Goal: Task Accomplishment & Management: Use online tool/utility

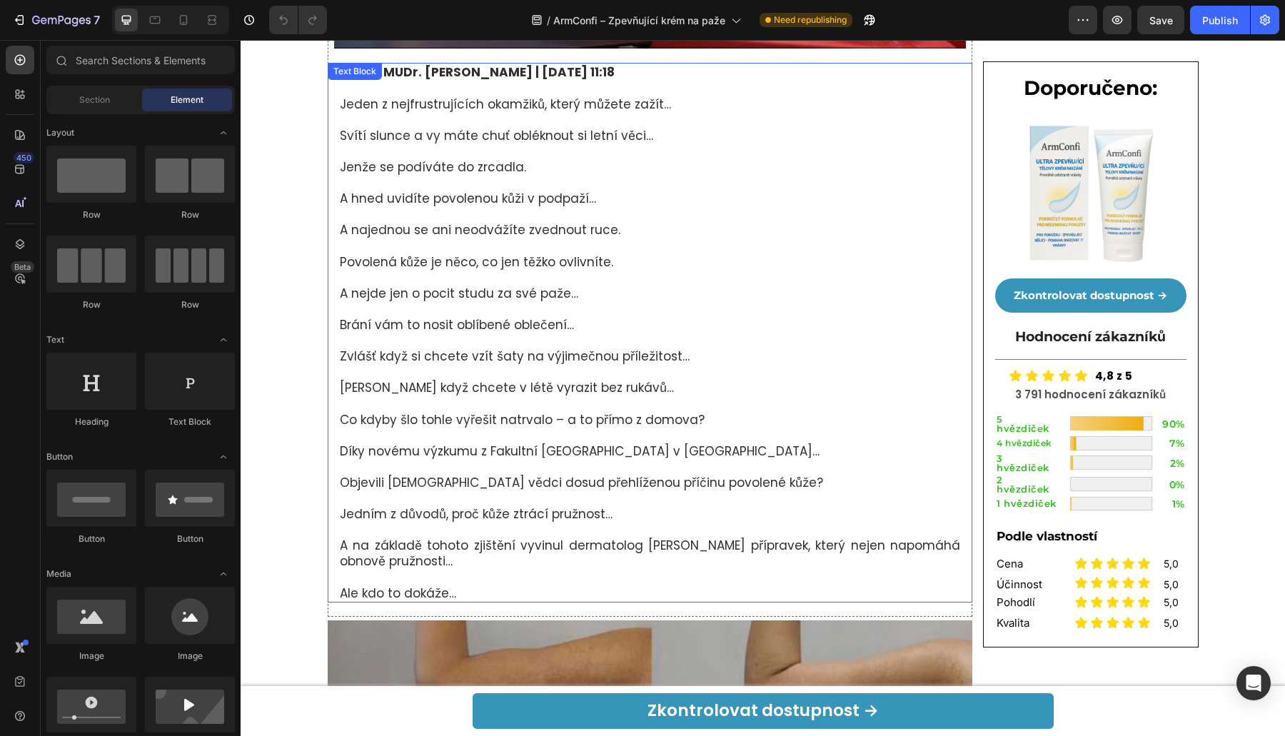
scroll to position [193, 0]
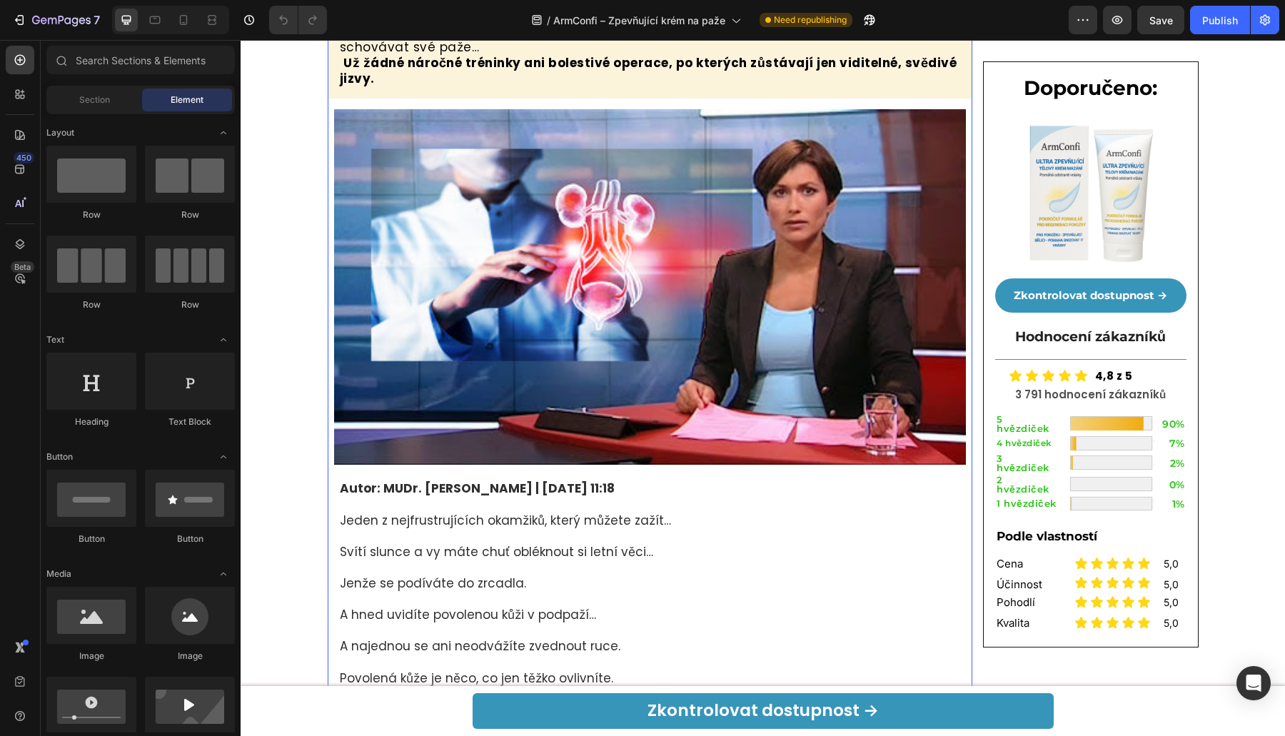
click at [626, 365] on img at bounding box center [650, 286] width 632 height 355
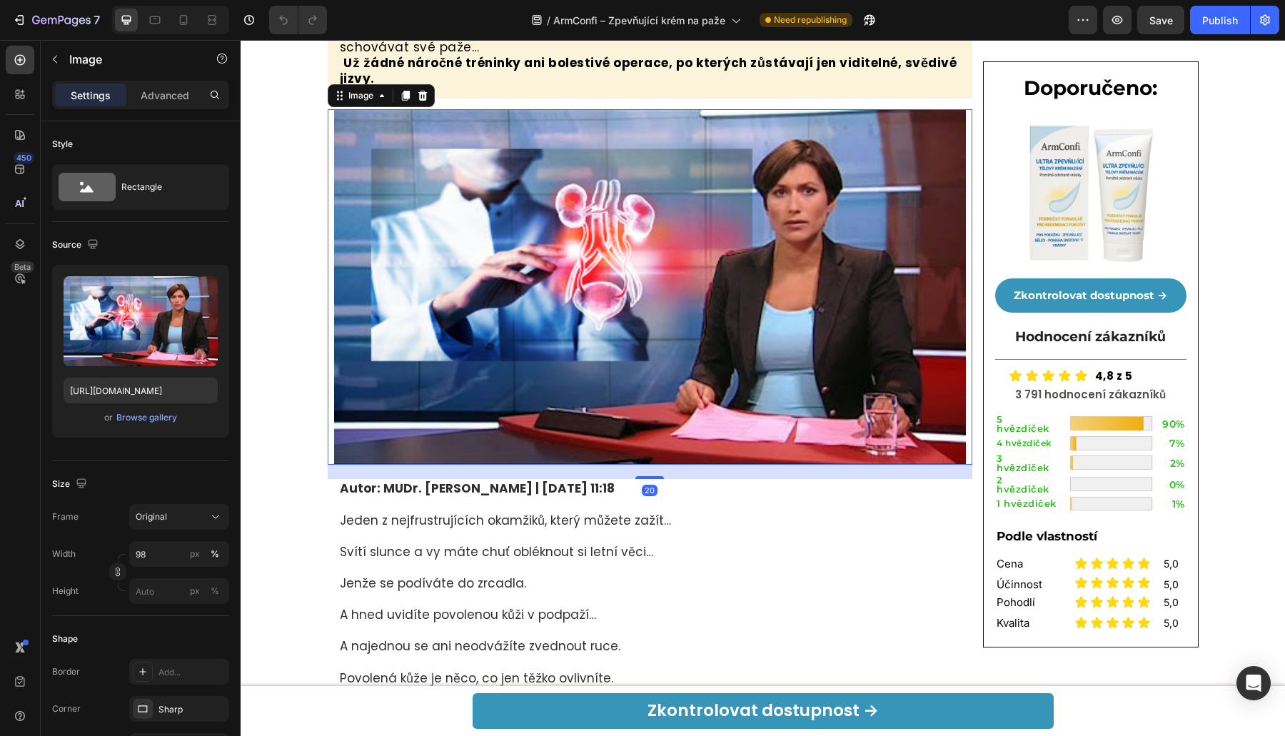
scroll to position [0, 0]
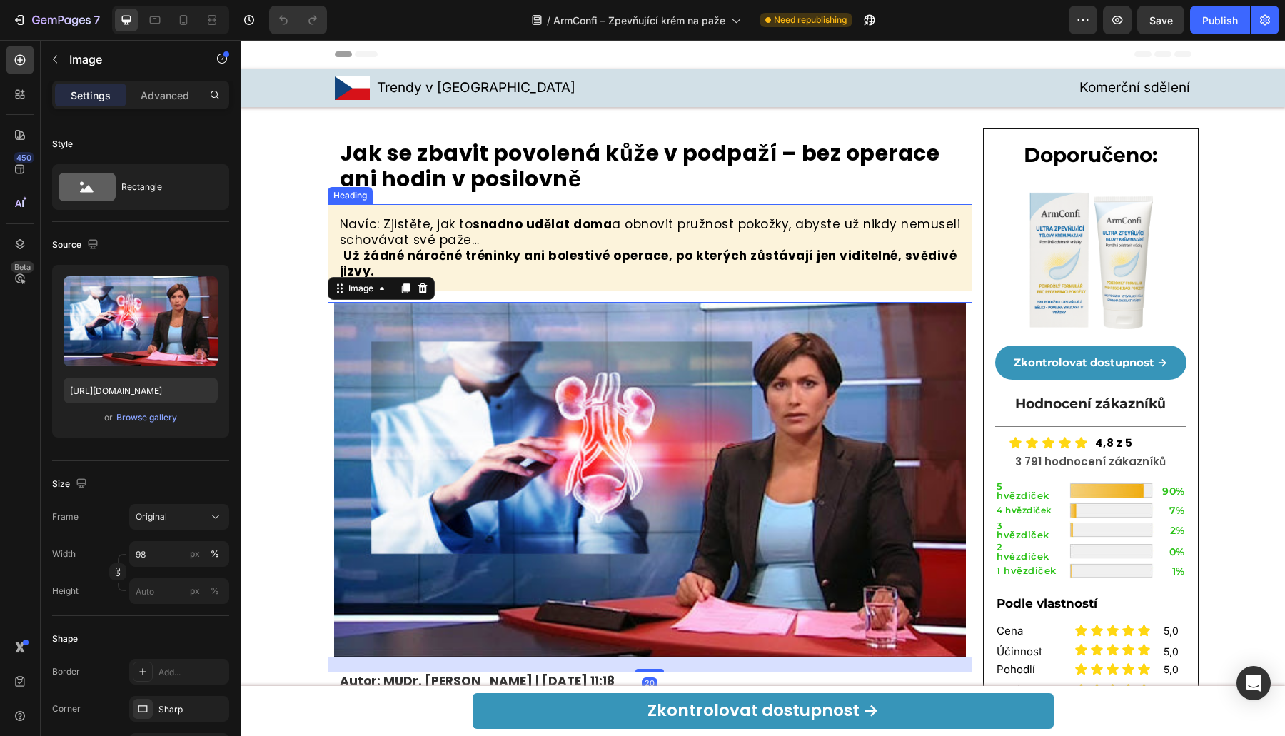
click at [536, 268] on h2 "Navíc: Zjistěte, jak to snadno udělat doma a obnovit pružnost pokožky, abyste u…" at bounding box center [650, 248] width 624 height 66
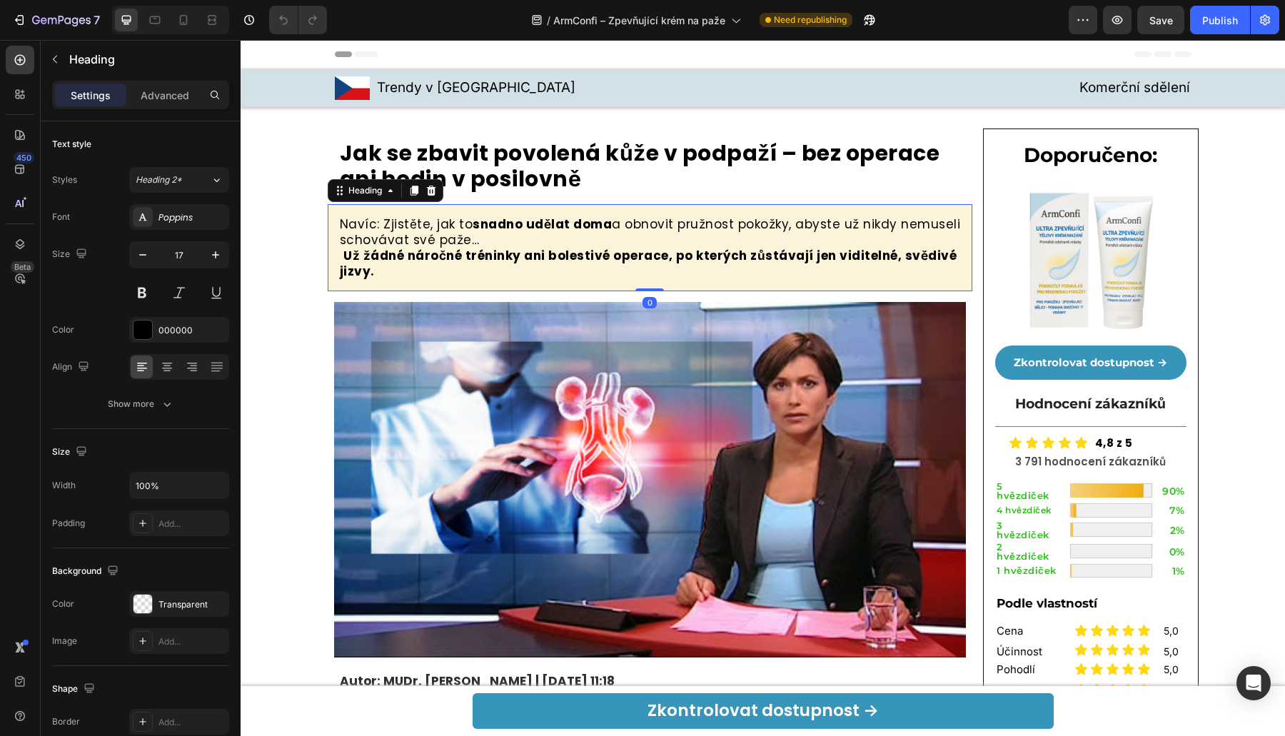
click at [338, 253] on h2 "Navíc: Zjistěte, jak to snadno udělat doma a obnovit pružnost pokožky, abyste u…" at bounding box center [650, 248] width 624 height 66
click at [340, 256] on strong "Už žádné náročné tréninky ani bolestivé operace, po kterých zůstávají jen vidit…" at bounding box center [648, 263] width 617 height 33
click at [482, 234] on p "Navíc: Zjistěte, jak to snadno udělat doma a obnovit pružnost pokožky, abyste u…" at bounding box center [650, 247] width 621 height 63
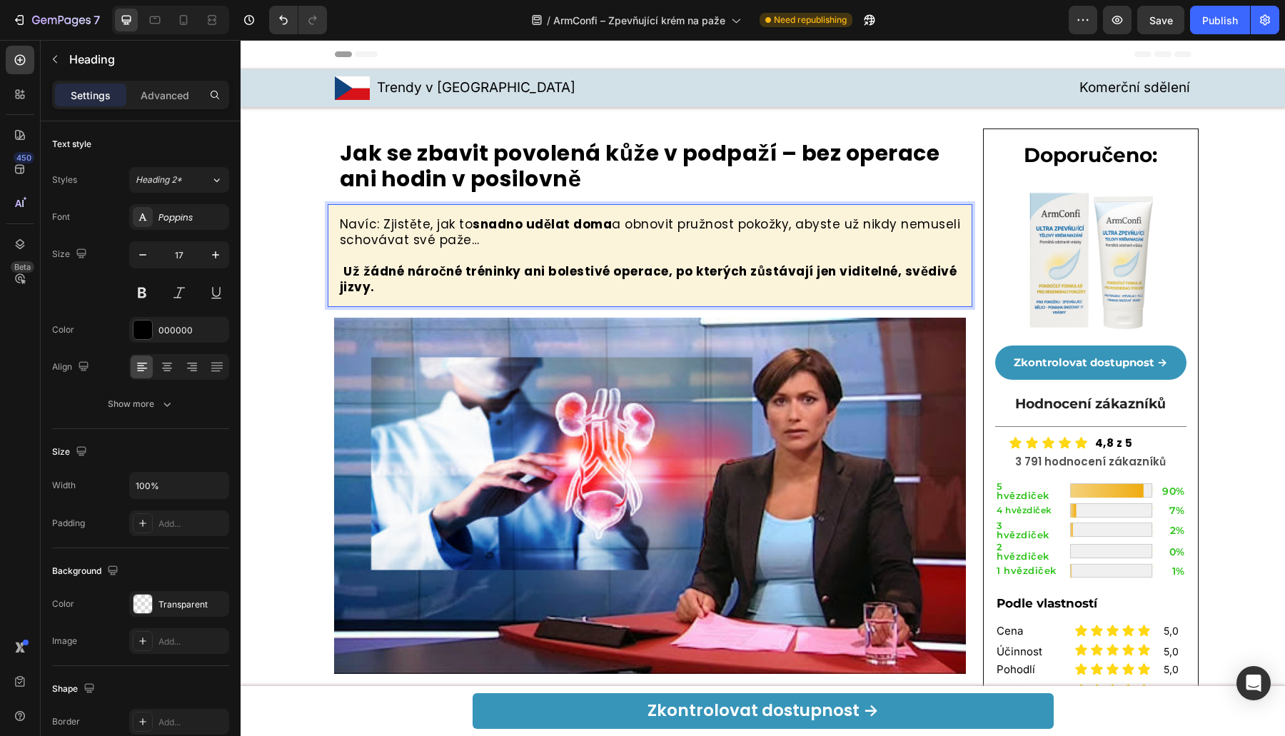
click at [340, 273] on strong "Už žádné náročné tréninky ani bolestivé operace, po kterých zůstávají jen vidit…" at bounding box center [648, 279] width 617 height 33
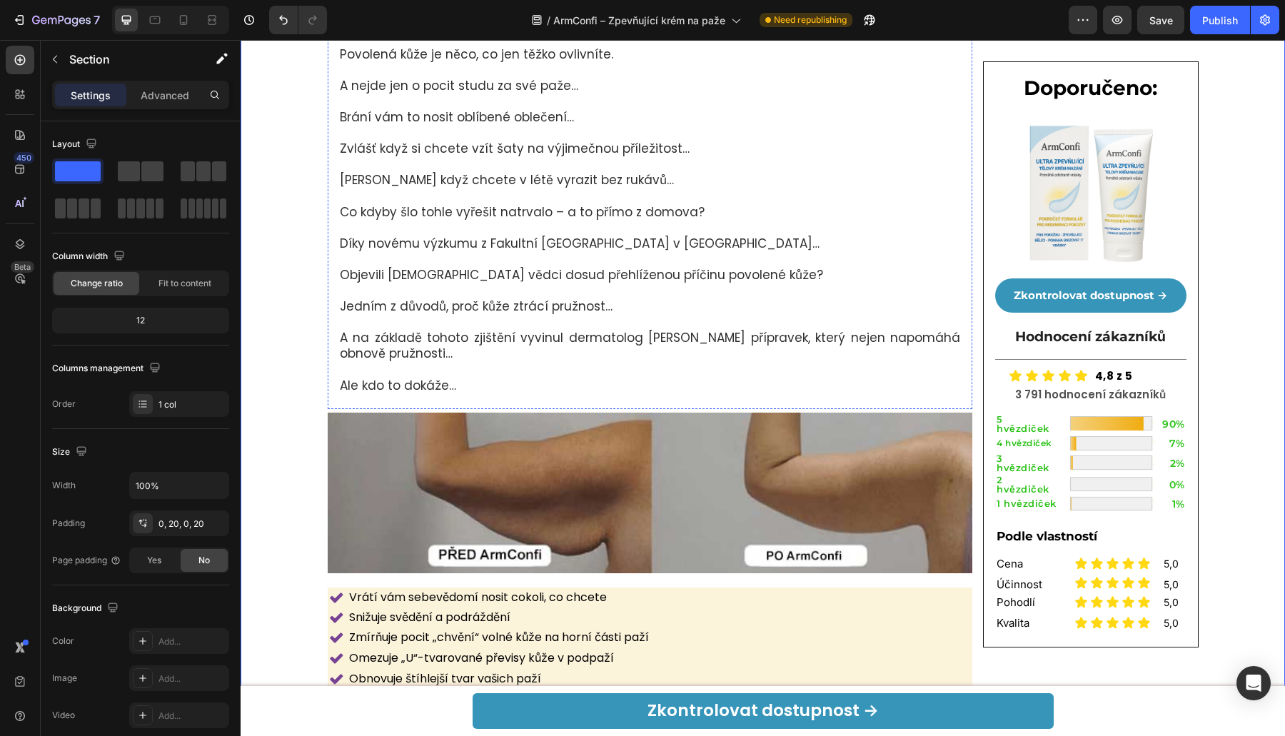
scroll to position [1249, 0]
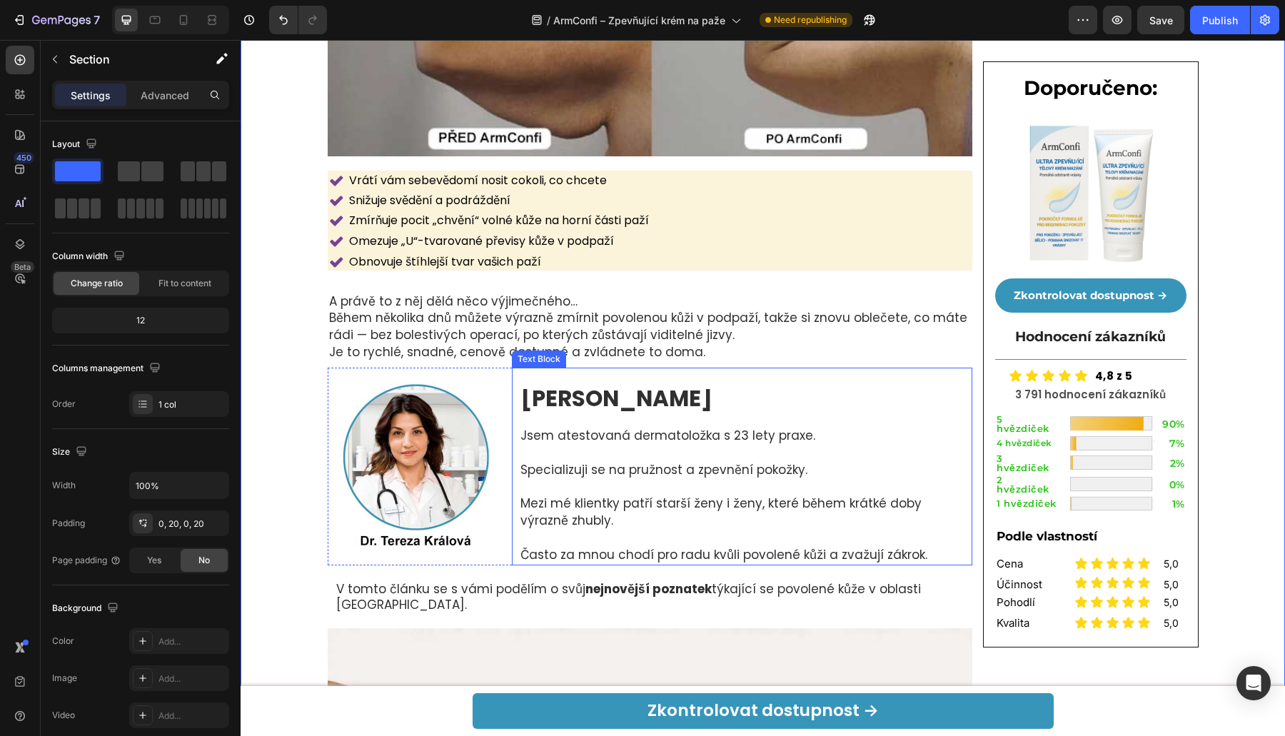
click at [537, 399] on strong "[PERSON_NAME]" at bounding box center [616, 398] width 192 height 31
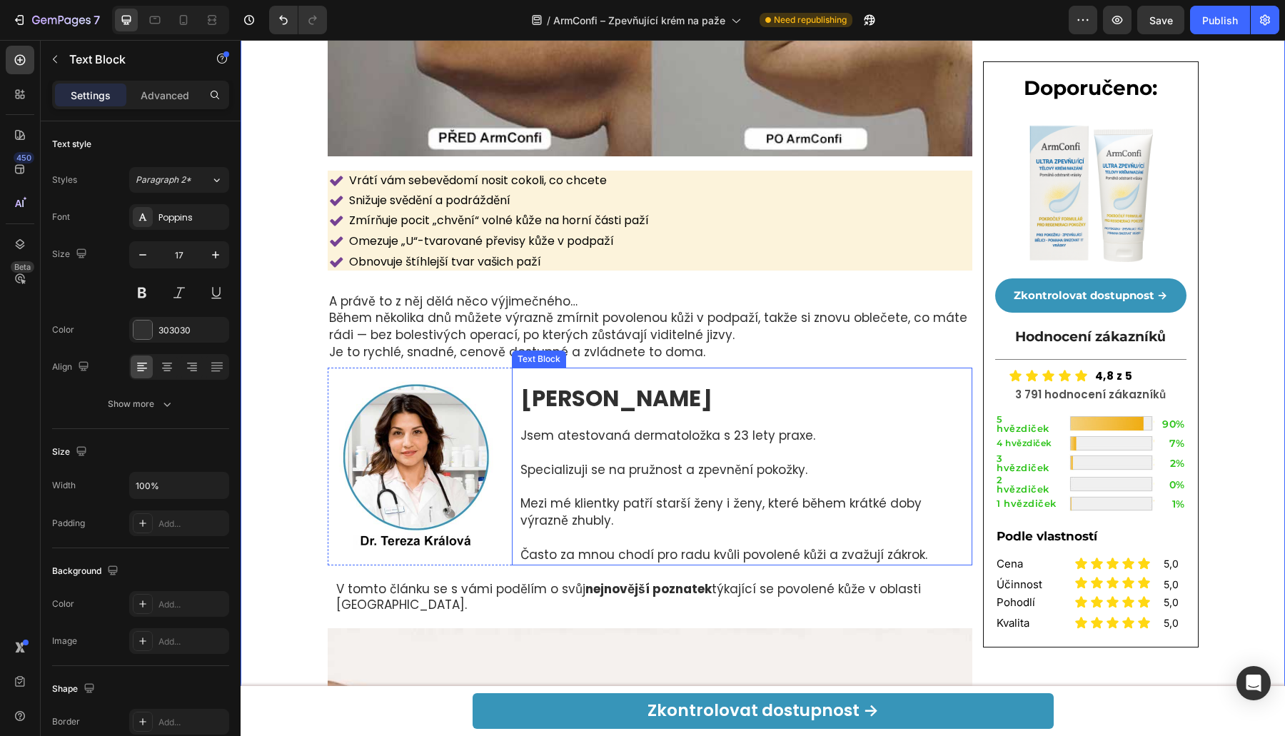
click at [537, 399] on strong "[PERSON_NAME]" at bounding box center [616, 398] width 192 height 31
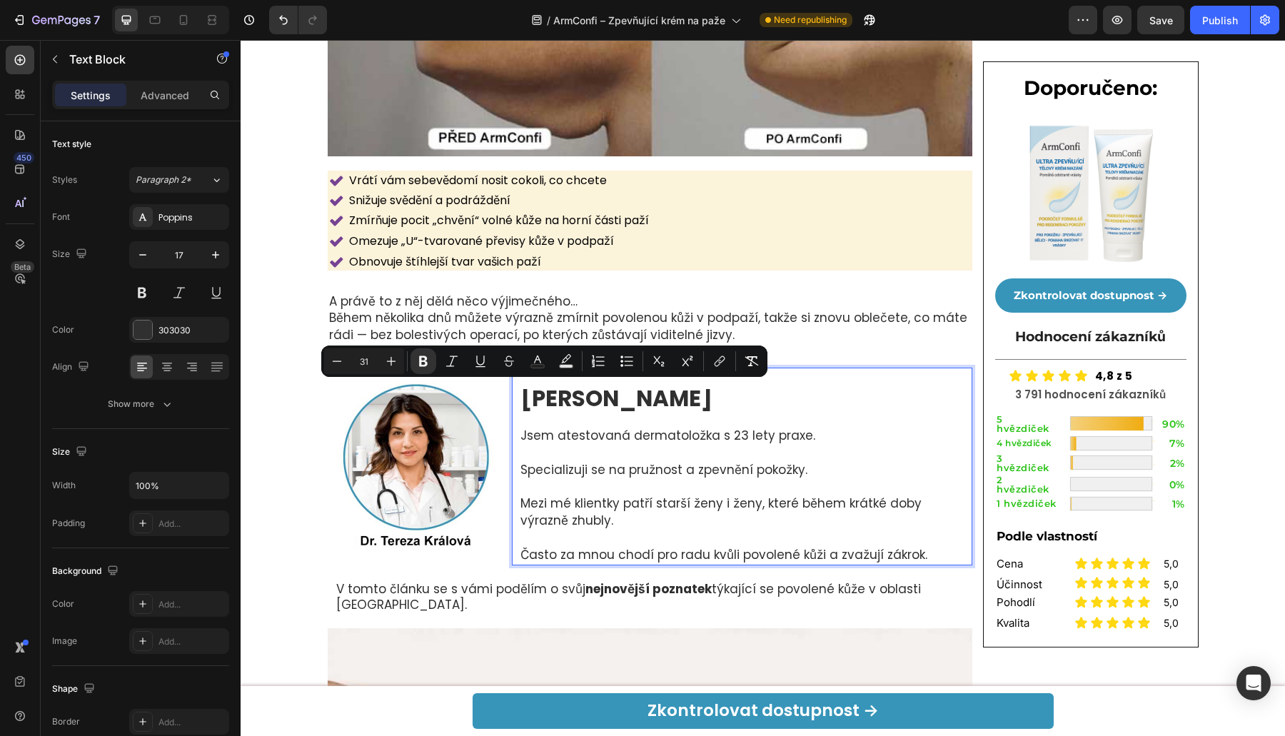
click at [525, 400] on strong "[PERSON_NAME]" at bounding box center [616, 398] width 192 height 31
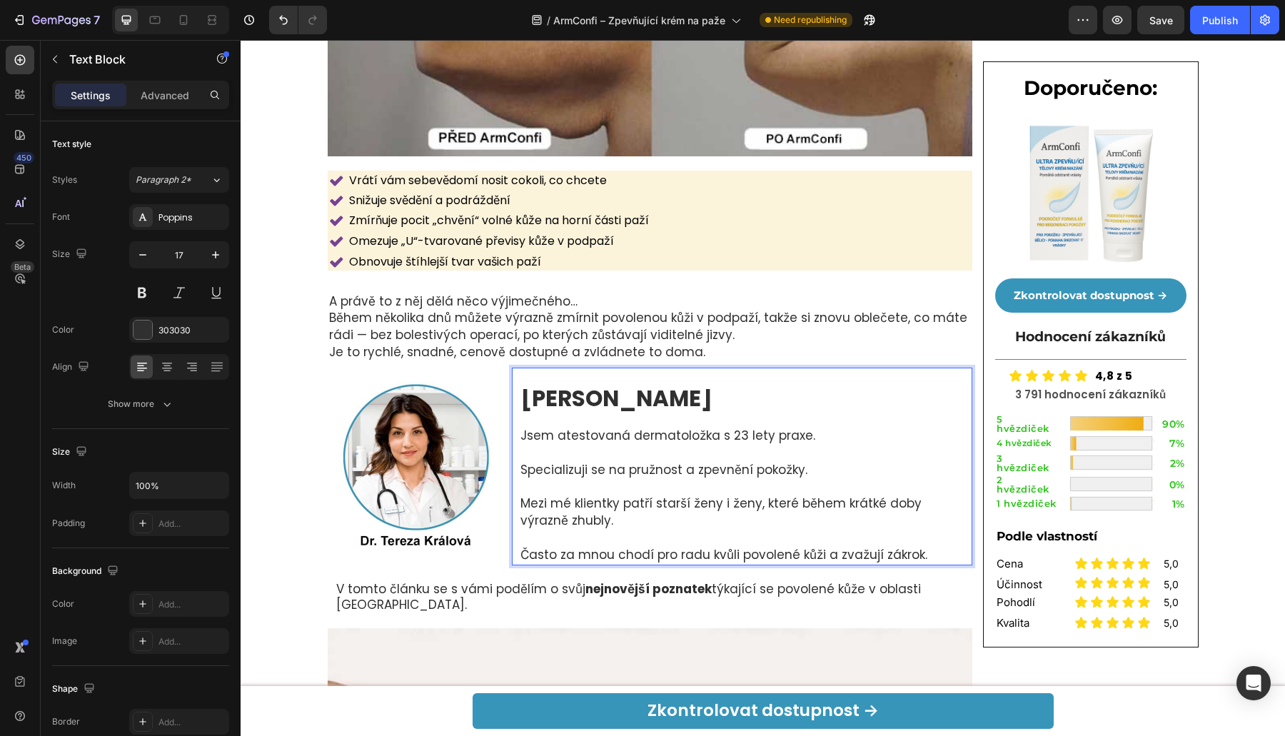
click at [525, 400] on strong "[PERSON_NAME]" at bounding box center [616, 398] width 192 height 31
click at [526, 403] on strong "[PERSON_NAME]" at bounding box center [616, 398] width 192 height 31
click at [383, 451] on img at bounding box center [417, 465] width 178 height 181
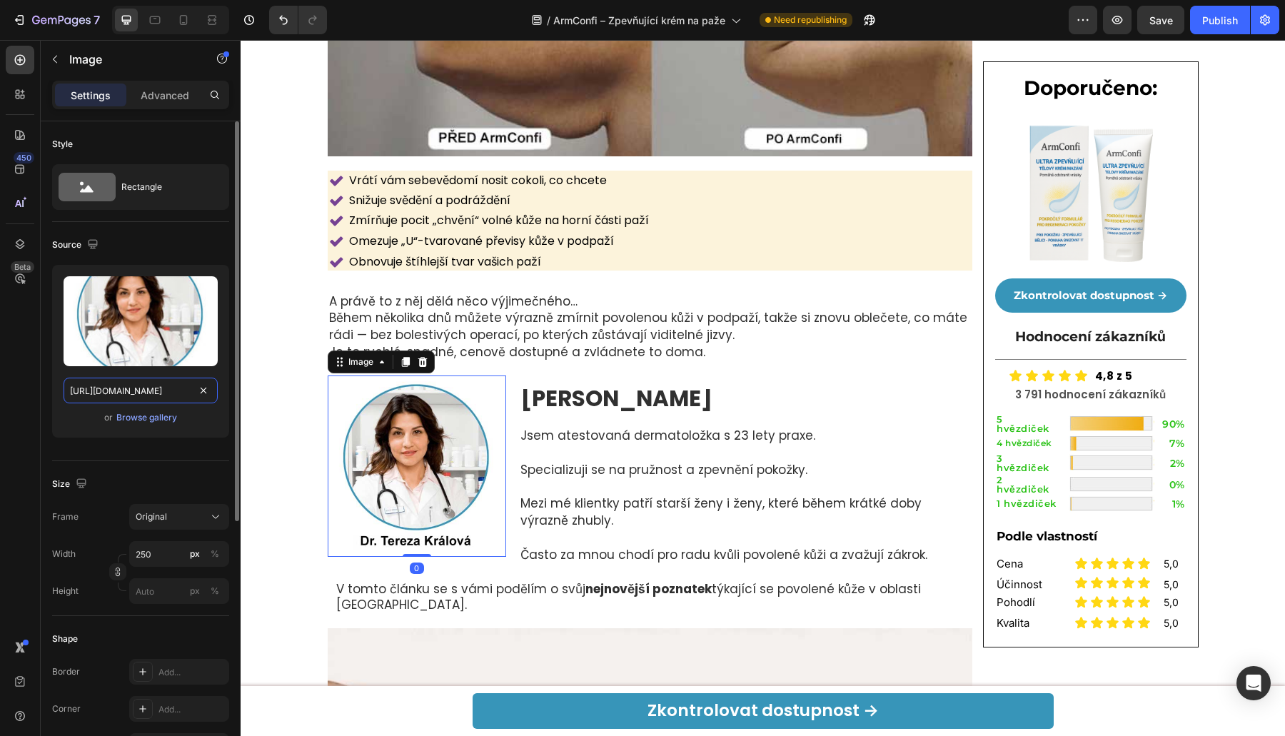
click at [101, 402] on input "[URL][DOMAIN_NAME]" at bounding box center [141, 391] width 154 height 26
click at [422, 425] on img at bounding box center [417, 465] width 178 height 181
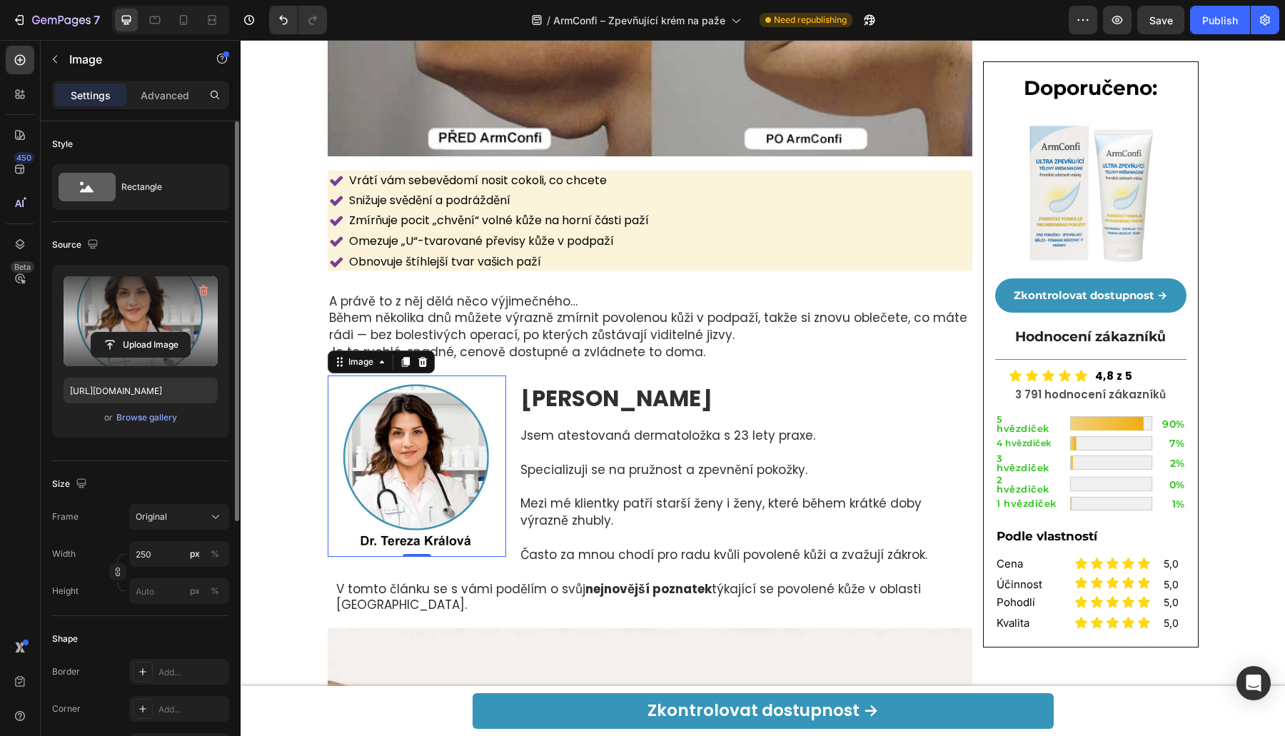
click at [168, 360] on label at bounding box center [141, 321] width 154 height 90
click at [168, 357] on input "file" at bounding box center [140, 345] width 98 height 24
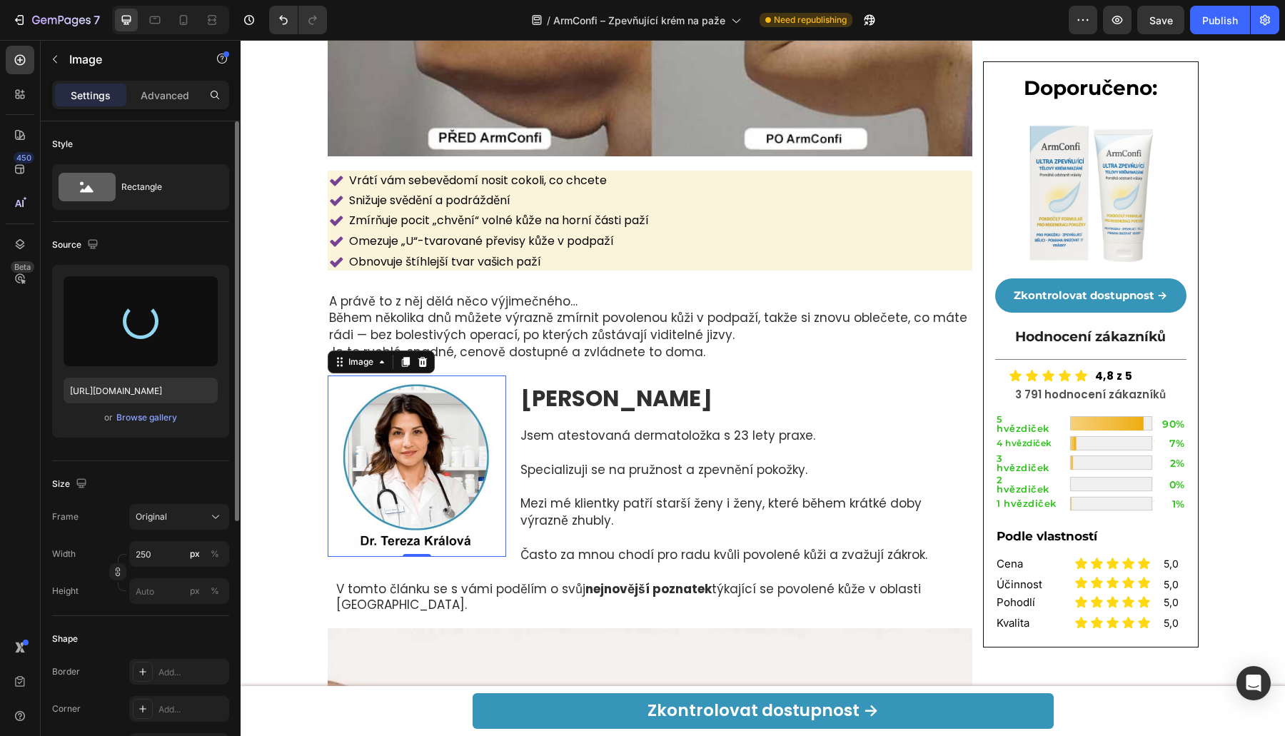
type input "[URL][DOMAIN_NAME]"
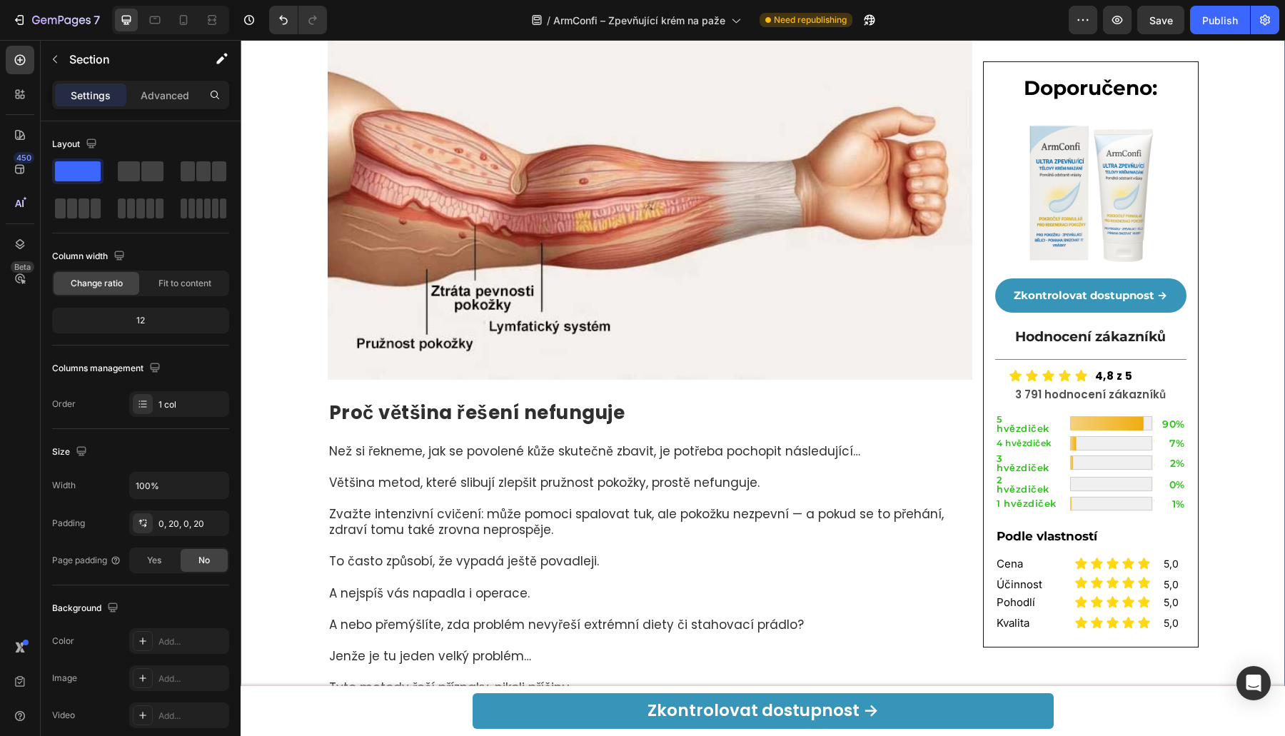
scroll to position [1025, 0]
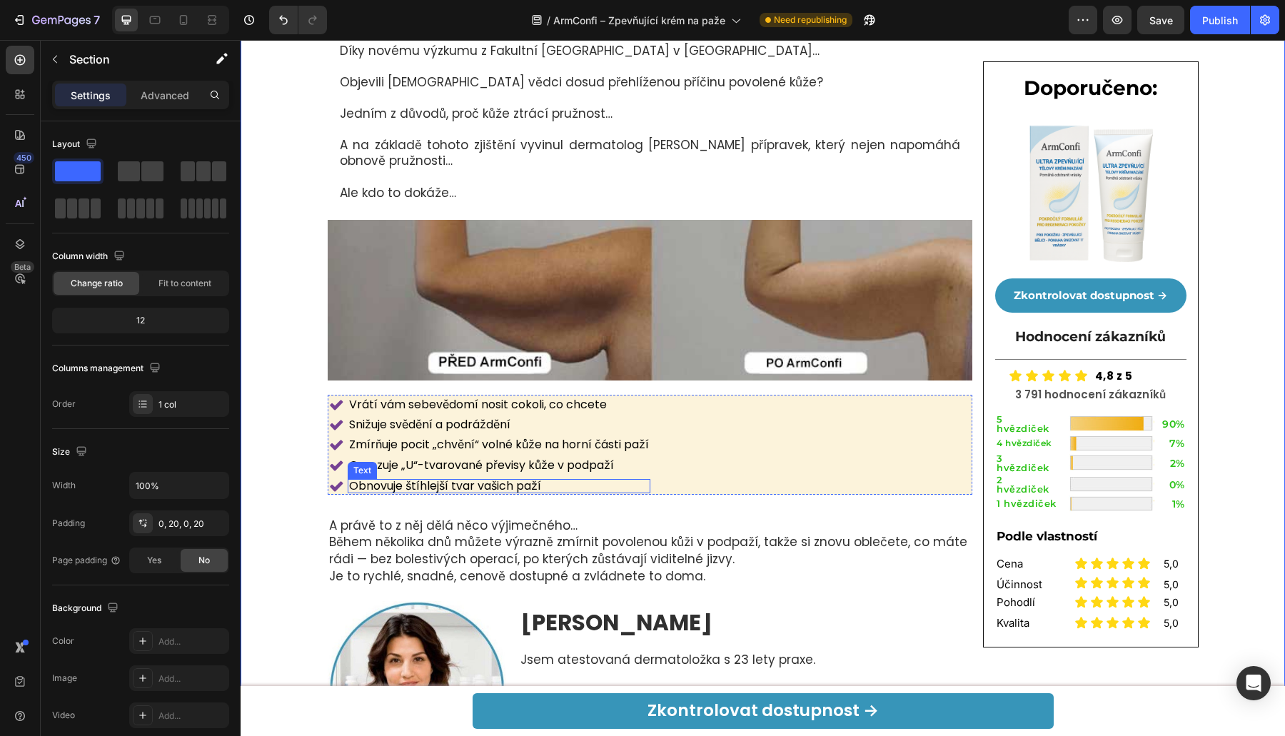
click at [504, 464] on p "Omezuje „U“-tvarované převisy kůže v podpaží" at bounding box center [499, 465] width 300 height 11
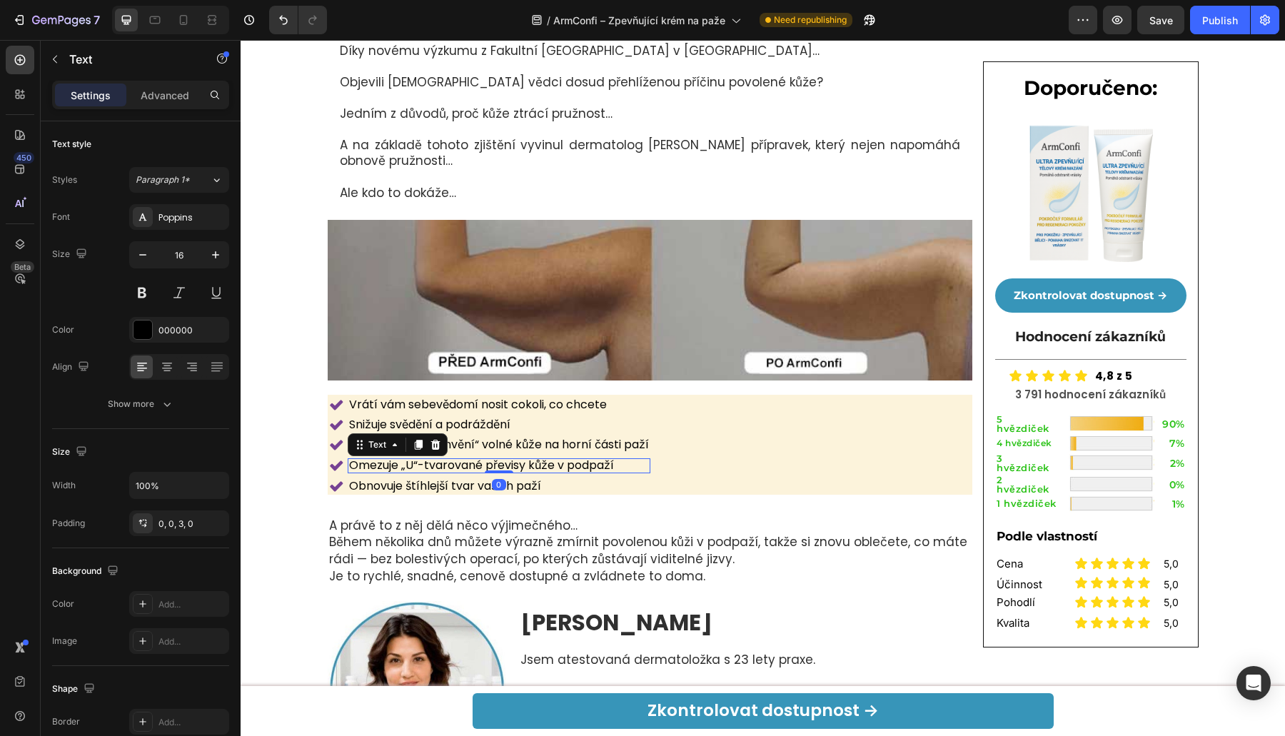
click at [516, 463] on p "Omezuje „U“-tvarované převisy kůže v podpaží" at bounding box center [499, 465] width 300 height 11
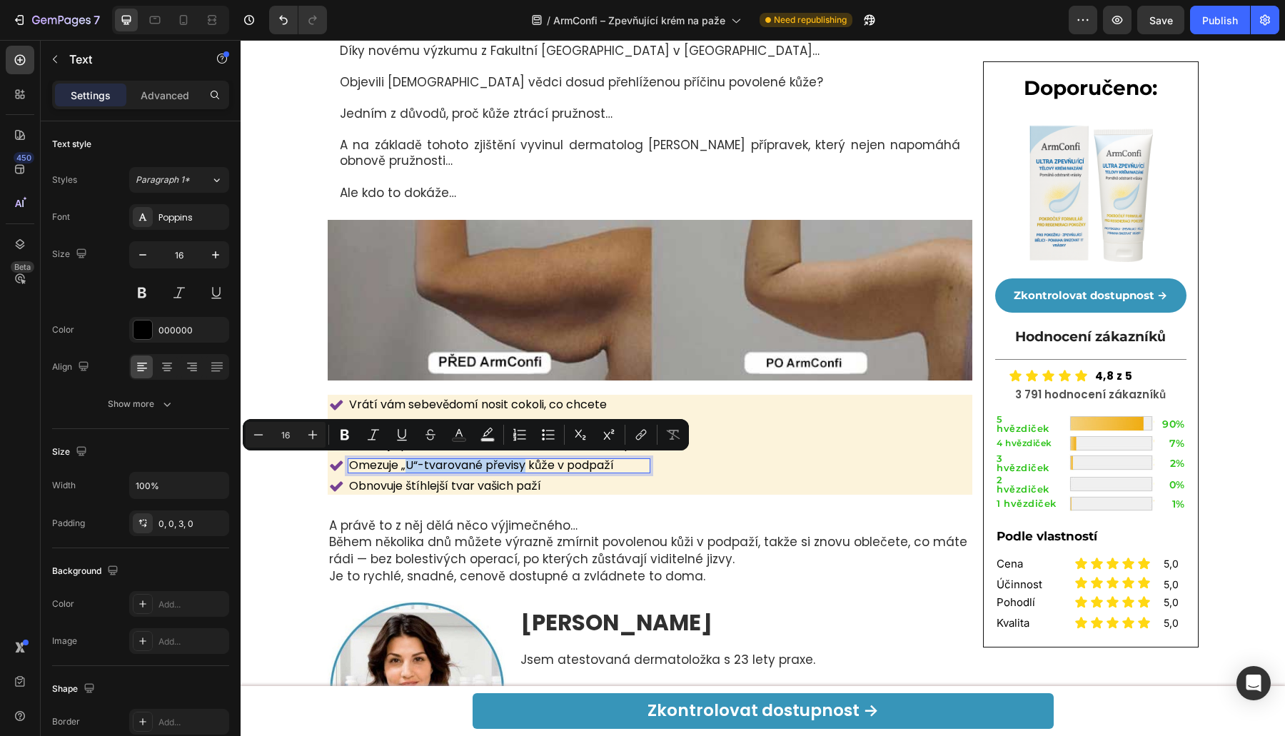
drag, startPoint x: 520, startPoint y: 464, endPoint x: 397, endPoint y: 468, distance: 122.8
click at [397, 468] on p "Omezuje „U“-tvarované převisy kůže v podpaží" at bounding box center [499, 465] width 300 height 11
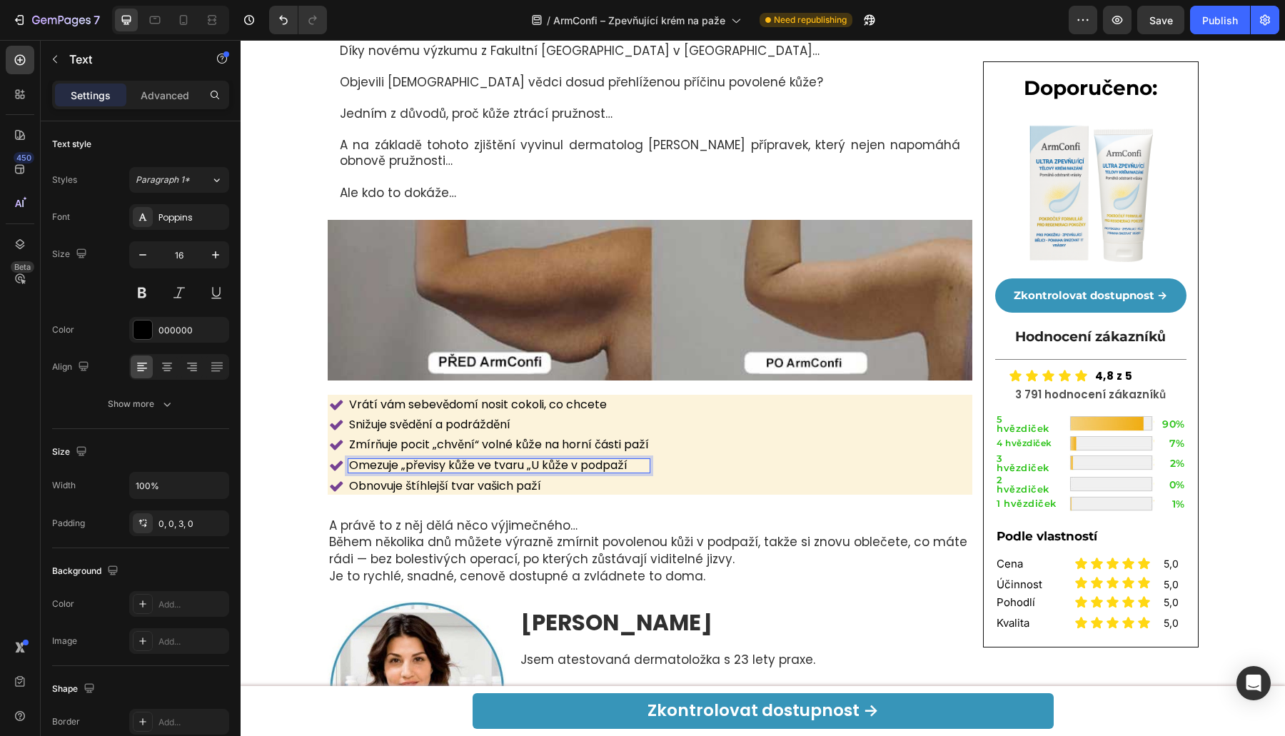
click at [476, 460] on p "Omezuje „převisy kůže ve tvaru „U kůže v podpaží" at bounding box center [499, 465] width 300 height 11
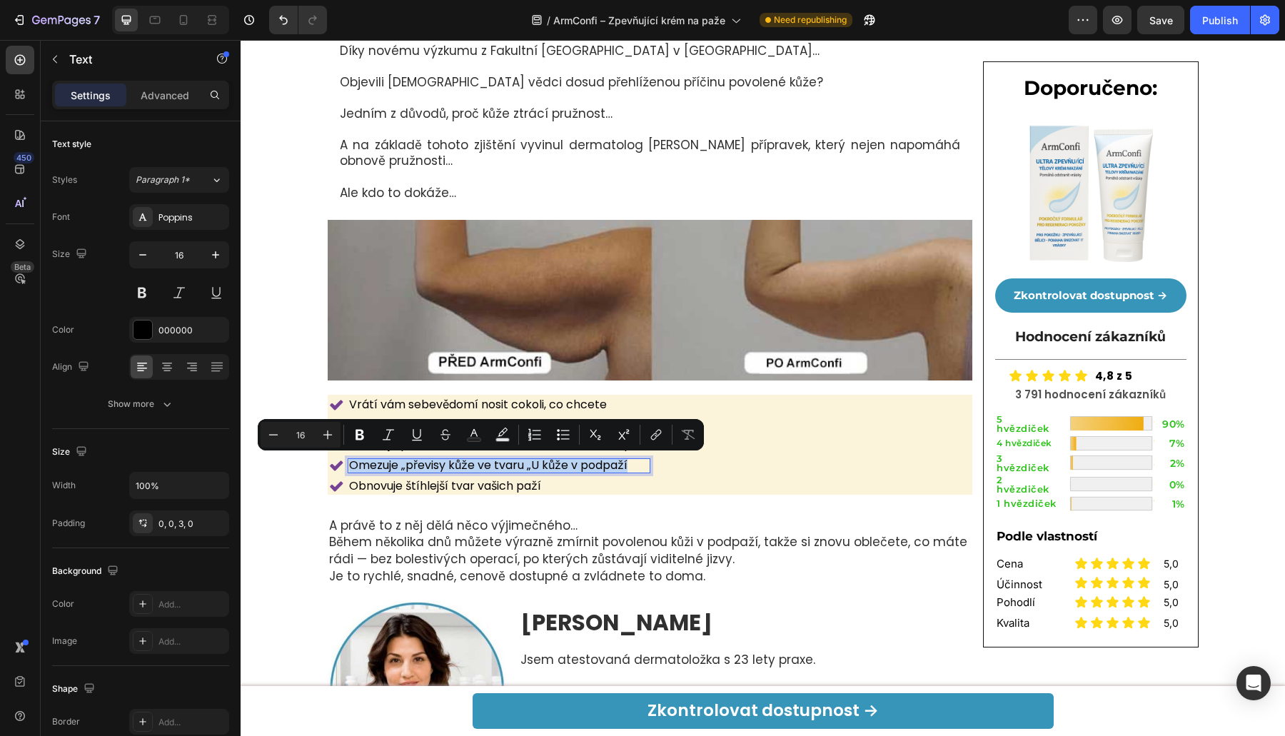
copy p "Omezuje „převisy kůže ve tvaru „U kůže v podpaží"
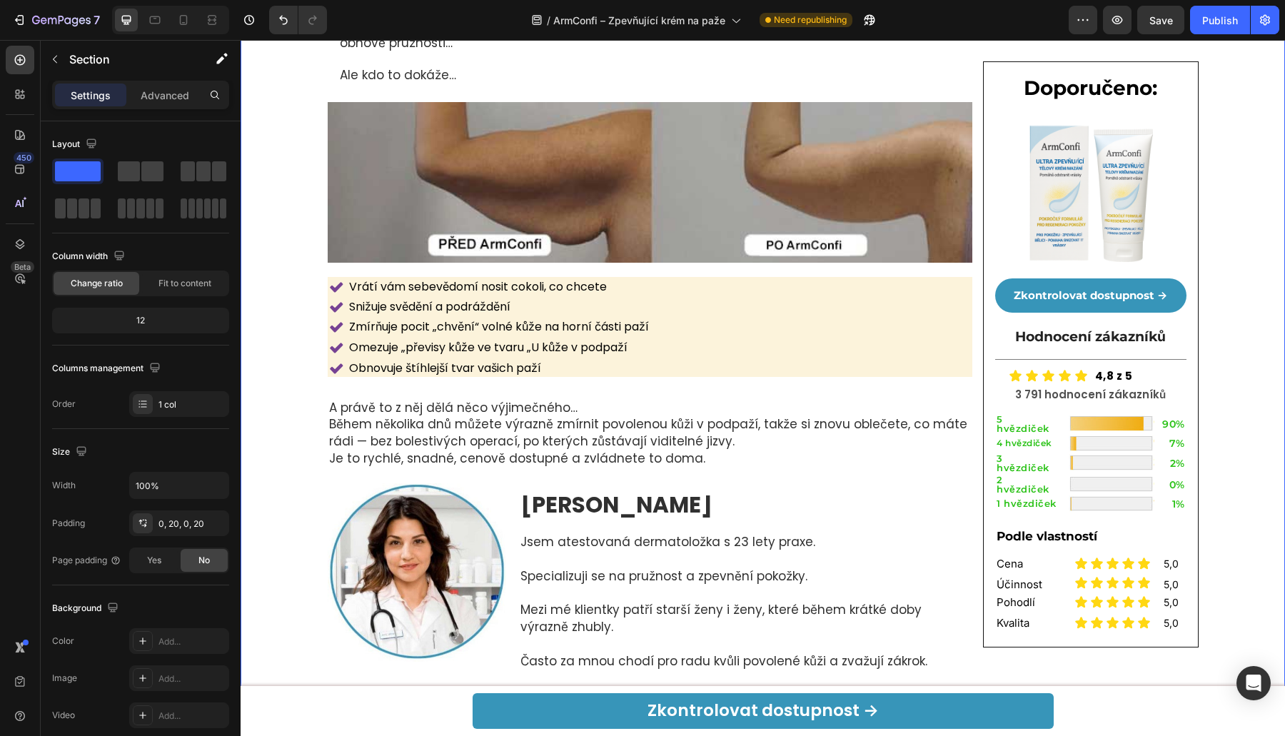
drag, startPoint x: 282, startPoint y: 575, endPoint x: 283, endPoint y: 607, distance: 32.8
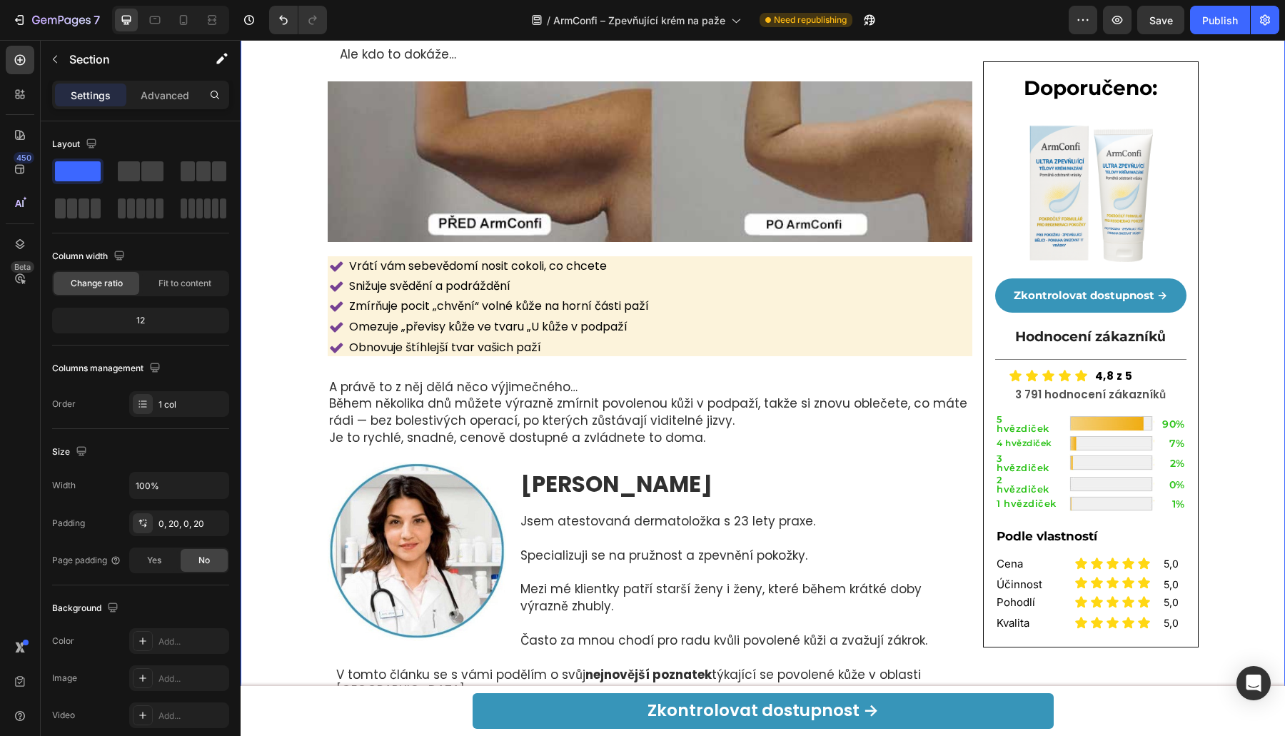
click at [547, 410] on p "A právě to z něj dělá něco výjimečného… Během několika dnů můžete výrazně zmírn…" at bounding box center [650, 413] width 642 height 68
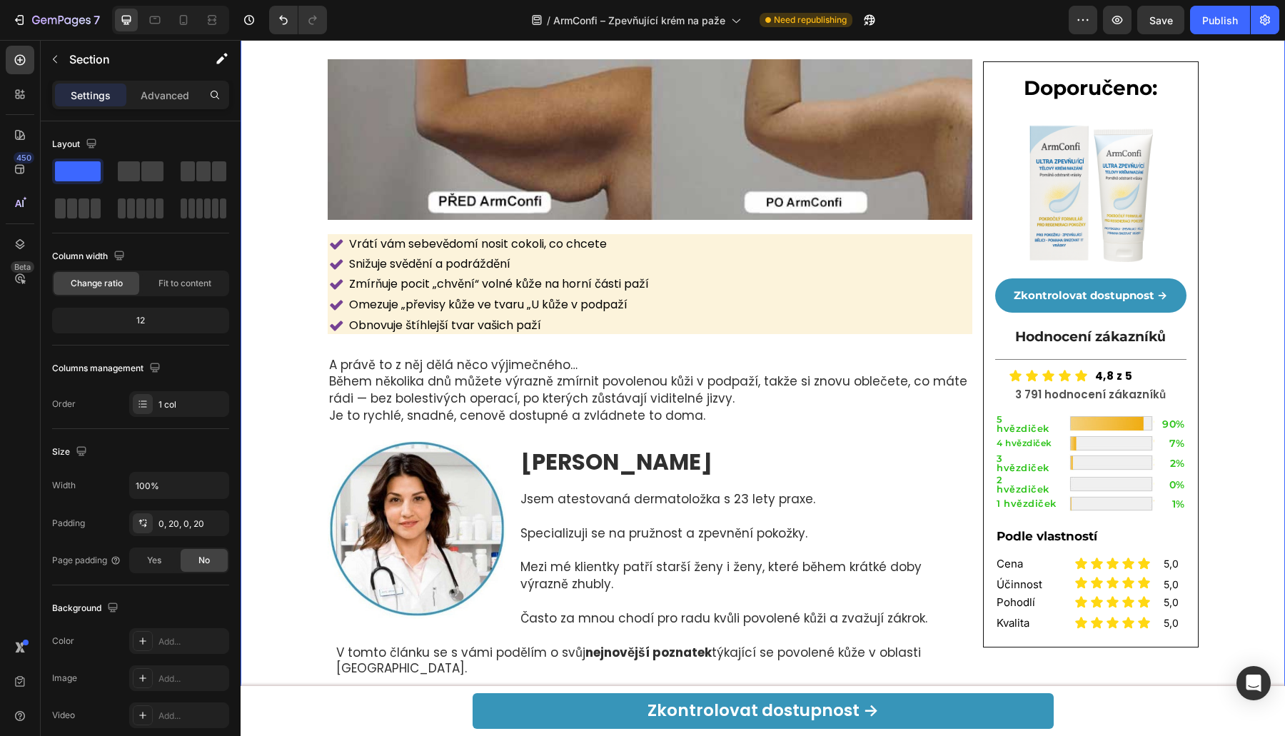
drag, startPoint x: 299, startPoint y: 418, endPoint x: 307, endPoint y: 457, distance: 39.3
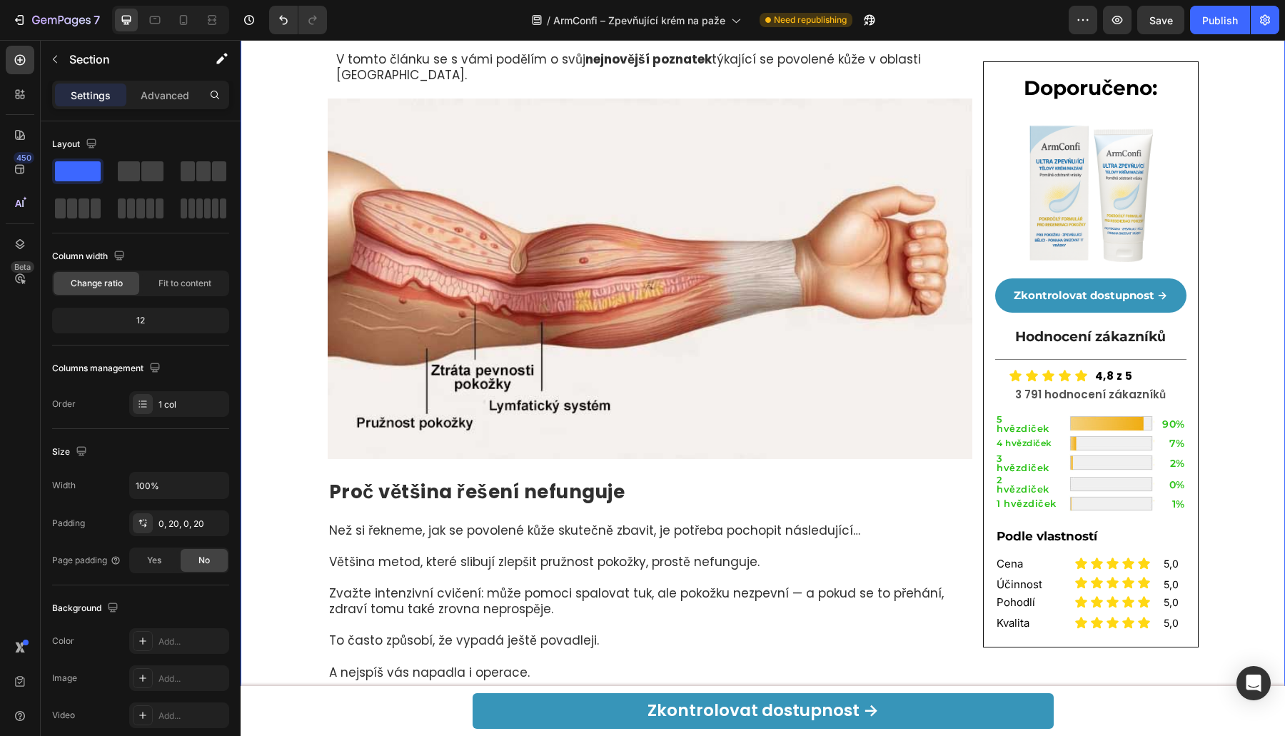
scroll to position [2020, 0]
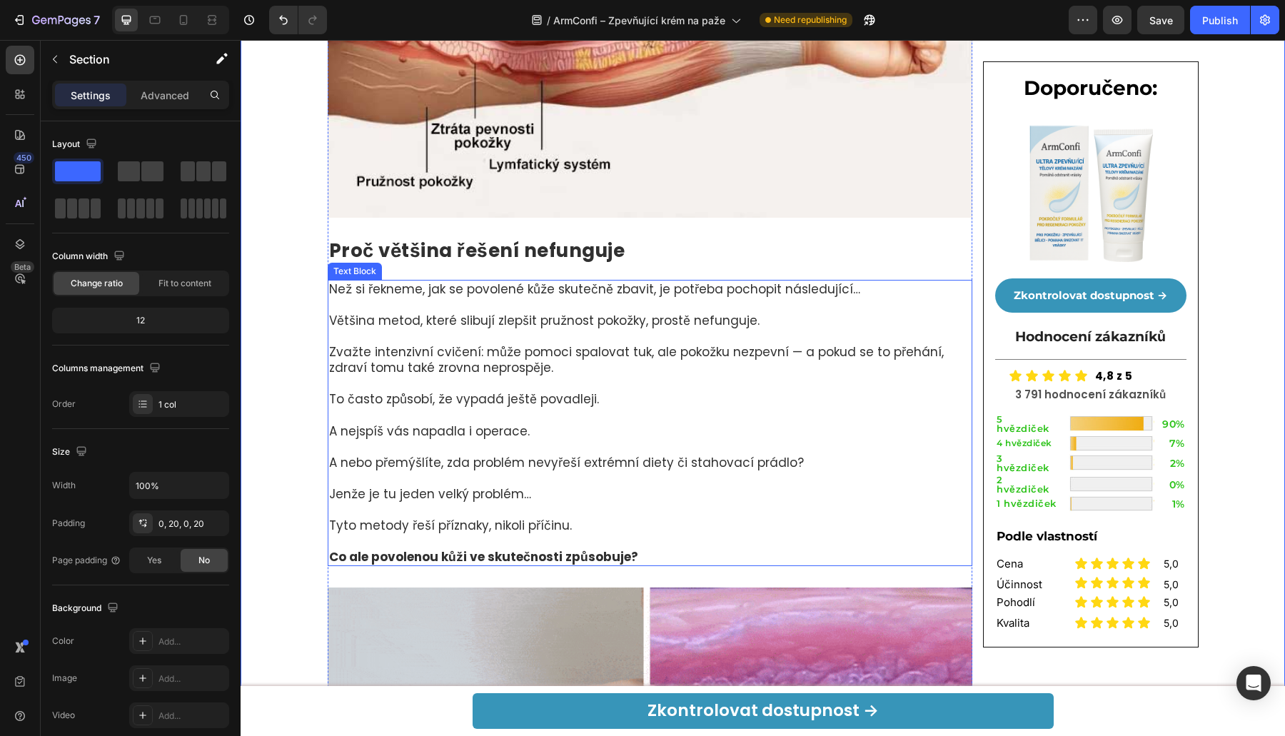
click at [329, 455] on p "A nebo přemýšlíte, zda problém nevyřeší extrémní diety či stahovací prádlo?" at bounding box center [646, 463] width 635 height 16
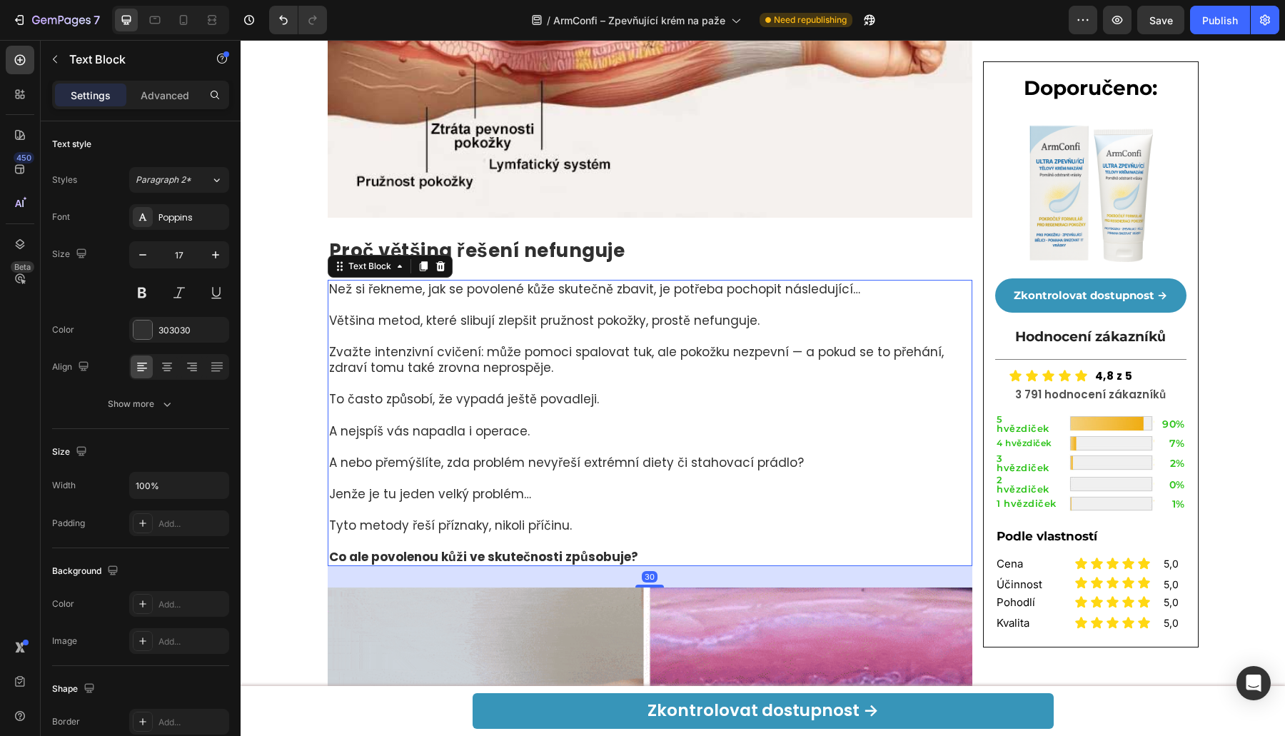
click at [333, 464] on p "A nebo přemýšlíte, zda problém nevyřeší extrémní diety či stahovací prádlo?" at bounding box center [646, 463] width 635 height 16
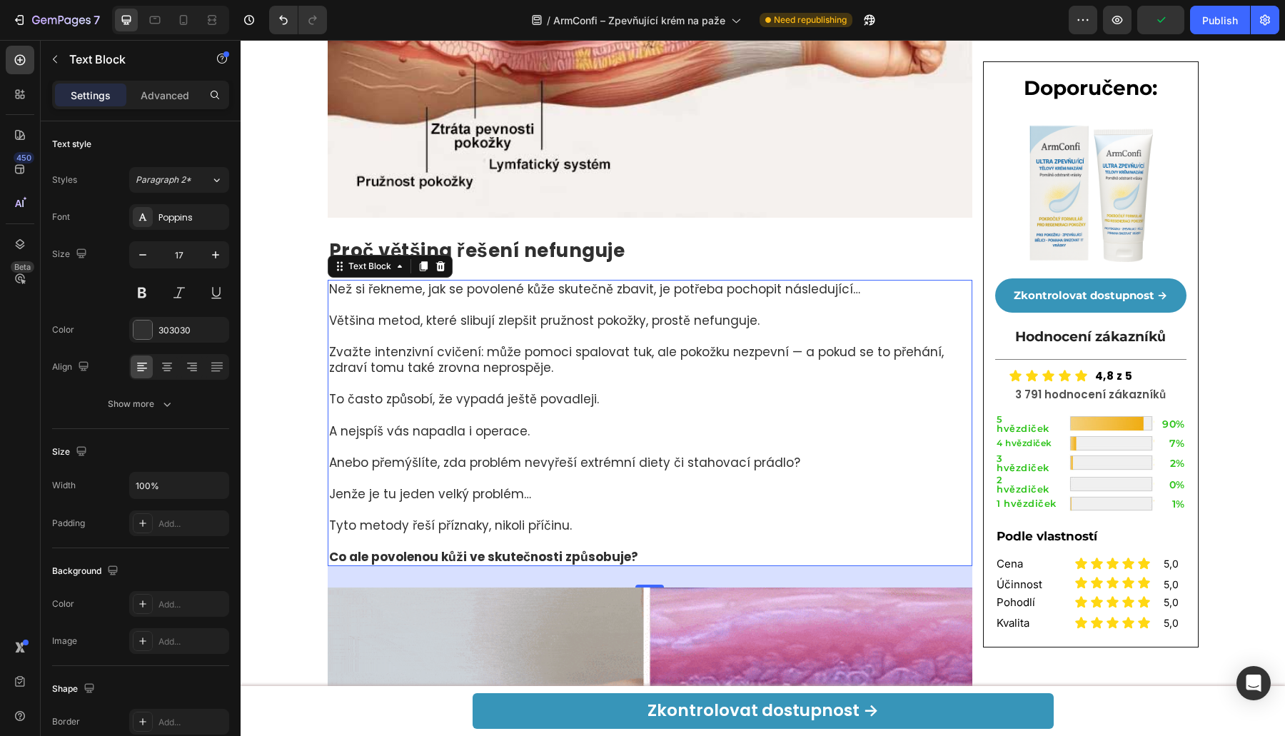
click at [724, 354] on p "Zvažte intenzivní cvičení: může pomoci spalovat tuk, ale pokožku nezpevní — a p…" at bounding box center [646, 359] width 635 height 31
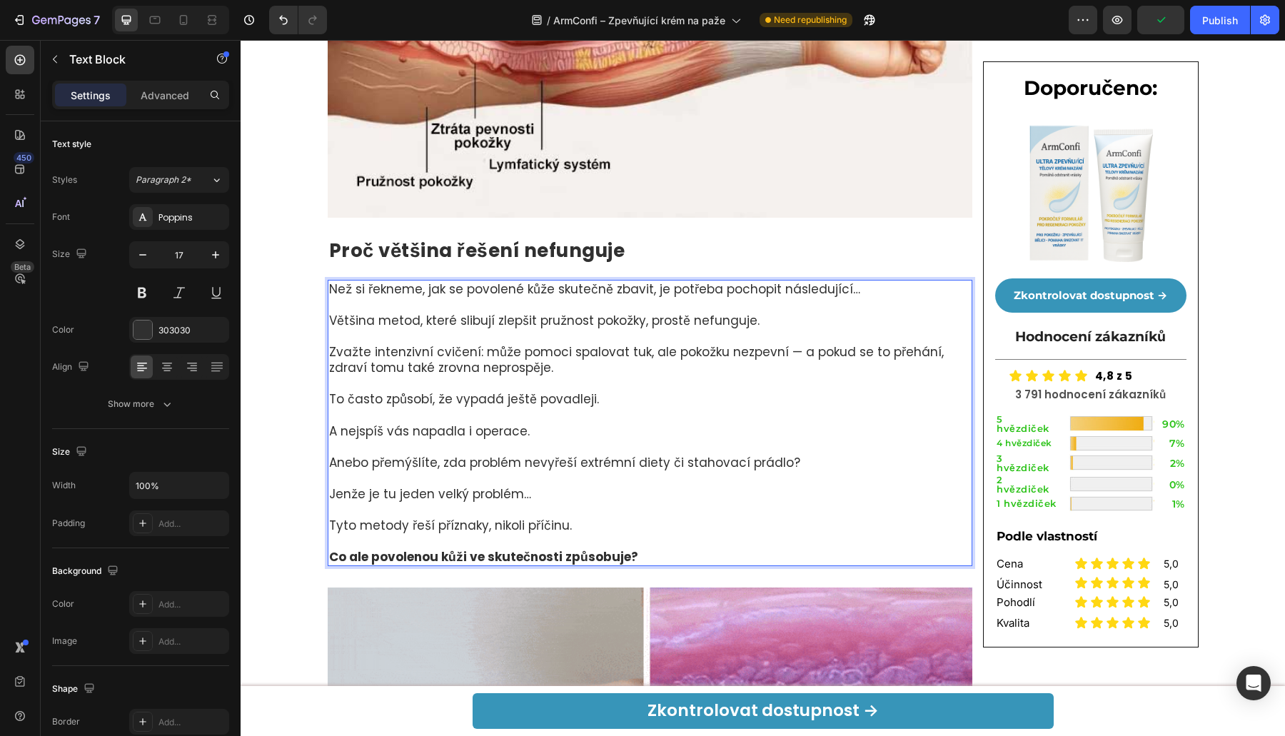
click at [712, 353] on p "Zvažte intenzivní cvičení: může pomoci spalovat tuk, ale pokožku nezpevní — a p…" at bounding box center [646, 359] width 635 height 31
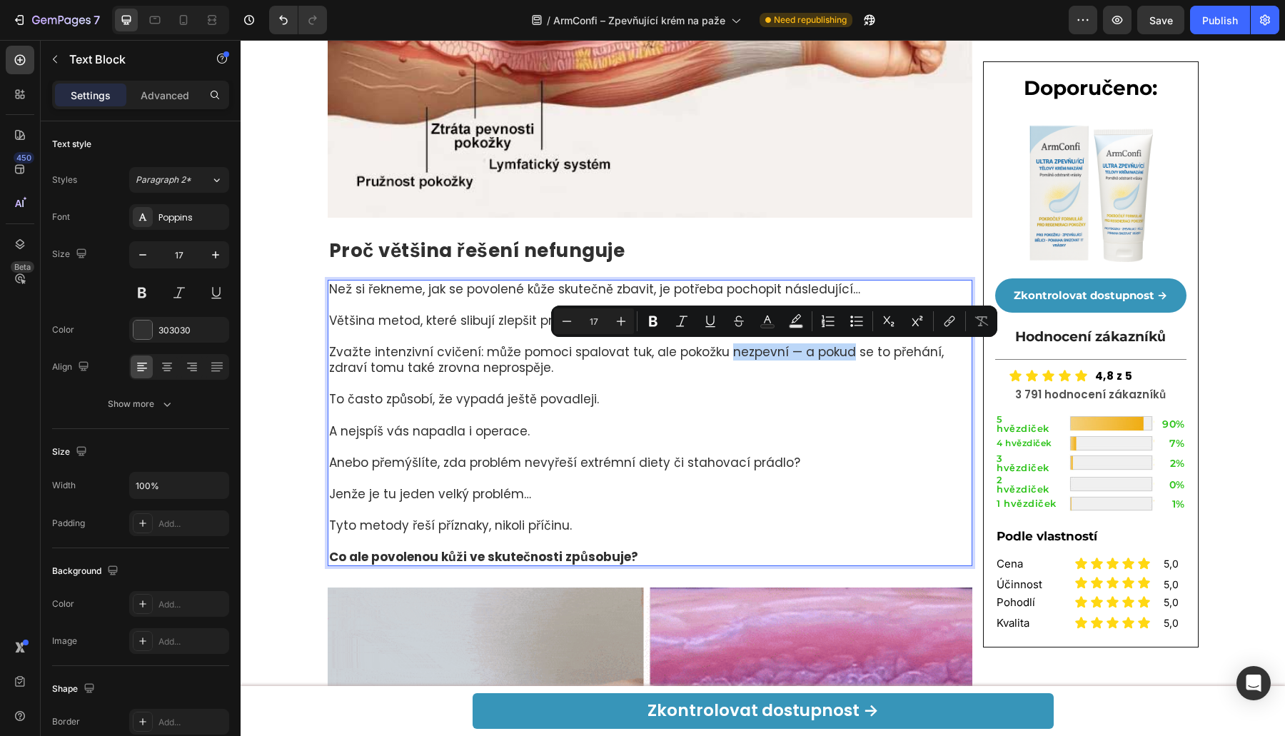
drag, startPoint x: 712, startPoint y: 353, endPoint x: 825, endPoint y: 355, distance: 112.8
click at [825, 355] on p "Zvažte intenzivní cvičení: může pomoci spalovat tuk, ale pokožku nezpevní — a p…" at bounding box center [646, 359] width 635 height 31
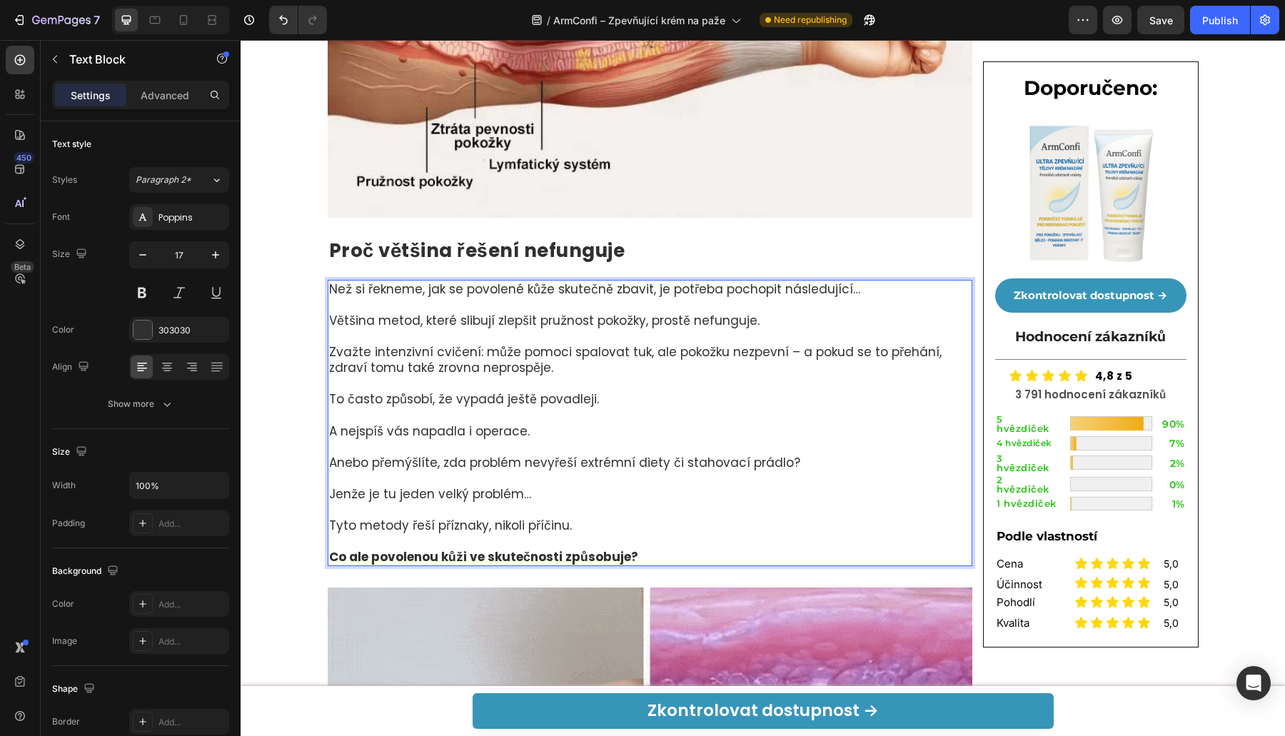
click at [846, 406] on p "To často způsobí, že vypadá ještě povadleji." at bounding box center [646, 399] width 635 height 16
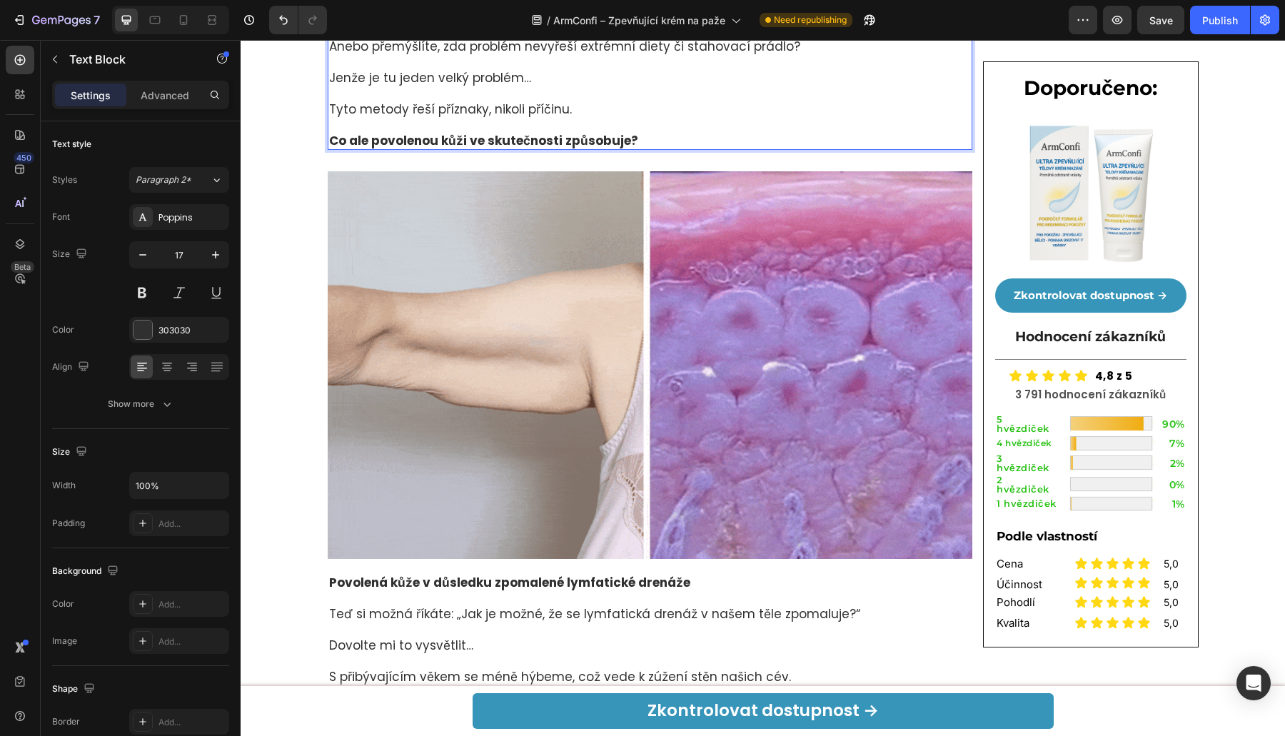
scroll to position [2852, 0]
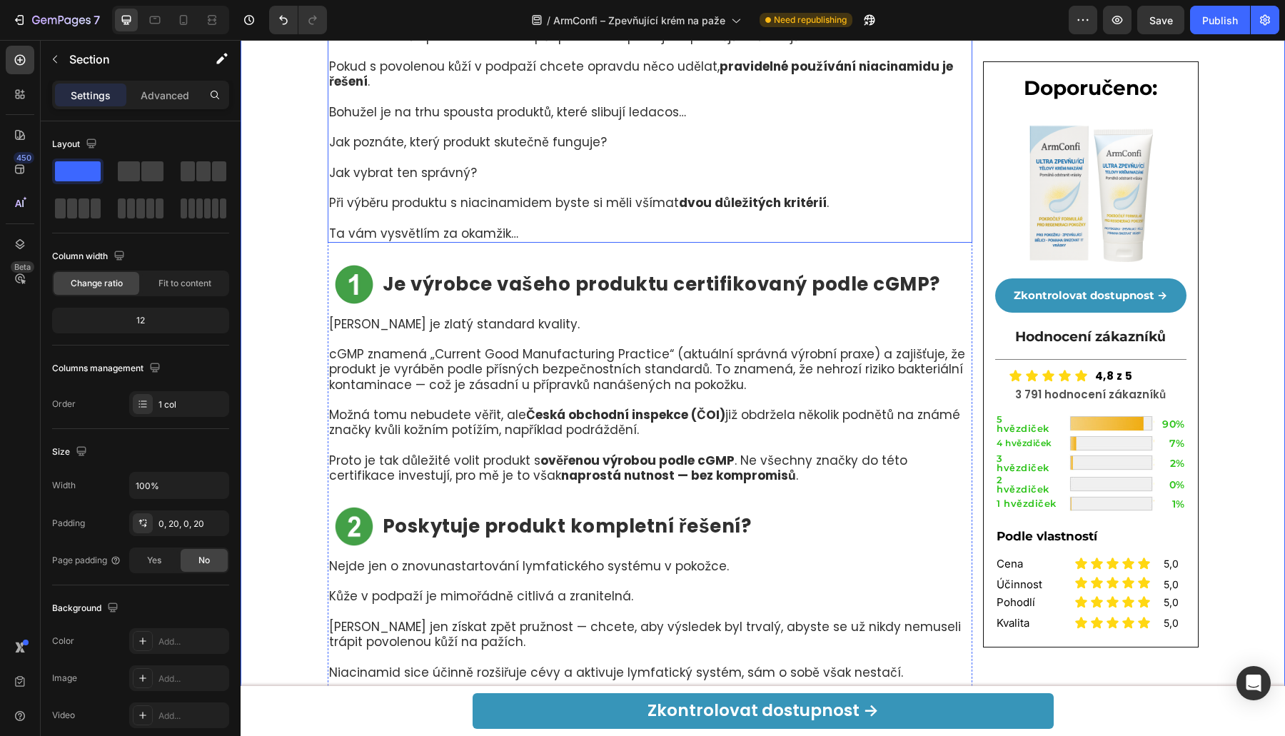
scroll to position [4934, 0]
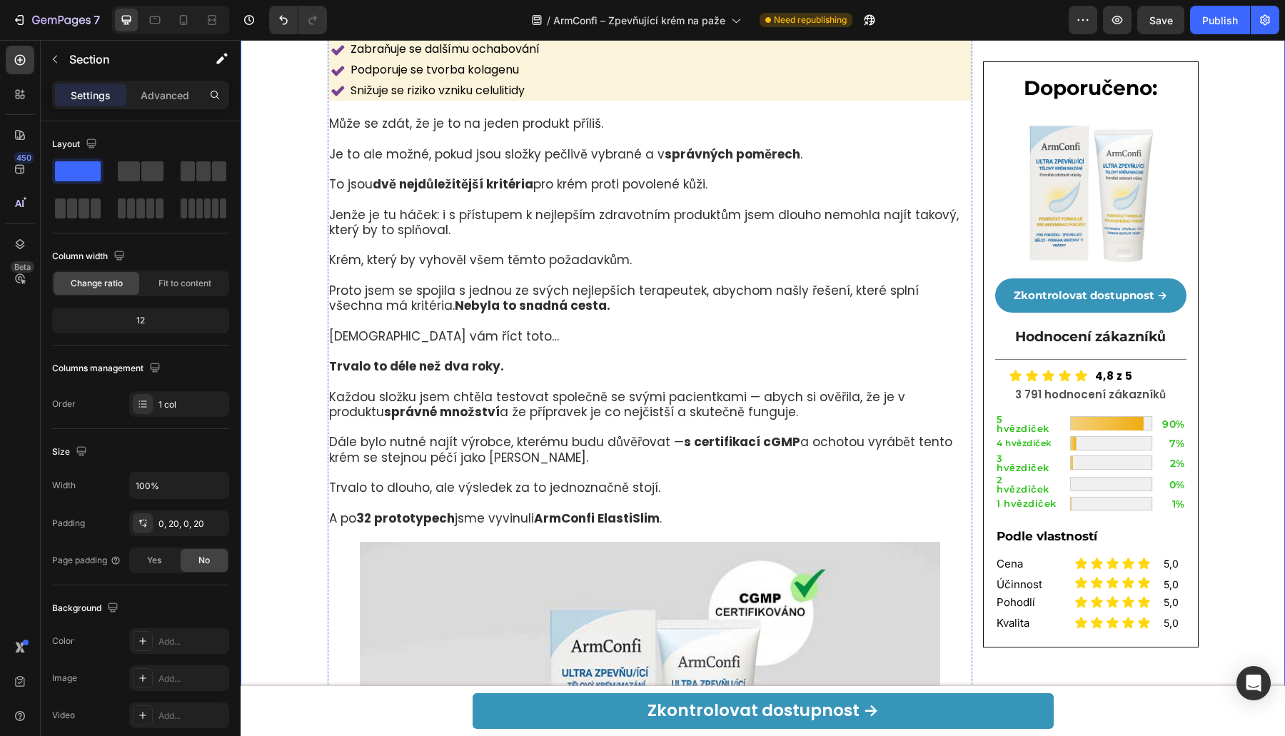
click at [665, 524] on p "A po 32 prototypech jsme vyvinuli ArmConfi ElastiSlim ." at bounding box center [650, 518] width 642 height 15
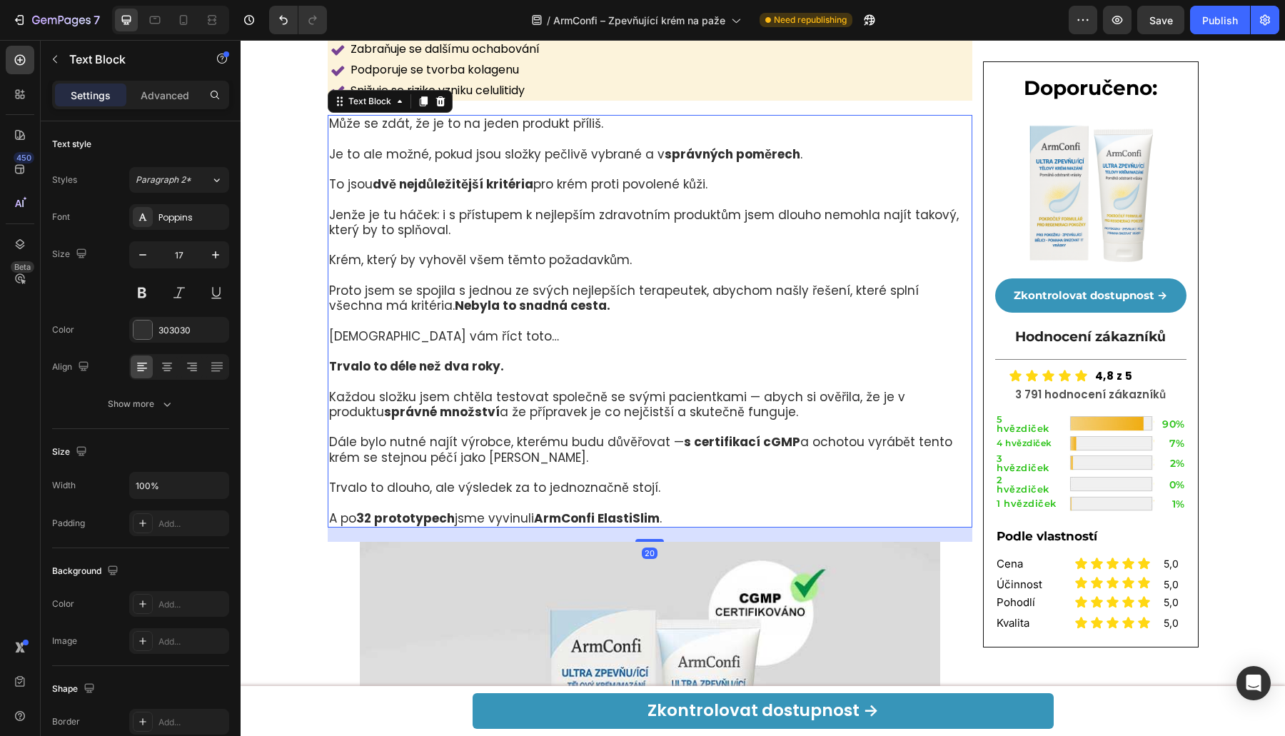
click at [660, 521] on p "A po 32 prototypech jsme vyvinuli ArmConfi ElastiSlim ." at bounding box center [650, 518] width 642 height 15
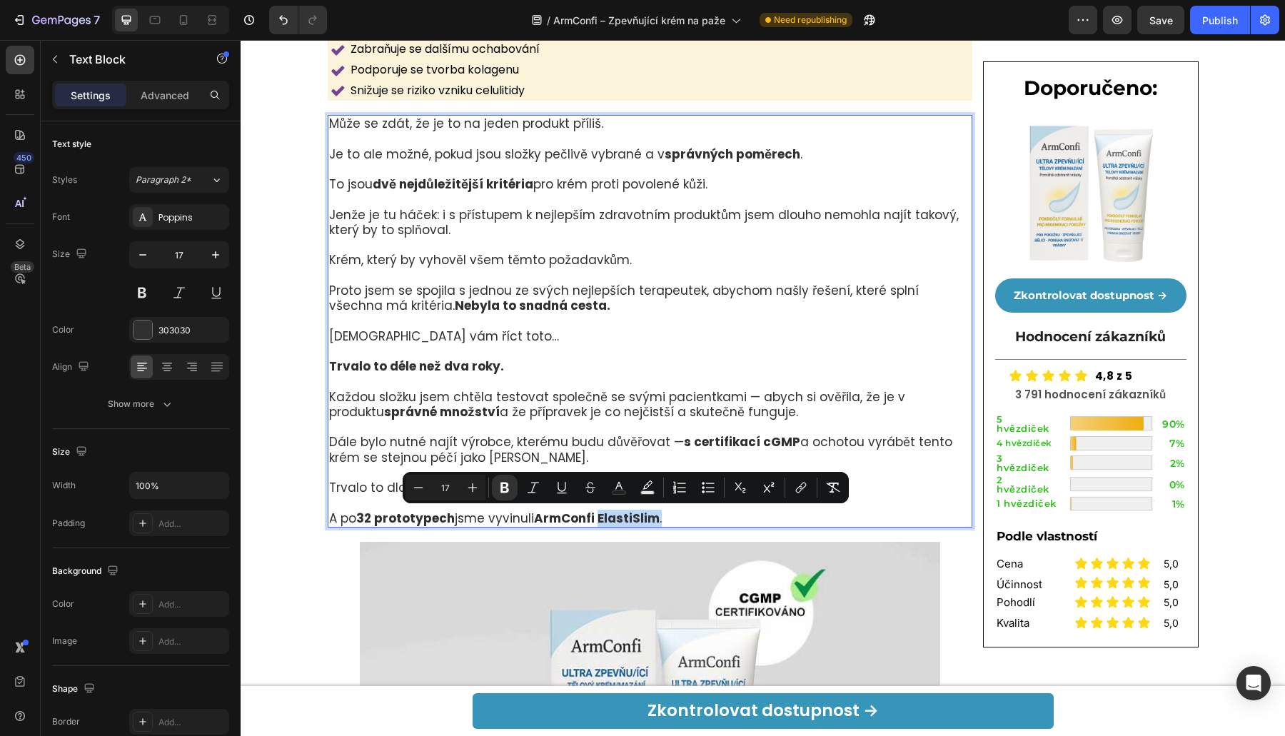
drag, startPoint x: 671, startPoint y: 518, endPoint x: 593, endPoint y: 524, distance: 78.0
click at [593, 524] on p "A po 32 prototypech jsme vyvinuli ArmConfi ElastiSlim ." at bounding box center [650, 518] width 642 height 15
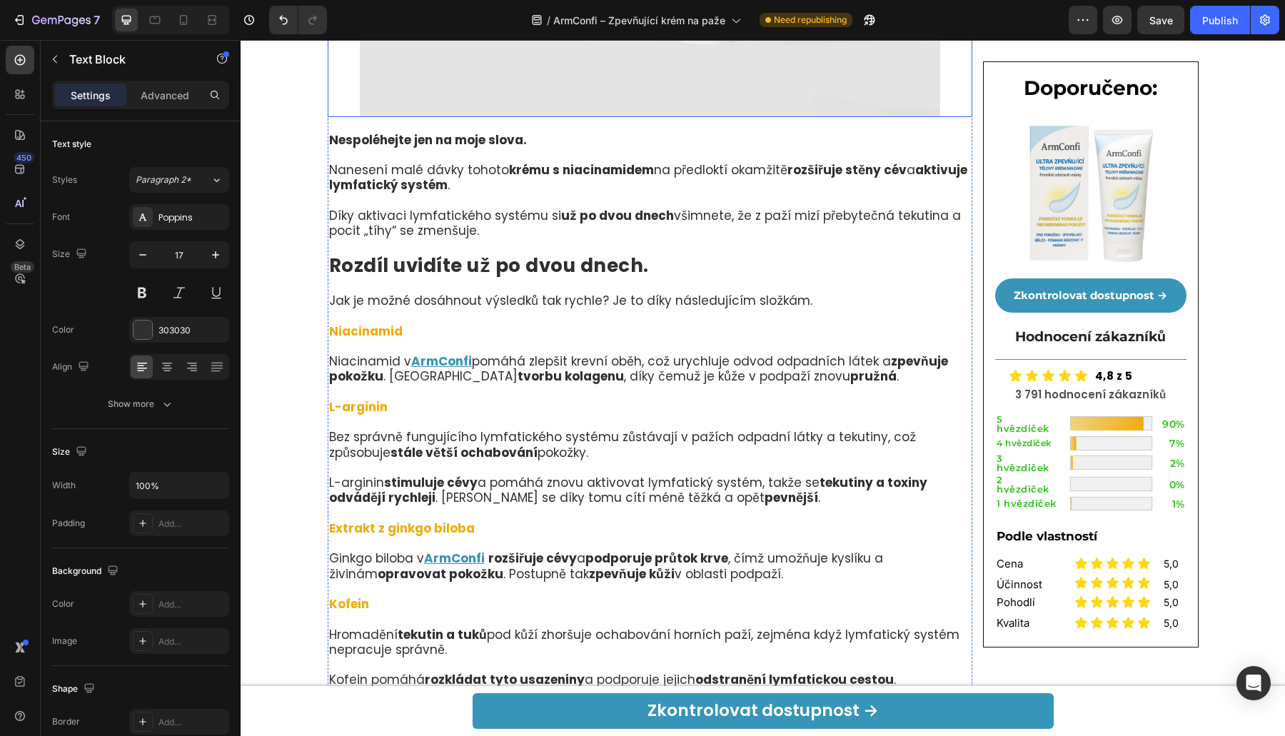
scroll to position [5767, 0]
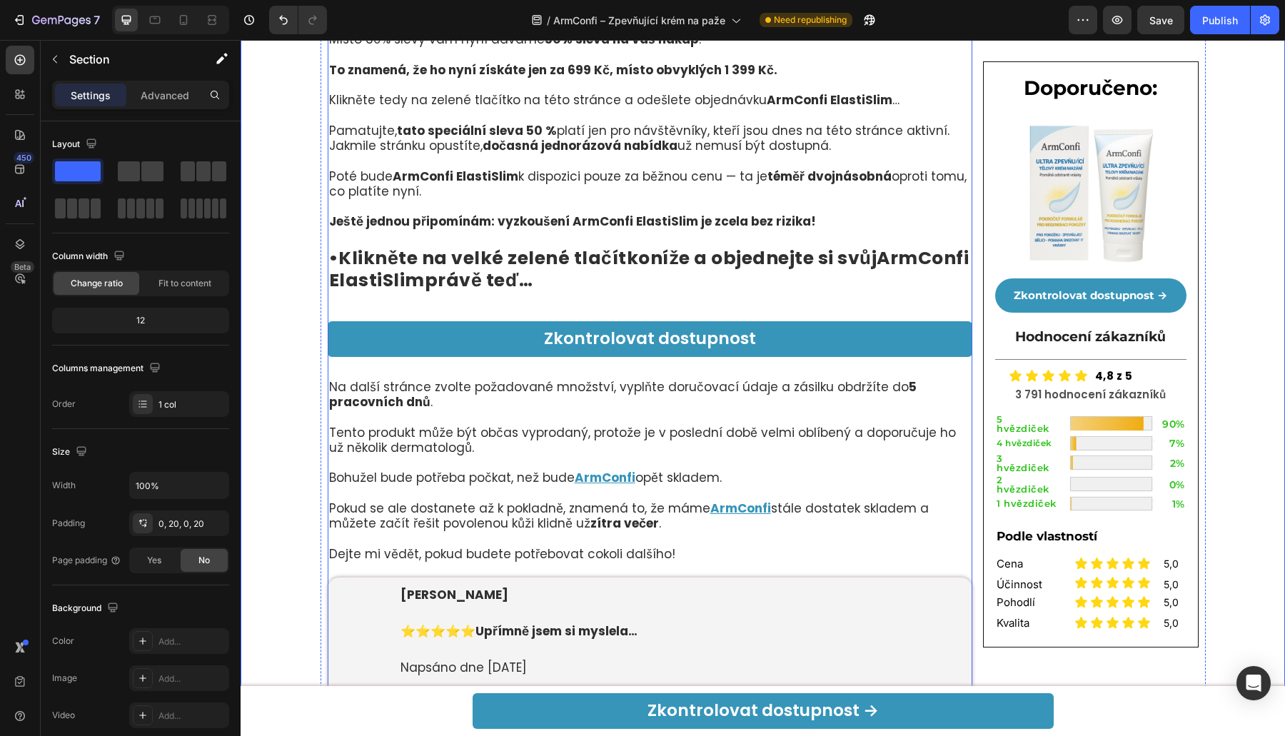
scroll to position [6746, 0]
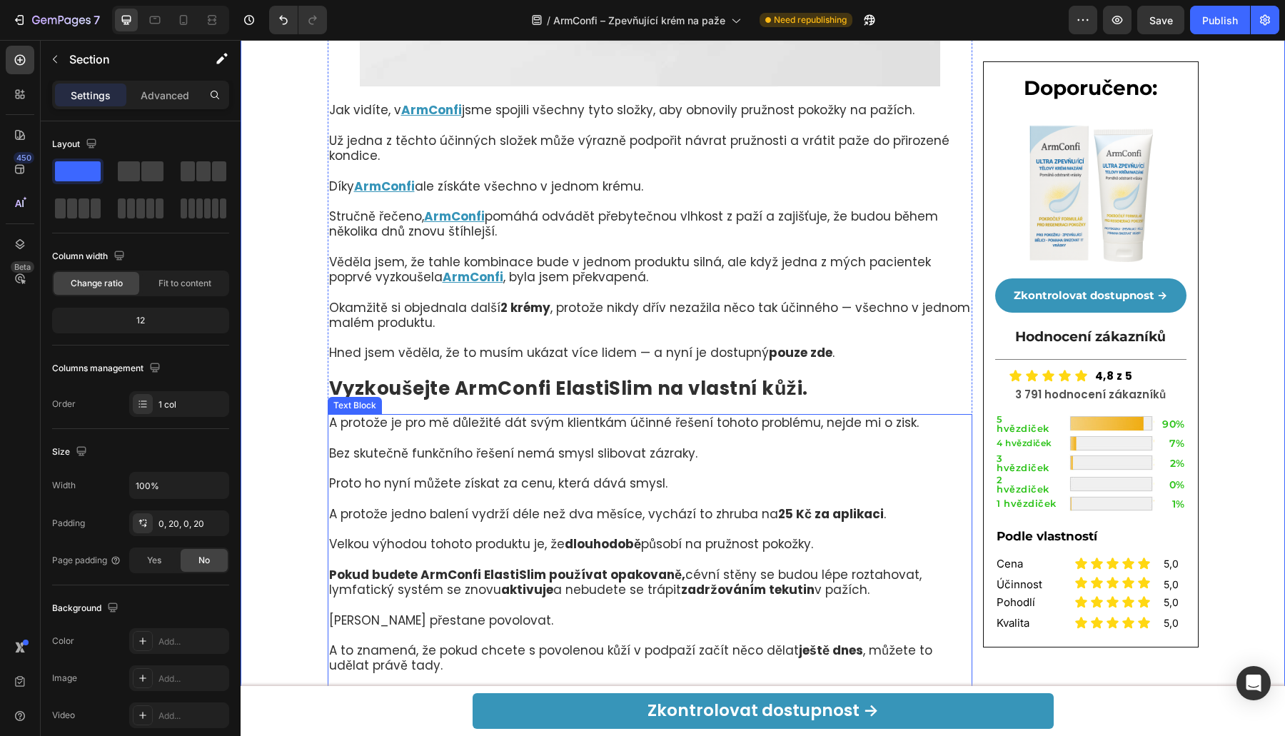
click at [612, 384] on strong "Vyzkoušejte ArmConfi ElastiSlim na vlastní kůži." at bounding box center [568, 388] width 479 height 26
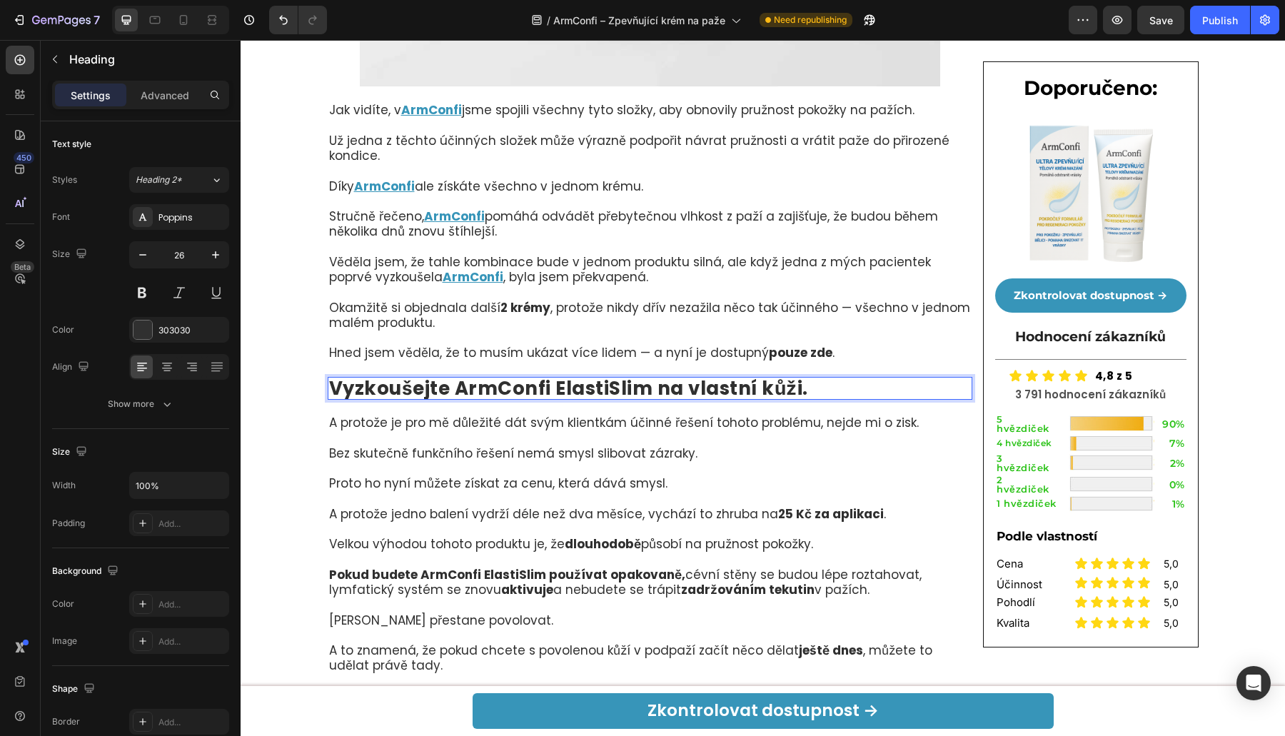
click at [623, 388] on strong "Vyzkoušejte ArmConfi ElastiSlim na vlastní kůži." at bounding box center [568, 388] width 479 height 26
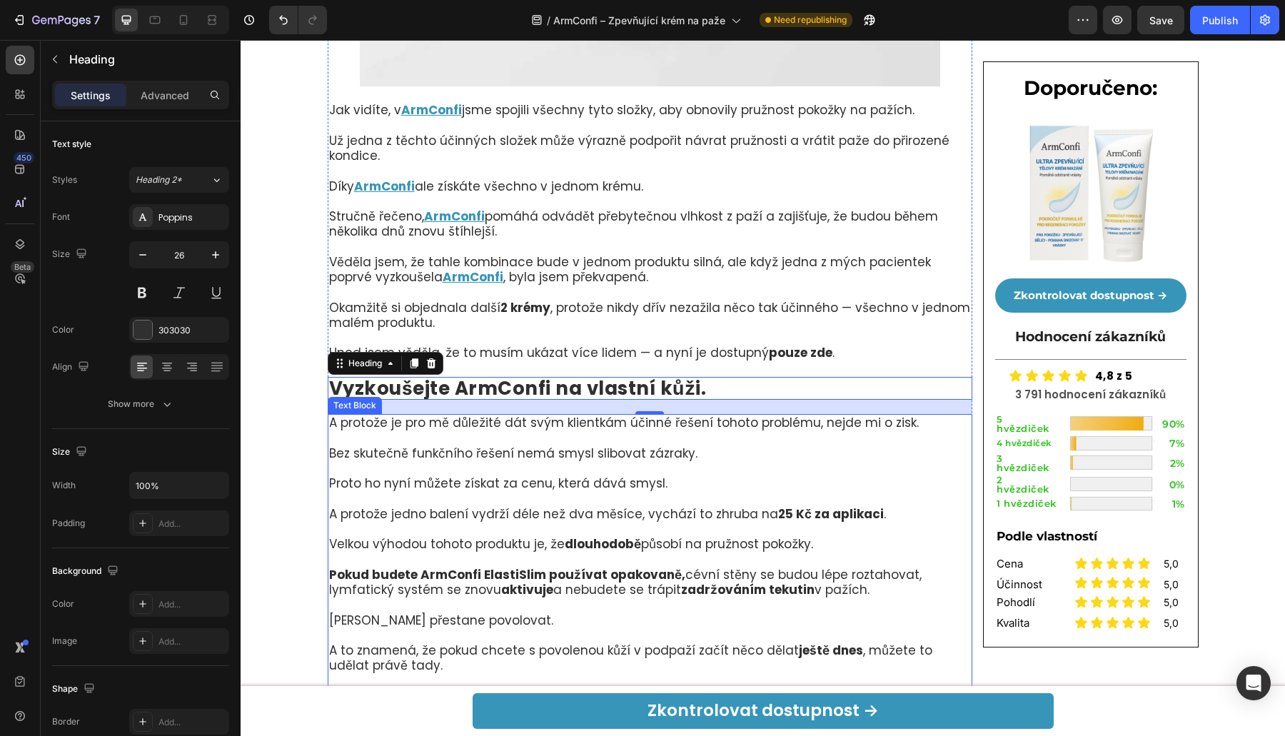
click at [499, 575] on strong "Pokud budete ArmConfi ElastiSlim používat opakovaně," at bounding box center [507, 574] width 356 height 17
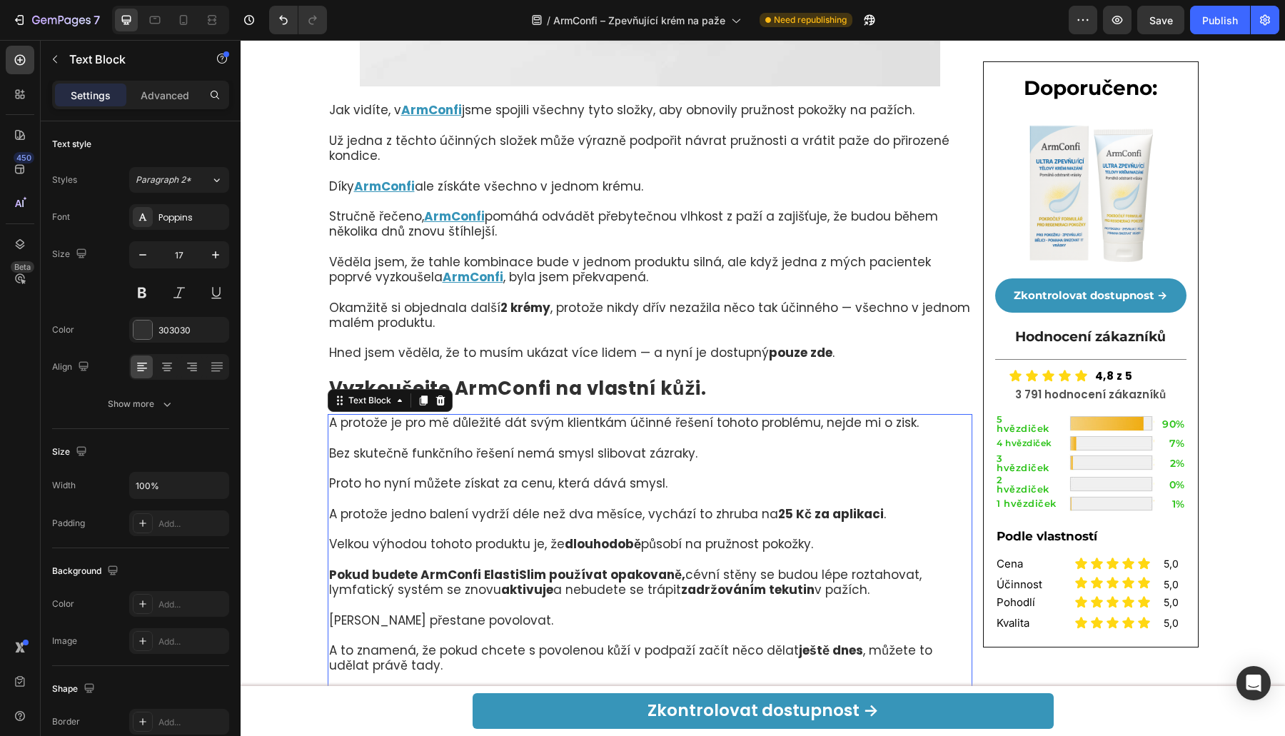
click at [499, 575] on strong "Pokud budete ArmConfi ElastiSlim používat opakovaně," at bounding box center [507, 574] width 356 height 17
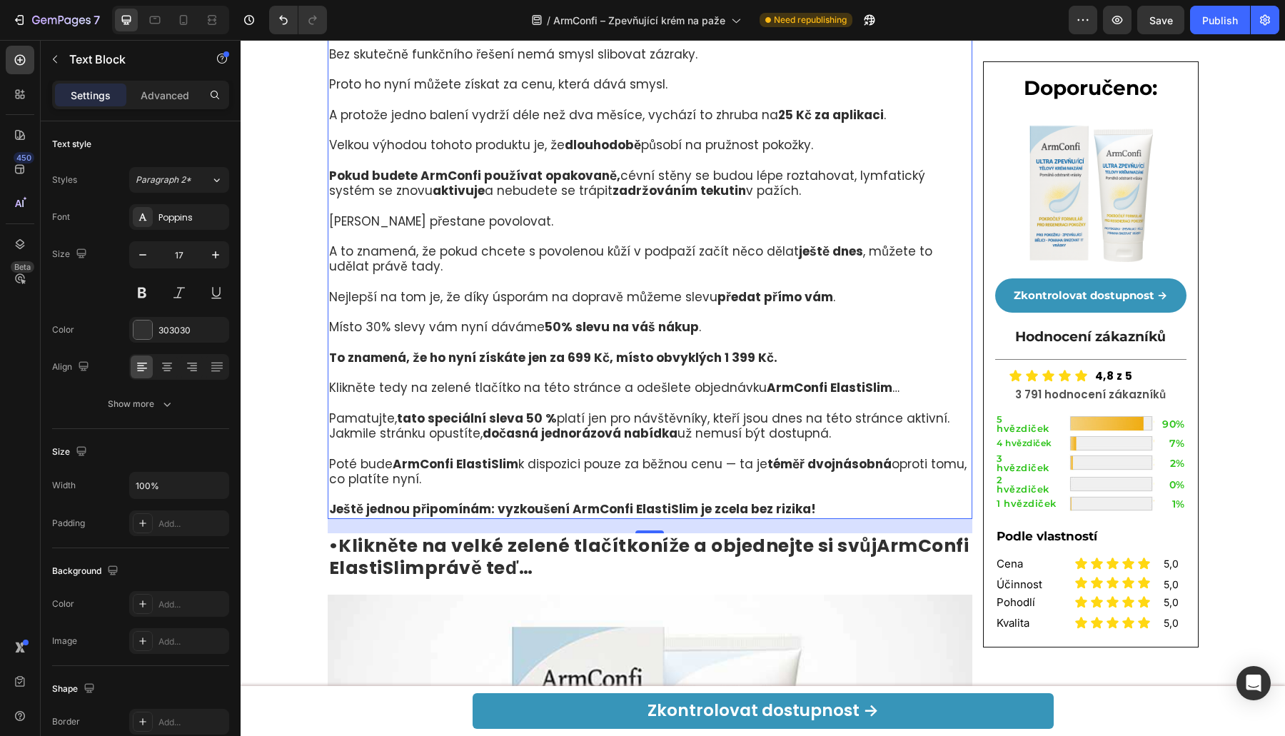
click at [488, 461] on strong "ArmConfi ElastiSlim" at bounding box center [456, 463] width 126 height 17
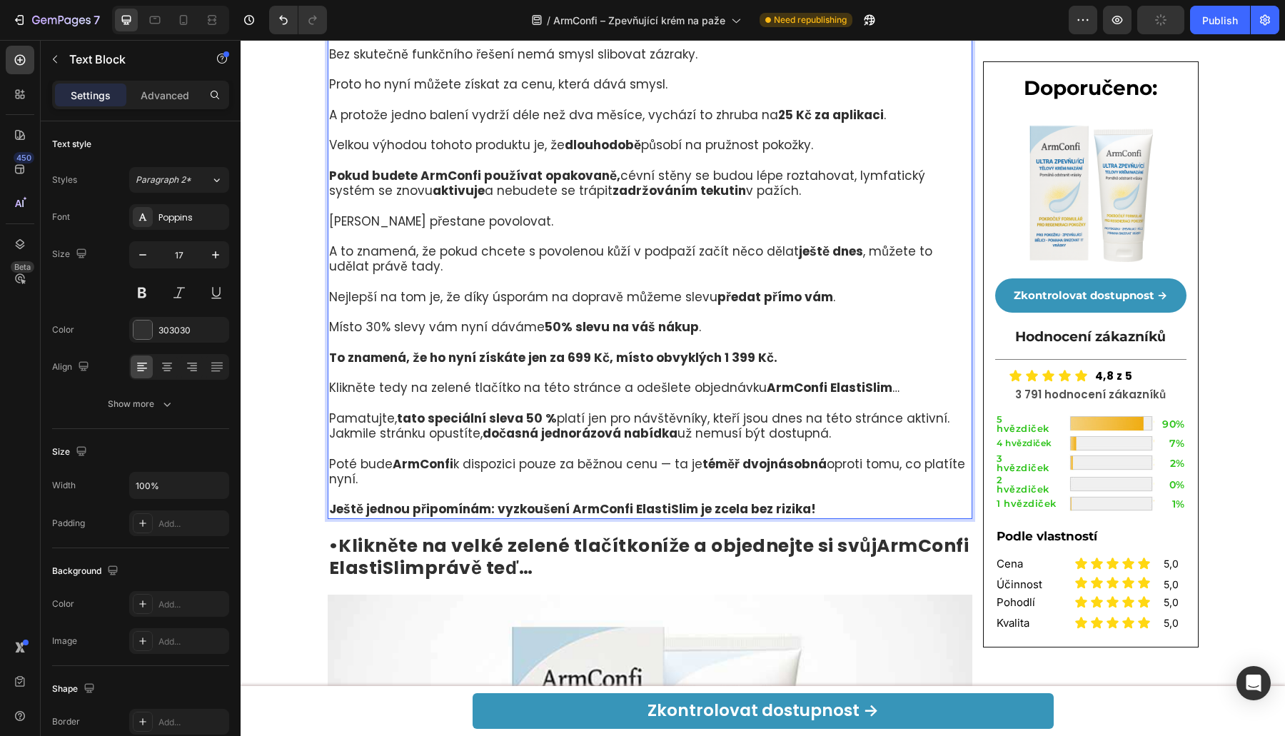
click at [640, 509] on strong "Ještě jednou připomínám: vyzkoušení ArmConfi ElastiSlim je zcela bez rizika!" at bounding box center [572, 508] width 487 height 17
click at [827, 397] on p "Rich Text Editor. Editing area: main" at bounding box center [650, 403] width 642 height 15
click at [835, 391] on strong "ArmConfi ElastiSlim" at bounding box center [830, 387] width 126 height 17
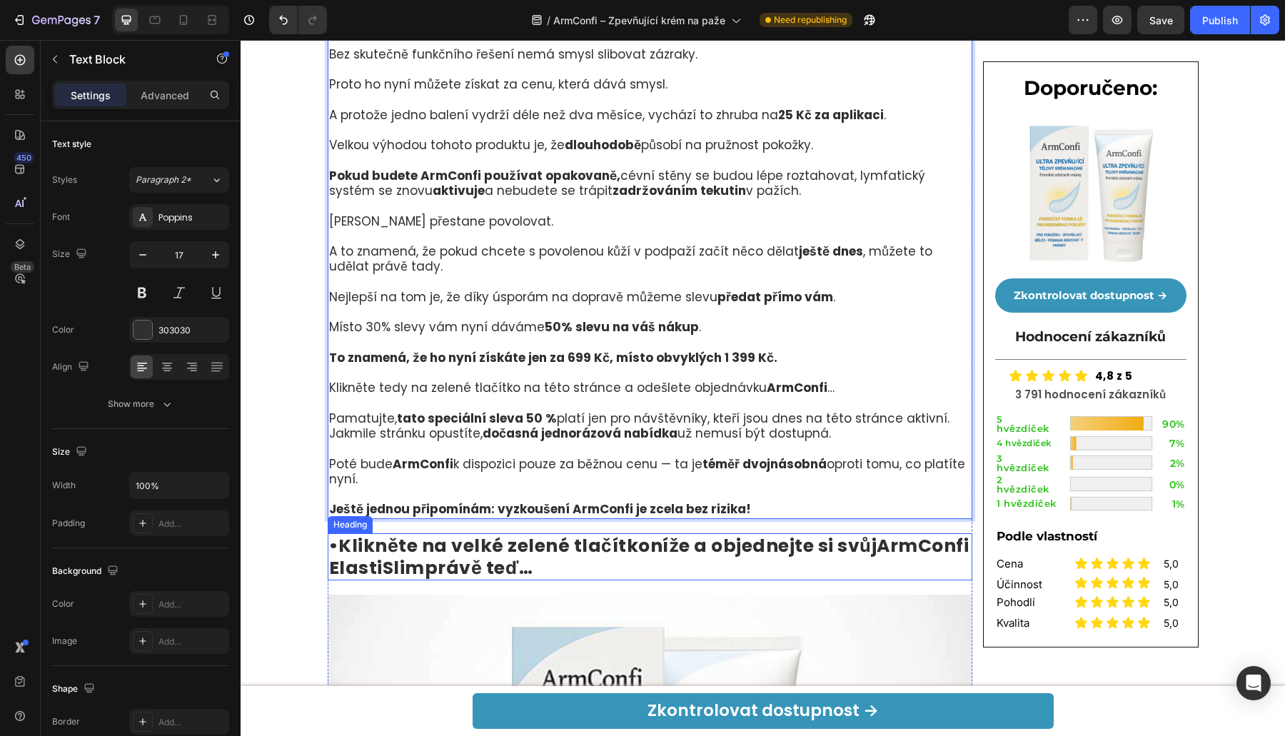
click at [492, 567] on strong "ArmConfi ElastiSlim" at bounding box center [649, 556] width 640 height 47
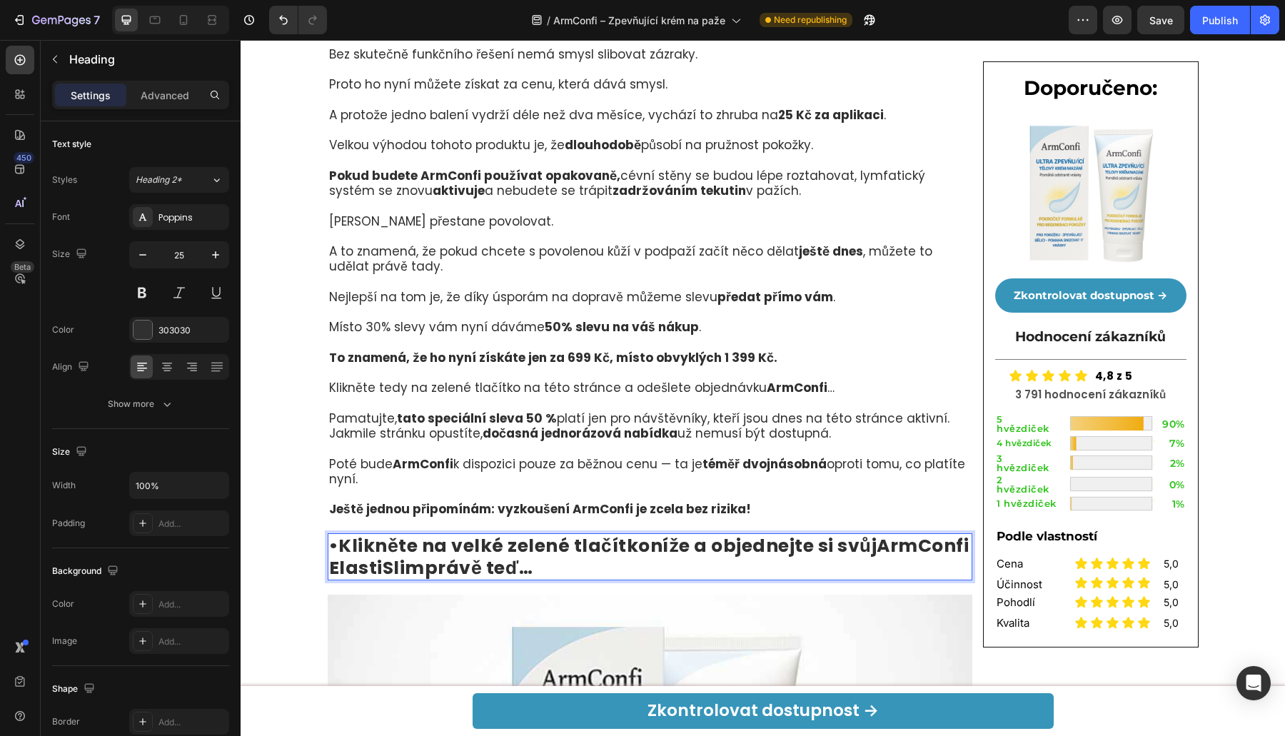
click at [487, 567] on strong "ArmConfi ElastiSlim" at bounding box center [649, 556] width 640 height 47
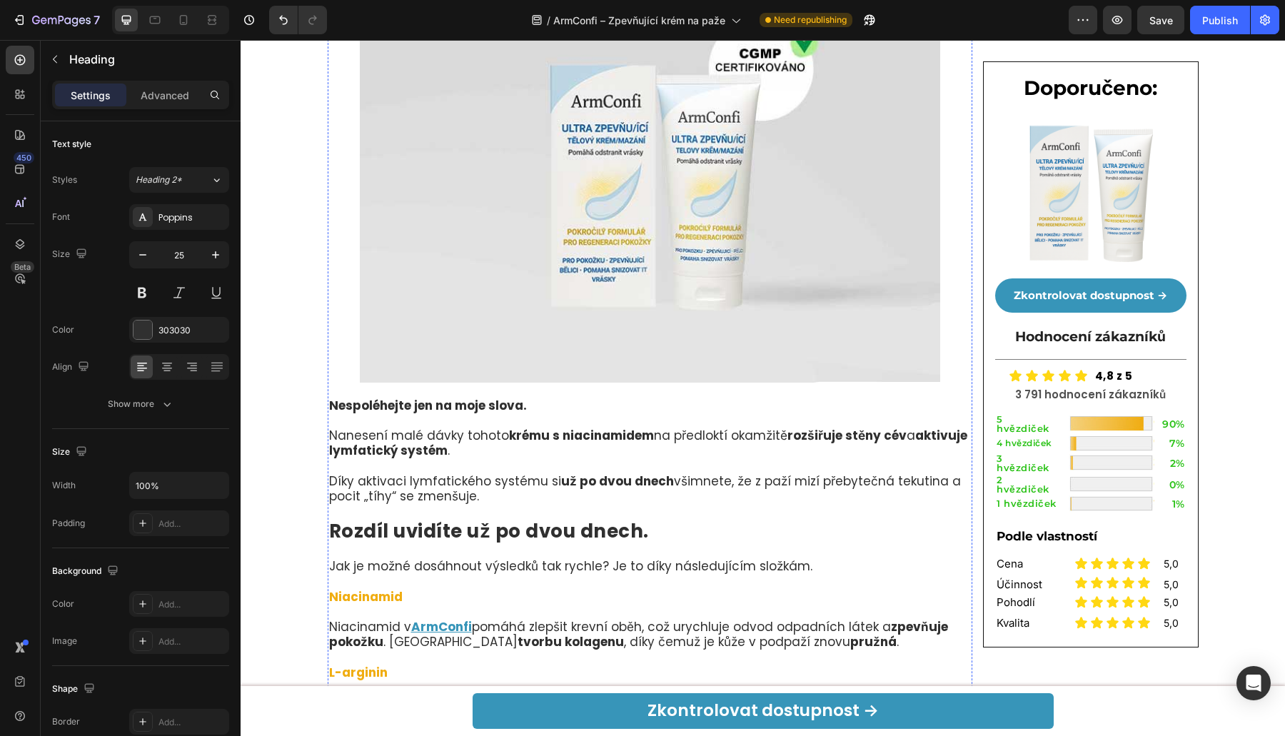
scroll to position [4230, 0]
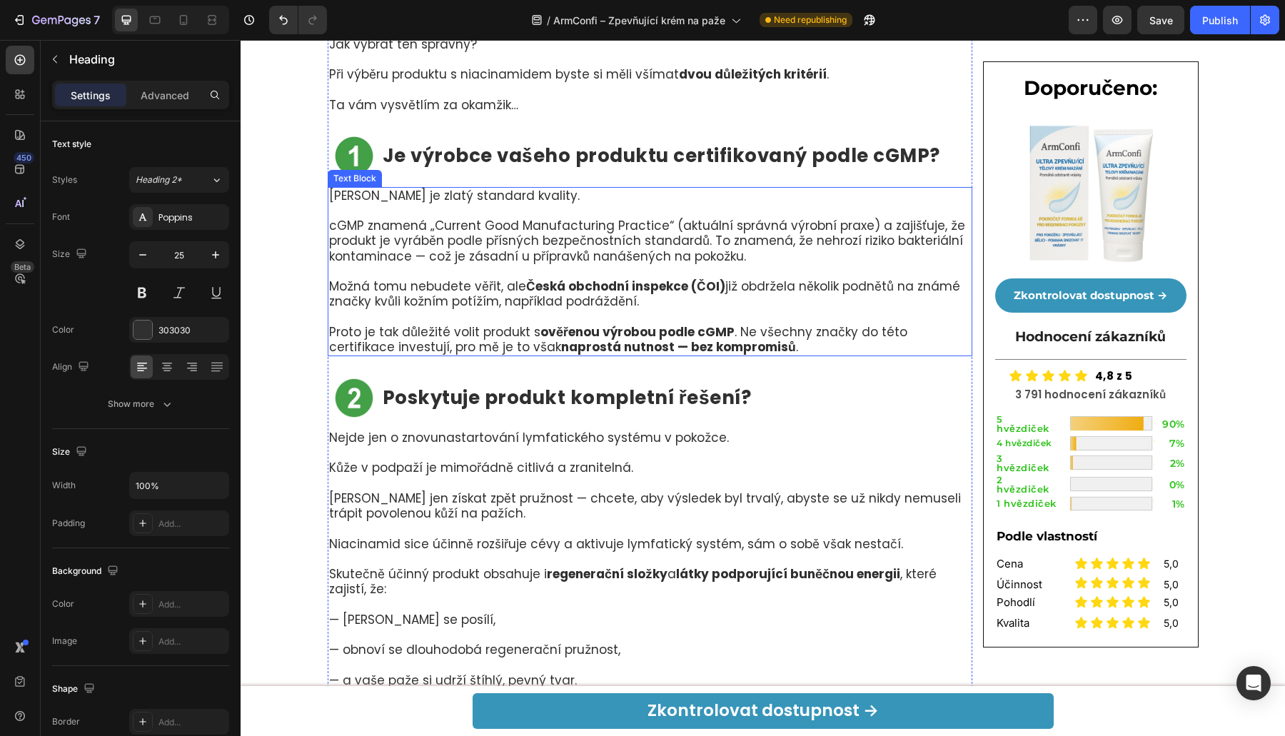
click at [457, 218] on p "cGMP znamená „Current Good Manufacturing Practice“ (aktuální správná výrobní pr…" at bounding box center [650, 241] width 642 height 46
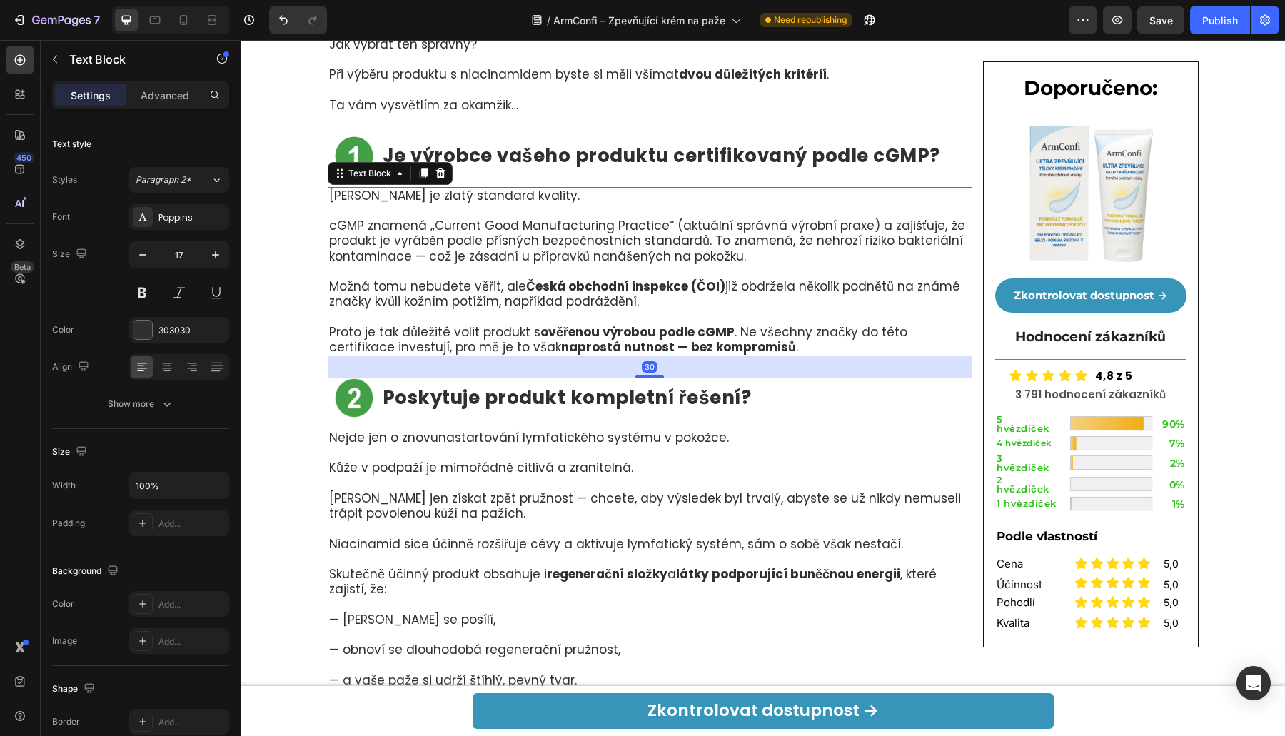
click at [425, 224] on p "cGMP znamená „Current Good Manufacturing Practice“ (aktuální správná výrobní pr…" at bounding box center [650, 241] width 642 height 46
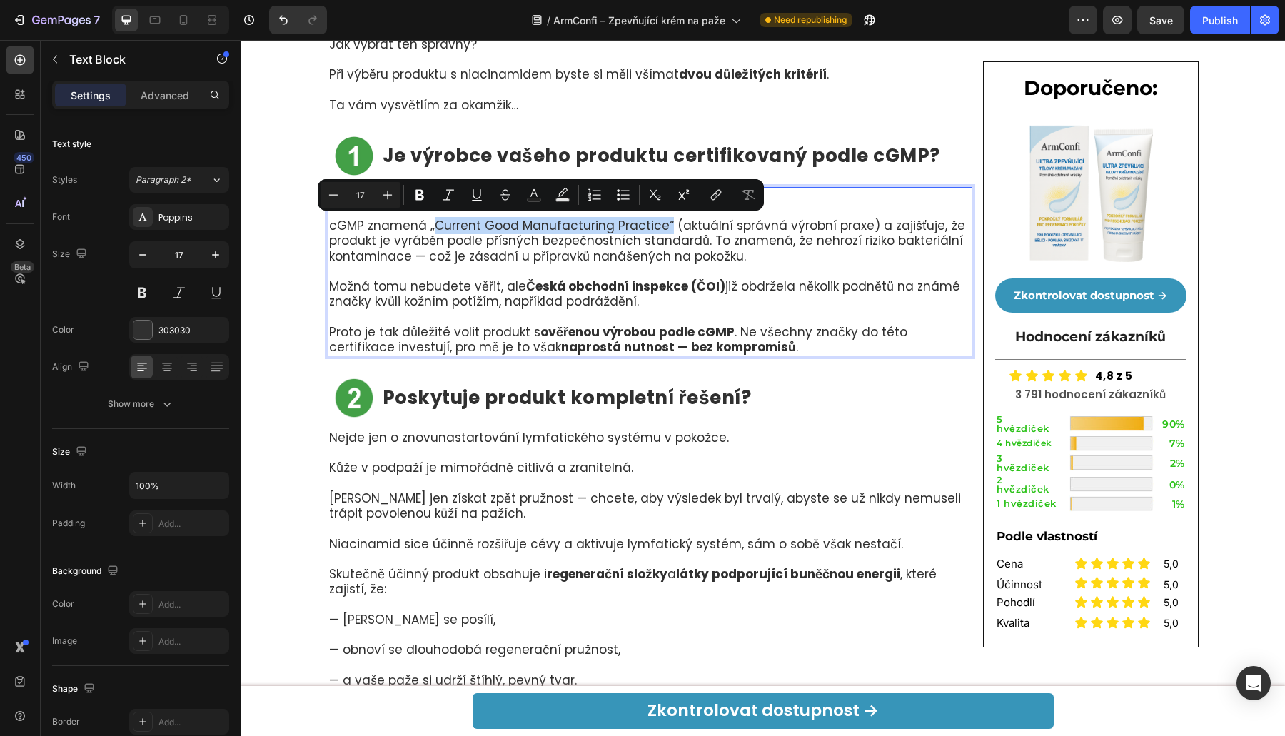
drag, startPoint x: 425, startPoint y: 224, endPoint x: 655, endPoint y: 226, distance: 229.8
click at [655, 226] on p "cGMP znamená „Current Good Manufacturing Practice“ (aktuální správná výrobní pr…" at bounding box center [650, 241] width 642 height 46
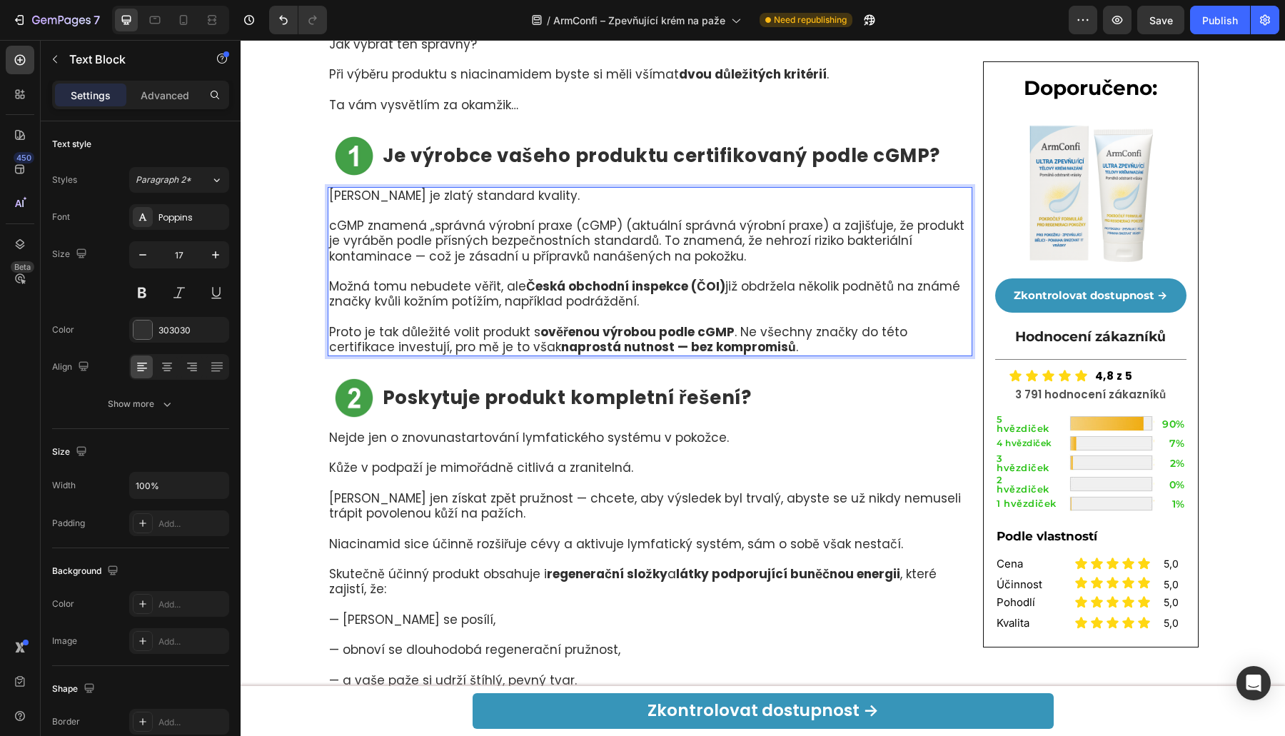
click at [601, 221] on p "cGMP znamená „správná výrobní praxe (cGMP) (aktuální správná výrobní praxe) a z…" at bounding box center [650, 241] width 642 height 46
drag, startPoint x: 611, startPoint y: 221, endPoint x: 807, endPoint y: 223, distance: 196.3
click at [809, 223] on p "cGMP znamená „správná výrobní praxe (cGMP) (aktuální správná výrobní praxe) a z…" at bounding box center [650, 241] width 642 height 46
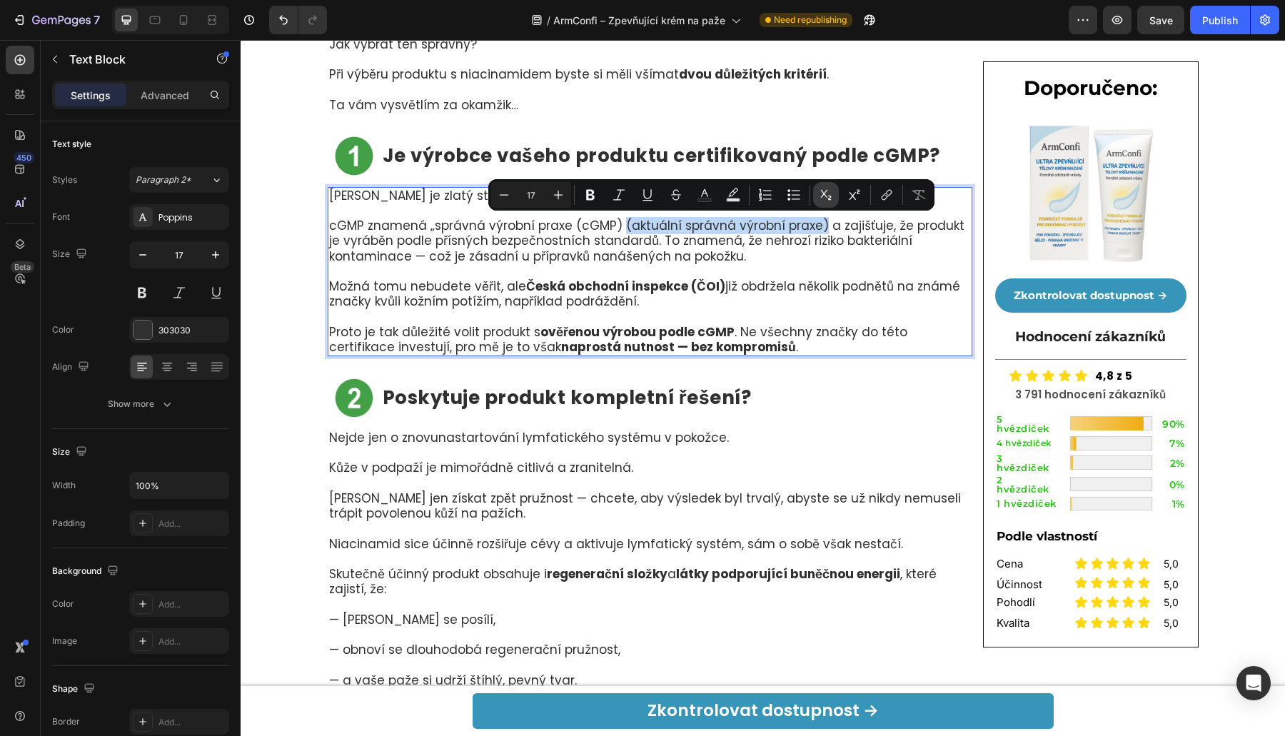
copy p "(aktuální správná výrobní praxe)"
click at [784, 228] on p "cGMP znamená „správná výrobní praxe (cGMP) (aktuální správná výrobní praxe) a z…" at bounding box center [650, 241] width 642 height 46
drag, startPoint x: 809, startPoint y: 225, endPoint x: 611, endPoint y: 228, distance: 197.7
click at [611, 228] on p "cGMP znamená „správná výrobní praxe (cGMP) (aktuální správná výrobní praxe) a z…" at bounding box center [650, 241] width 642 height 46
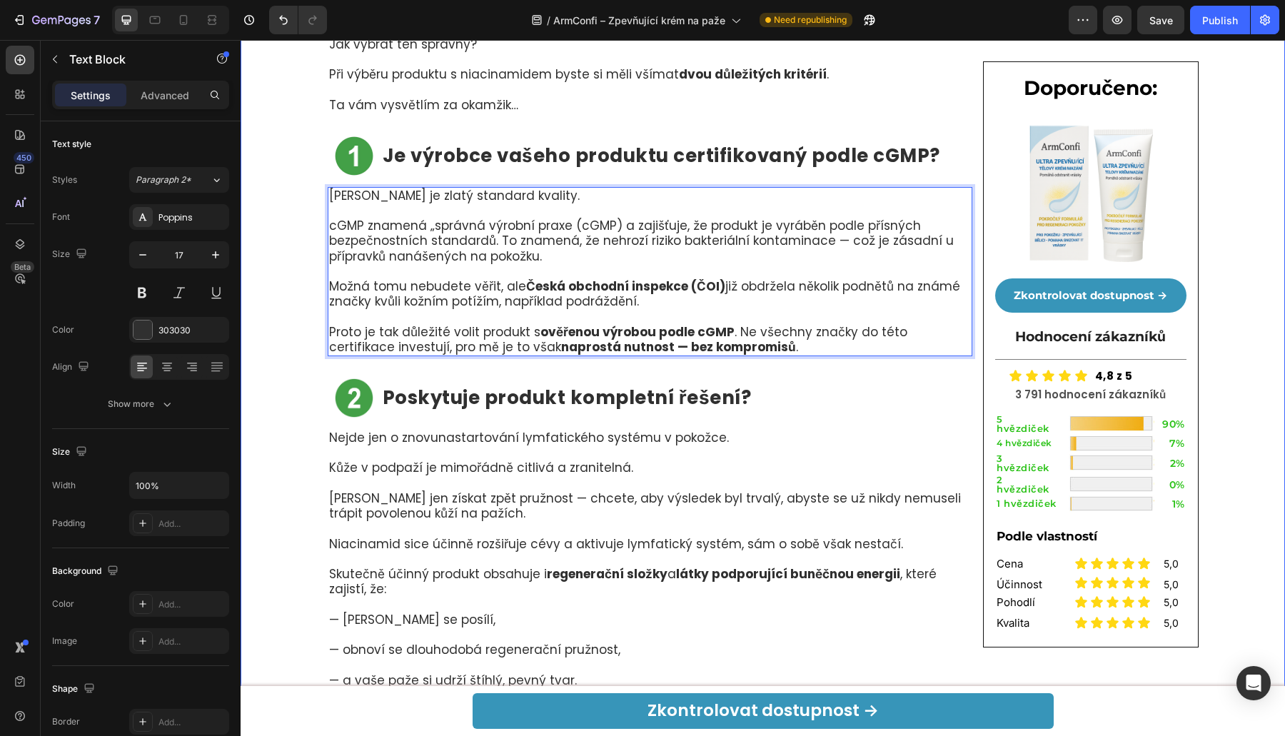
click at [251, 266] on div "Jak se zbavit povolená kůže v podpaží – bez operace ani hodin v posilovně Headi…" at bounding box center [763, 692] width 1044 height 9586
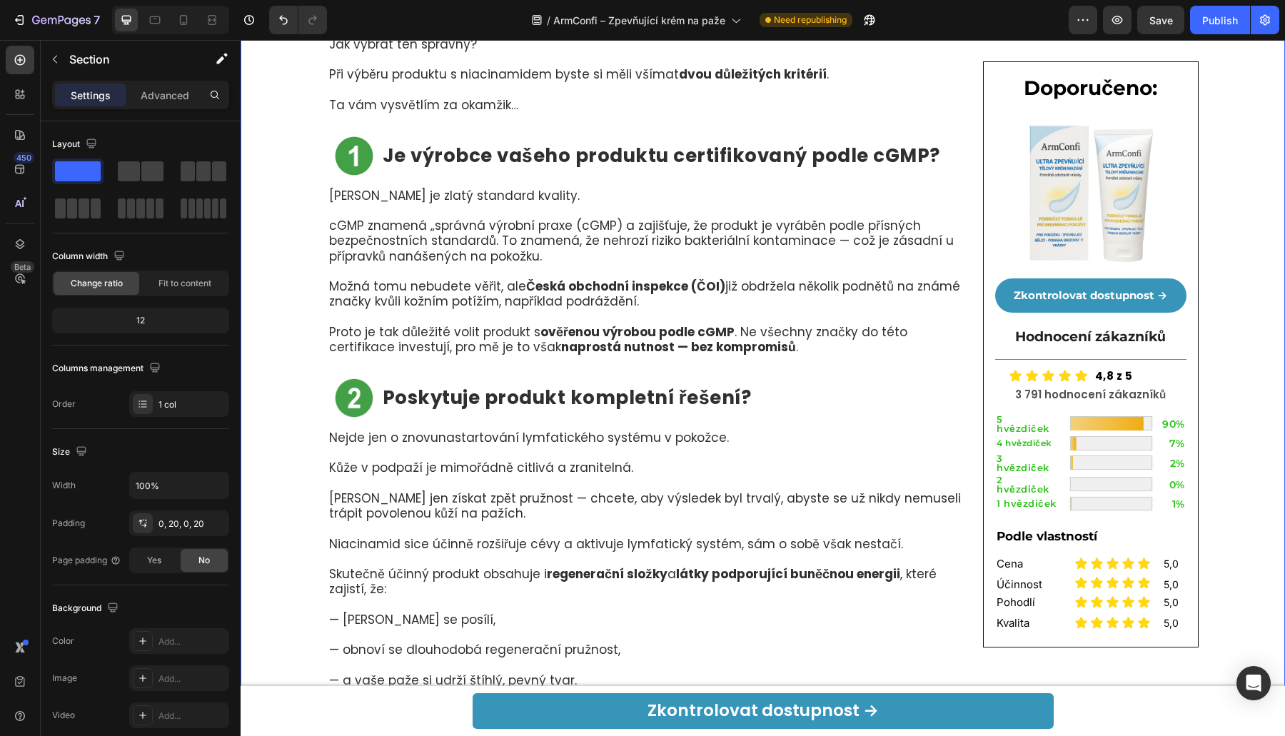
click at [1266, 195] on div "Jak se zbavit povolená kůže v podpaží – bez operace ani hodin v posilovně Headi…" at bounding box center [763, 692] width 1044 height 9586
drag, startPoint x: 1265, startPoint y: 256, endPoint x: 1146, endPoint y: 266, distance: 120.3
click at [1265, 256] on div "Jak se zbavit povolená kůže v podpaží – bez operace ani hodin v posilovně Headi…" at bounding box center [763, 692] width 1044 height 9586
click at [396, 441] on p "Nejde jen o znovunastartování lymfatického systému v pokožce." at bounding box center [650, 437] width 642 height 15
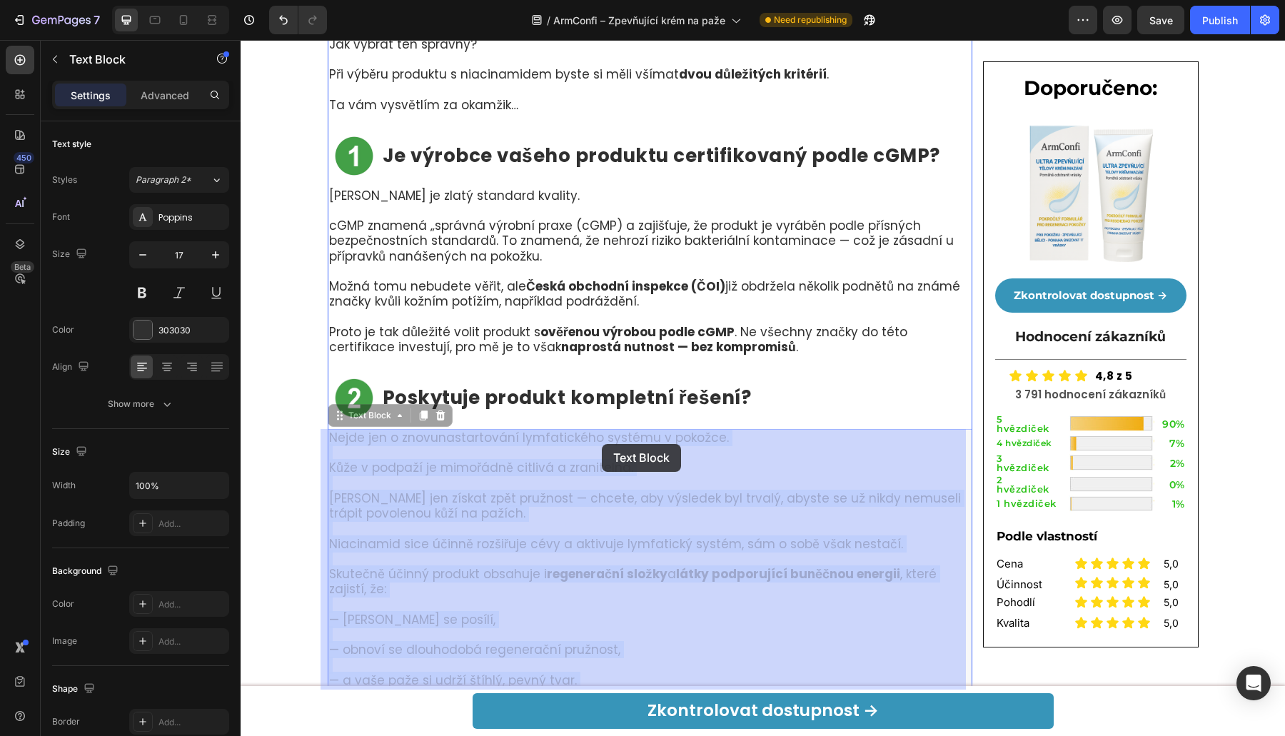
drag, startPoint x: 390, startPoint y: 436, endPoint x: 600, endPoint y: 444, distance: 210.7
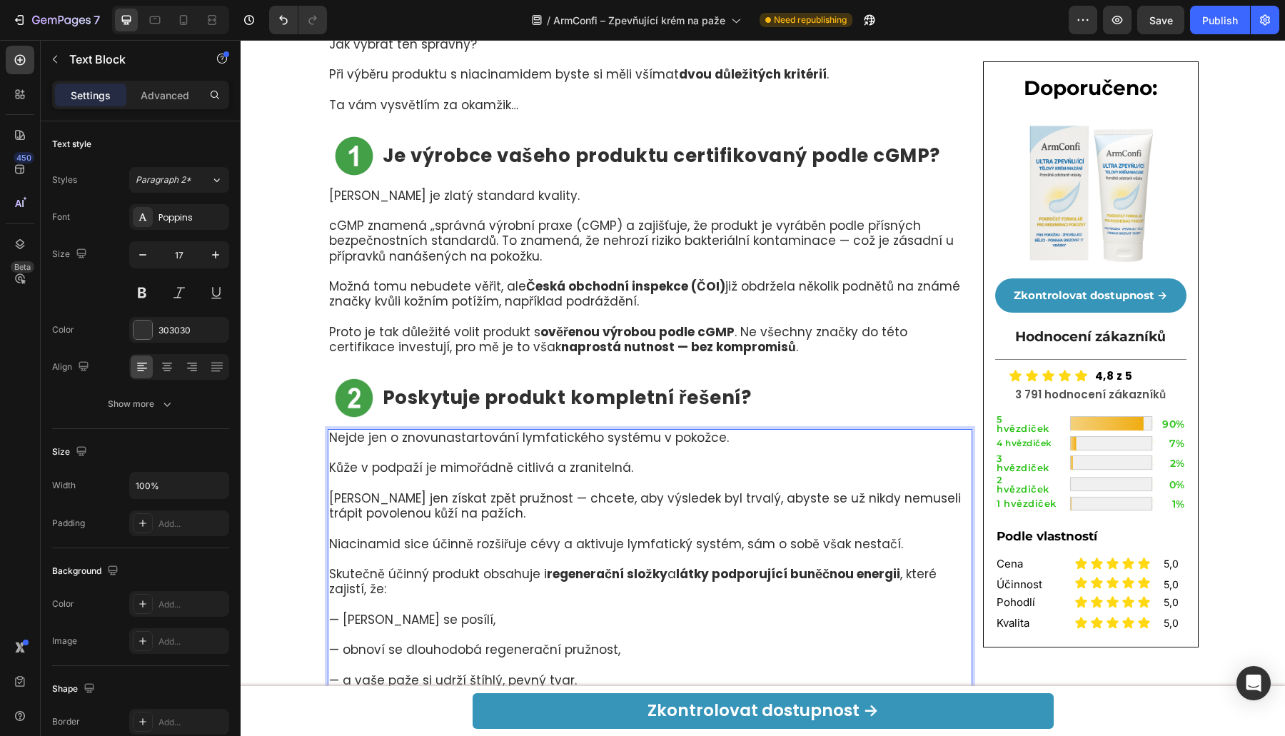
drag, startPoint x: 600, startPoint y: 444, endPoint x: 708, endPoint y: 441, distance: 107.8
click at [665, 443] on p "Nejde jen o znovunastartování lymfatického systému v pokožce." at bounding box center [650, 437] width 642 height 15
drag, startPoint x: 727, startPoint y: 441, endPoint x: 390, endPoint y: 440, distance: 336.2
click at [390, 440] on p "Nejde jen o znovunastartování lymfatického systému v pokožce." at bounding box center [650, 437] width 642 height 15
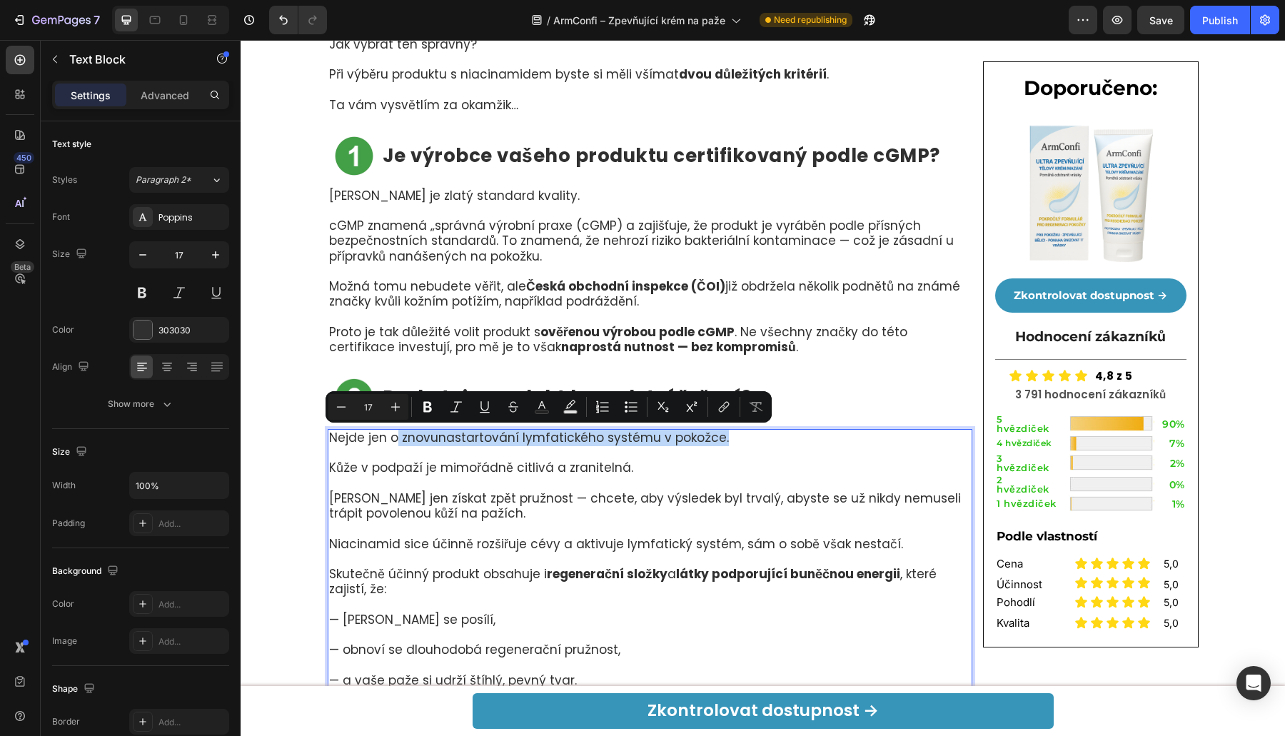
drag, startPoint x: 630, startPoint y: 444, endPoint x: 637, endPoint y: 440, distance: 7.7
click at [632, 443] on p "Nejde jen o znovunastartování lymfatického systému v pokožce." at bounding box center [650, 437] width 642 height 15
click at [637, 439] on p "Nejde jen o znovunastartování lymfatického systému v pokožce." at bounding box center [650, 437] width 642 height 15
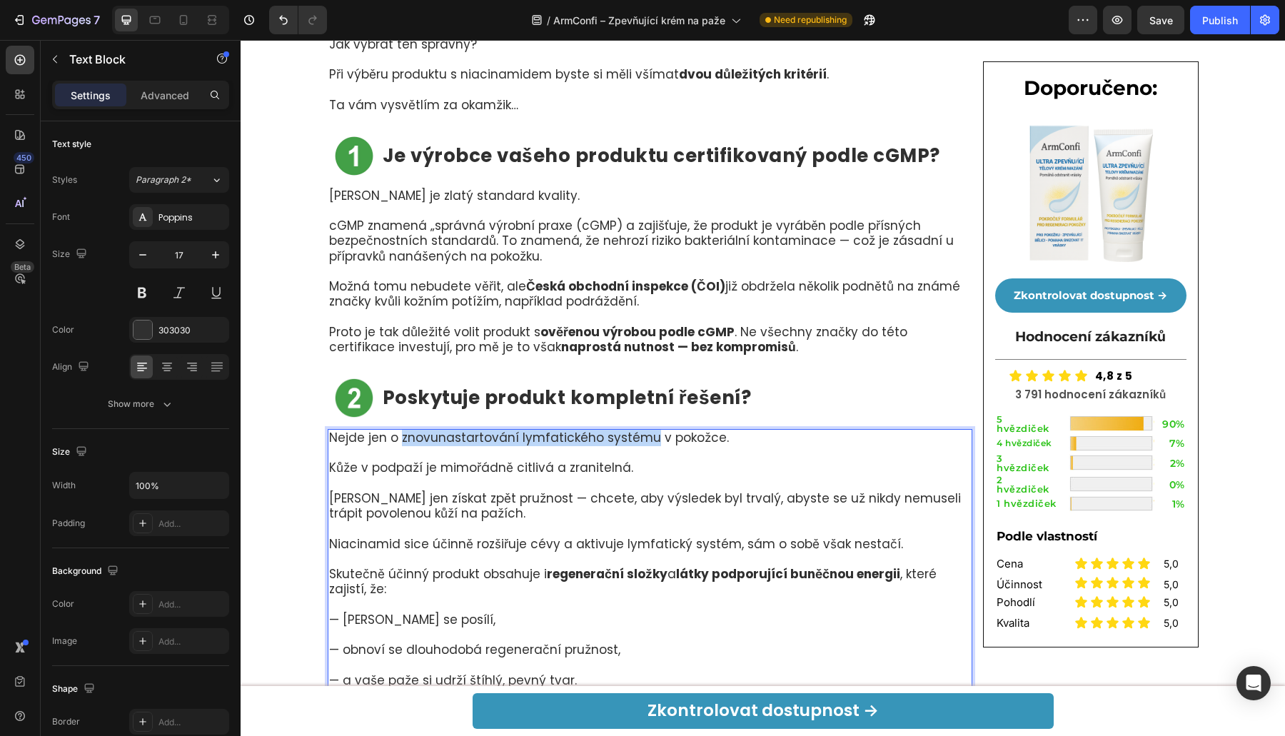
drag, startPoint x: 640, startPoint y: 438, endPoint x: 394, endPoint y: 439, distance: 245.5
click at [394, 439] on p "Nejde jen o znovunastartování lymfatického systému v pokožce." at bounding box center [650, 437] width 642 height 15
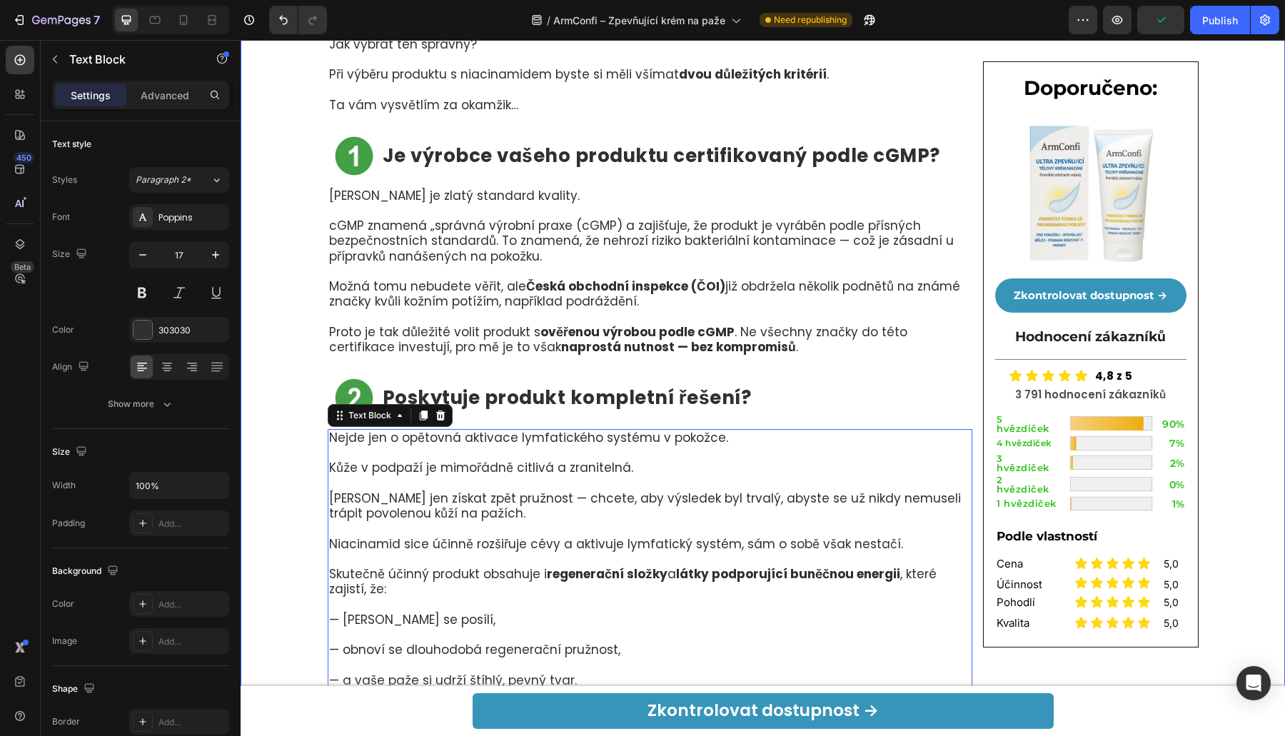
click at [1265, 283] on div "Jak se zbavit povolená kůže v podpaží – bez operace ani hodin v posilovně Headi…" at bounding box center [763, 692] width 1044 height 9586
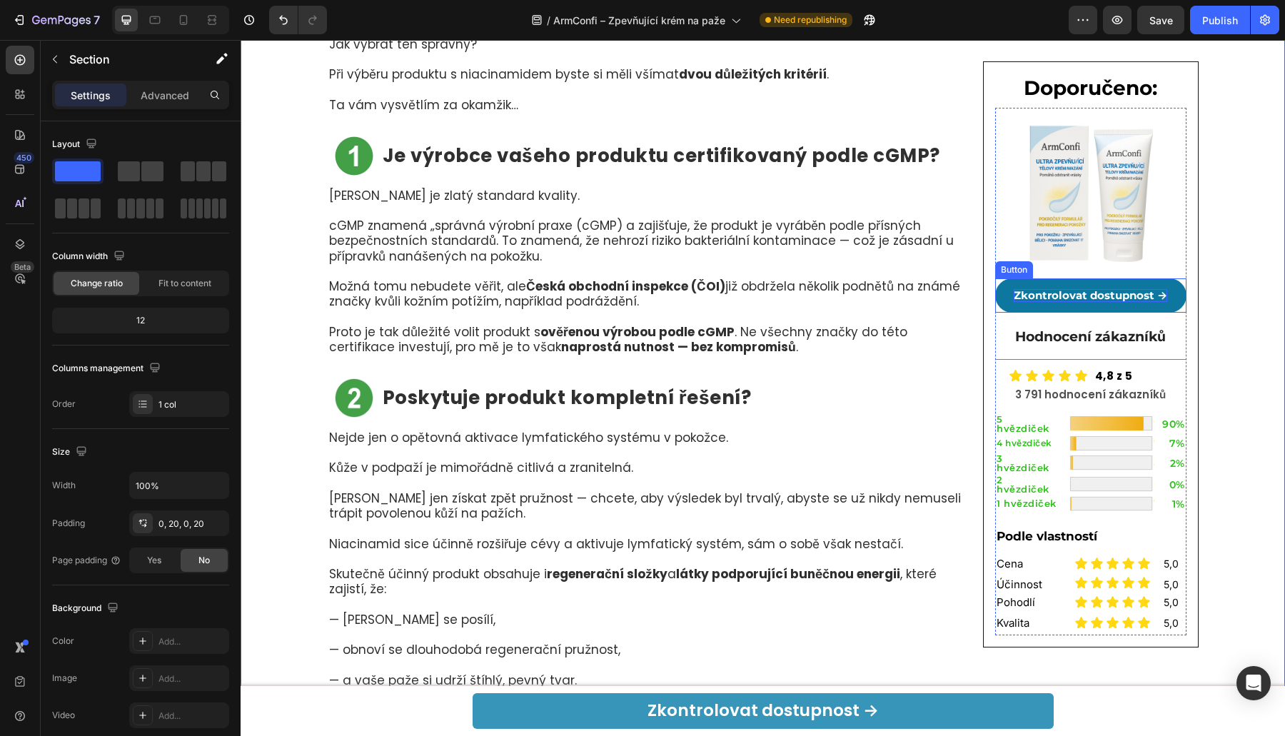
scroll to position [4700, 0]
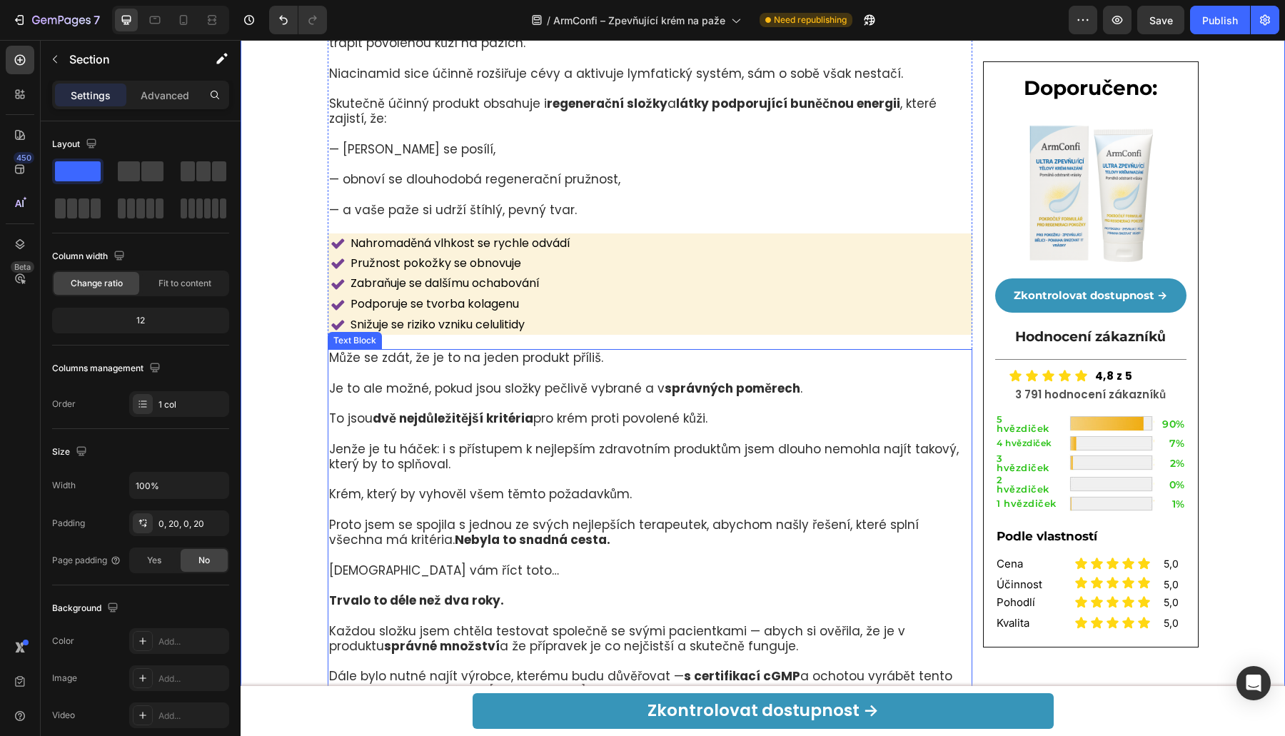
click at [707, 400] on p "Rich Text Editor. Editing area: main" at bounding box center [650, 403] width 642 height 15
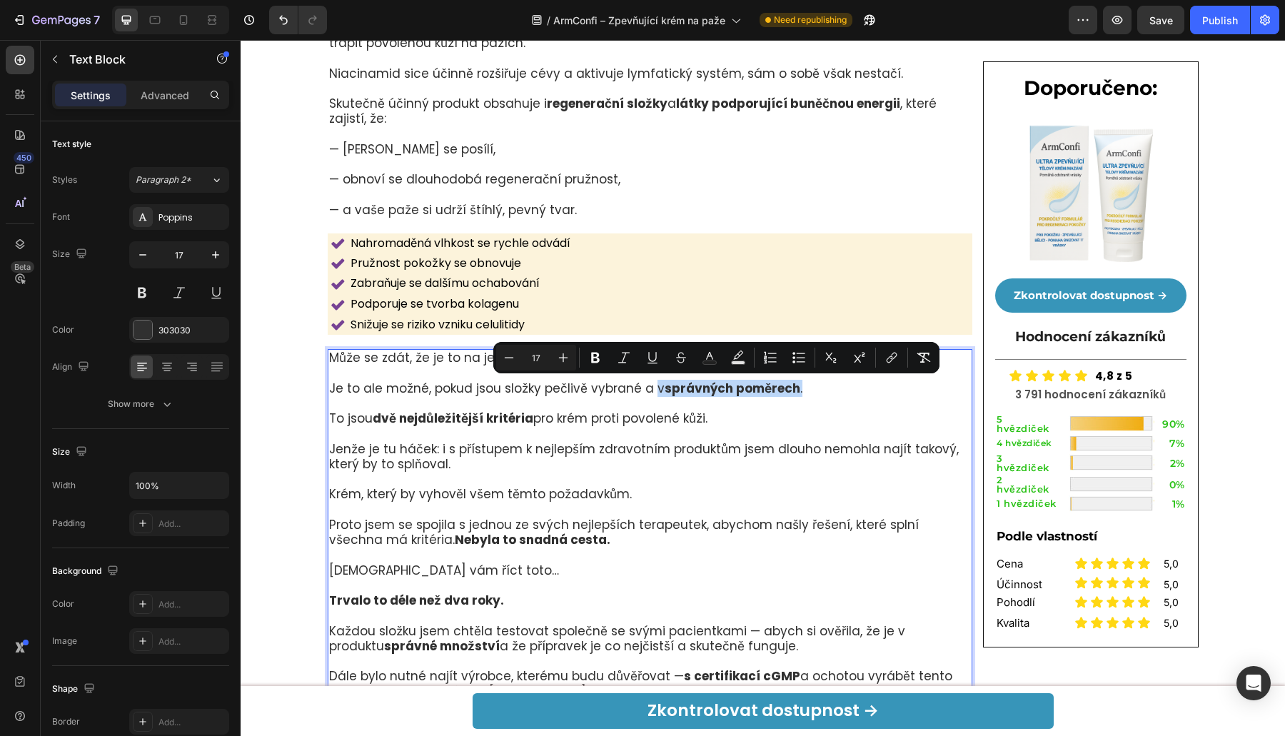
drag, startPoint x: 642, startPoint y: 386, endPoint x: 816, endPoint y: 390, distance: 173.5
click at [816, 390] on p "Je to ale možné, pokud jsou složky pečlivě vybrané a v správných poměrech ." at bounding box center [650, 380] width 642 height 31
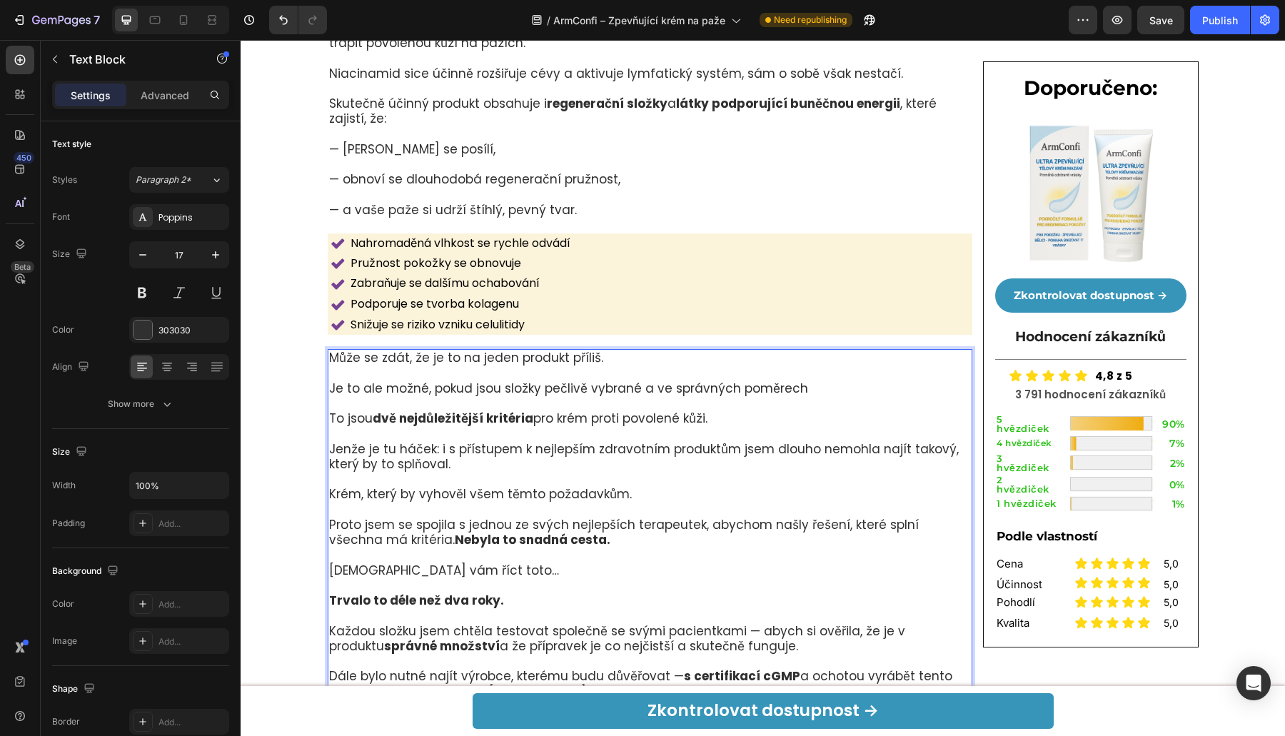
click at [665, 390] on p "Je to ale možné, pokud jsou složky pečlivě vybrané a ve správných poměrech" at bounding box center [650, 380] width 642 height 31
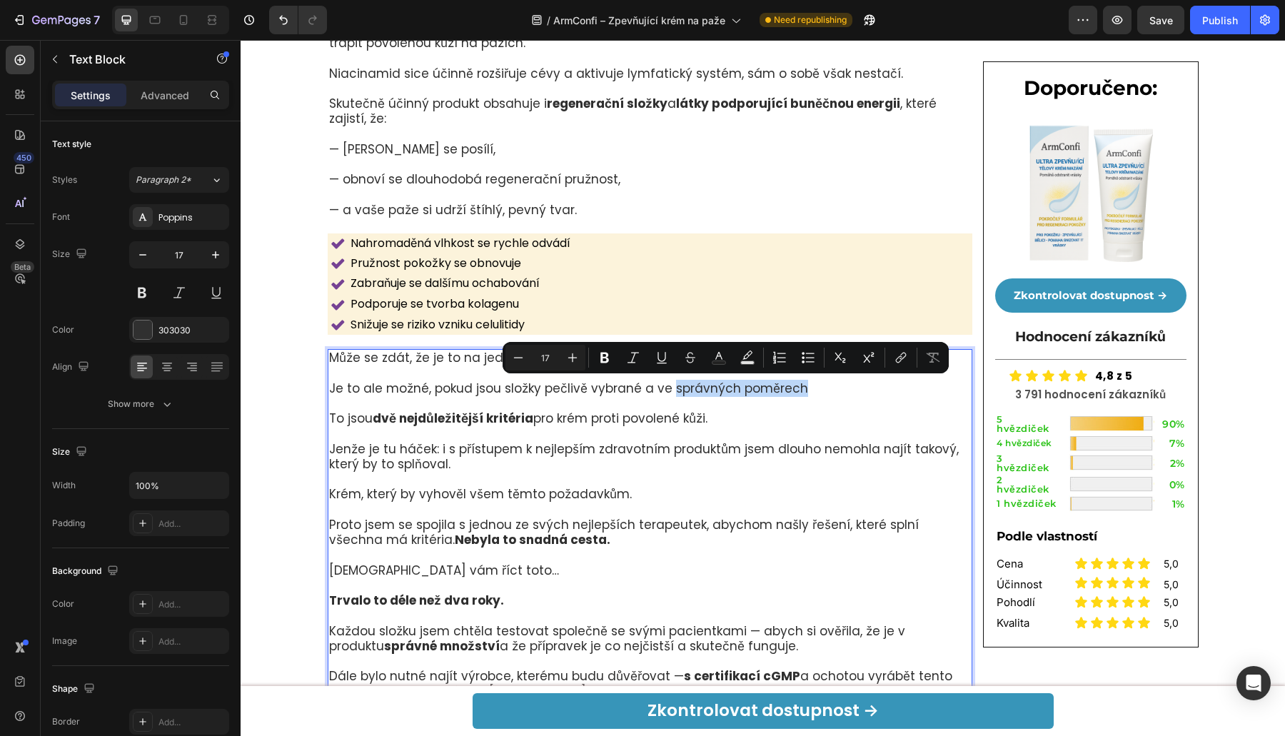
drag, startPoint x: 660, startPoint y: 389, endPoint x: 807, endPoint y: 392, distance: 147.1
click at [807, 392] on p "Je to ale možné, pokud jsou složky pečlivě vybrané a ve správných poměrech" at bounding box center [650, 380] width 642 height 31
drag, startPoint x: 810, startPoint y: 384, endPoint x: 812, endPoint y: 394, distance: 10.1
click at [812, 385] on p "Je to ale možné, pokud jsou složky pečlivě vybrané a ve správných poměrech" at bounding box center [650, 380] width 642 height 31
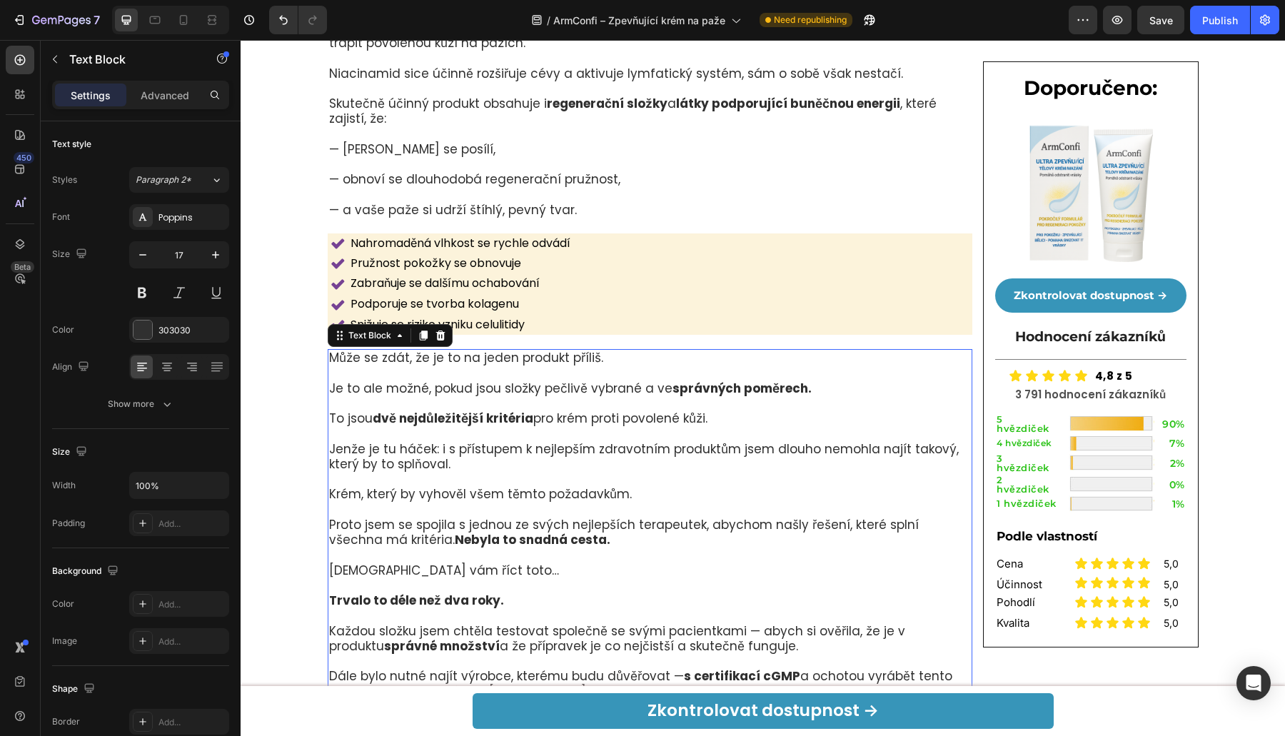
scroll to position [4091, 0]
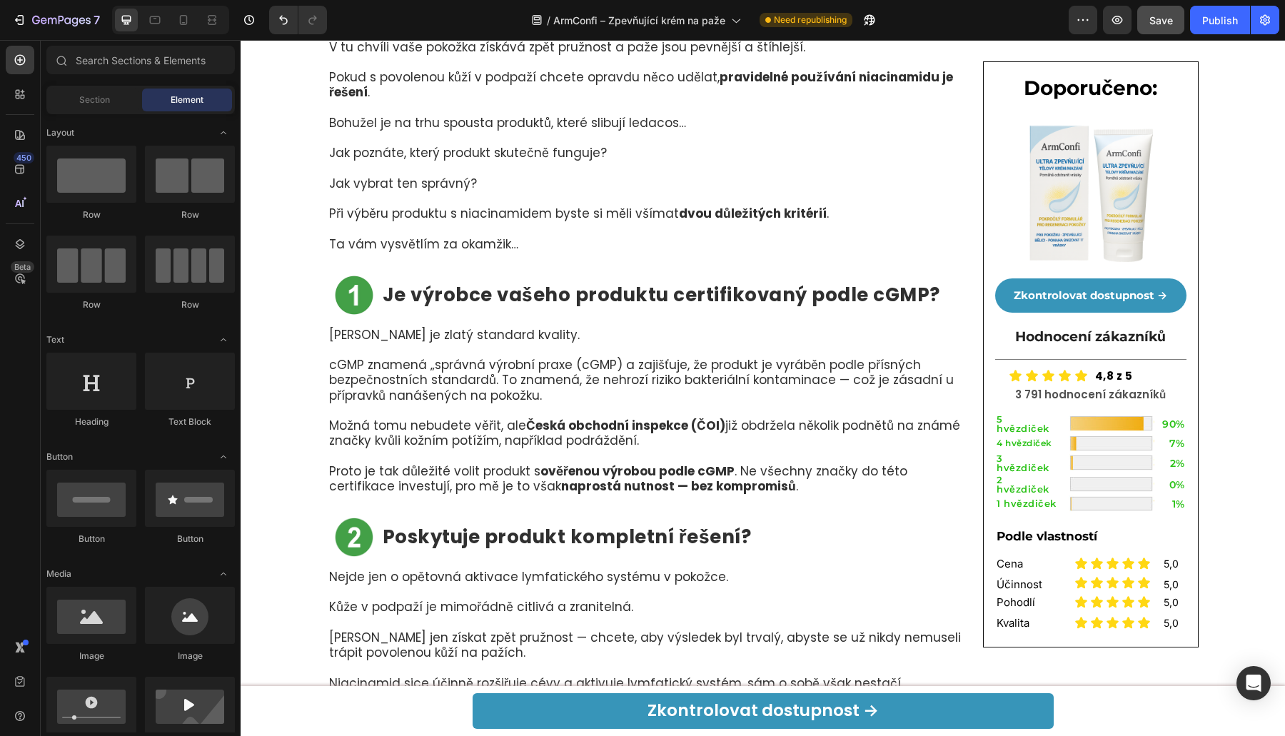
click at [1182, 27] on button "Save" at bounding box center [1160, 20] width 47 height 29
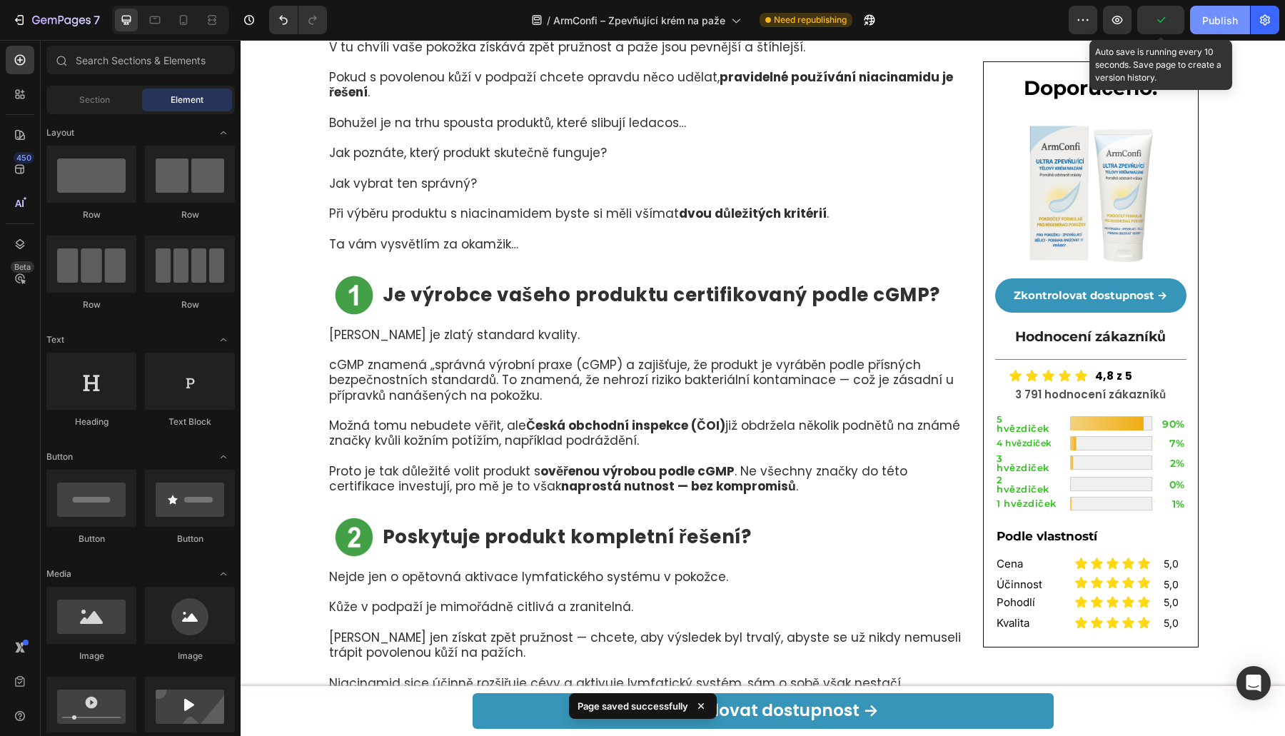
click at [1202, 18] on button "Publish" at bounding box center [1220, 20] width 60 height 29
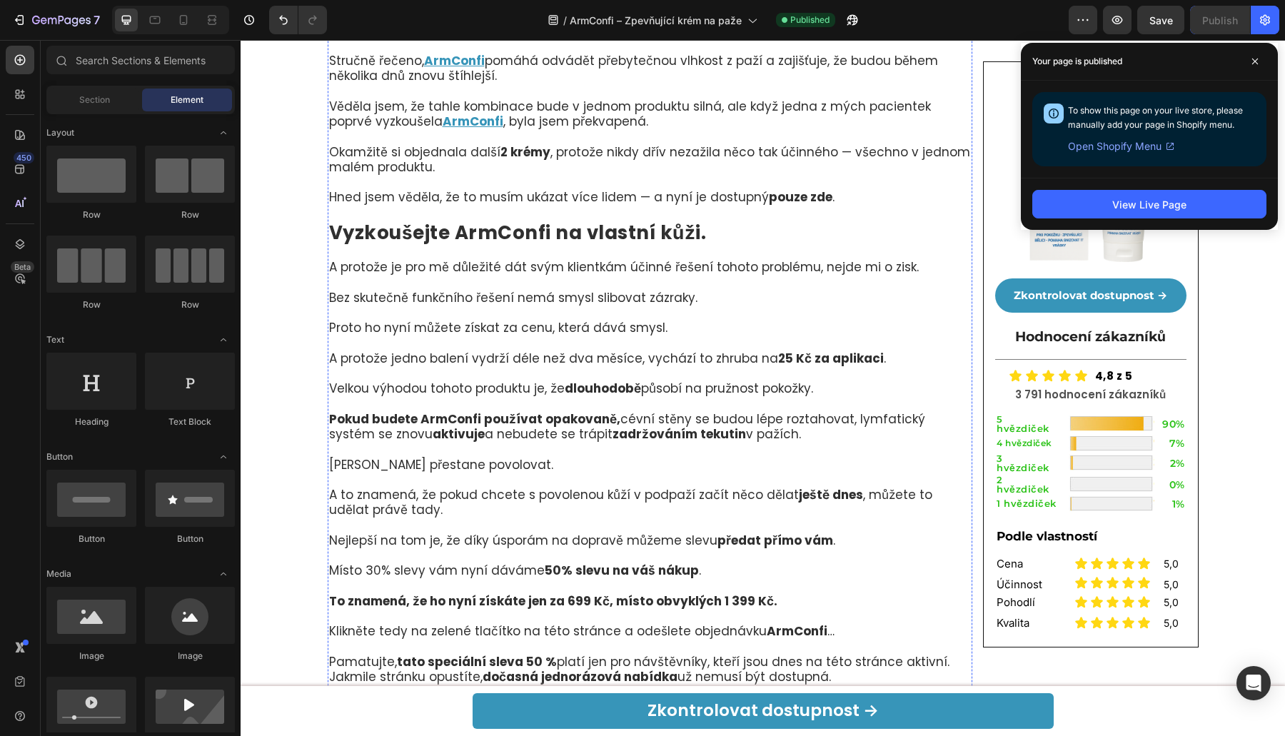
scroll to position [6589, 0]
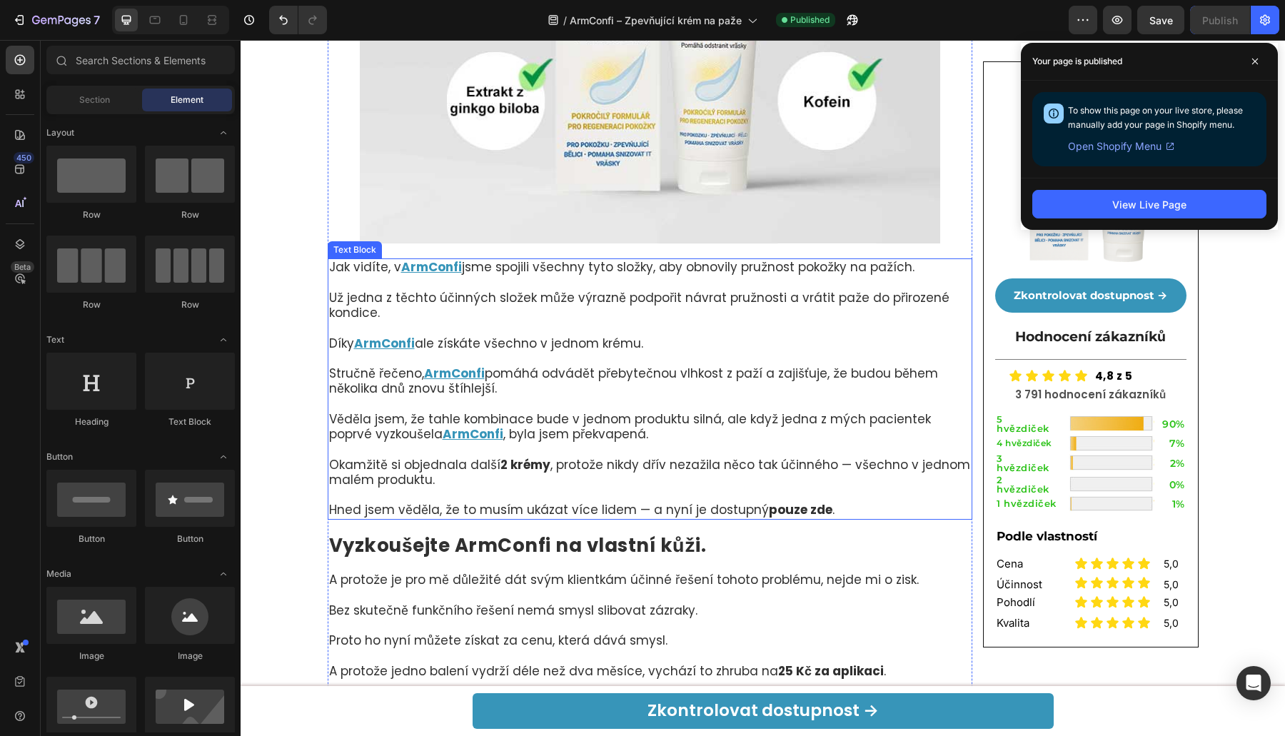
click at [655, 418] on p "Věděla jsem, že tahle kombinace bude v jednom produktu silná, ale když jedna z …" at bounding box center [650, 427] width 642 height 31
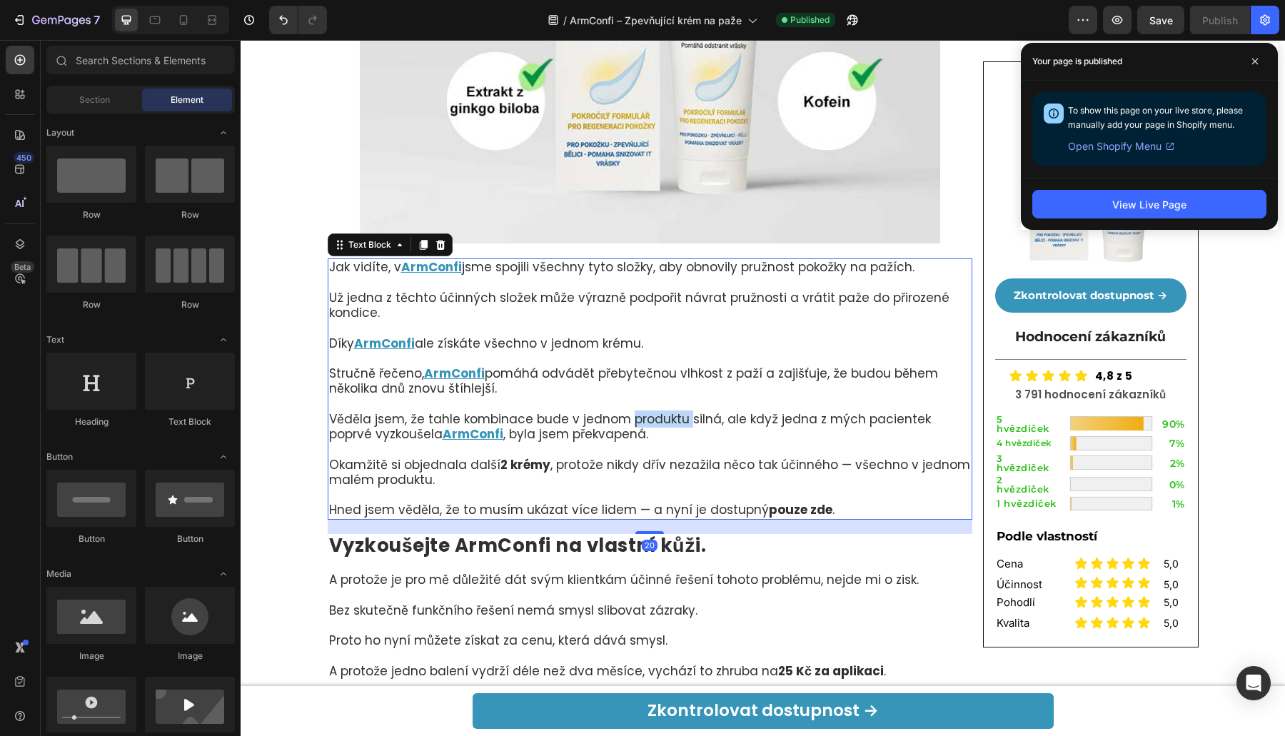
click at [655, 418] on p "Věděla jsem, že tahle kombinace bude v jednom produktu silná, ale když jedna z …" at bounding box center [650, 427] width 642 height 31
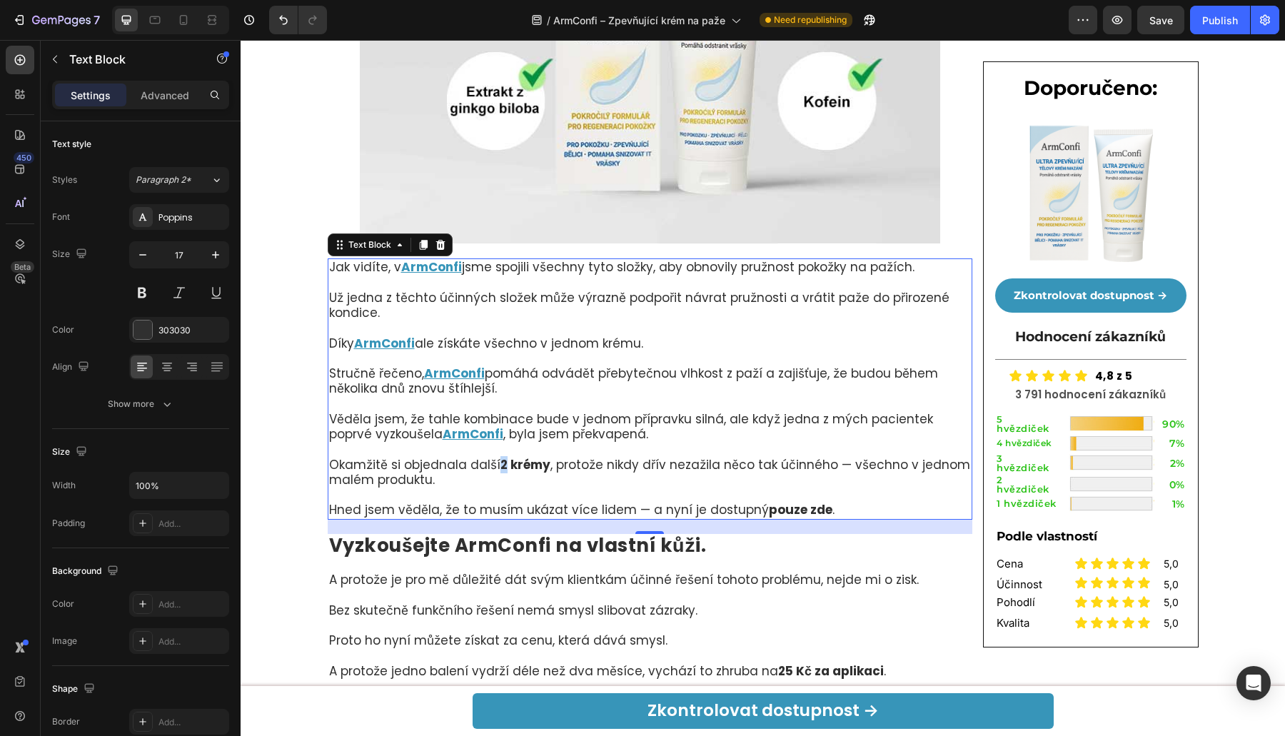
click at [500, 463] on strong "2 krémy" at bounding box center [525, 464] width 50 height 17
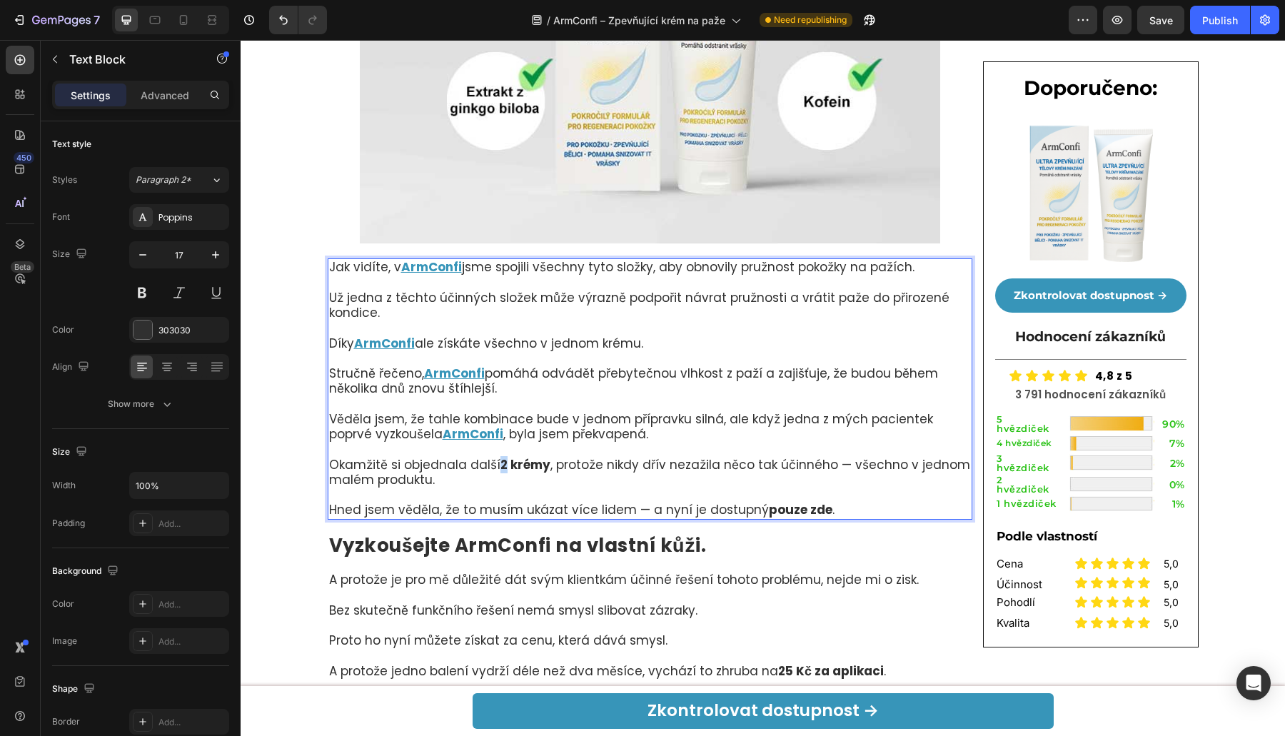
click at [500, 466] on strong "2 krémy" at bounding box center [525, 464] width 50 height 17
click at [500, 467] on strong "2 krémy" at bounding box center [525, 464] width 50 height 17
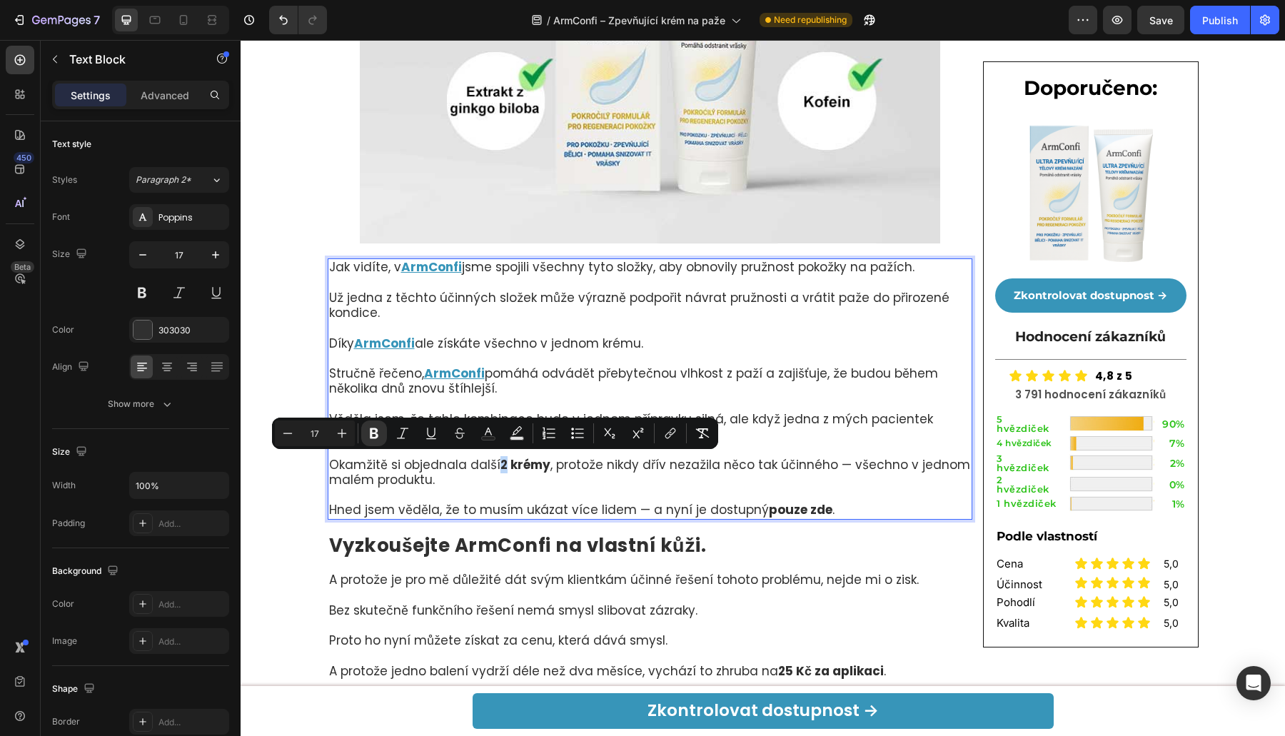
click at [500, 465] on strong "2 krémy" at bounding box center [525, 464] width 50 height 17
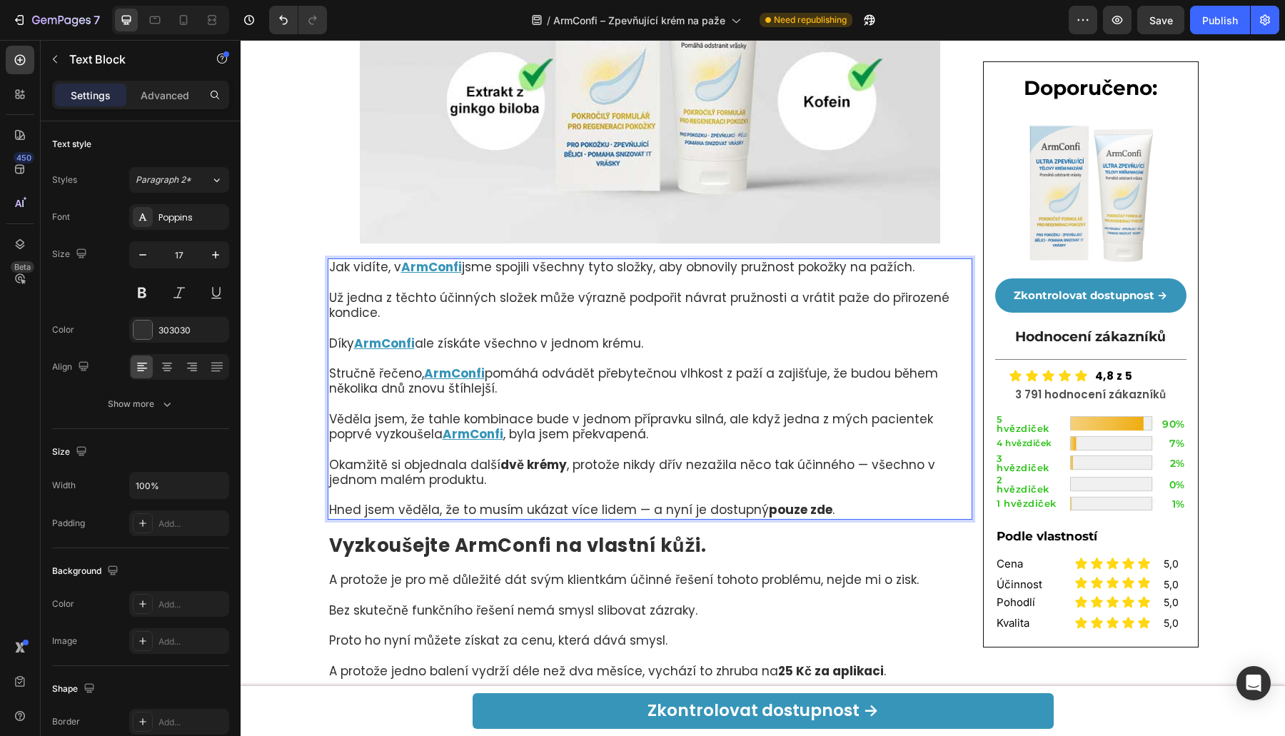
click at [558, 486] on p "Okamžitě si objednala další dvě krémy , protože nikdy dřív nezažila něco tak úč…" at bounding box center [650, 473] width 642 height 31
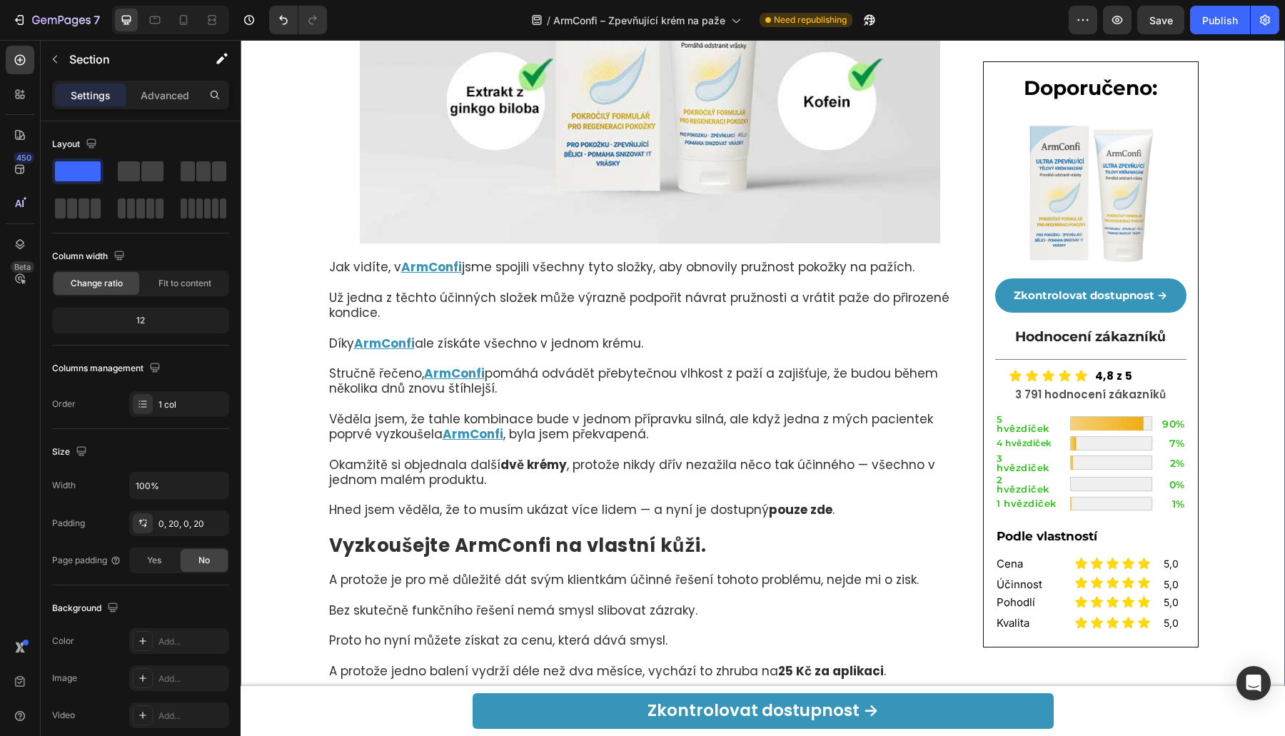
scroll to position [7005, 0]
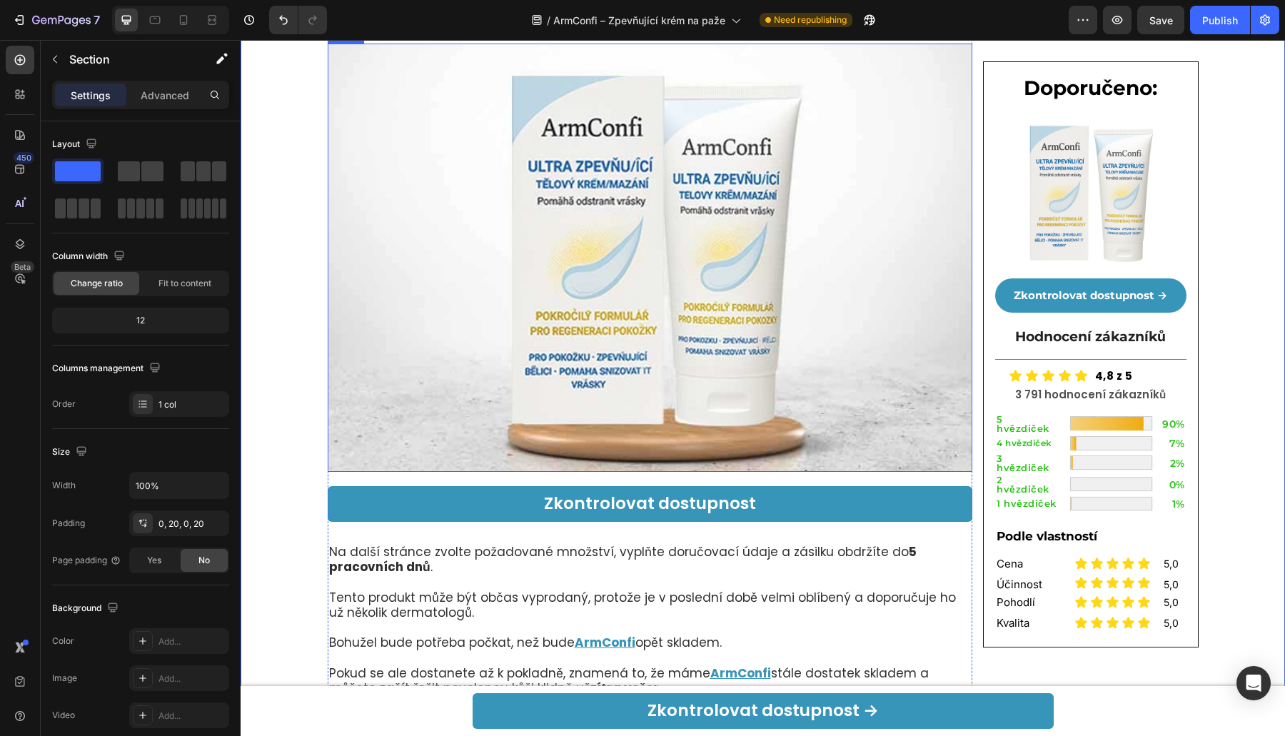
drag, startPoint x: 316, startPoint y: 456, endPoint x: 343, endPoint y: 554, distance: 101.5
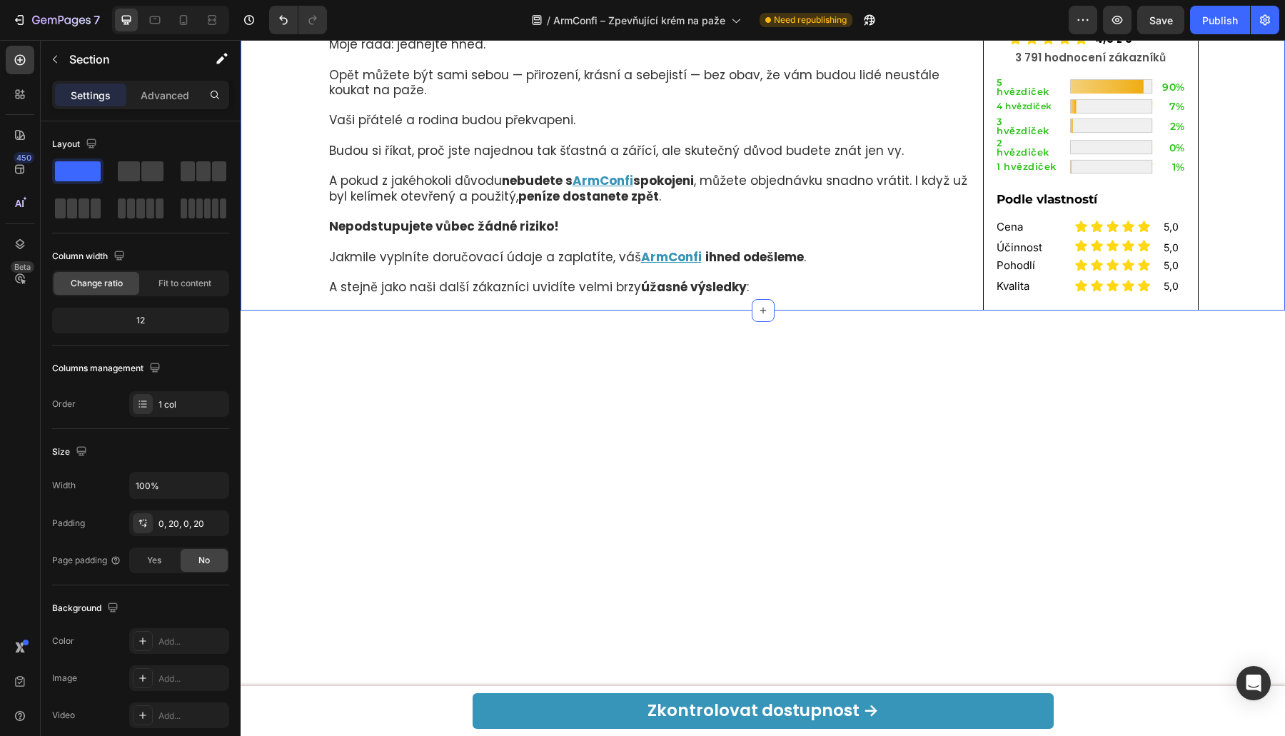
scroll to position [10236, 0]
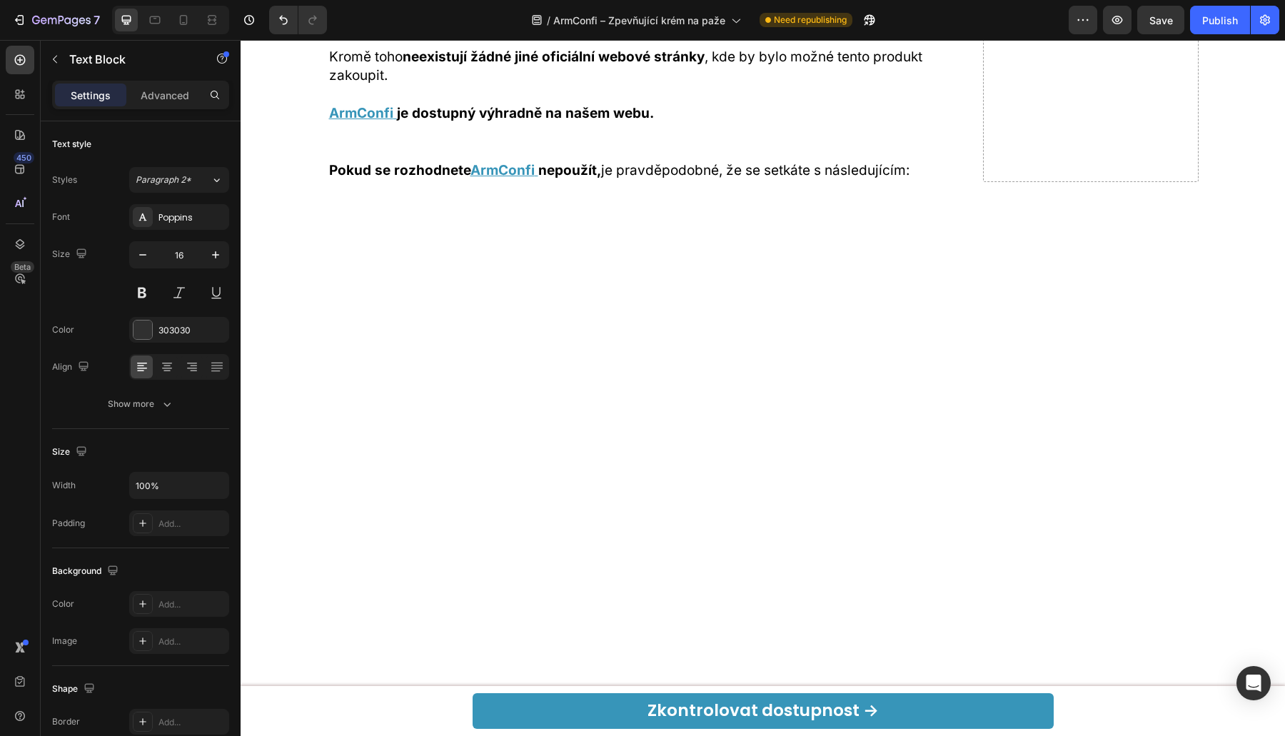
click at [144, 100] on p "Advanced" at bounding box center [165, 95] width 49 height 15
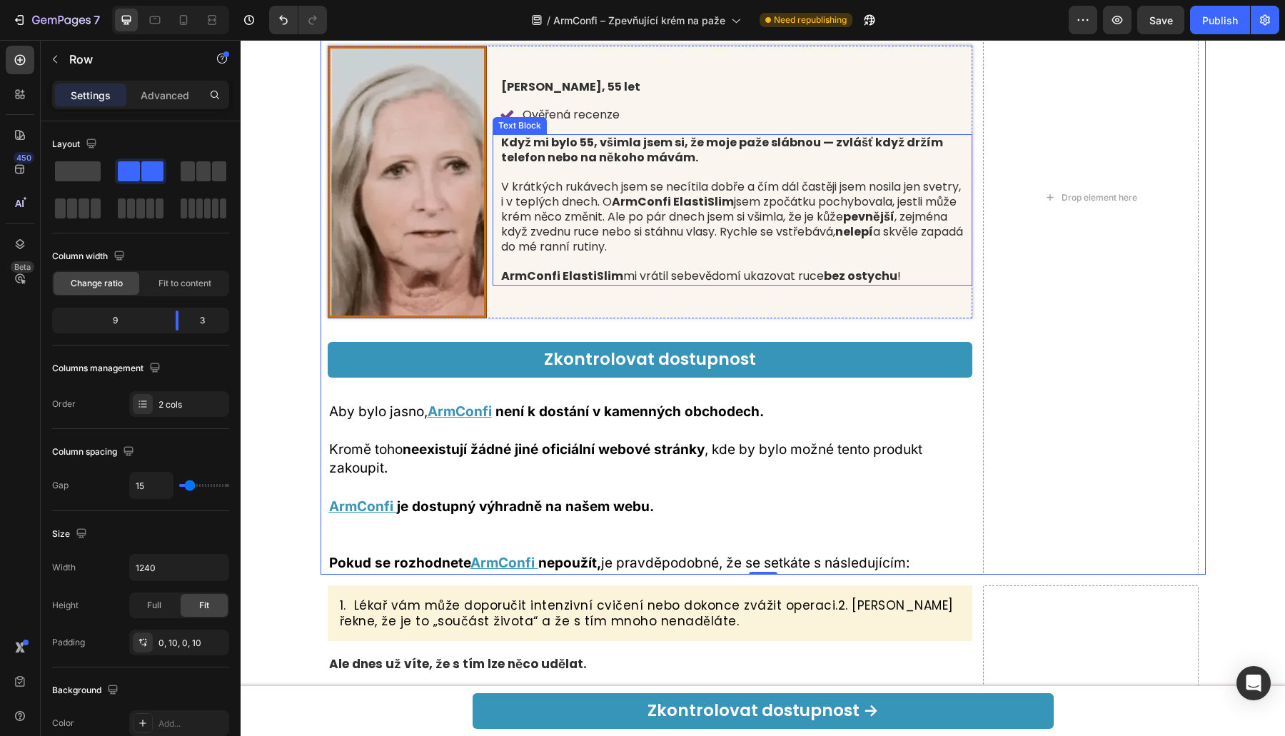
scroll to position [11204, 0]
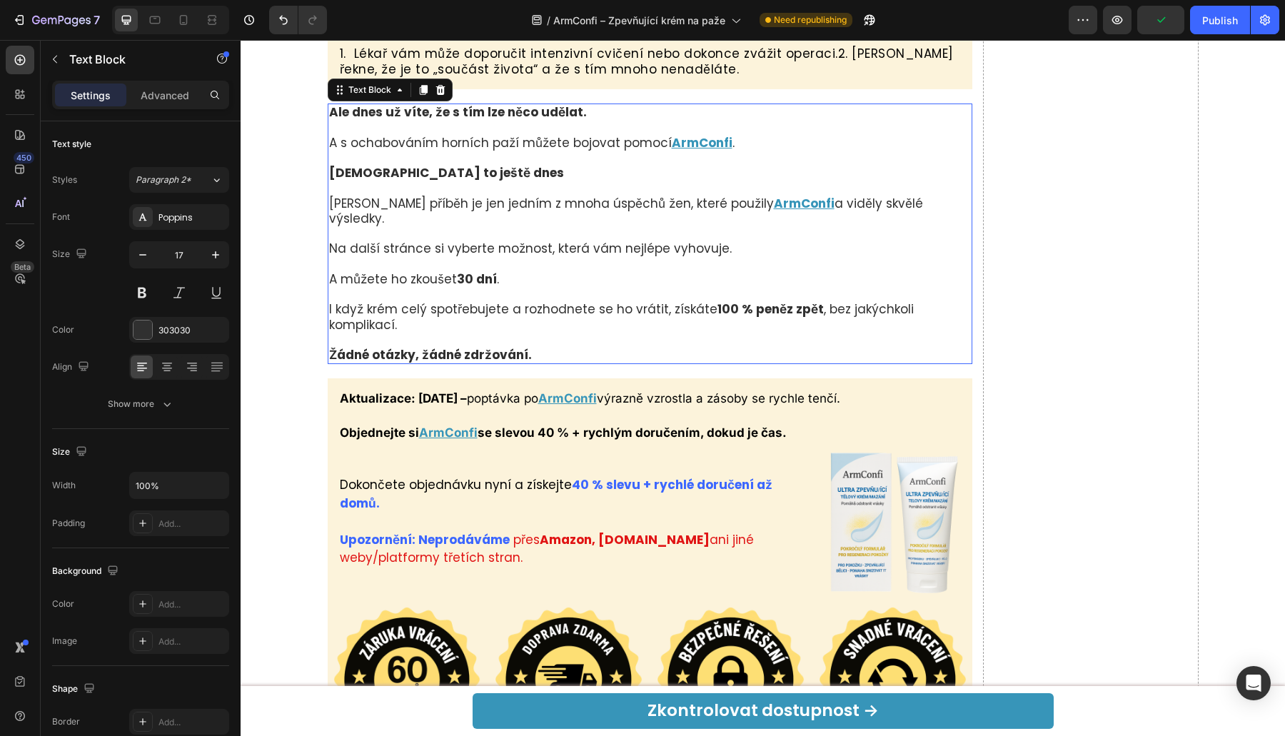
click at [726, 318] on strong "100 % peněz zpět" at bounding box center [770, 308] width 106 height 17
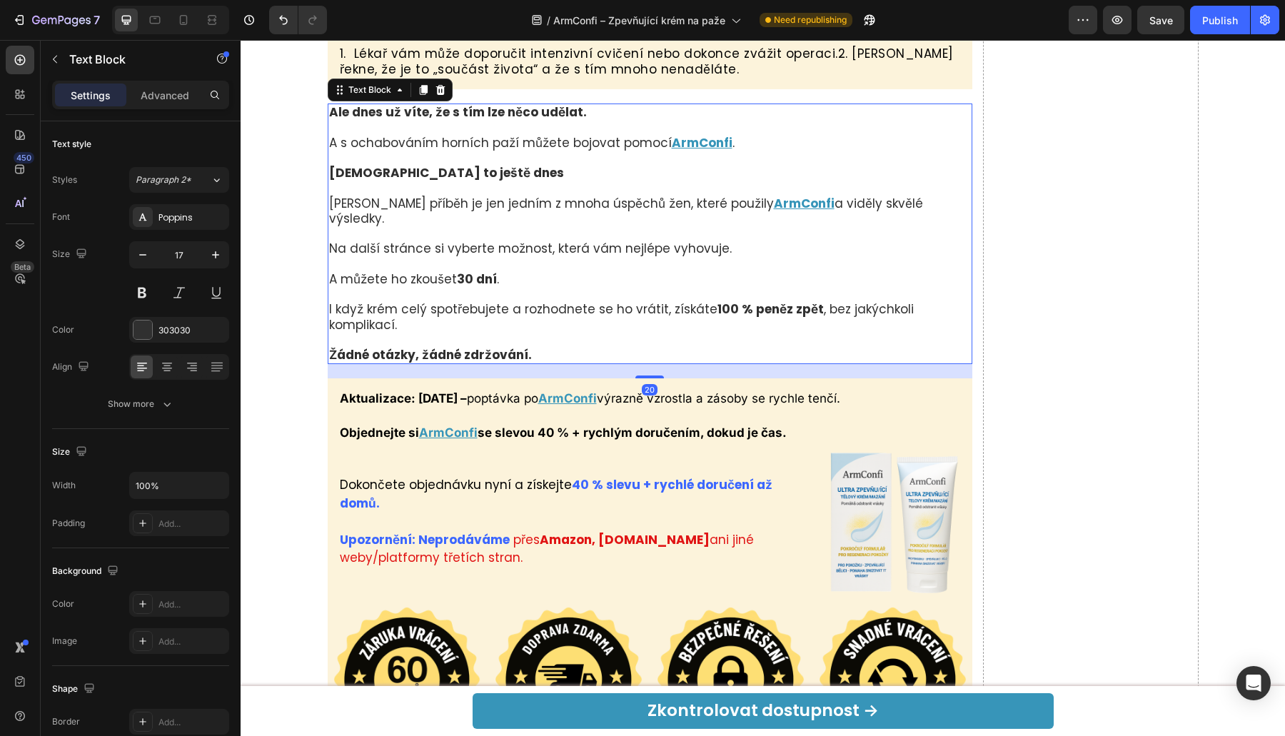
click at [726, 318] on strong "100 % peněz zpět" at bounding box center [770, 308] width 106 height 17
click at [550, 440] on strong "se slevou 40 % + rychlým doručením, dokud je čas." at bounding box center [631, 432] width 309 height 14
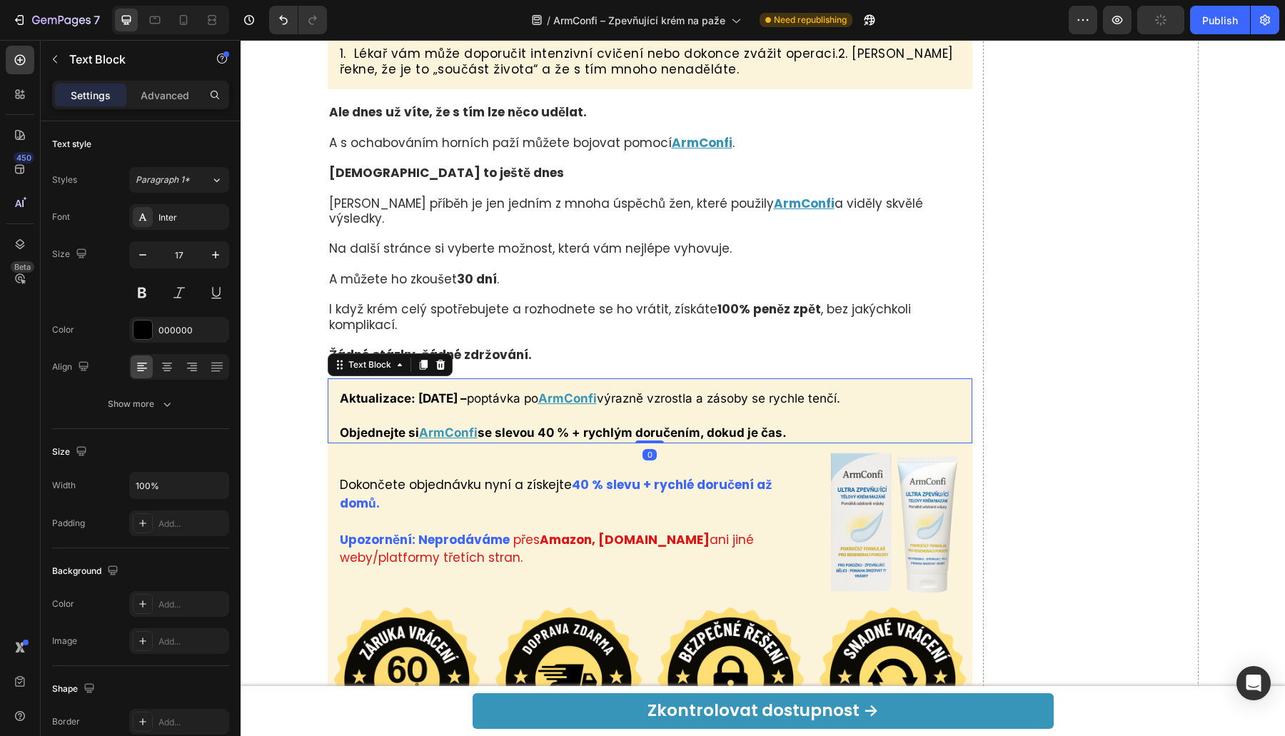
click at [548, 440] on strong "se slevou 40 % + rychlým doručením, dokud je čas." at bounding box center [631, 432] width 309 height 14
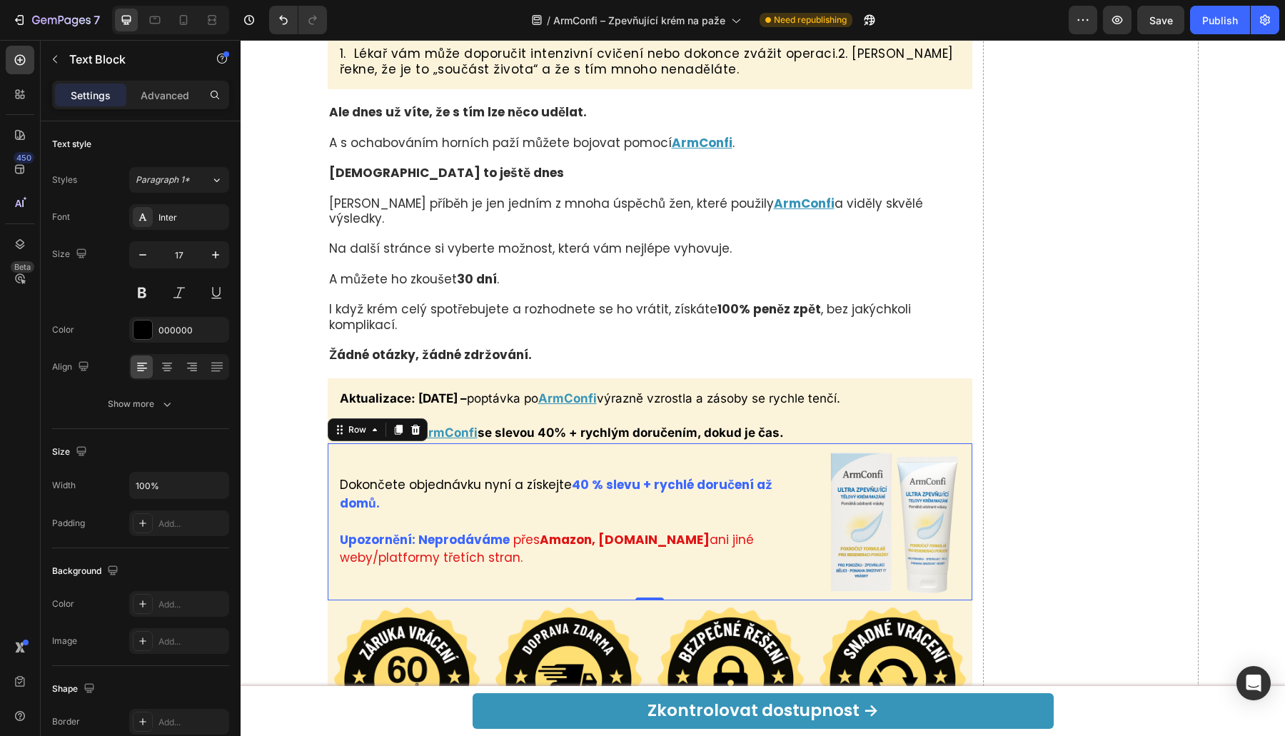
click at [589, 541] on div "Dokončete objednávku nyní a získejte 40 % slevu + rychlé doručení až domů. Upoz…" at bounding box center [574, 521] width 472 height 157
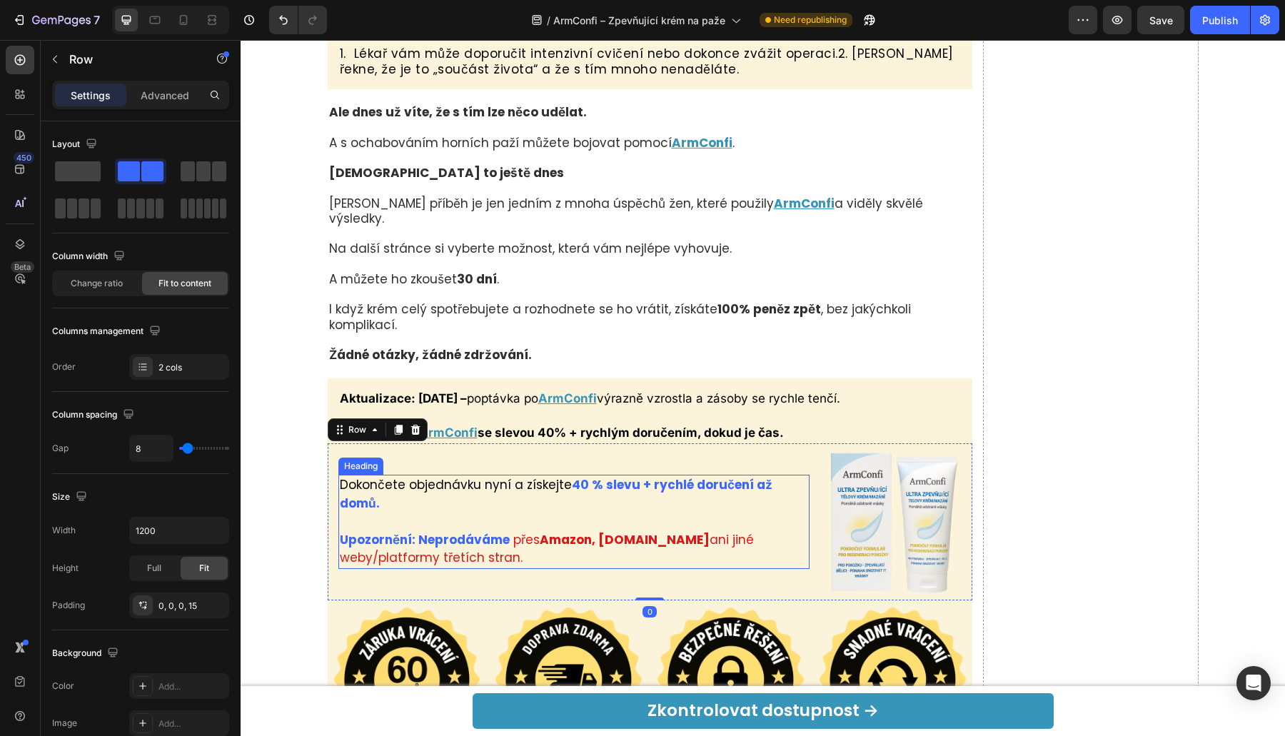
click at [582, 512] on strong "40 % slevu + rychlé doručení až domů." at bounding box center [556, 494] width 433 height 36
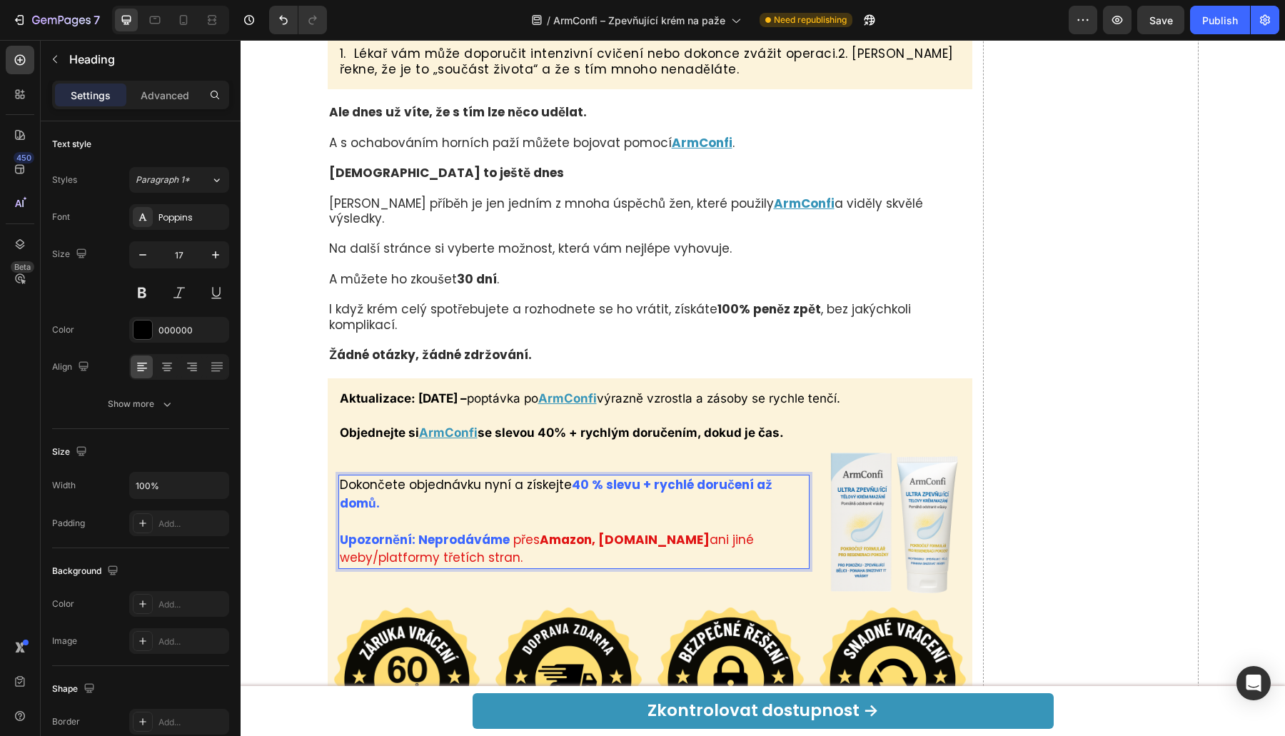
click at [582, 512] on strong "40 % slevu + rychlé doručení až domů." at bounding box center [556, 494] width 433 height 36
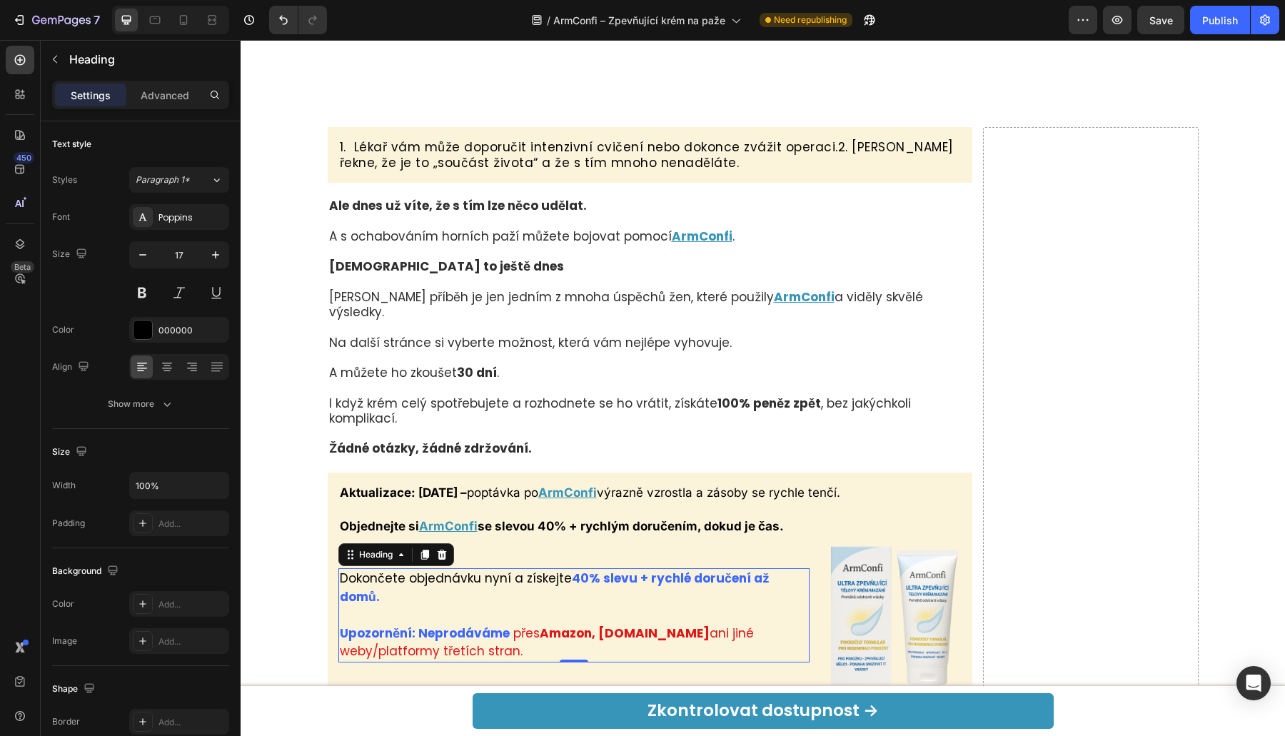
scroll to position [11976, 0]
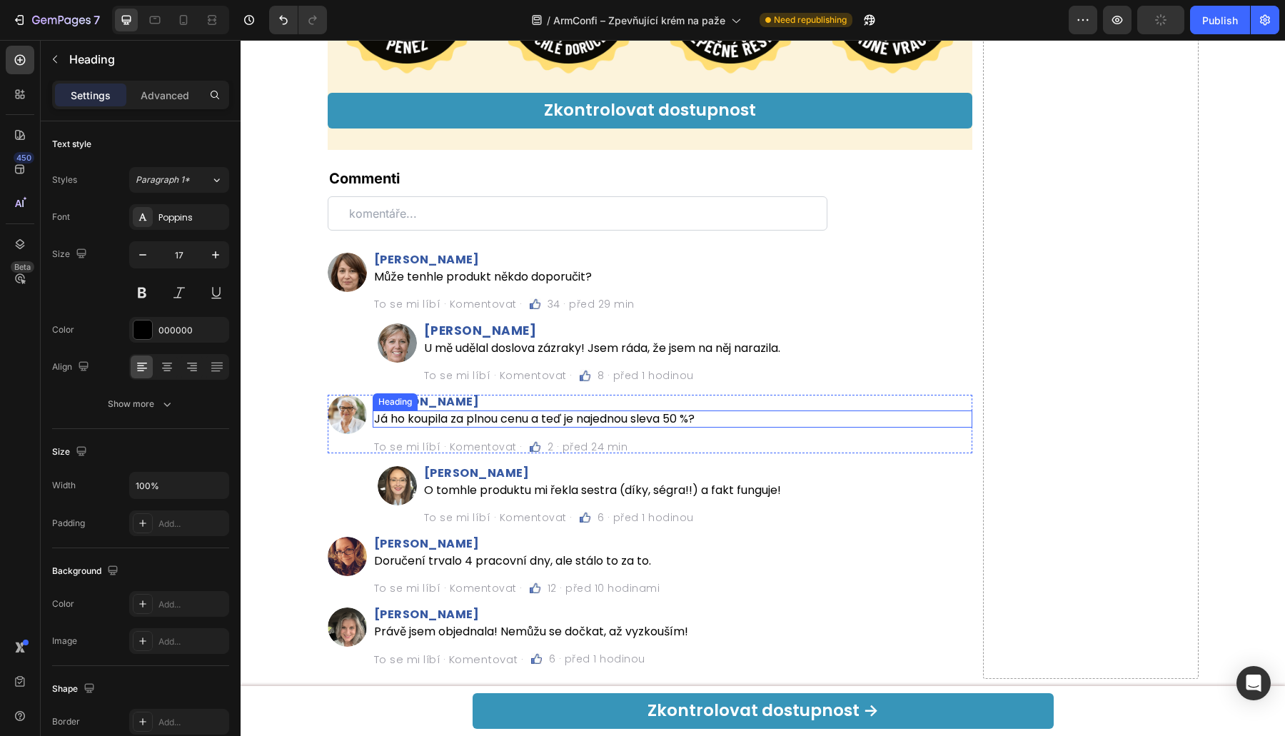
click at [684, 410] on h2 "Já ho koupila za plnou cenu a teď je najednou sleva 50 %?" at bounding box center [673, 418] width 600 height 16
click at [680, 410] on h2 "Já ho koupila za plnou cenu a teď je najednou sleva 50 %?" at bounding box center [673, 418] width 600 height 16
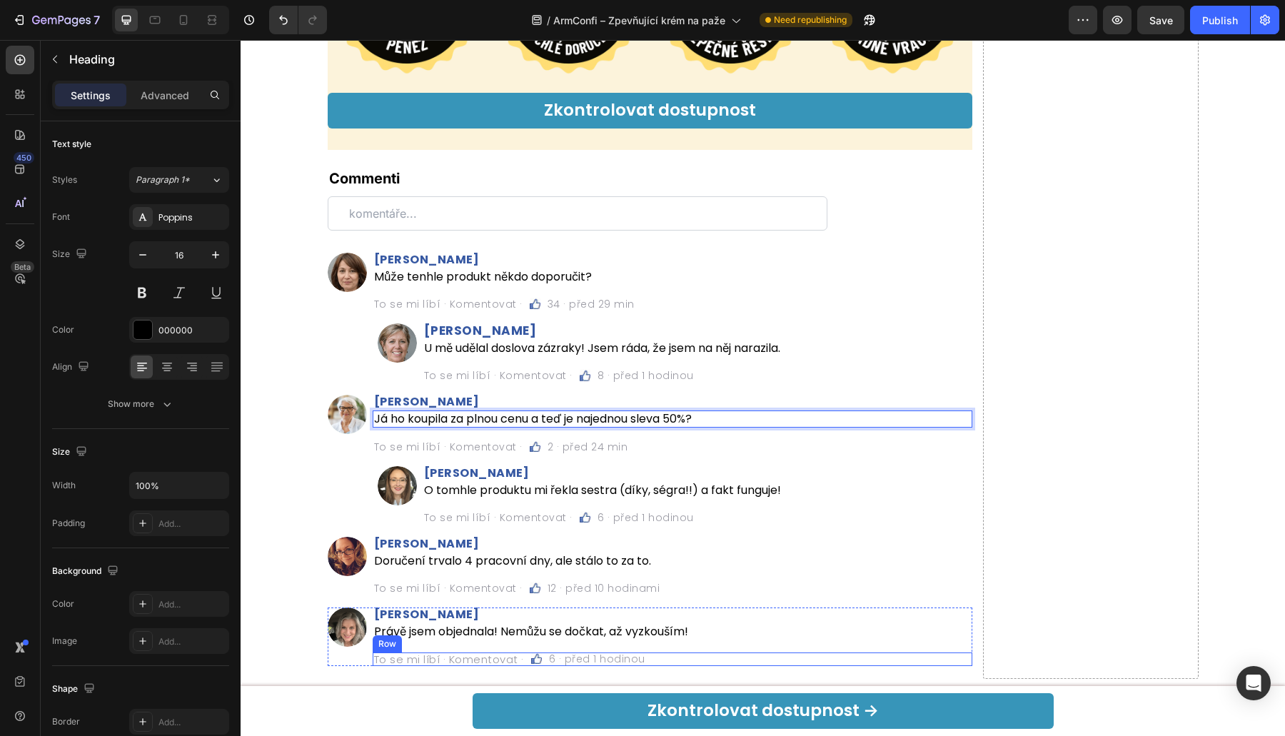
scroll to position [12209, 0]
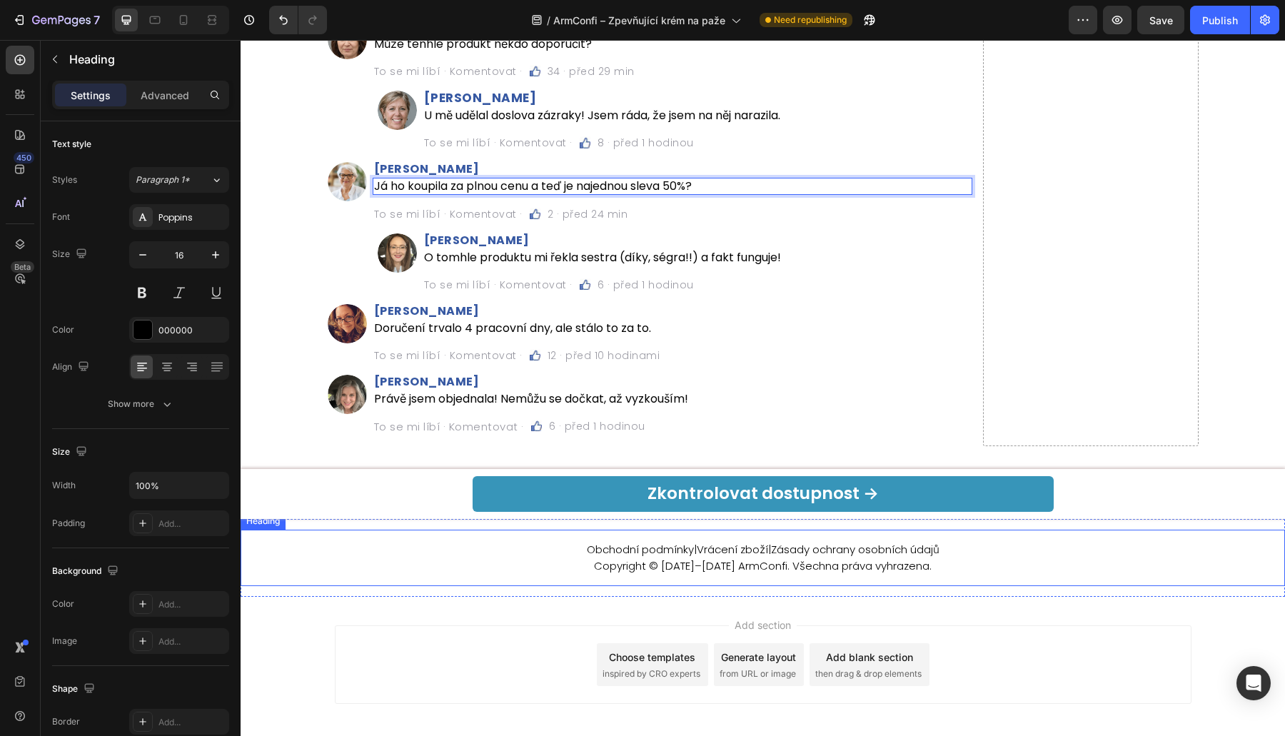
click at [827, 540] on h2 "Obchodní podmínky | Vrácení zboží | Zásady ochrany osobních údajů Copyright © […" at bounding box center [763, 557] width 1044 height 35
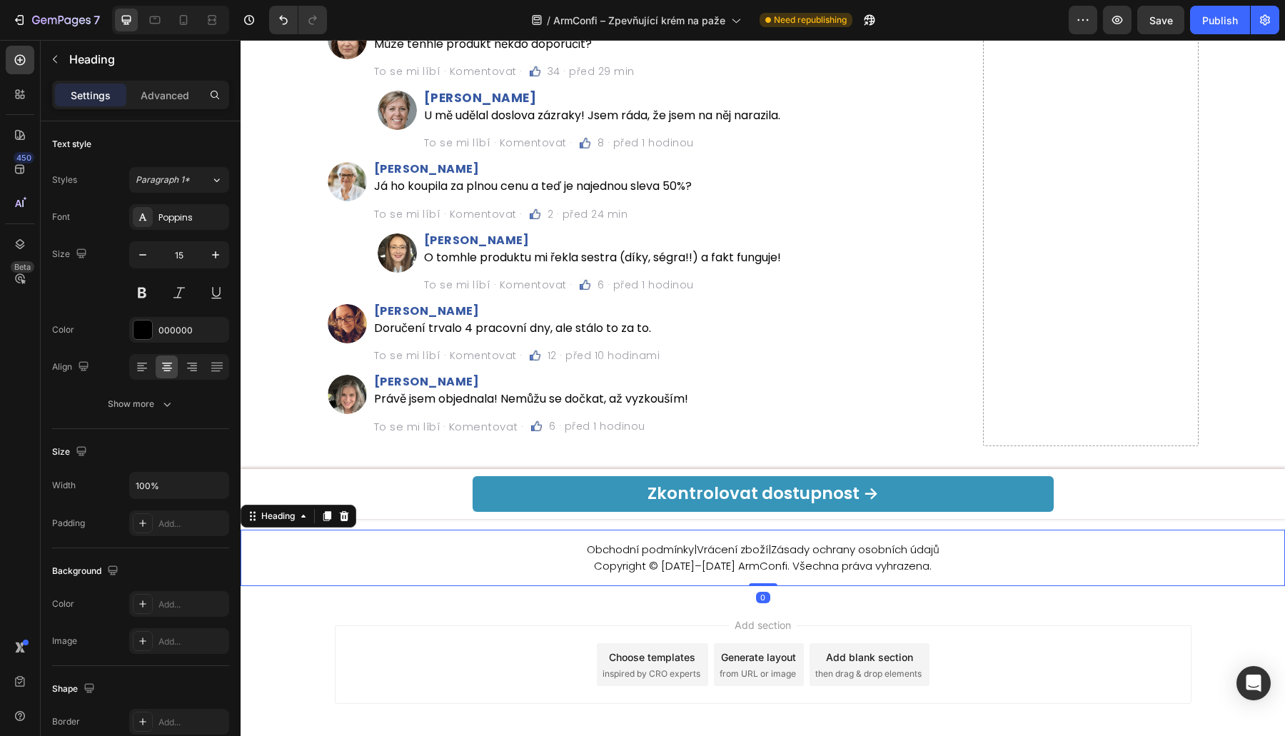
click at [827, 540] on h2 "Obchodní podmínky | Vrácení zboží | Zásady ochrany osobních údajů Copyright © […" at bounding box center [763, 557] width 1044 height 35
click at [827, 542] on p "Obchodní podmínky | Vrácení zboží | Zásady ochrany osobních údajů Copyright © […" at bounding box center [762, 558] width 1041 height 32
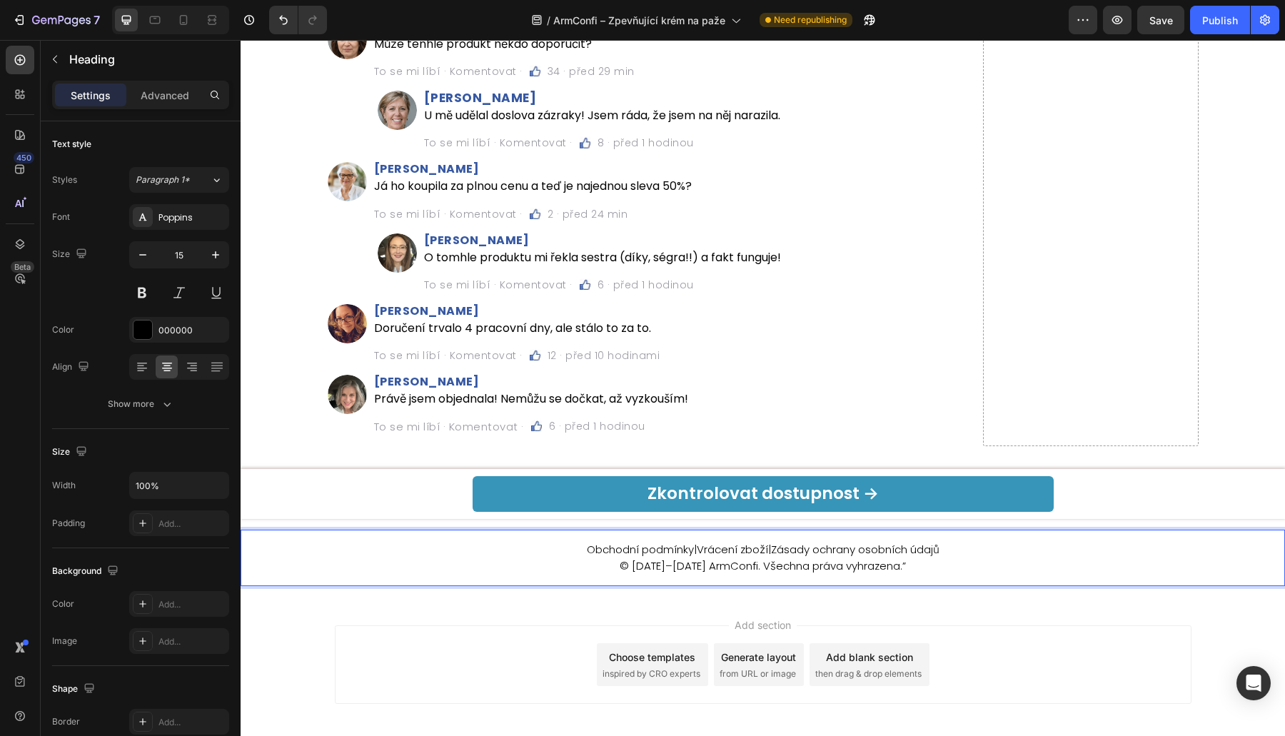
drag, startPoint x: 991, startPoint y: 532, endPoint x: 964, endPoint y: 520, distance: 30.0
click at [988, 542] on p "Obchodní podmínky | Vrácení zboží | Zásady ochrany osobních údajů © [DATE]–[DAT…" at bounding box center [762, 558] width 1041 height 32
click at [910, 542] on link "Zásady ochrany osobních údajů" at bounding box center [855, 549] width 168 height 15
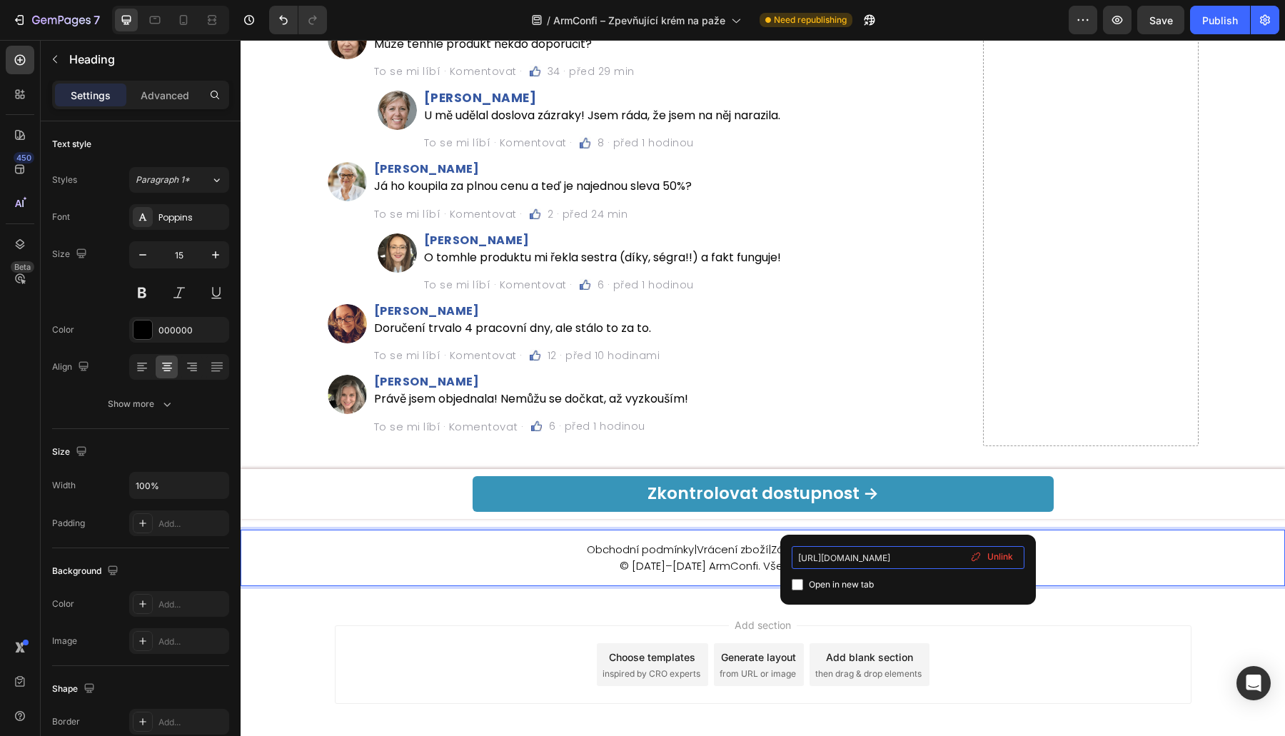
click at [855, 561] on input "[URL][DOMAIN_NAME]" at bounding box center [908, 557] width 233 height 23
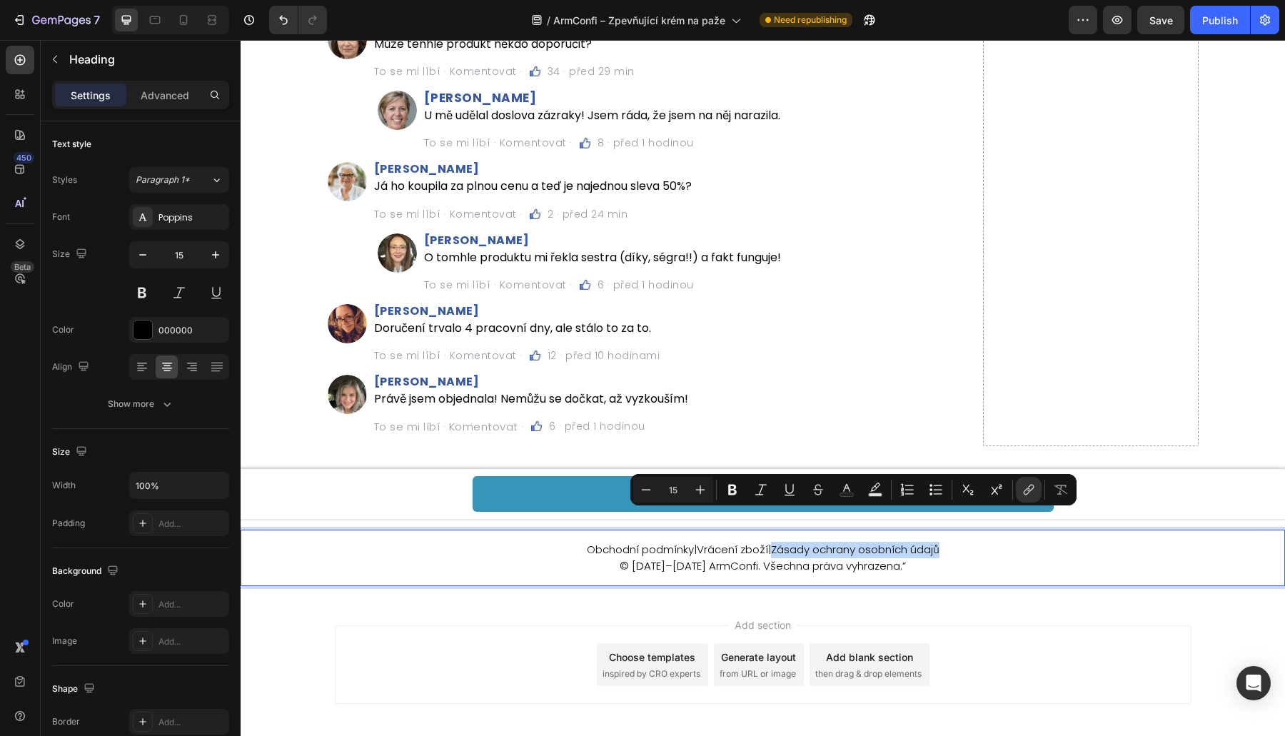
drag, startPoint x: 768, startPoint y: 520, endPoint x: 981, endPoint y: 515, distance: 212.8
click at [981, 542] on p "Obchodní podmínky | Vrácení zboží | Zásady ochrany osobních údajů © [DATE]–[DAT…" at bounding box center [762, 558] width 1041 height 32
drag, startPoint x: 1026, startPoint y: 492, endPoint x: 770, endPoint y: 468, distance: 257.4
click at [1026, 492] on icon "Editor contextual toolbar" at bounding box center [1028, 489] width 14 height 14
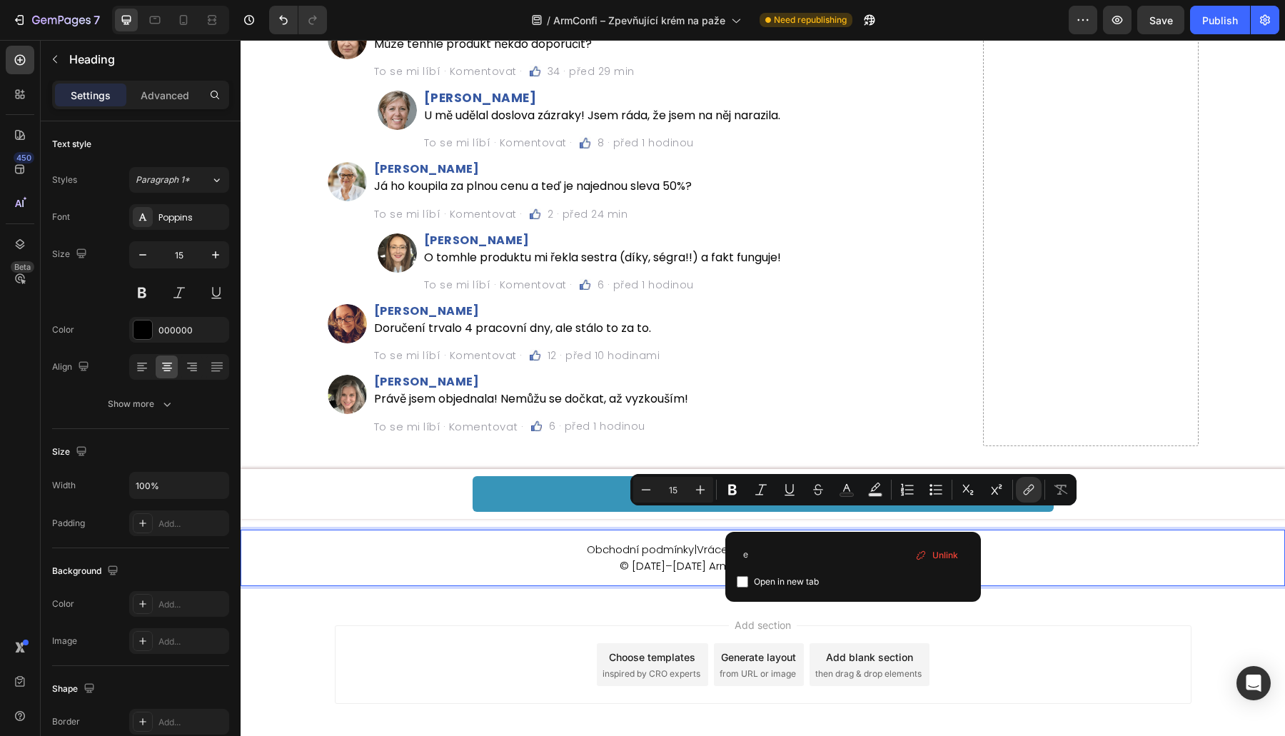
scroll to position [0, 0]
type input "[DOMAIN_NAME]"
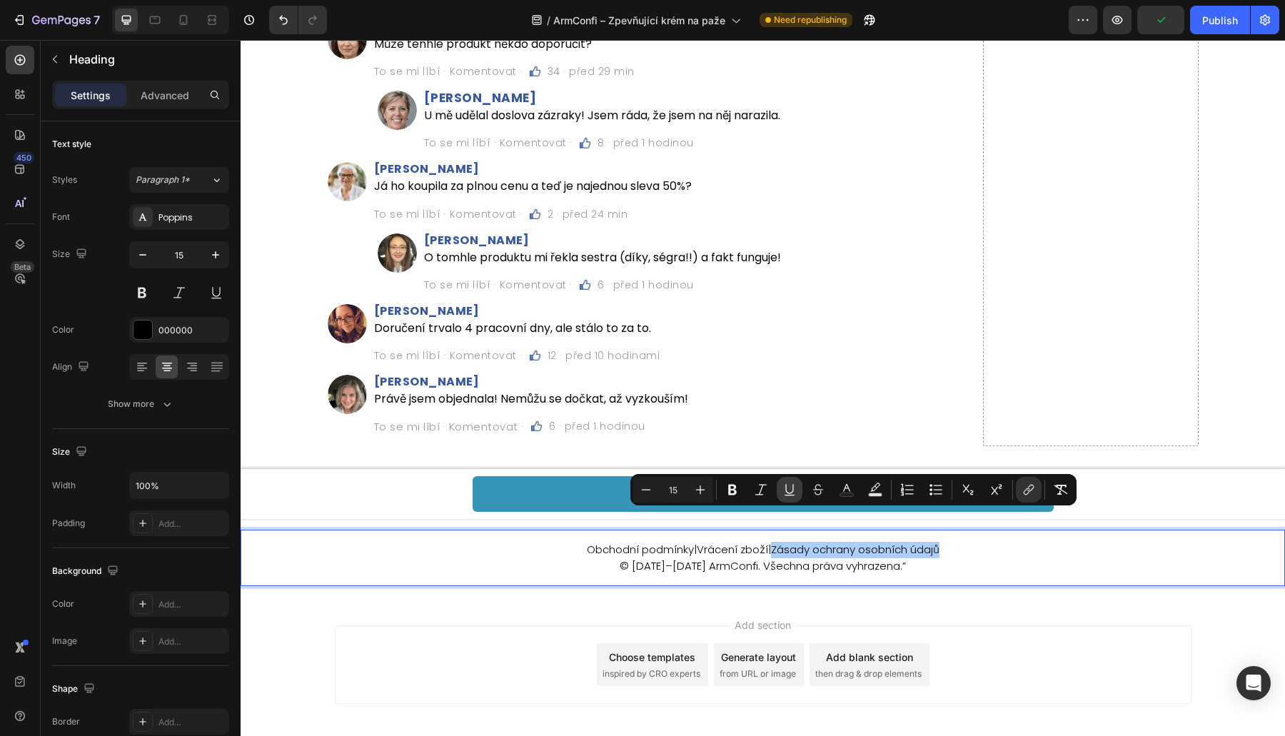
drag, startPoint x: 780, startPoint y: 486, endPoint x: 483, endPoint y: 473, distance: 297.2
click at [781, 486] on button "Underline" at bounding box center [790, 490] width 26 height 26
click at [697, 542] on link "Vrácení zboží" at bounding box center [732, 549] width 71 height 15
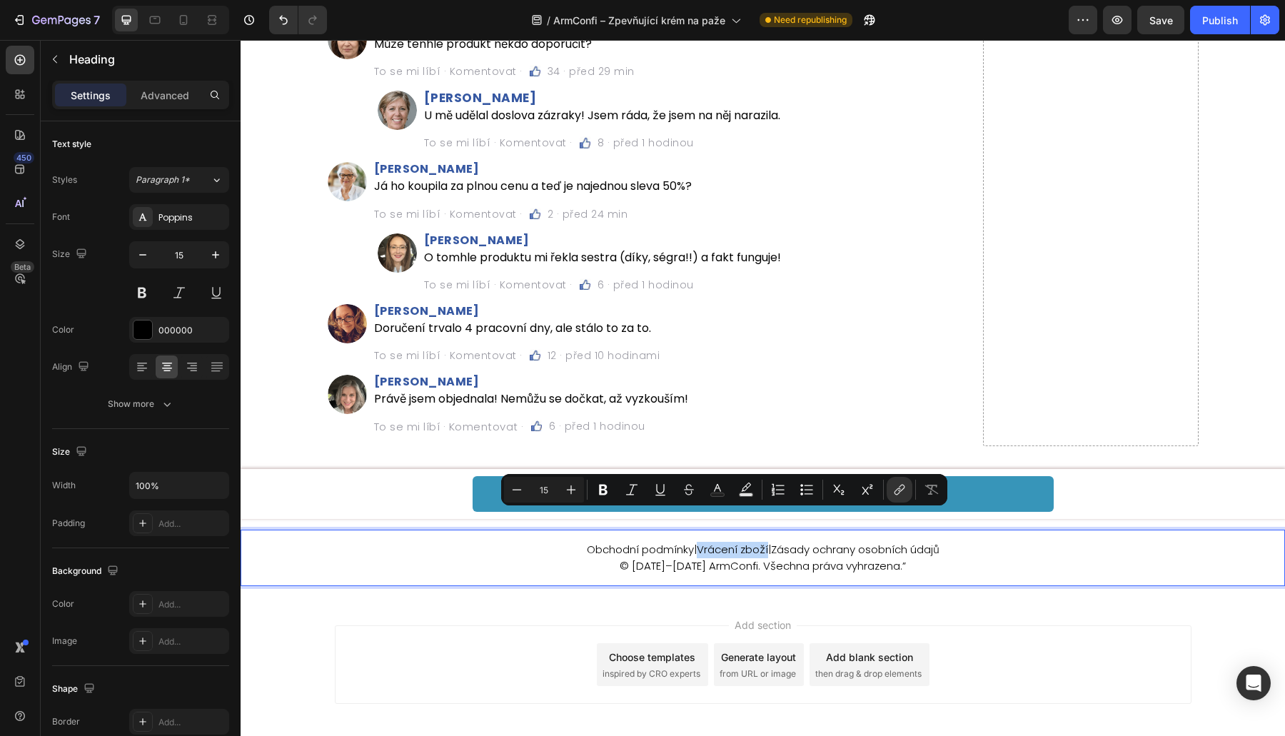
drag, startPoint x: 690, startPoint y: 516, endPoint x: 760, endPoint y: 512, distance: 70.0
click at [760, 542] on p "Obchodní podmínky | Vrácení zboží | Zásady ochrany osobních údajů © [DATE]–[DAT…" at bounding box center [762, 558] width 1041 height 32
click at [894, 485] on icon "Editor contextual toolbar" at bounding box center [899, 489] width 14 height 14
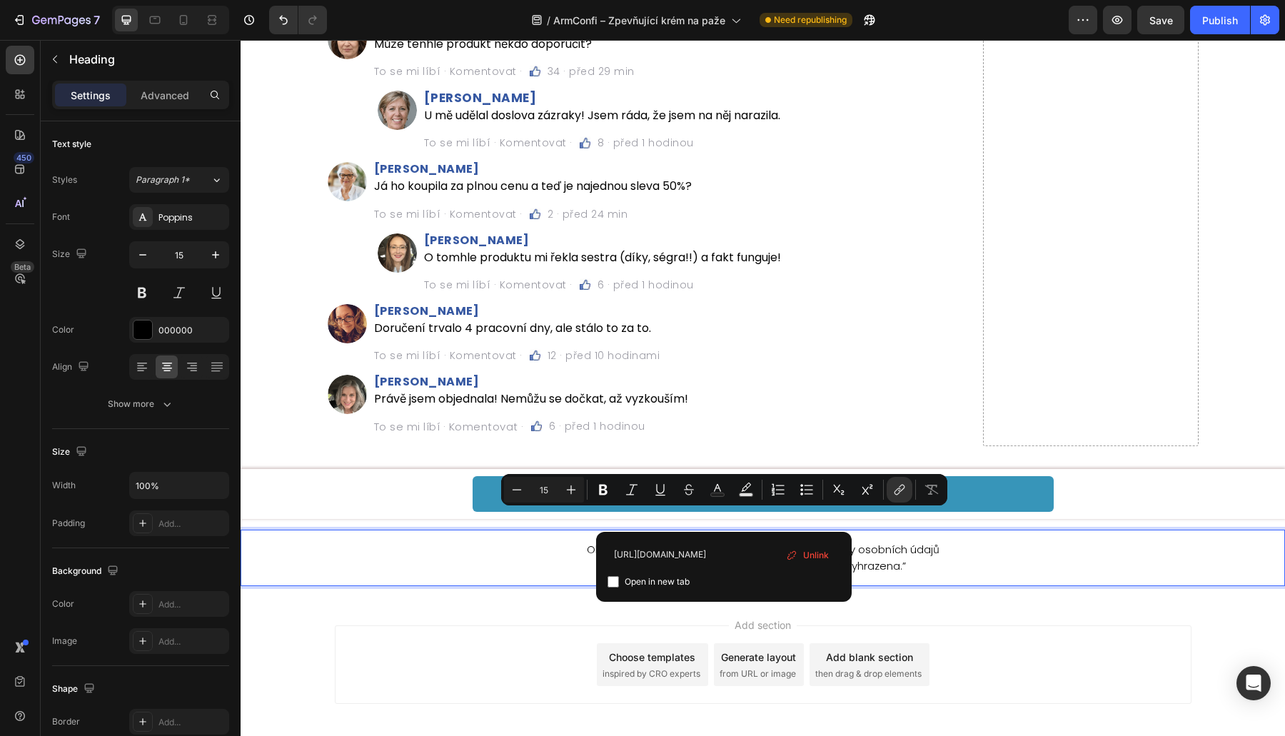
scroll to position [0, 31]
type input "[DOMAIN_NAME]"
click at [661, 493] on icon "Editor contextual toolbar" at bounding box center [660, 489] width 14 height 14
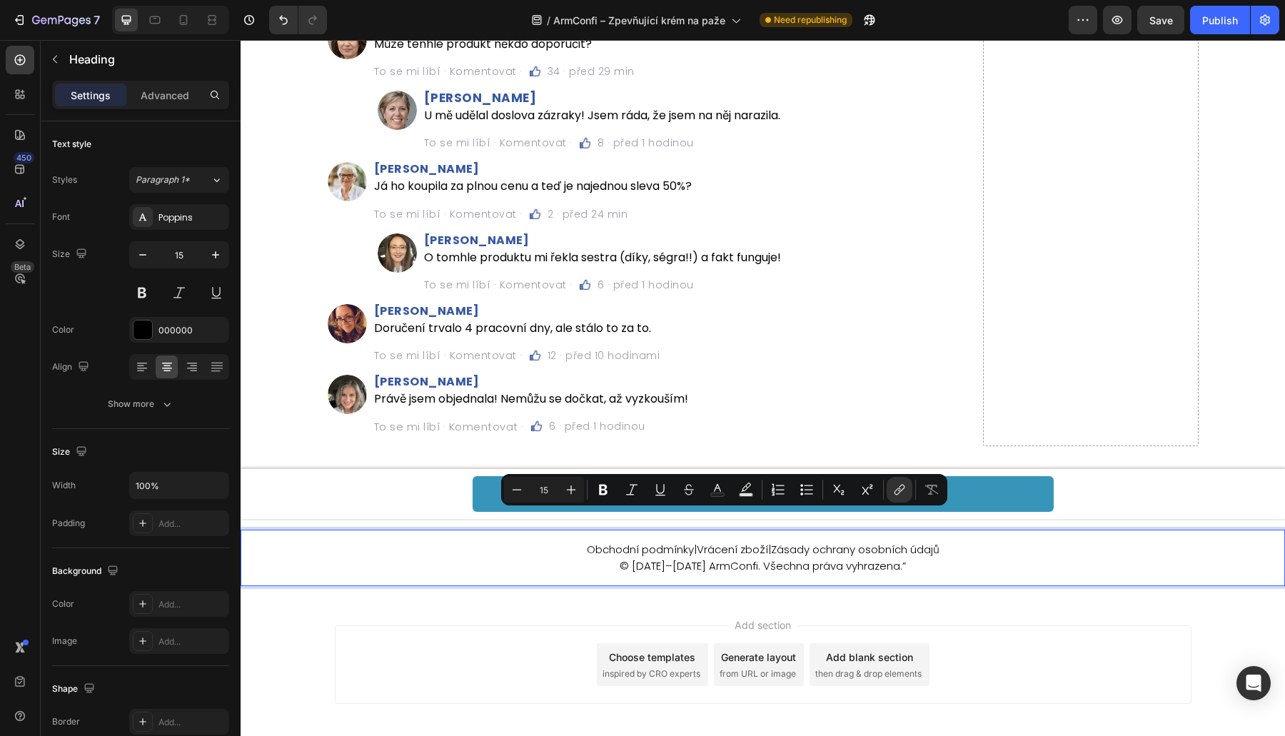
click at [609, 542] on link "Obchodní podmínky" at bounding box center [640, 549] width 107 height 15
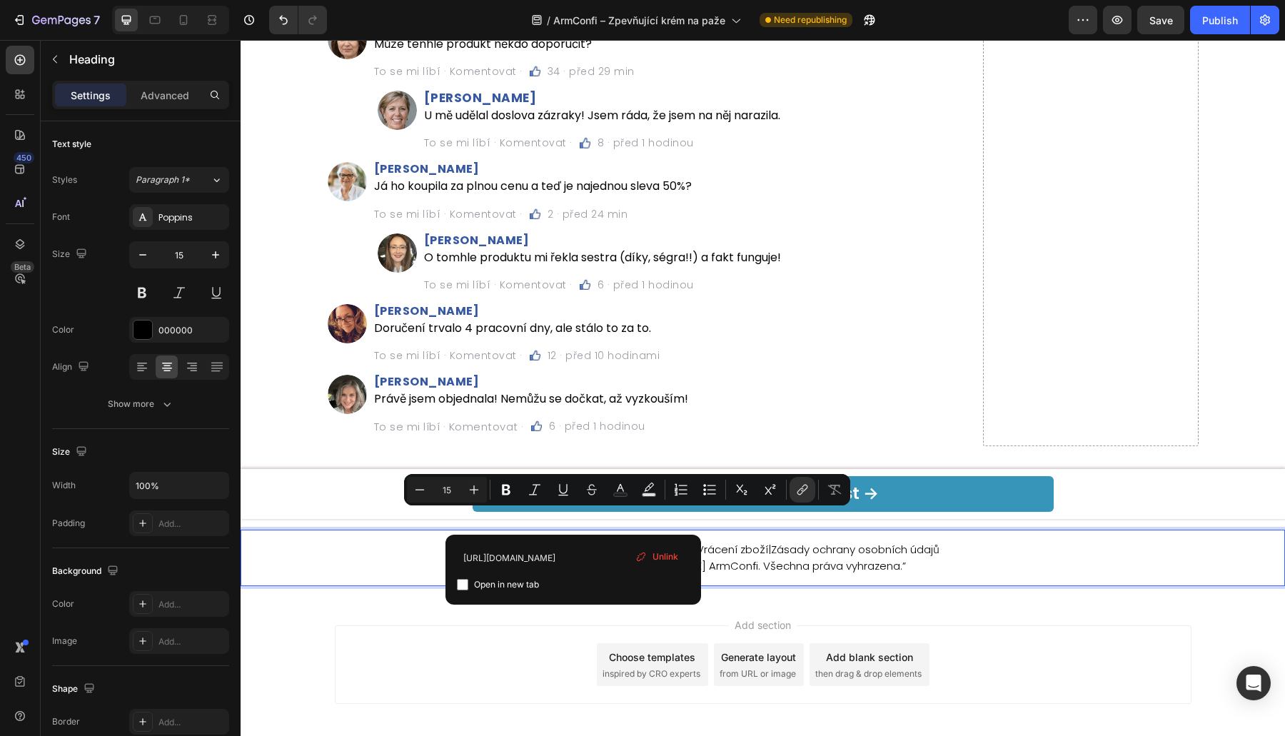
drag, startPoint x: 567, startPoint y: 519, endPoint x: 679, endPoint y: 516, distance: 112.1
click at [680, 542] on p "Obchodní podmínky | Vrácení zboží | Zásady ochrany osobních údajů © [DATE]–[DAT…" at bounding box center [762, 558] width 1041 height 32
click at [812, 493] on button "link" at bounding box center [802, 490] width 26 height 26
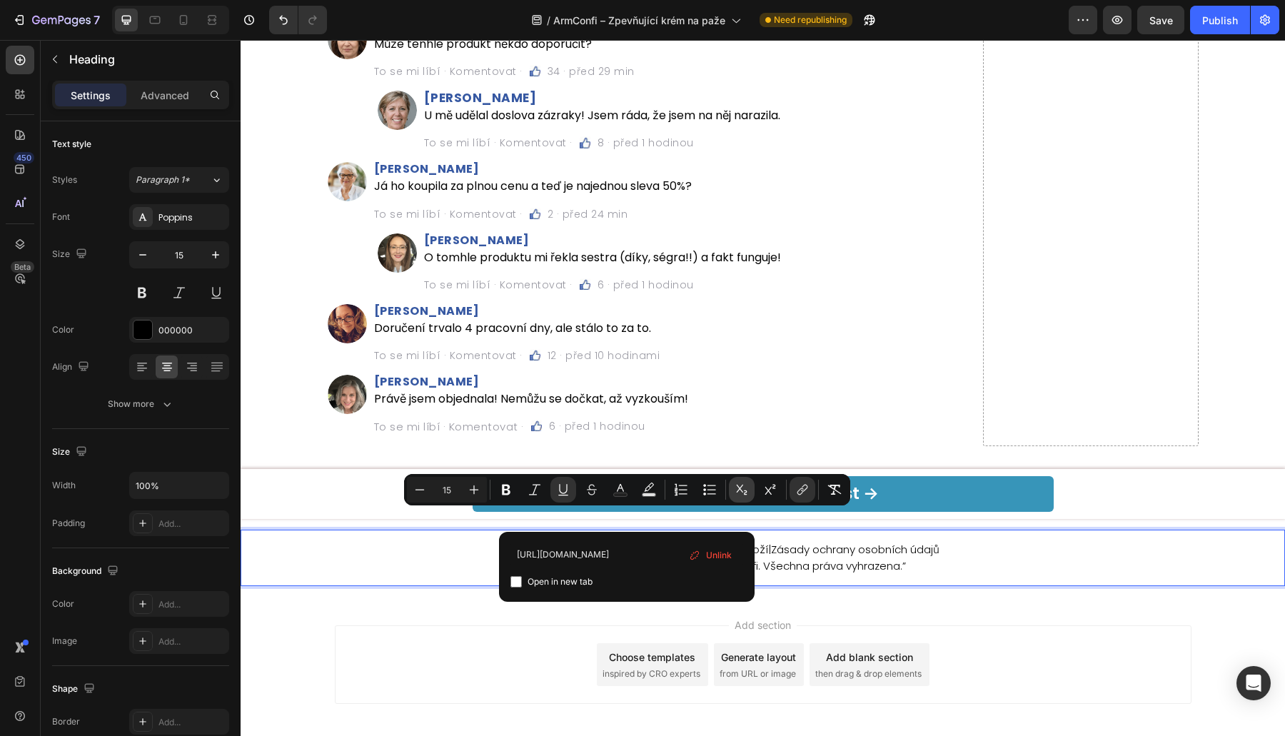
type input "16"
type input "[DOMAIN_NAME]"
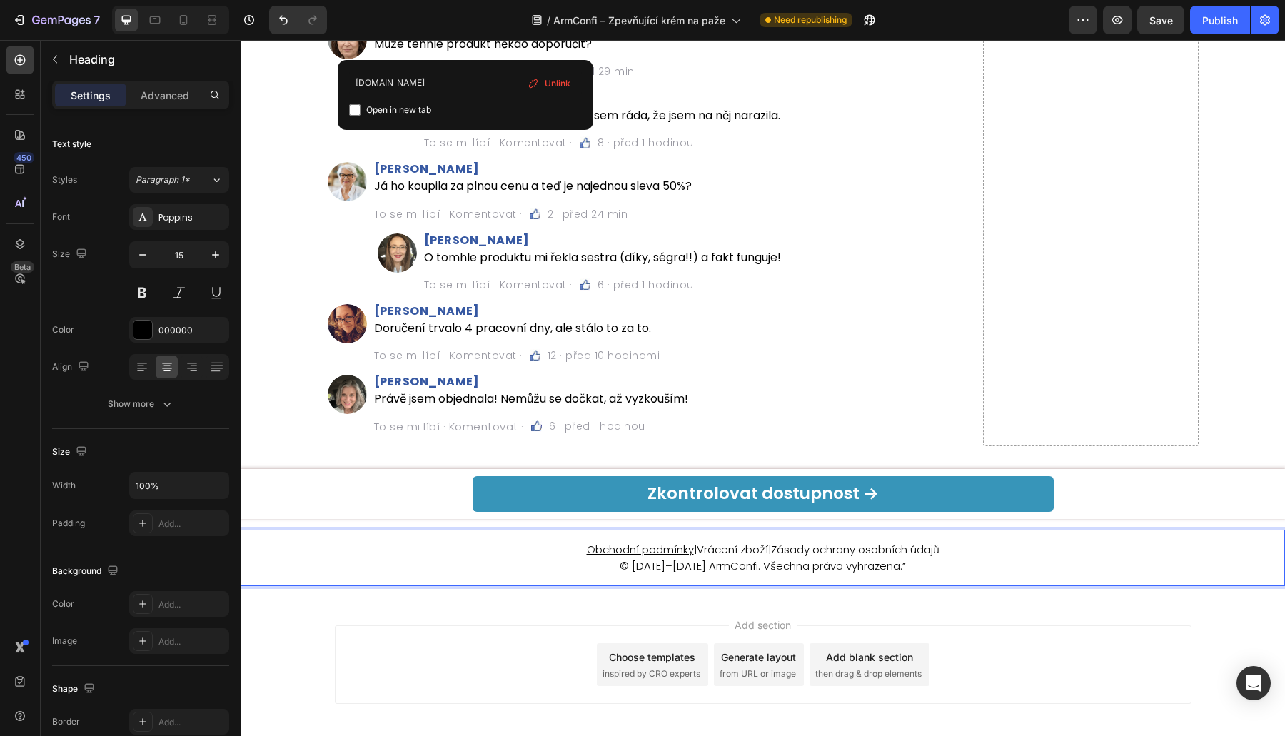
scroll to position [0, 0]
type input "15"
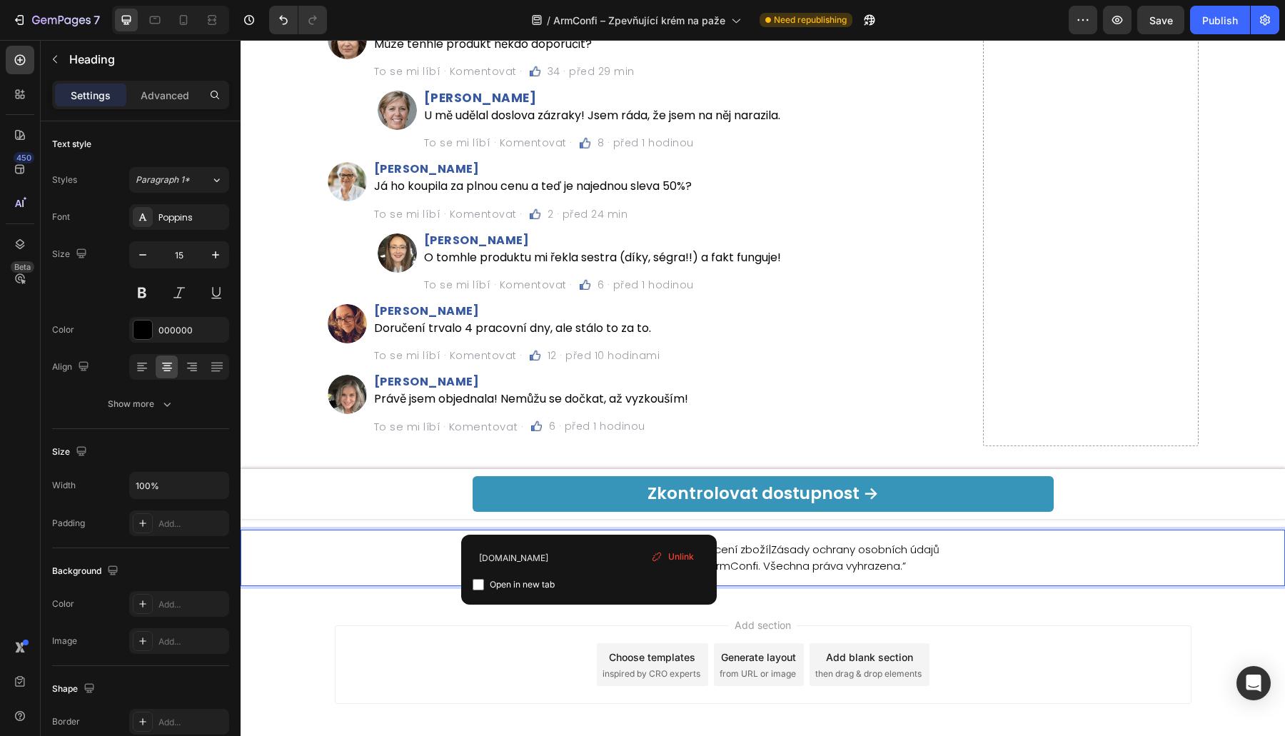
click at [589, 542] on u "Obchodní podmínky" at bounding box center [640, 549] width 107 height 15
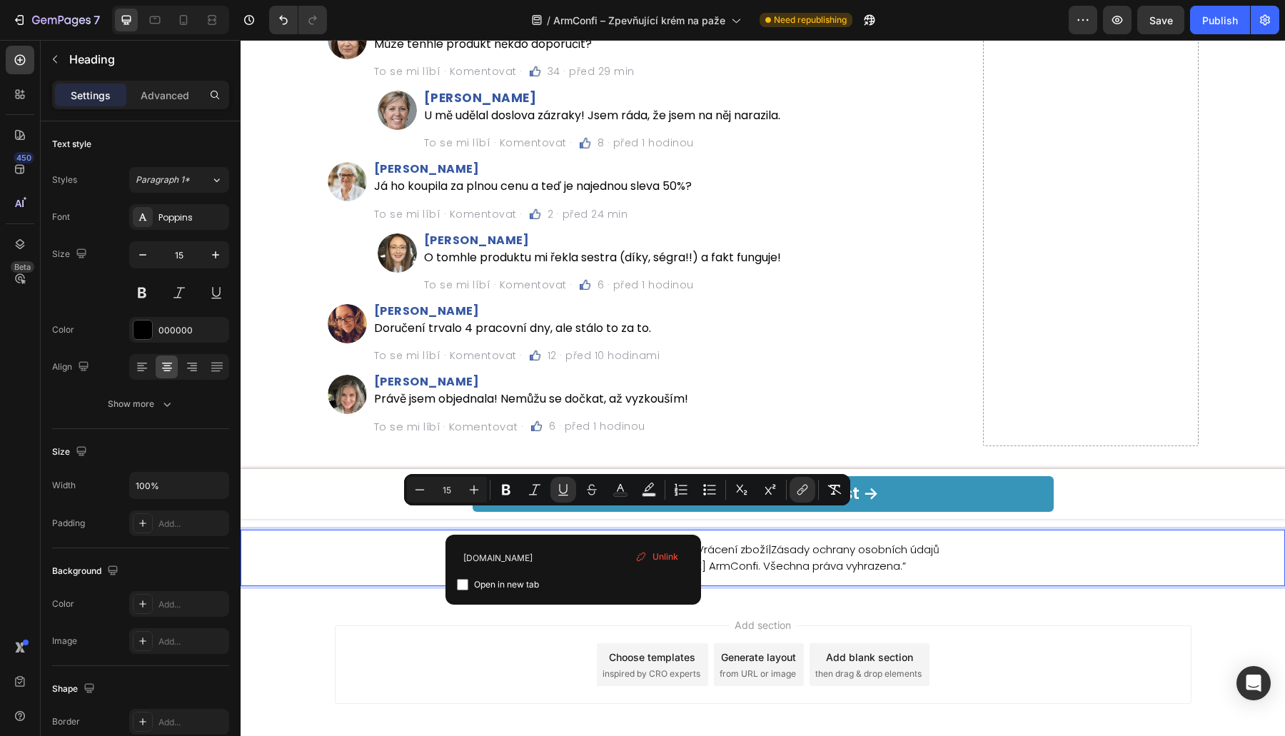
drag, startPoint x: 570, startPoint y: 517, endPoint x: 680, endPoint y: 522, distance: 110.0
click at [680, 542] on p "Obchodní podmínky | Vrácení zboží | Zásady ochrany osobních údajů © [DATE]–[DAT…" at bounding box center [762, 558] width 1041 height 32
click at [564, 482] on icon "Editor contextual toolbar" at bounding box center [563, 489] width 14 height 14
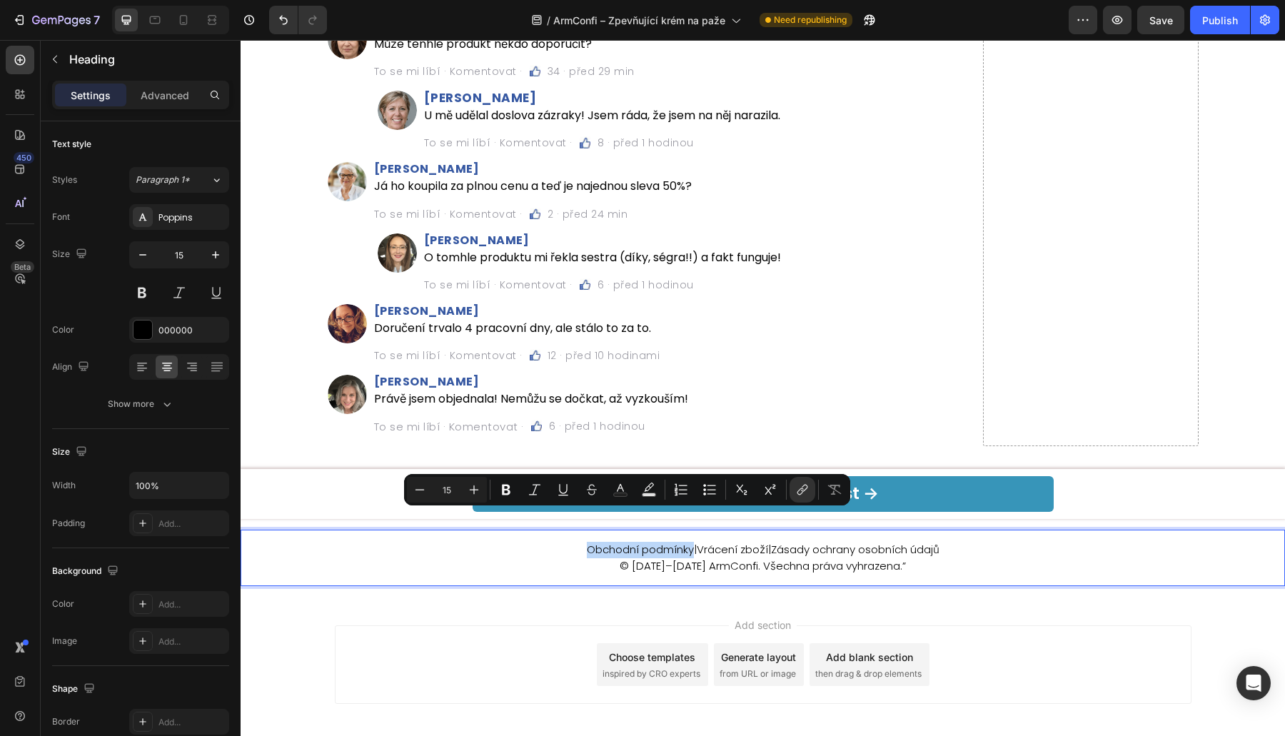
click at [469, 390] on h2 "Právě jsem objednala! Nemůžu se dočkat, až vyzkouším!" at bounding box center [673, 398] width 600 height 16
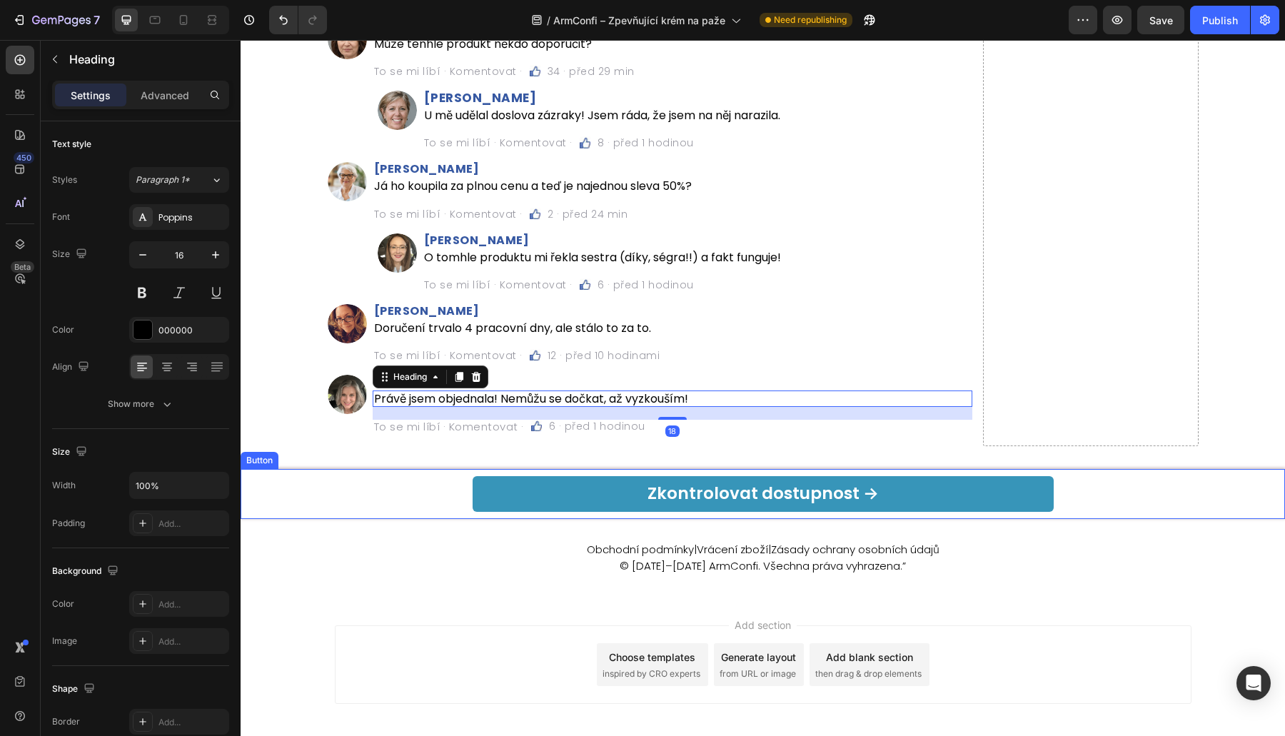
click at [713, 487] on div "Zkontrolovat dostupnost → Button" at bounding box center [763, 494] width 1044 height 50
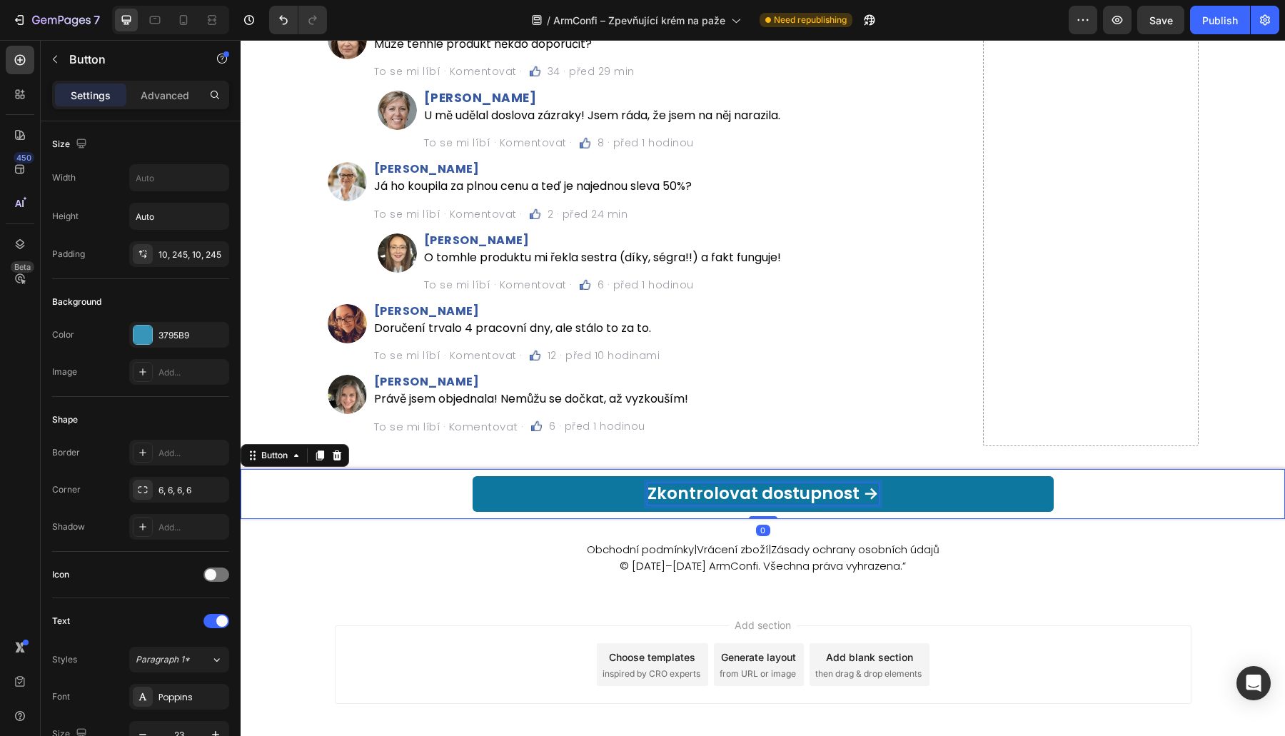
click at [684, 483] on p "Zkontrolovat dostupnost →" at bounding box center [762, 493] width 231 height 21
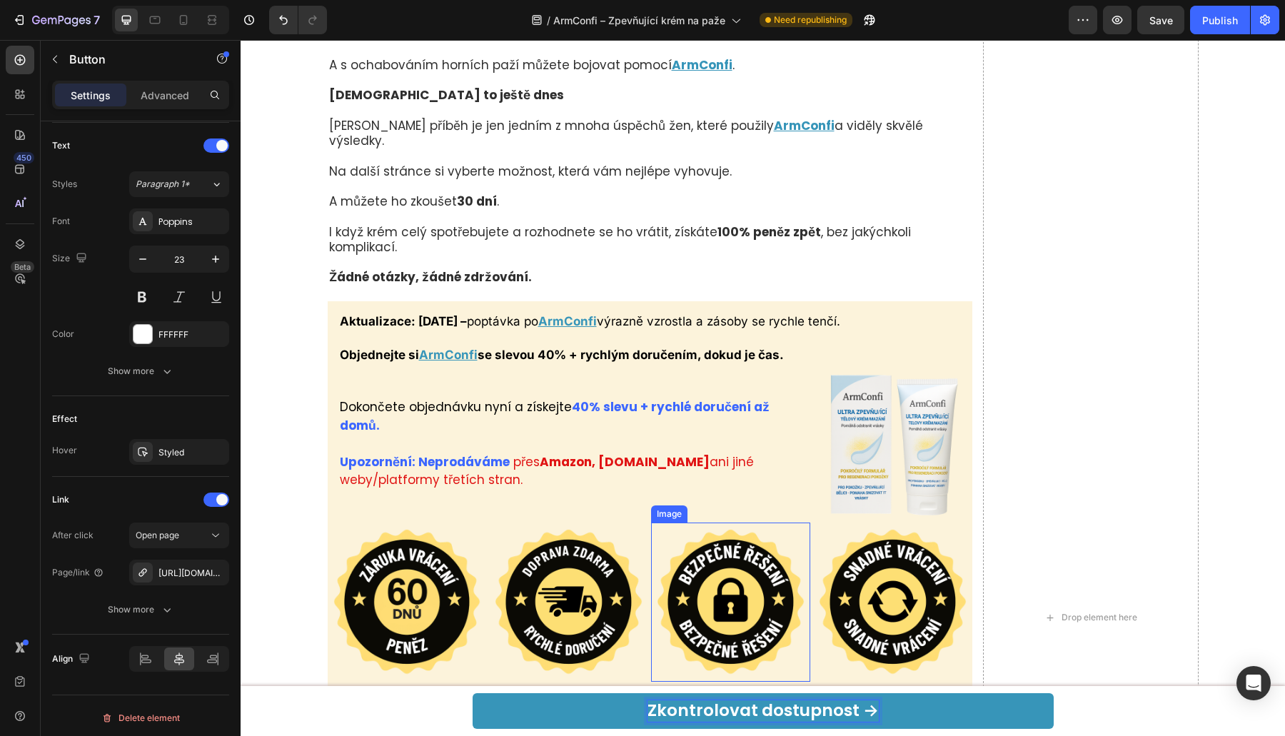
scroll to position [11792, 0]
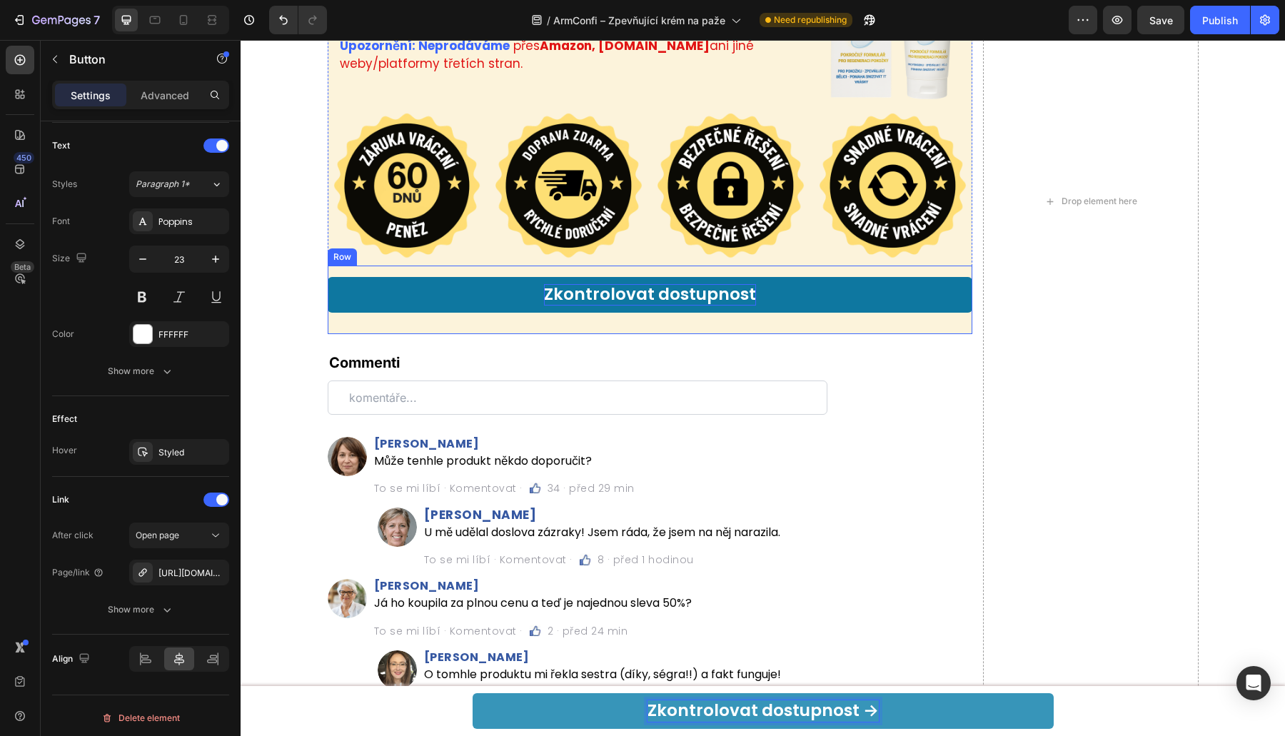
click at [650, 284] on p "Zkontrolovat dostupnost" at bounding box center [650, 294] width 212 height 21
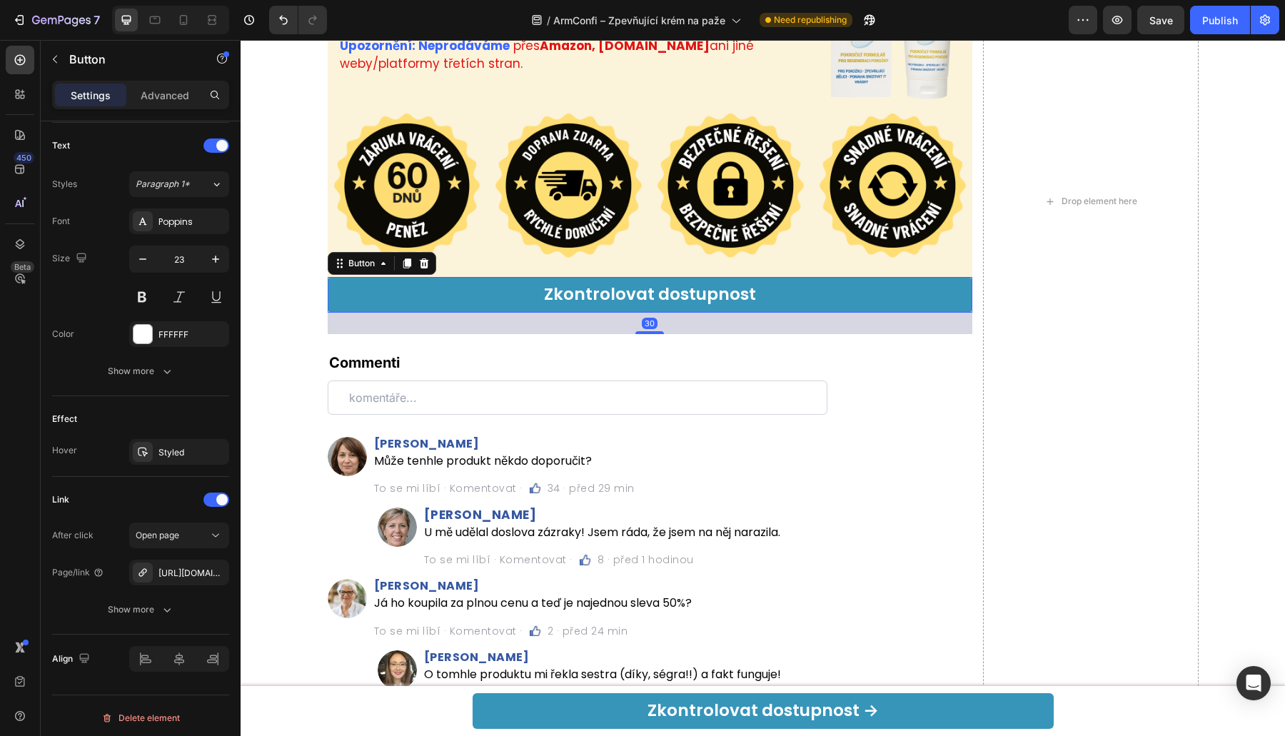
click at [635, 313] on div "30" at bounding box center [650, 323] width 645 height 21
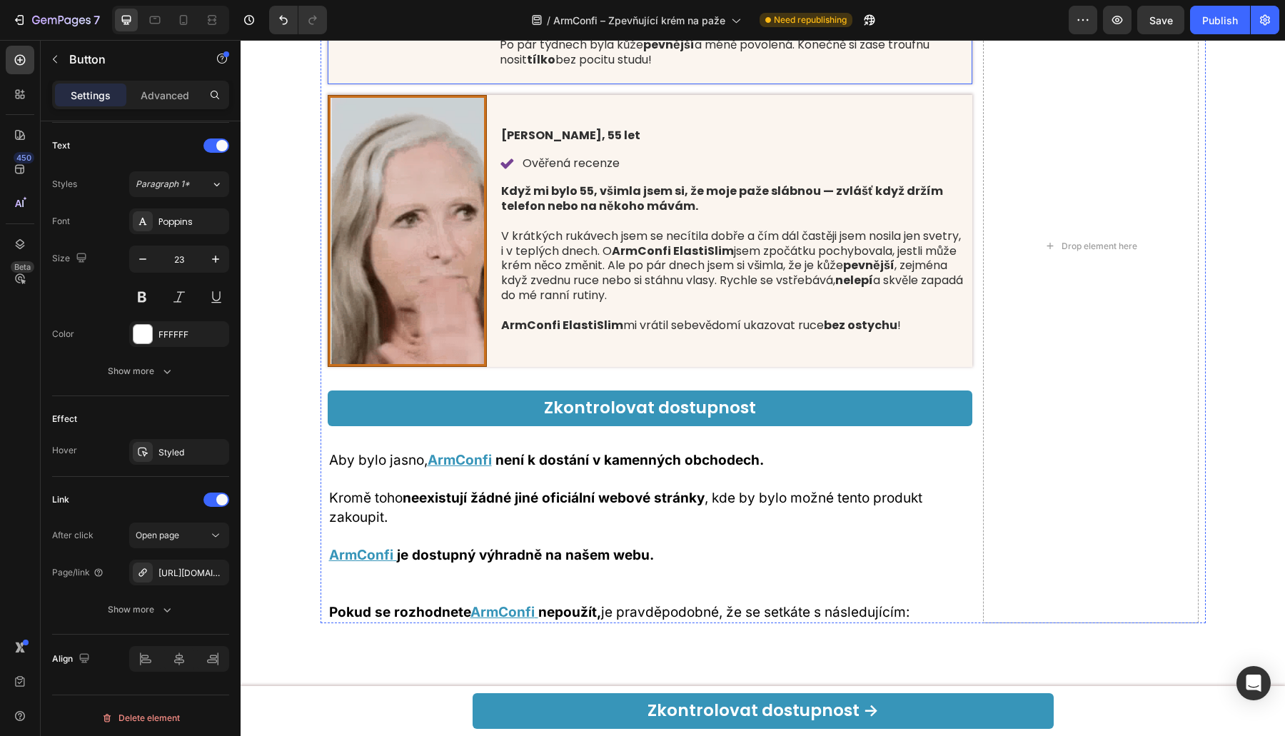
scroll to position [9294, 0]
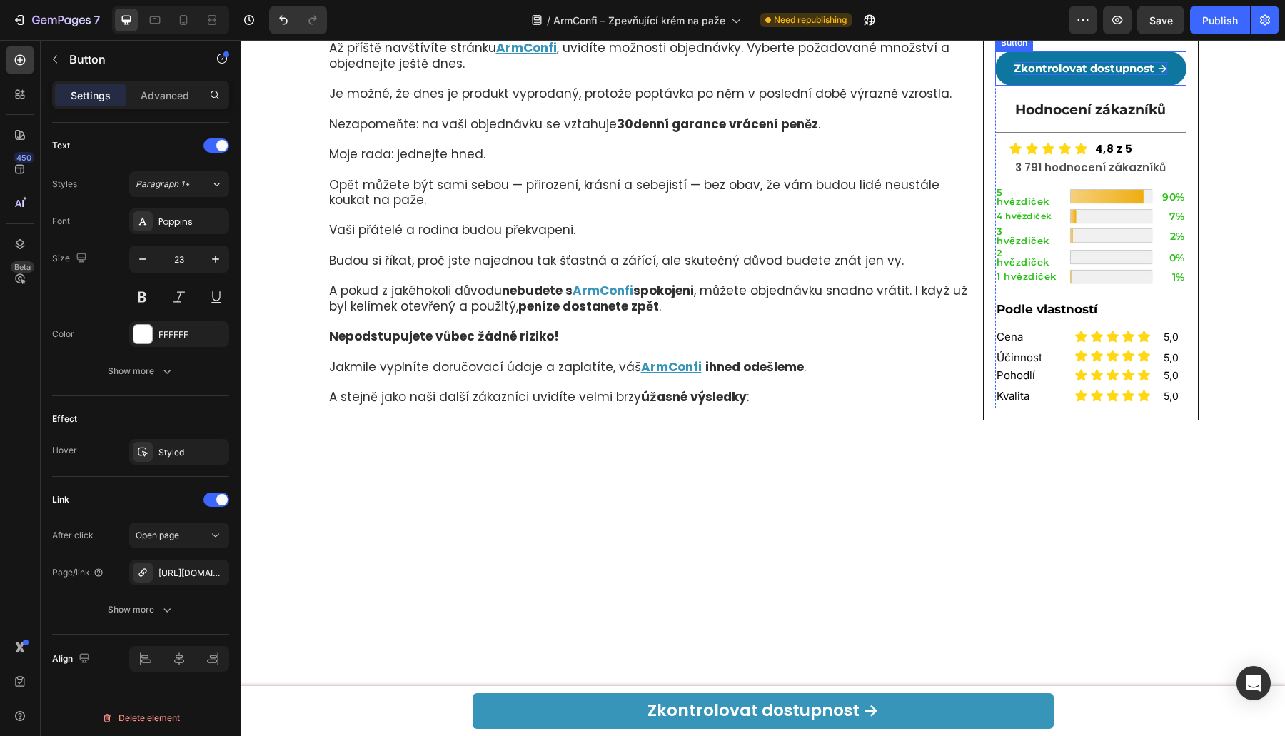
click at [1060, 75] on strong "Zkontrolovat dostupnost →" at bounding box center [1090, 68] width 153 height 14
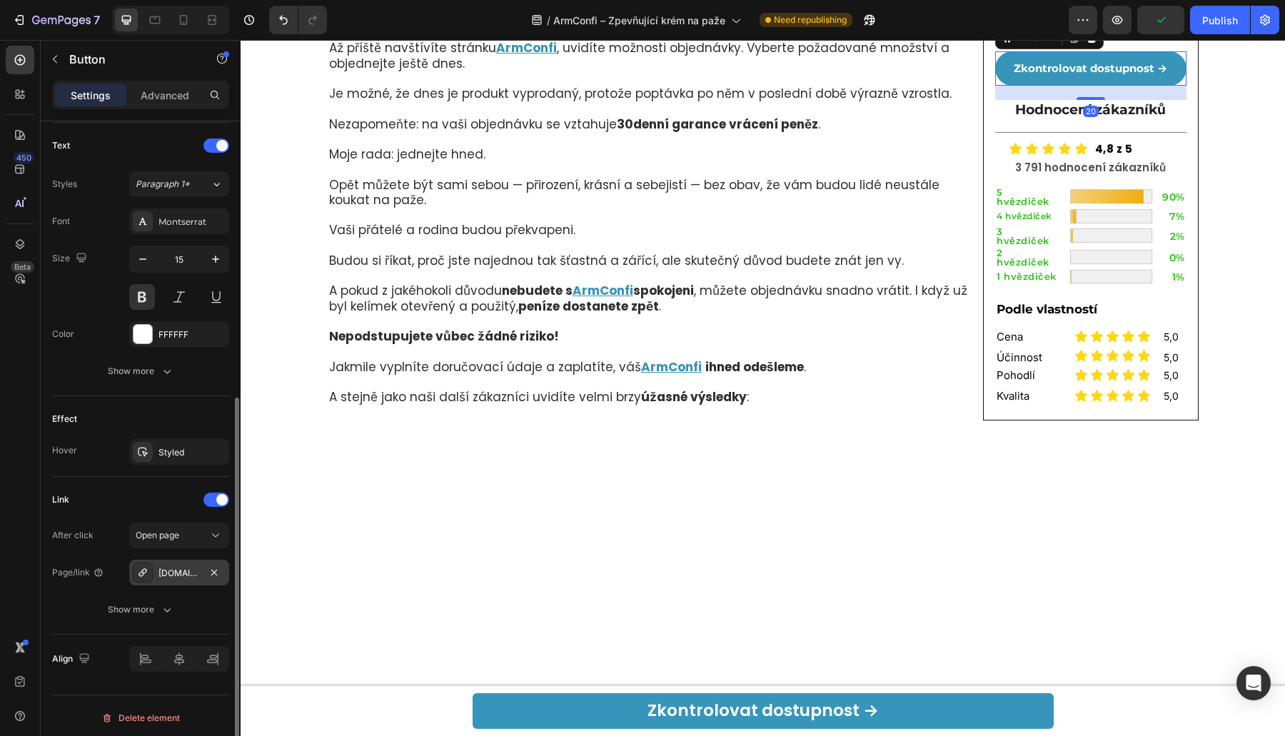
click at [143, 562] on div at bounding box center [143, 572] width 20 height 20
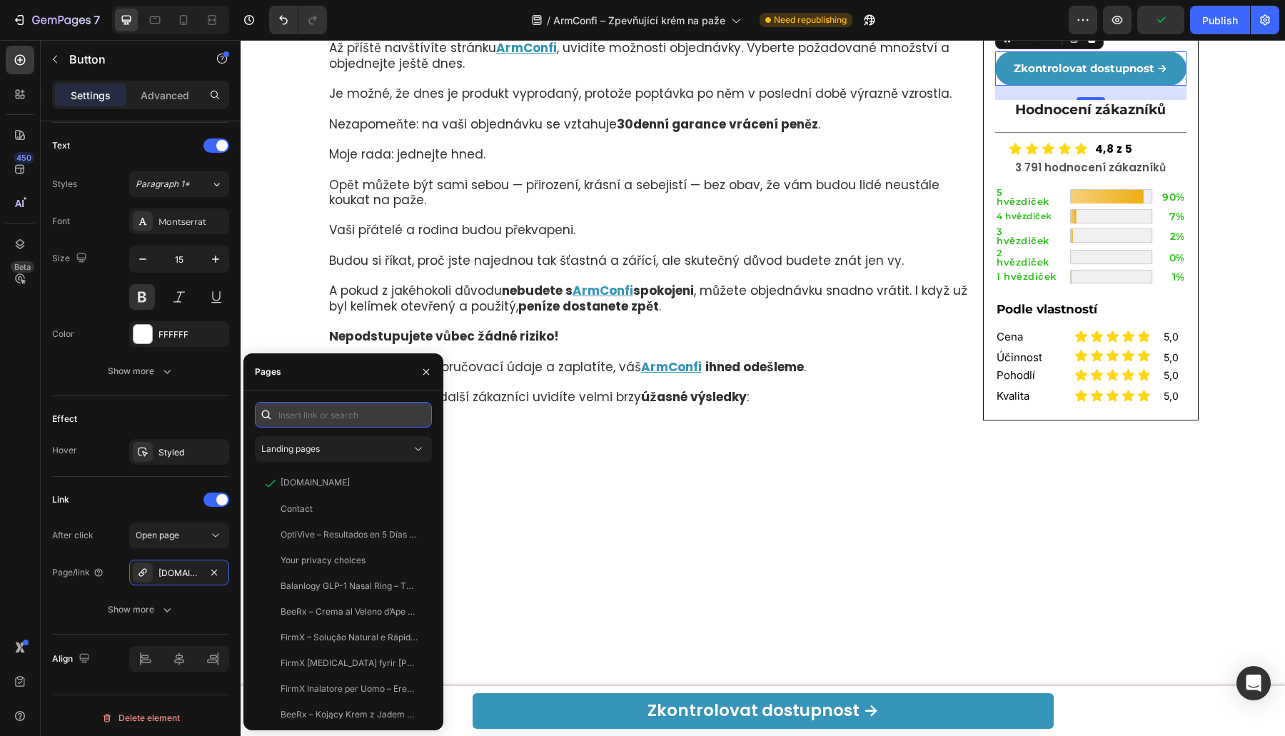
click at [305, 416] on input "text" at bounding box center [343, 415] width 177 height 26
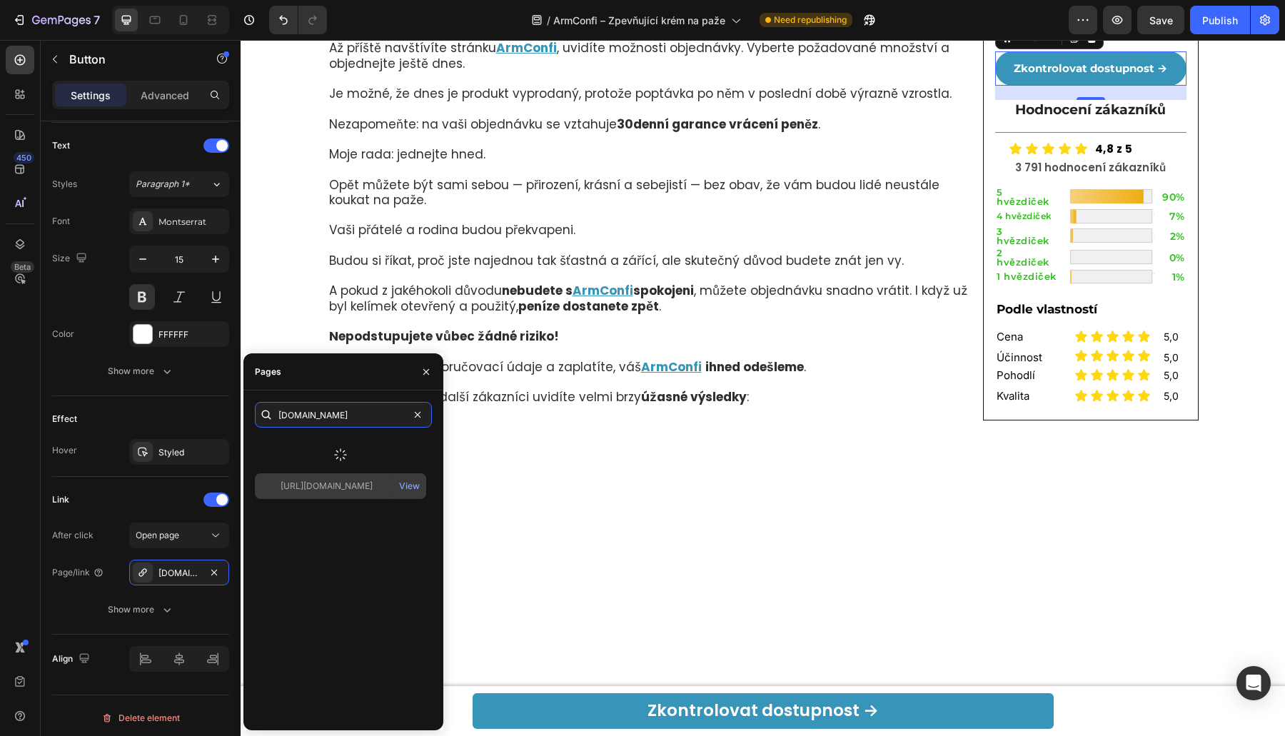
type input "[DOMAIN_NAME]"
click at [330, 482] on div "[URL][DOMAIN_NAME] View" at bounding box center [343, 577] width 177 height 283
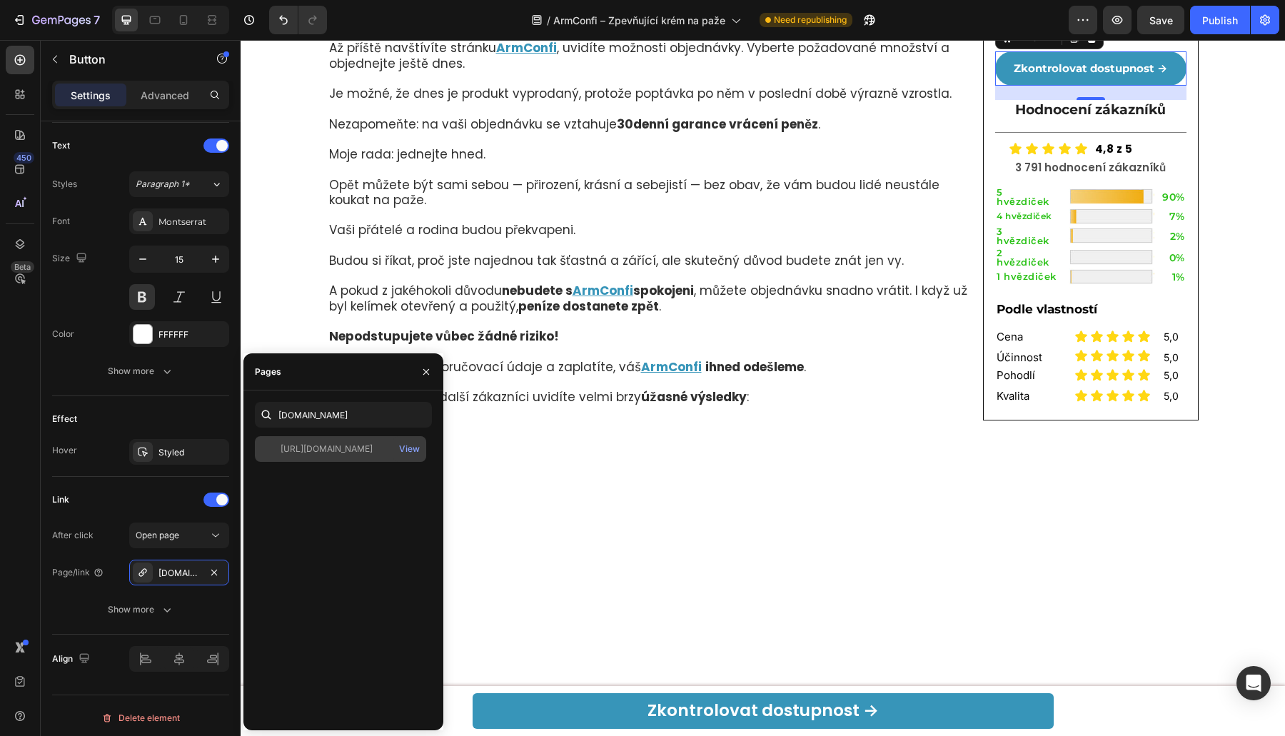
click at [335, 456] on div "[URL][DOMAIN_NAME] View" at bounding box center [340, 449] width 171 height 26
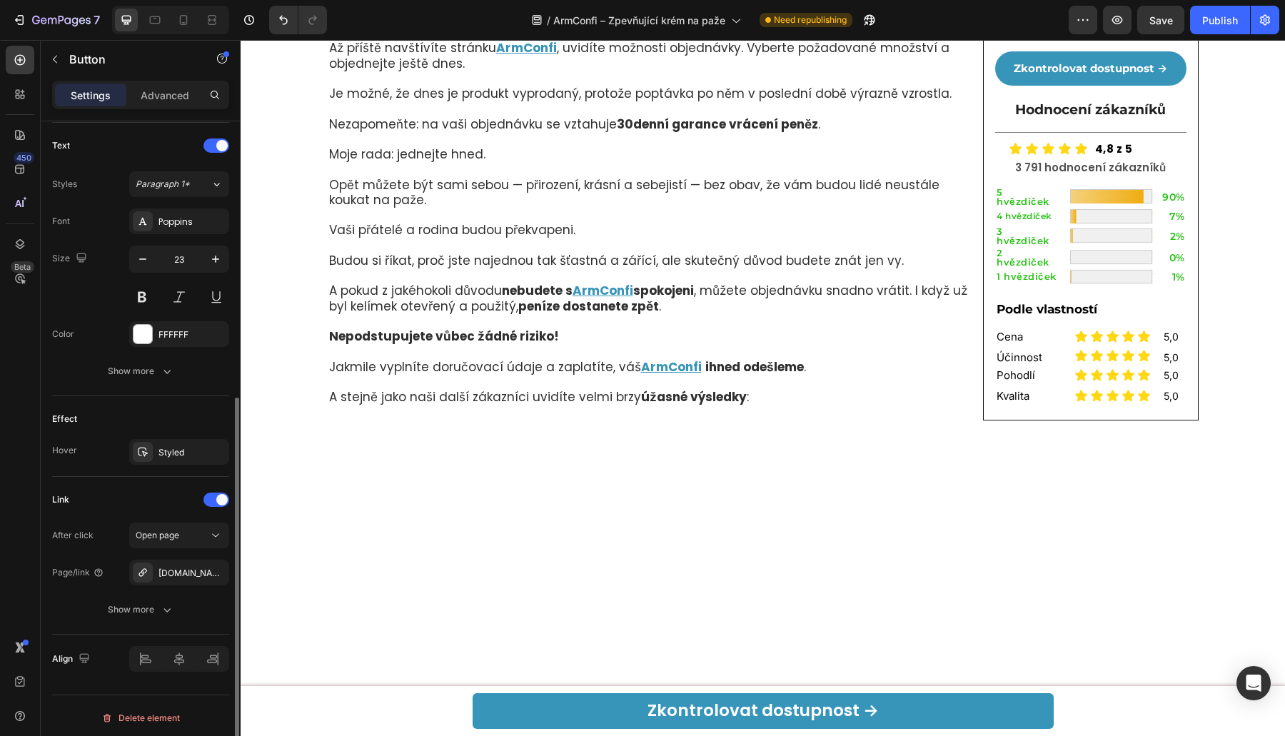
click at [158, 560] on div "[DOMAIN_NAME]" at bounding box center [179, 573] width 100 height 26
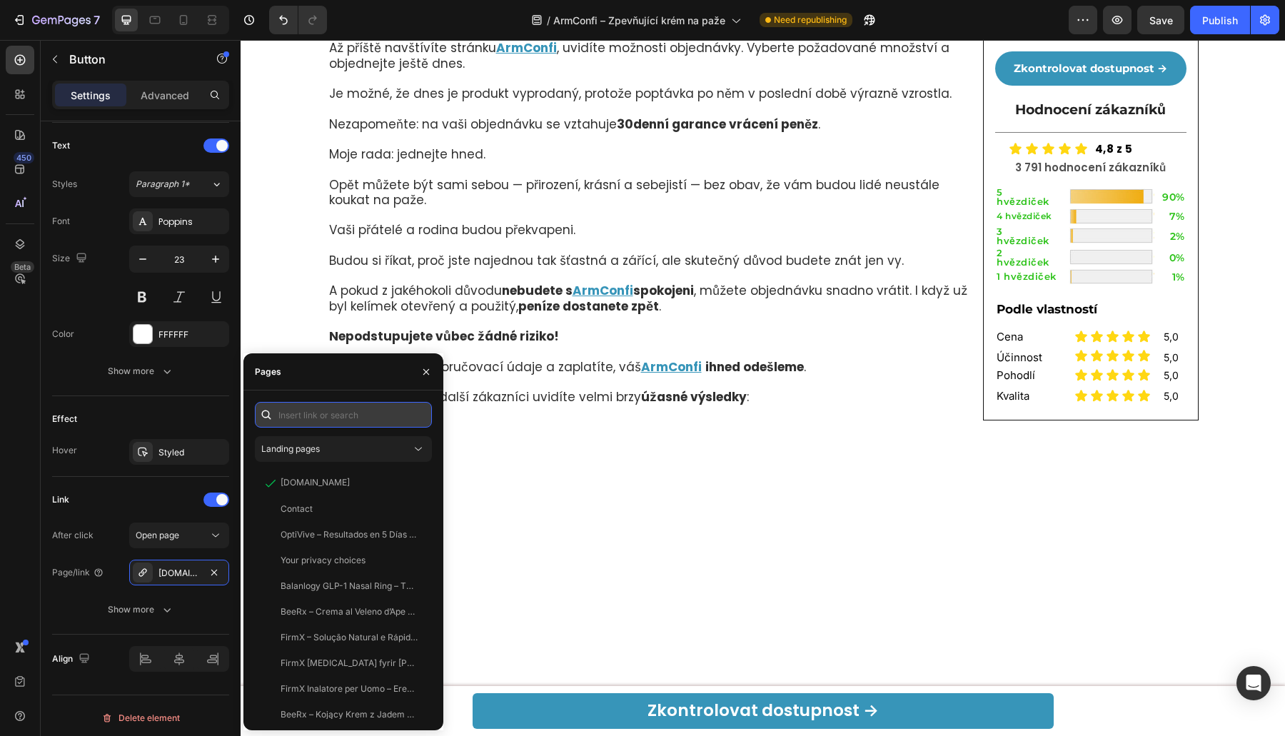
click at [325, 416] on input "text" at bounding box center [343, 415] width 177 height 26
paste input "[DOMAIN_NAME]"
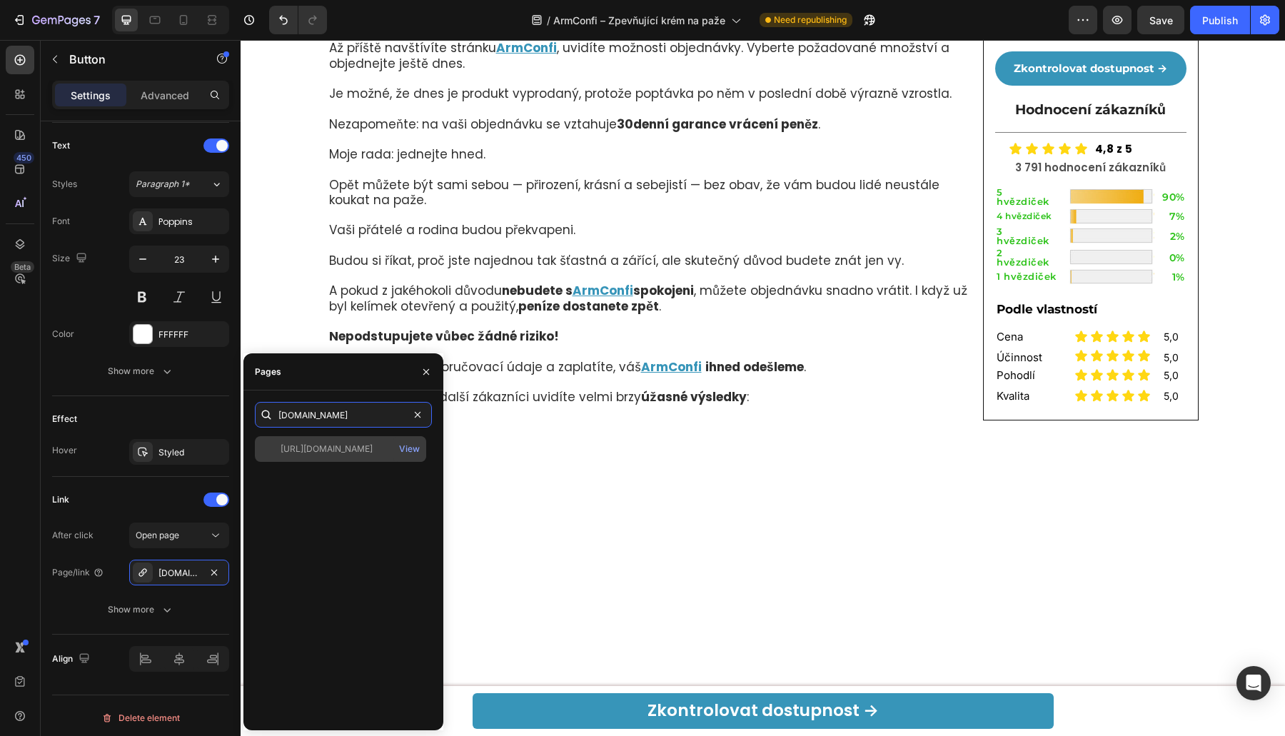
type input "[DOMAIN_NAME]"
click at [309, 453] on div "[URL][DOMAIN_NAME]" at bounding box center [327, 449] width 92 height 13
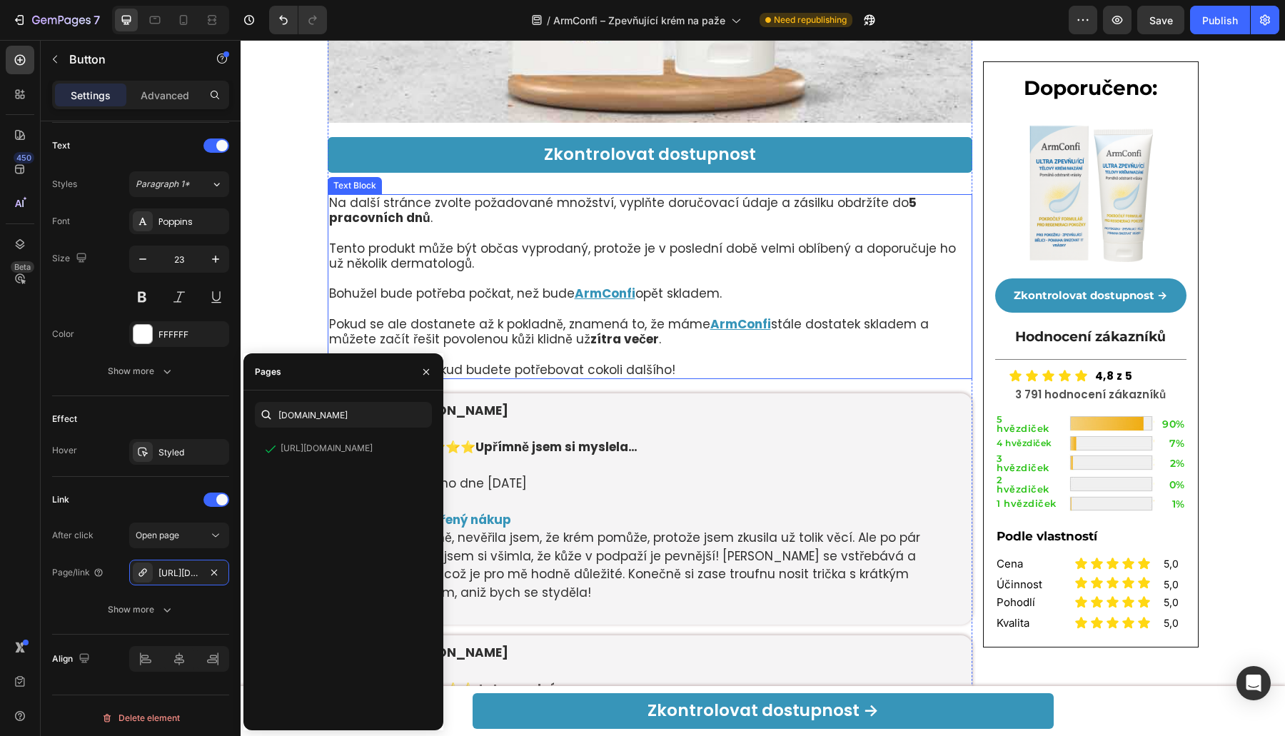
scroll to position [7629, 0]
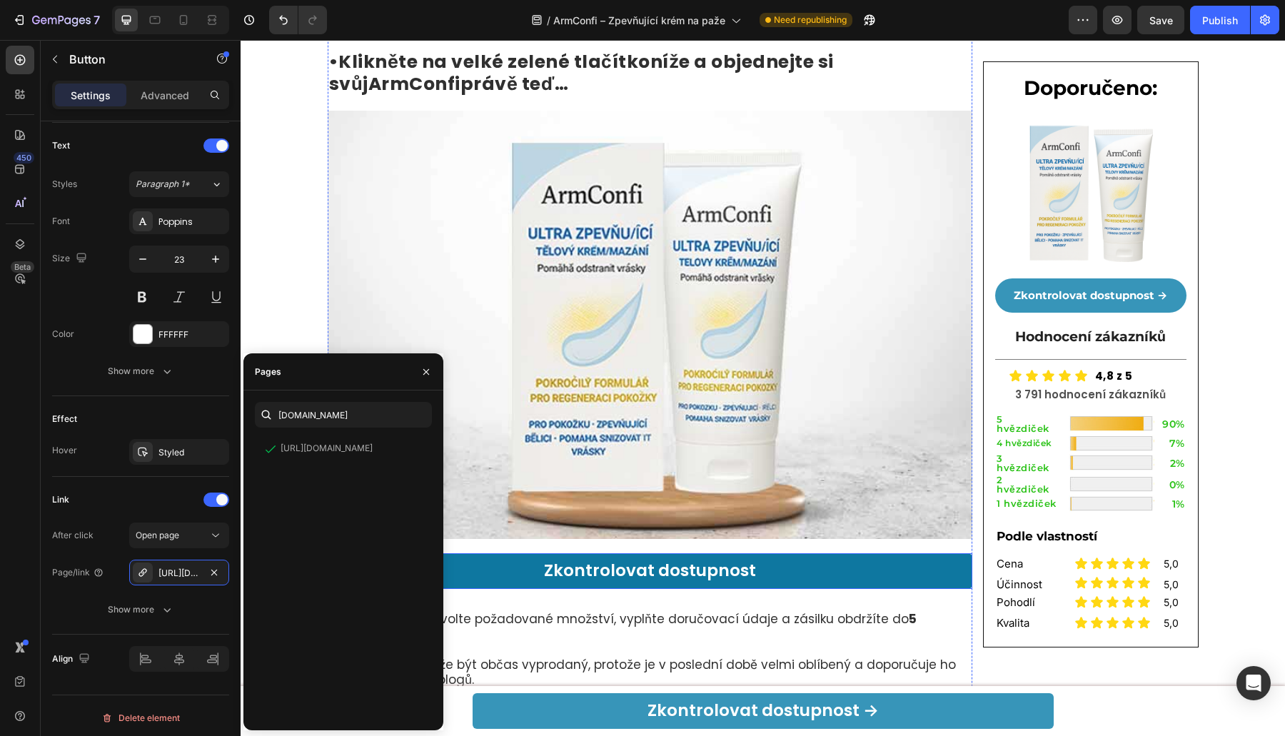
click at [694, 557] on button "Zkontrolovat dostupnost" at bounding box center [650, 571] width 645 height 36
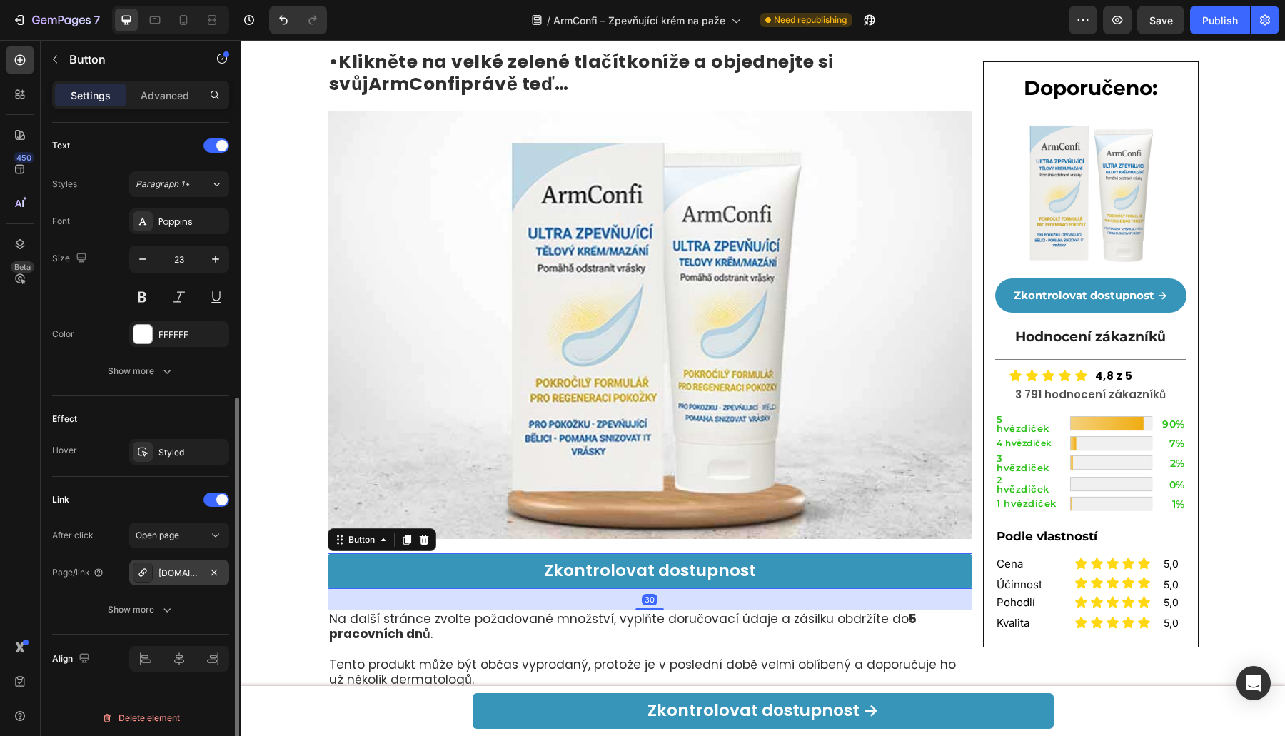
click at [167, 579] on div "[DOMAIN_NAME]" at bounding box center [179, 573] width 100 height 26
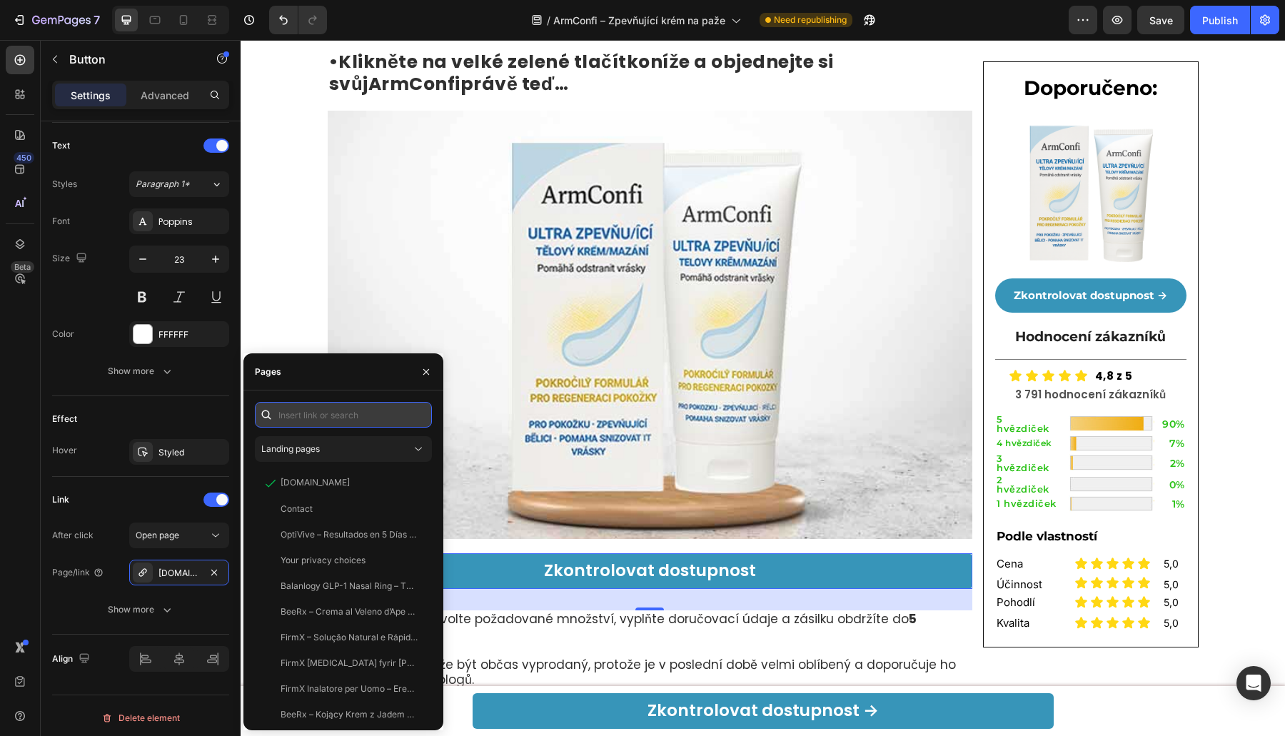
click at [329, 424] on input "text" at bounding box center [343, 415] width 177 height 26
paste input "[DOMAIN_NAME]"
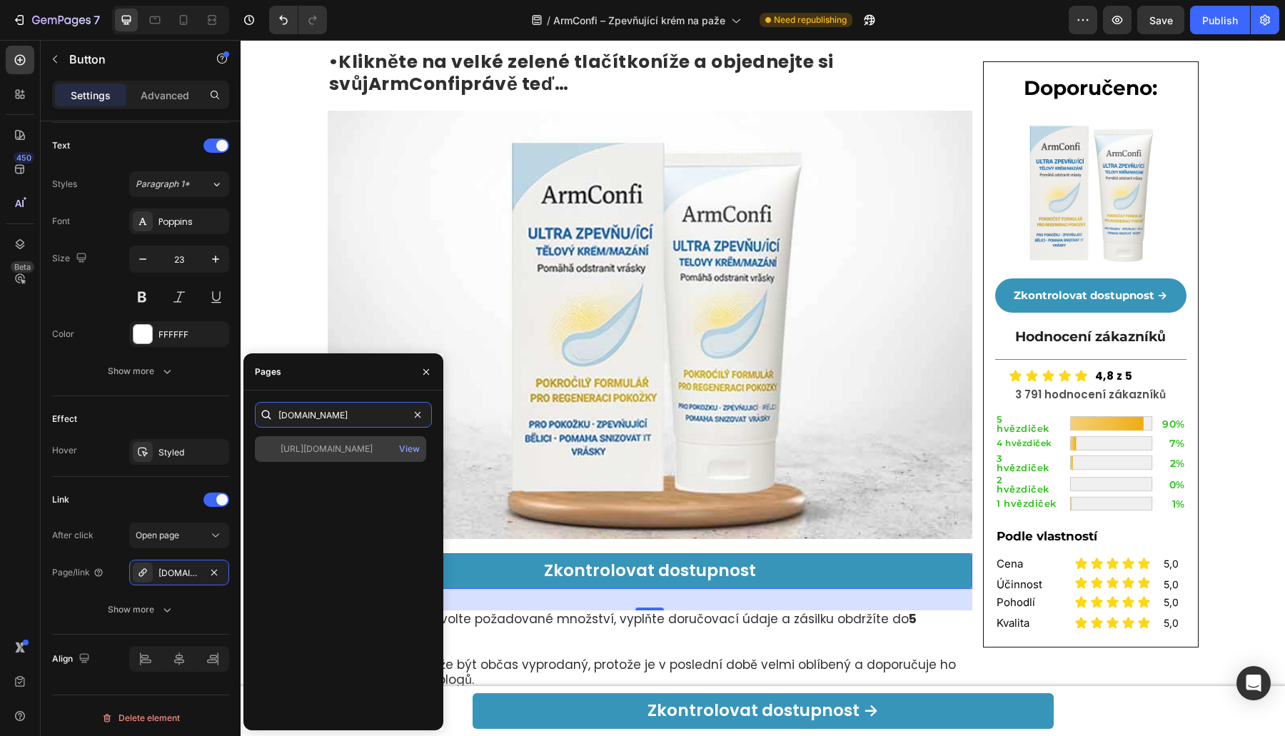
type input "[DOMAIN_NAME]"
click at [318, 439] on div "[URL][DOMAIN_NAME] View" at bounding box center [340, 449] width 171 height 26
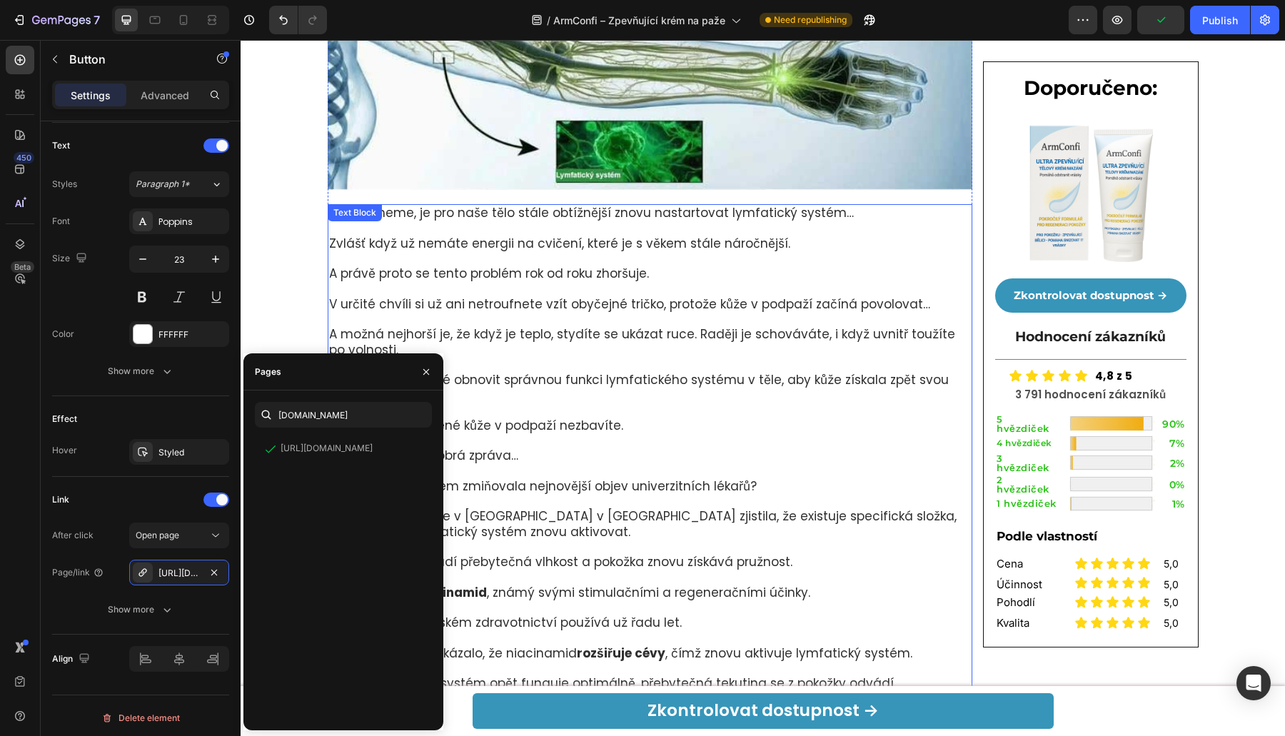
scroll to position [3747, 0]
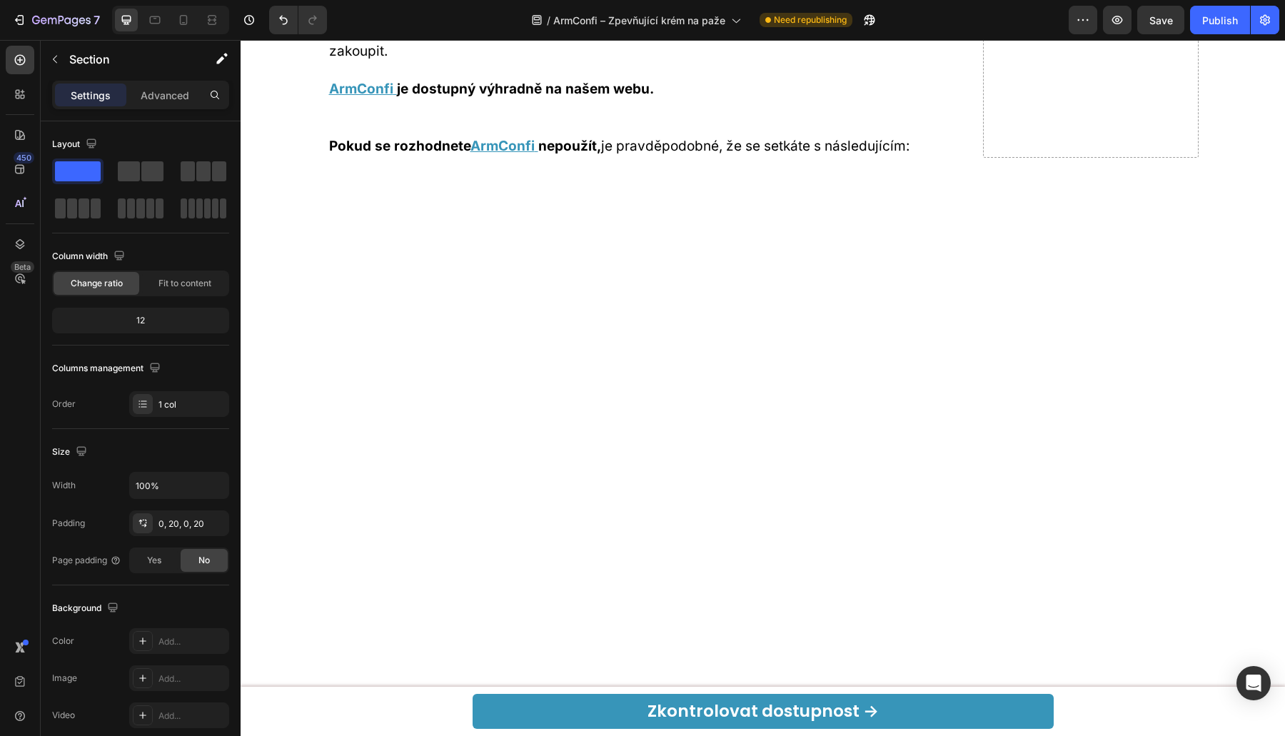
scroll to position [9711, 0]
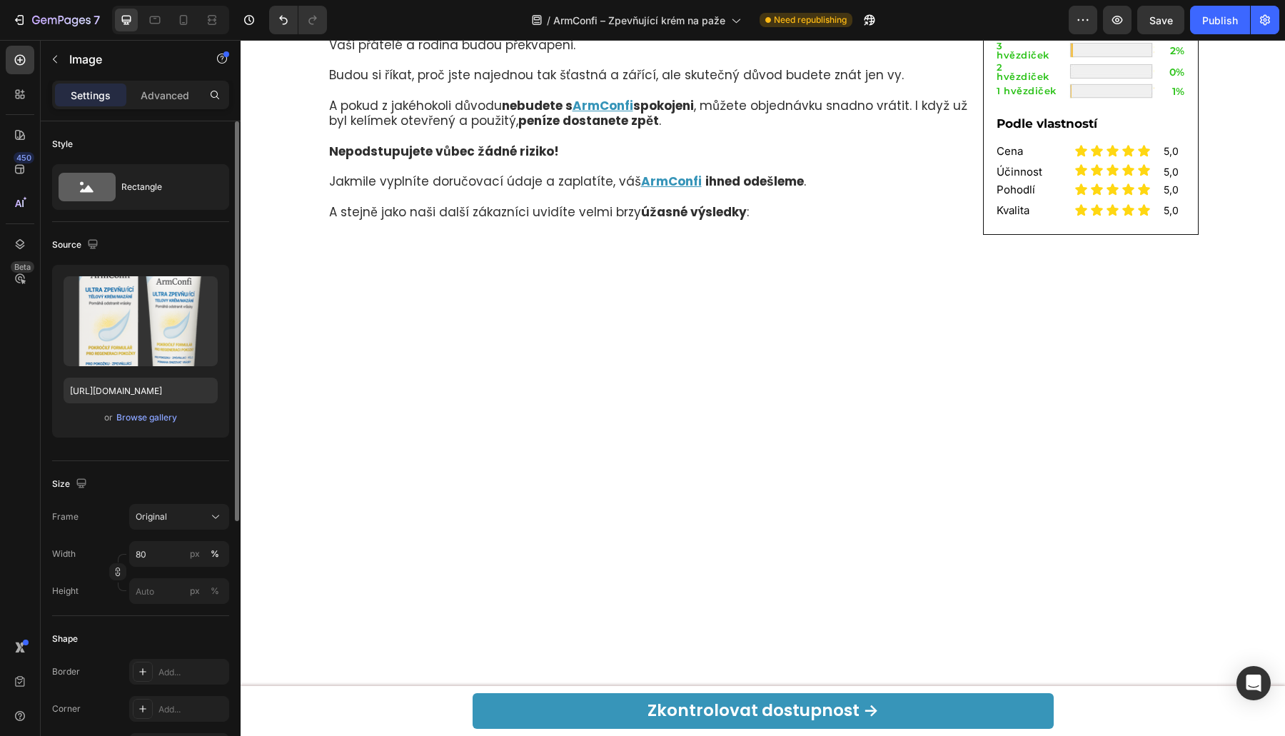
click at [113, 403] on div "Upload Image [URL][DOMAIN_NAME] or Browse gallery" at bounding box center [140, 351] width 177 height 173
click at [125, 398] on input "[URL][DOMAIN_NAME]" at bounding box center [141, 391] width 154 height 26
click at [159, 389] on input "[URL][DOMAIN_NAME]" at bounding box center [141, 391] width 154 height 26
type input "c"
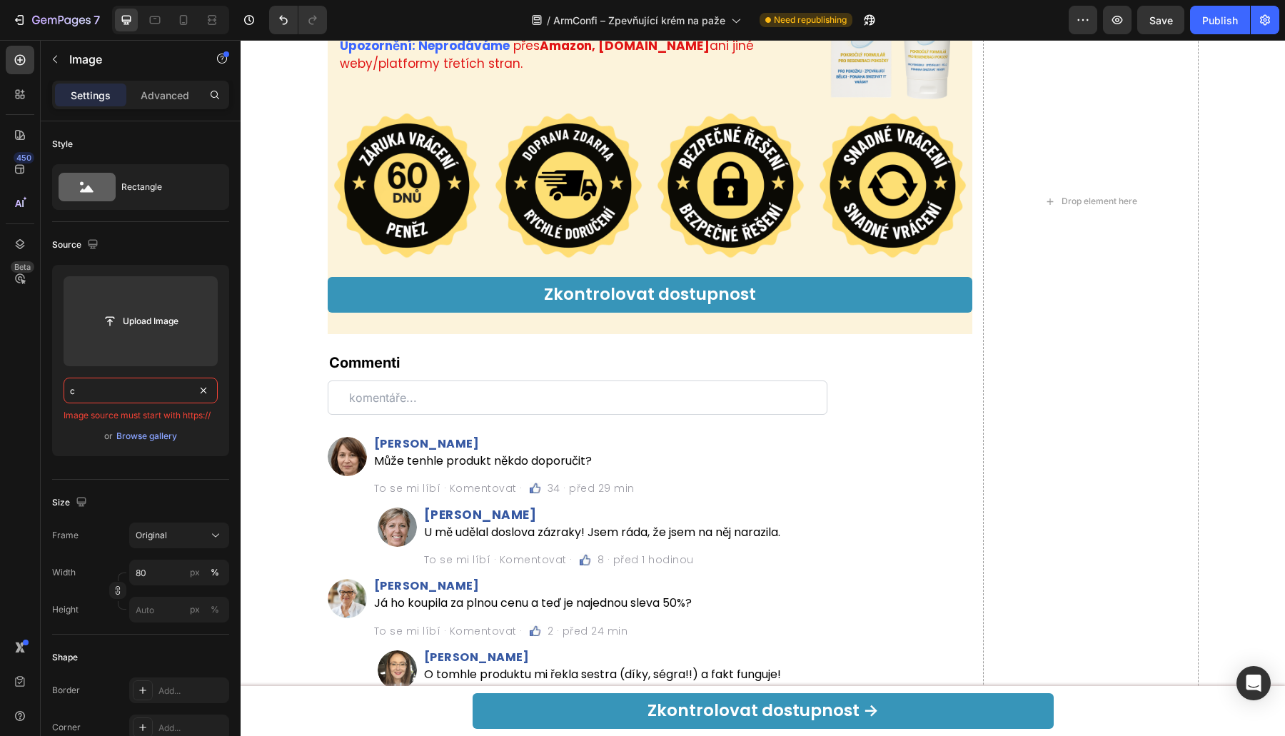
scroll to position [11376, 0]
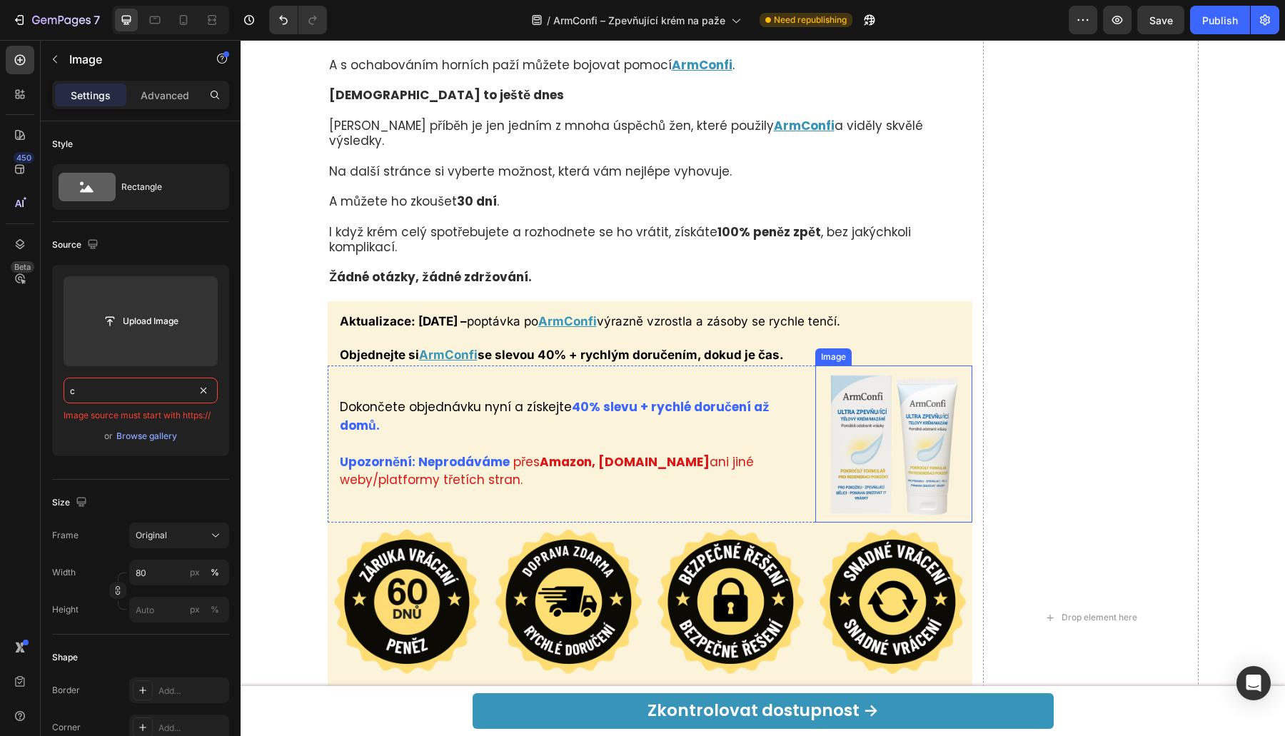
click at [872, 453] on img at bounding box center [893, 443] width 157 height 157
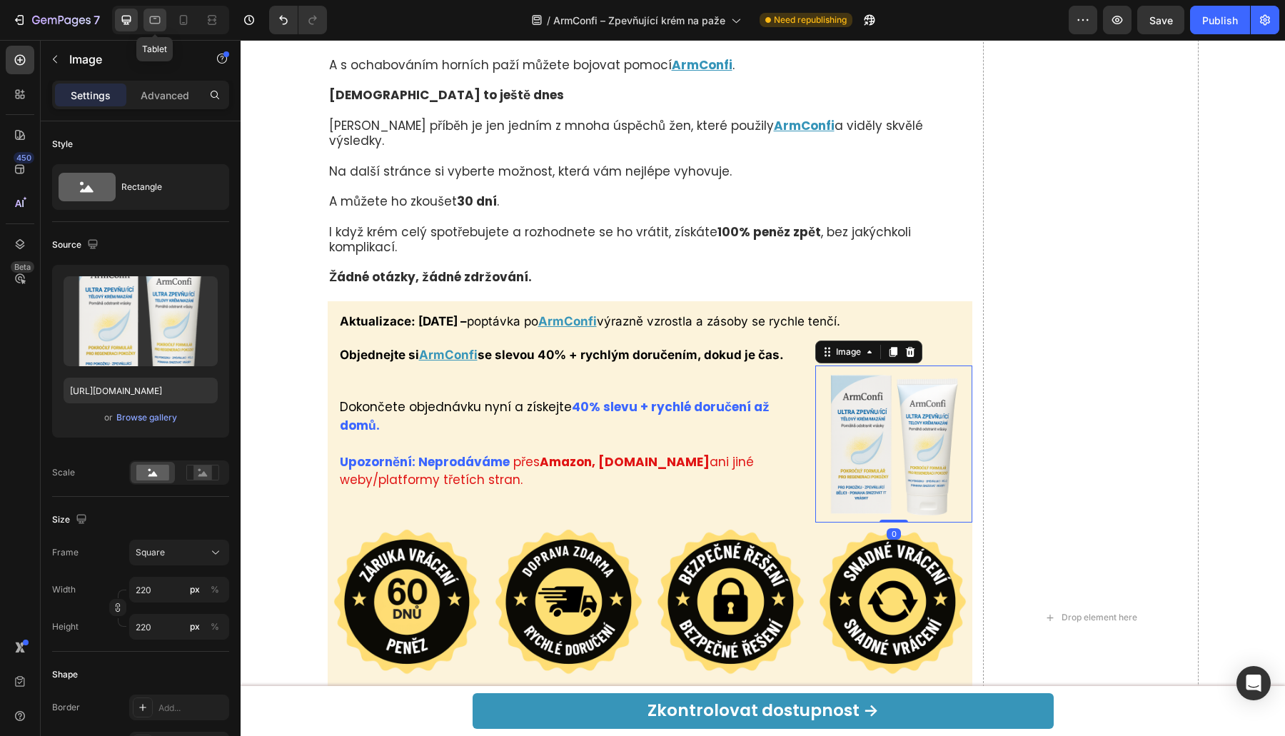
click at [161, 24] on icon at bounding box center [155, 20] width 14 height 14
type input "200"
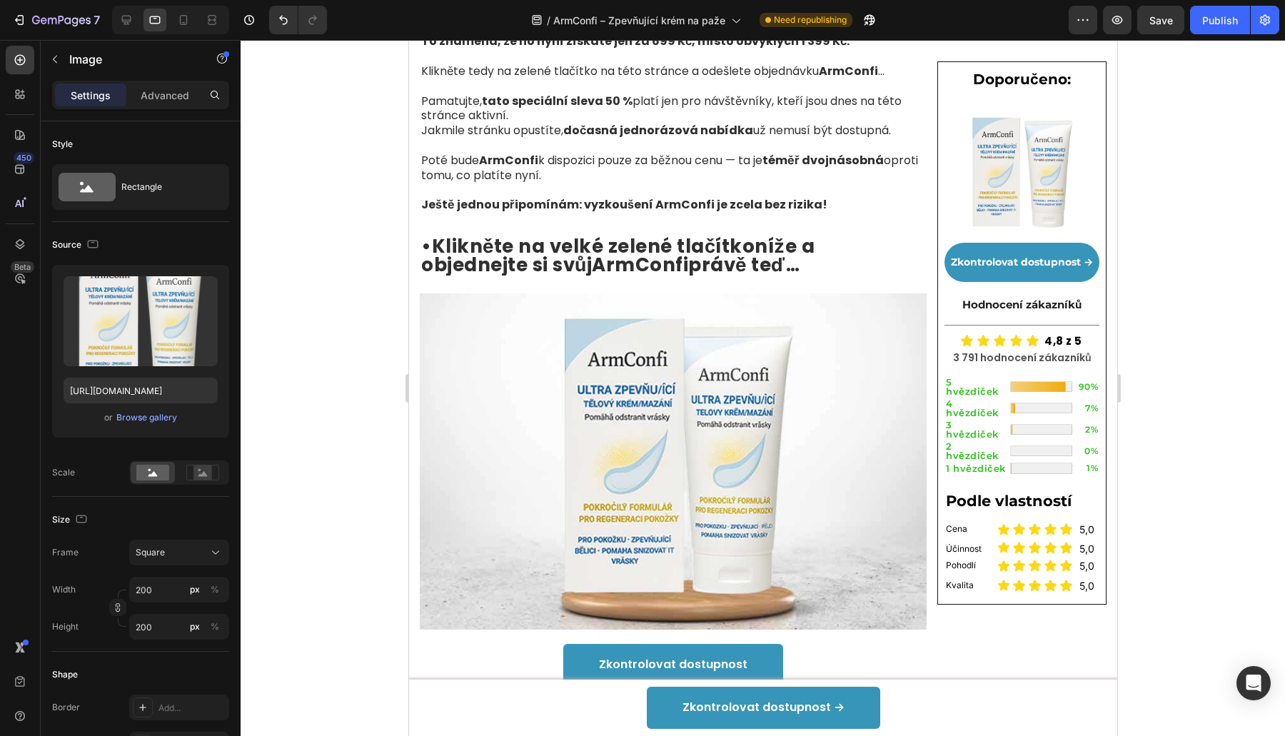
scroll to position [6387, 0]
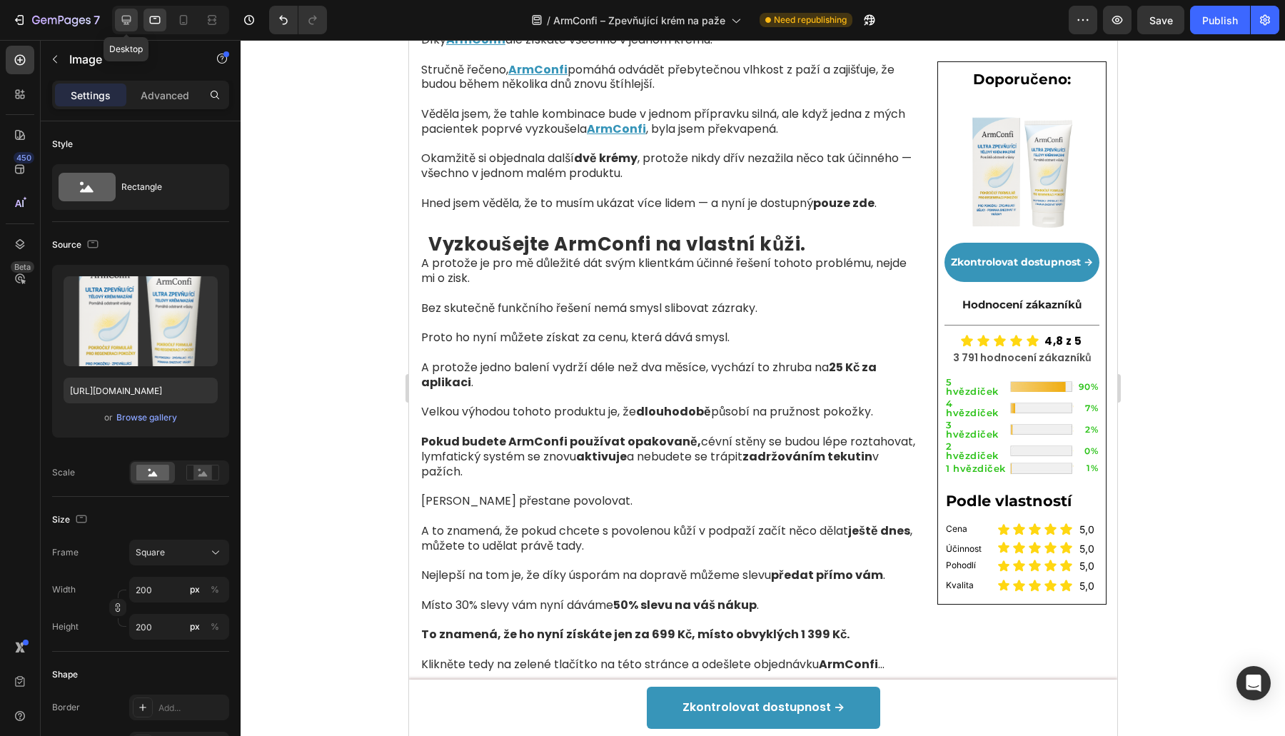
click at [127, 26] on icon at bounding box center [126, 20] width 14 height 14
type input "220"
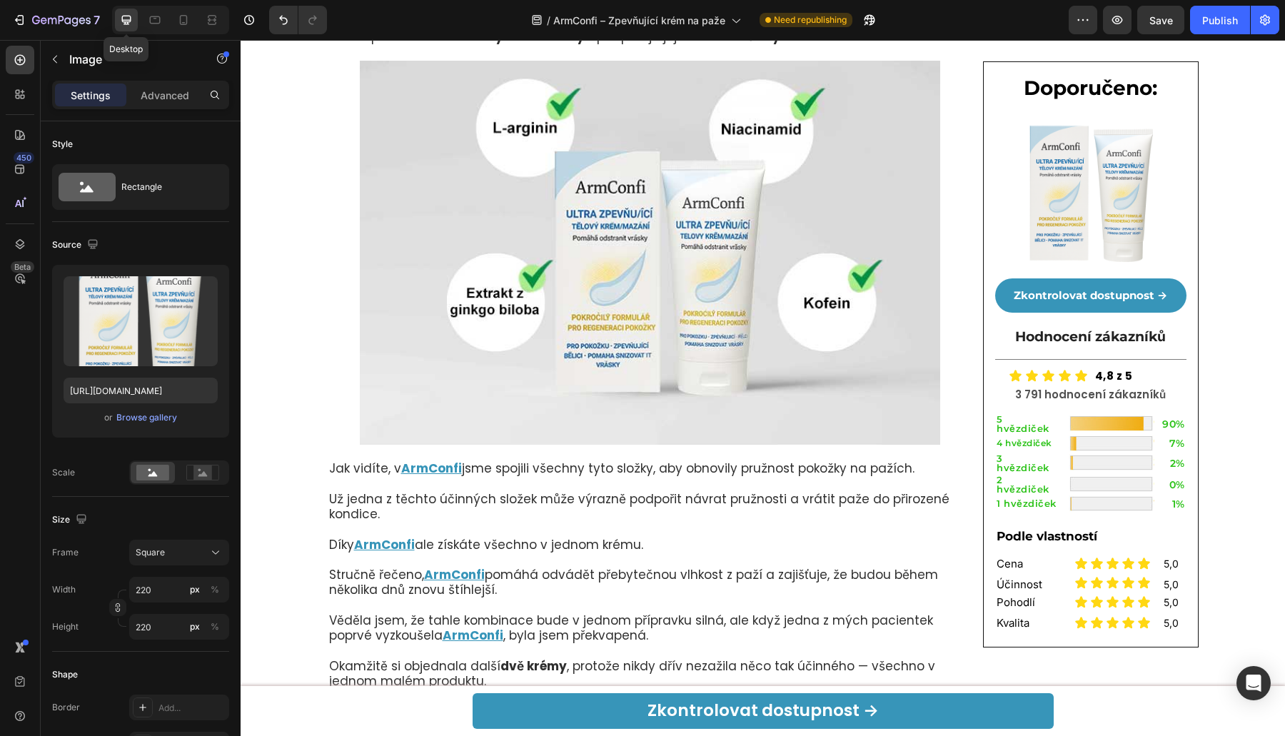
scroll to position [6596, 0]
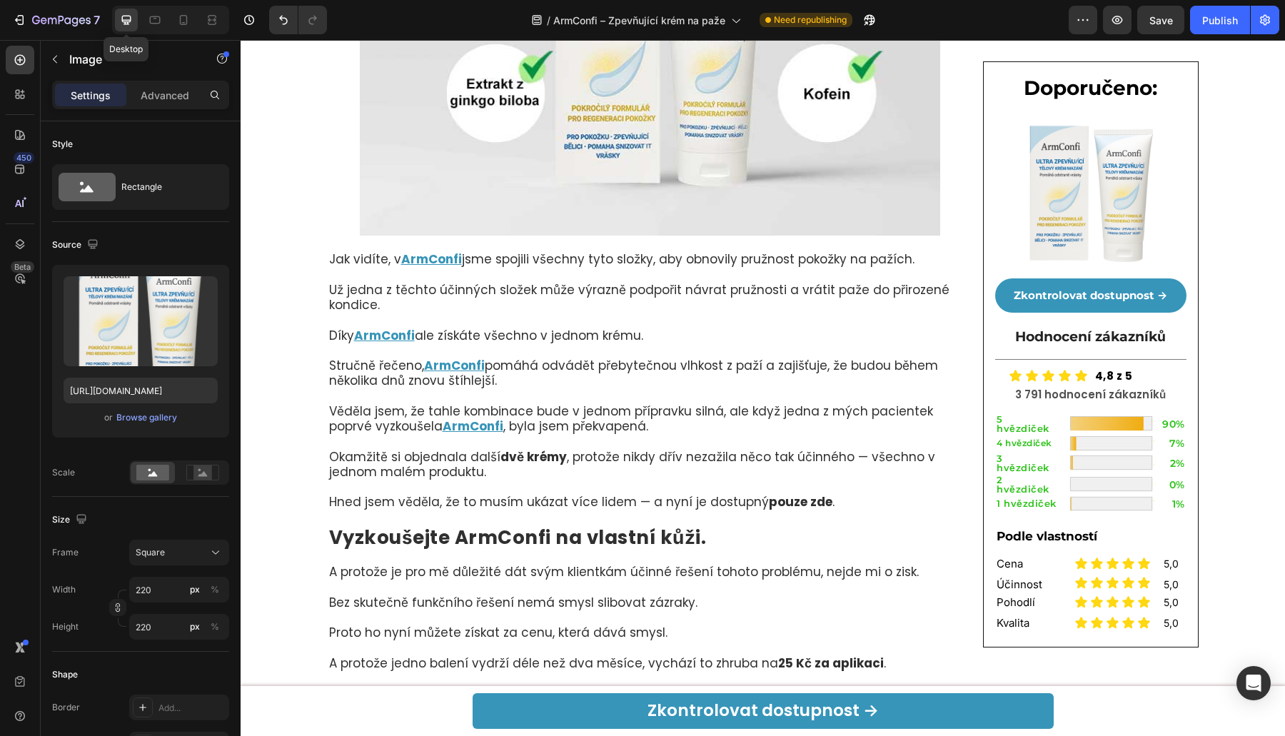
click at [135, 14] on div at bounding box center [126, 20] width 23 height 23
click at [145, 13] on div at bounding box center [154, 20] width 23 height 23
type input "200"
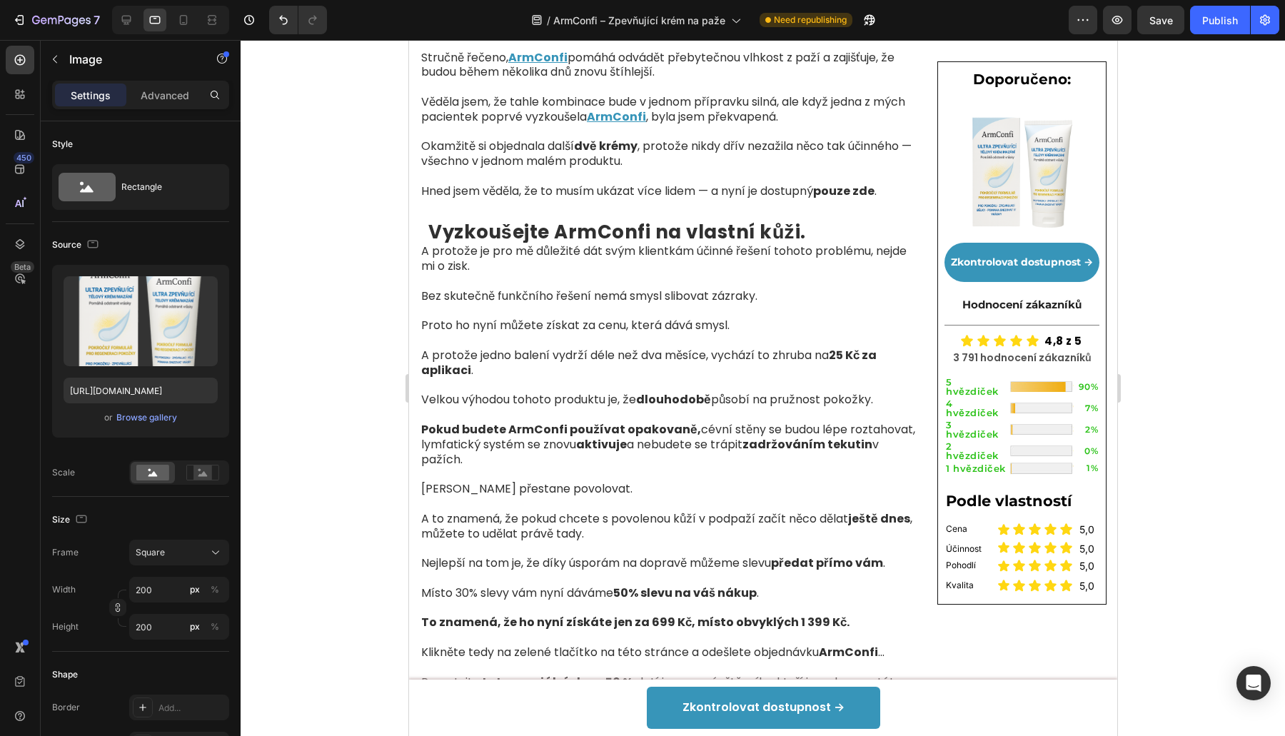
scroll to position [6403, 0]
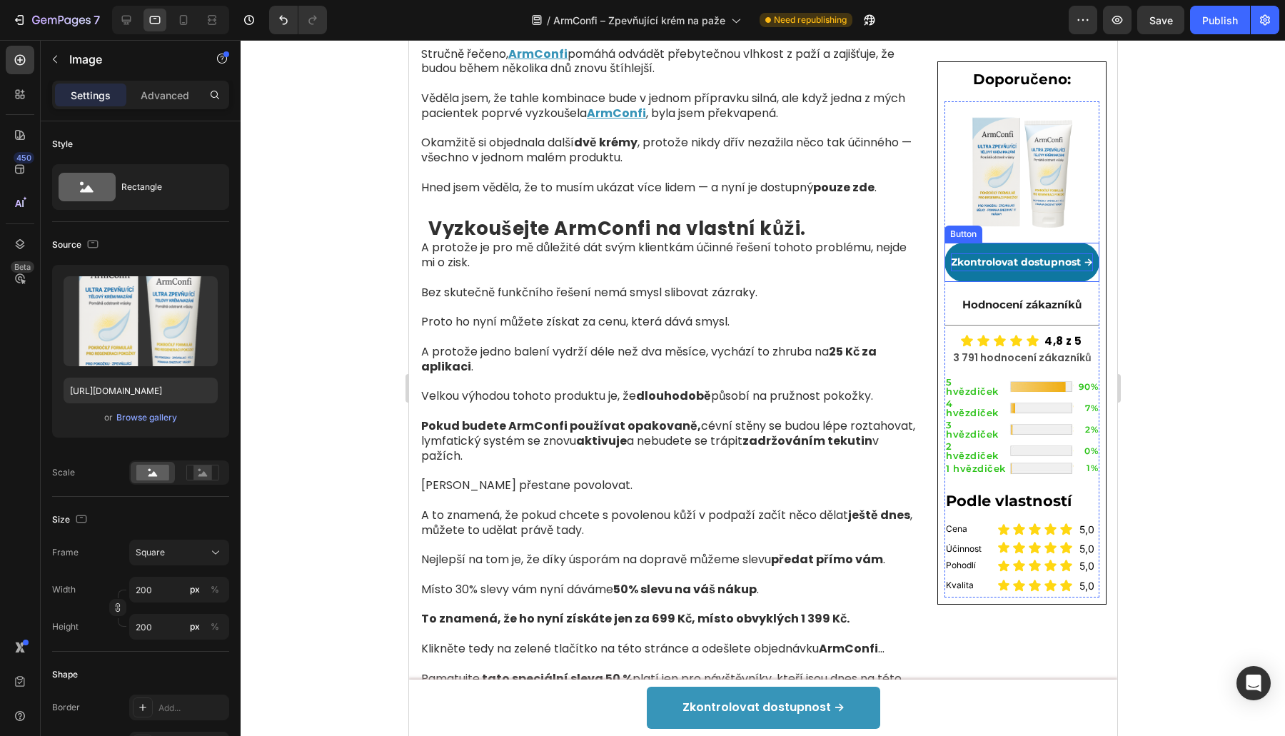
click at [1004, 267] on p "Zkontrolovat dostupnost →" at bounding box center [1021, 262] width 142 height 18
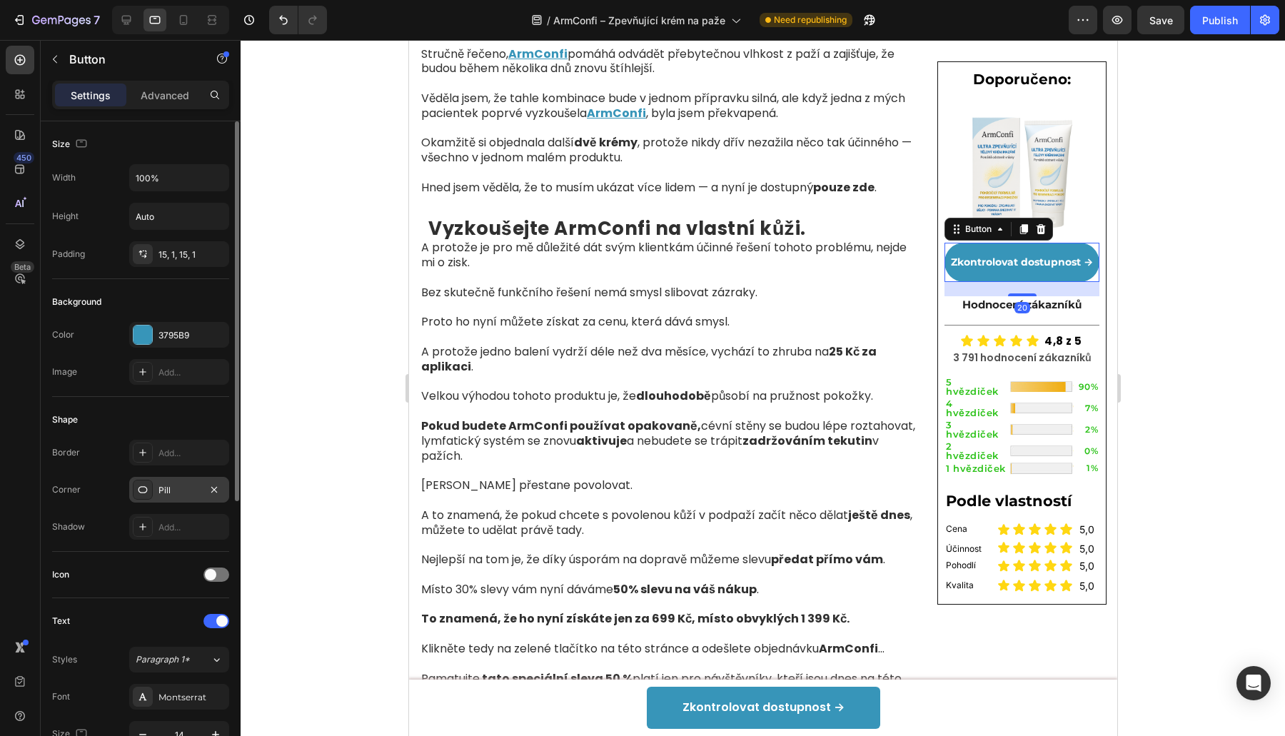
scroll to position [416, 0]
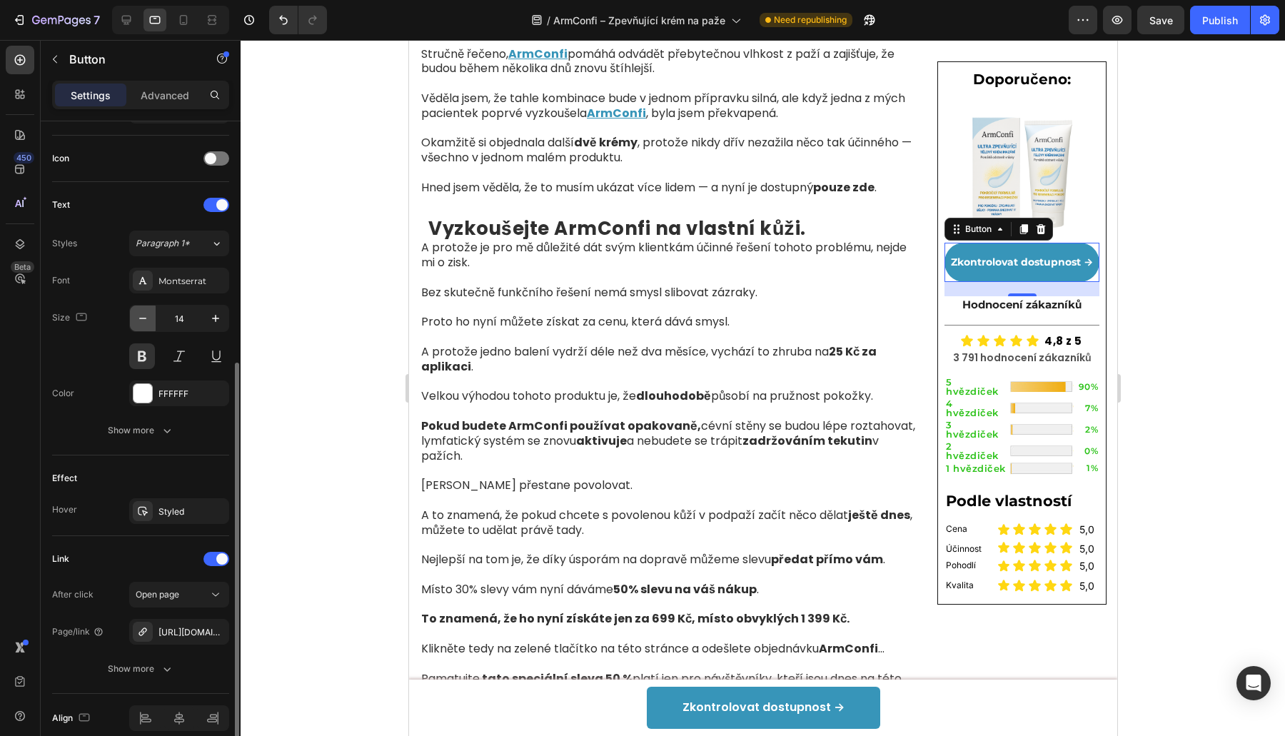
click at [146, 311] on icon "button" at bounding box center [143, 318] width 14 height 14
type input "12"
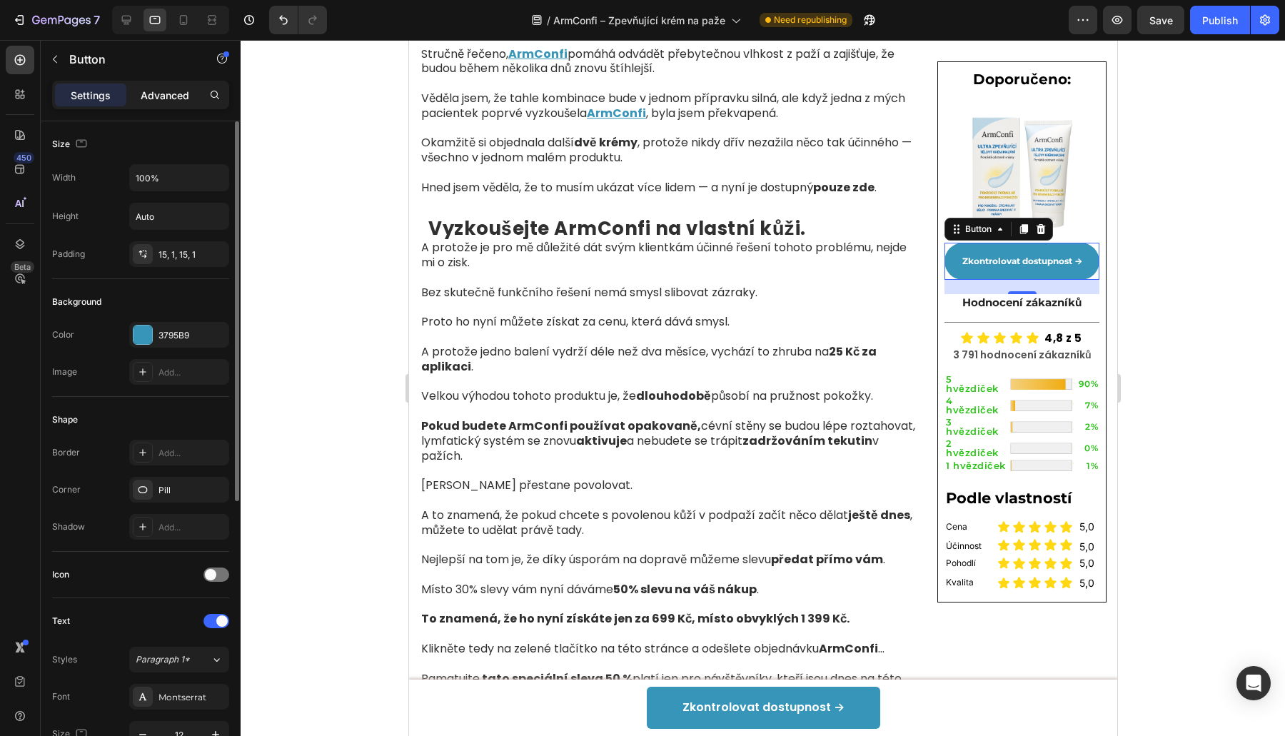
click at [168, 100] on p "Advanced" at bounding box center [165, 95] width 49 height 15
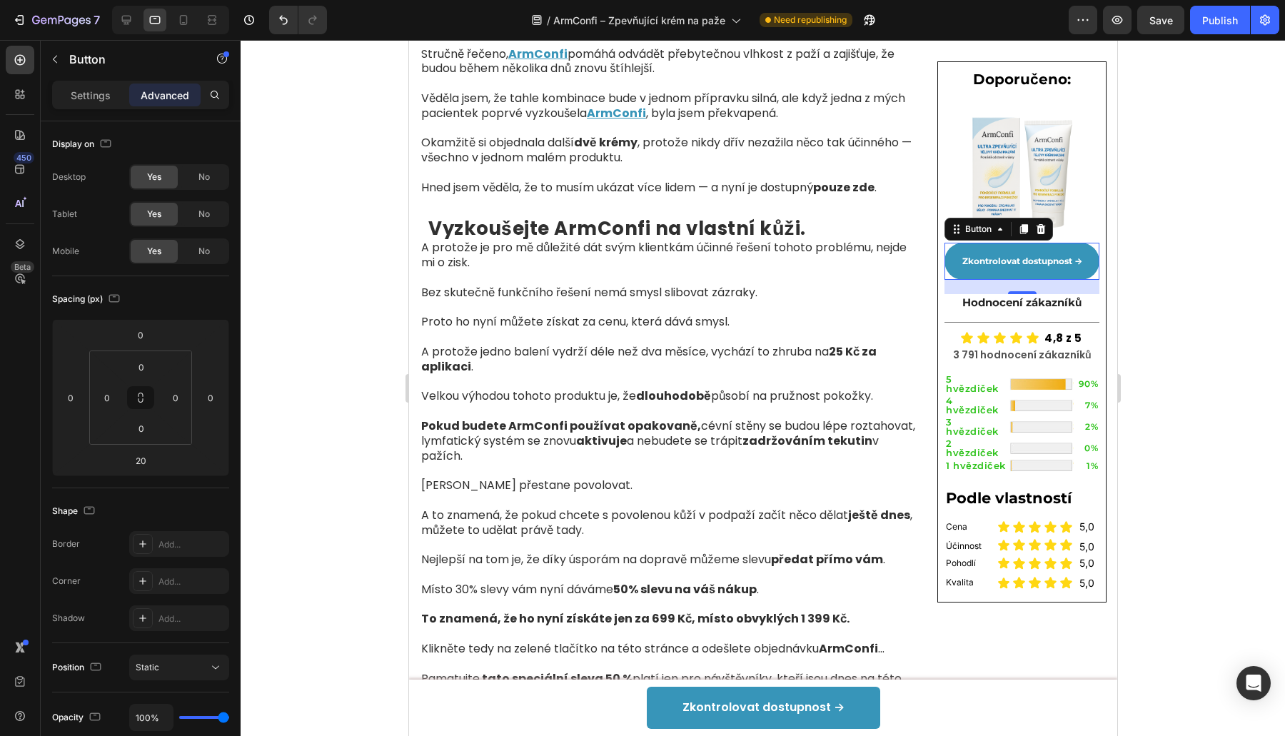
click at [100, 106] on div "Settings Advanced" at bounding box center [140, 95] width 177 height 29
click at [106, 99] on p "Settings" at bounding box center [91, 95] width 40 height 15
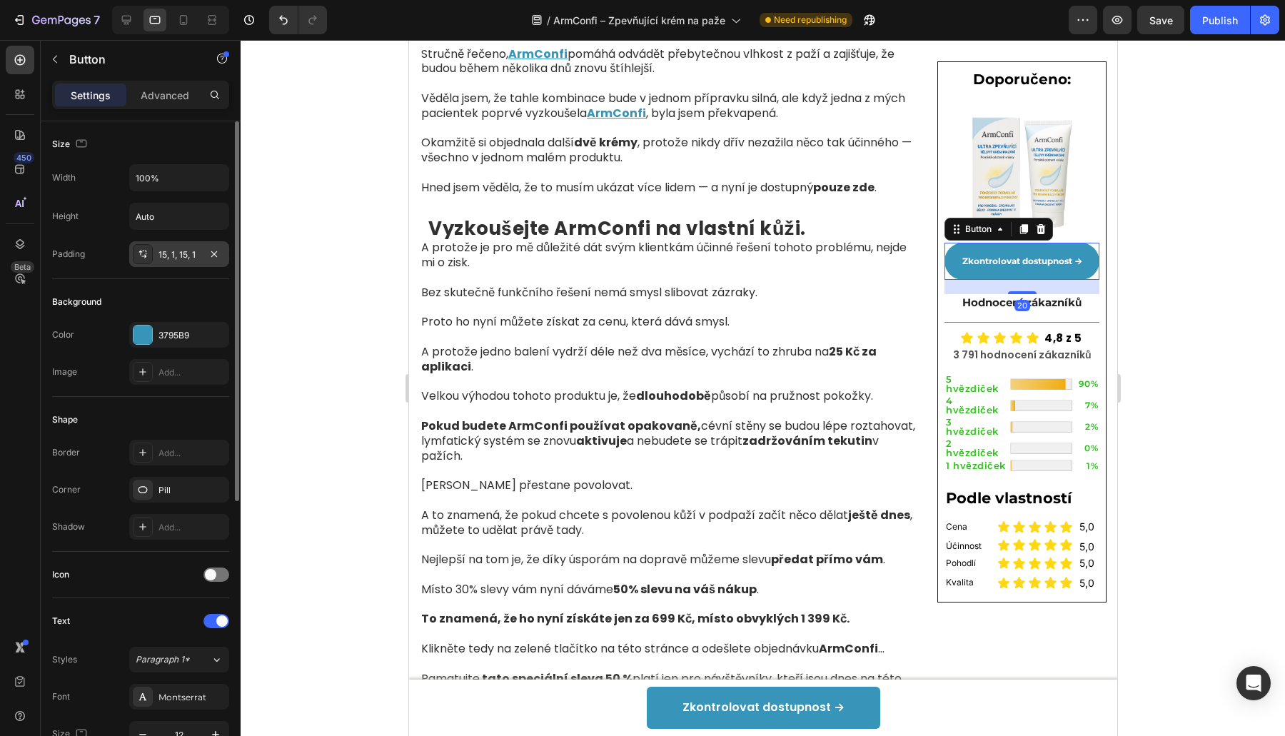
click at [158, 252] on div "15, 1, 15, 1" at bounding box center [178, 254] width 41 height 13
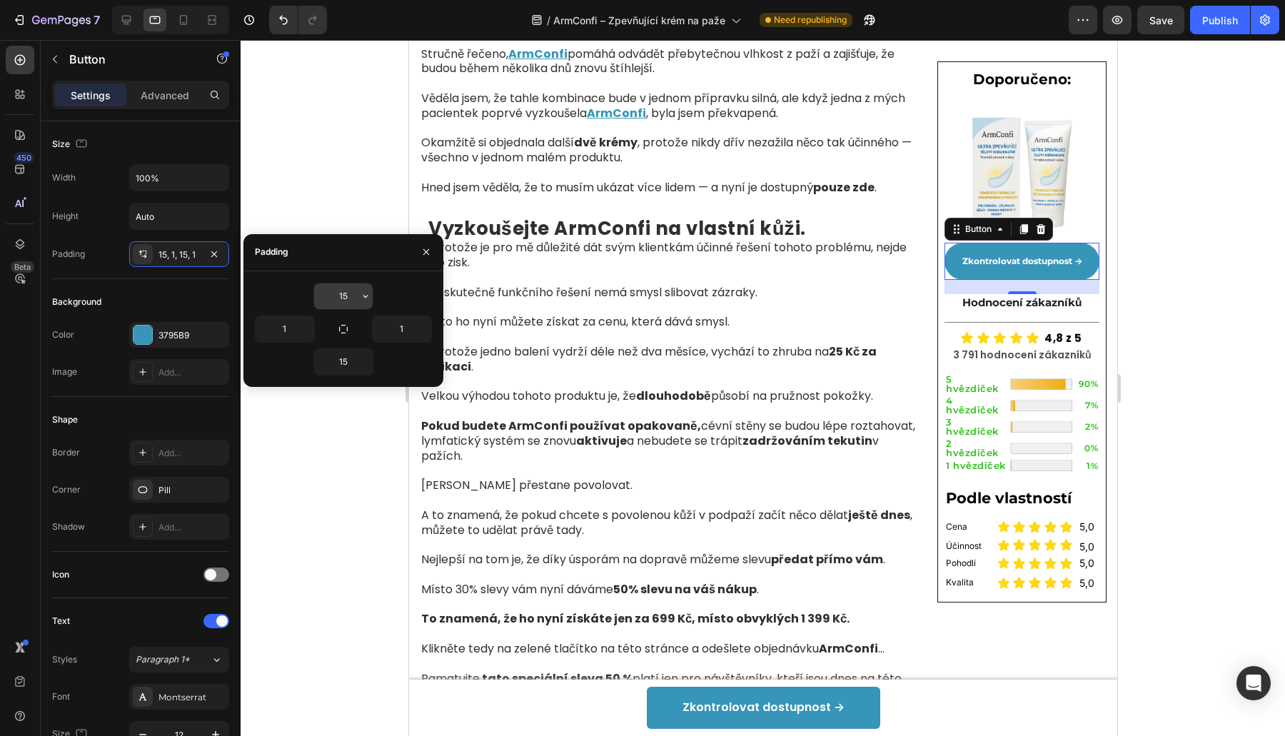
click at [354, 300] on input "15" at bounding box center [343, 296] width 59 height 26
type input "13"
click at [352, 363] on input "15" at bounding box center [343, 362] width 59 height 26
paste input "text"
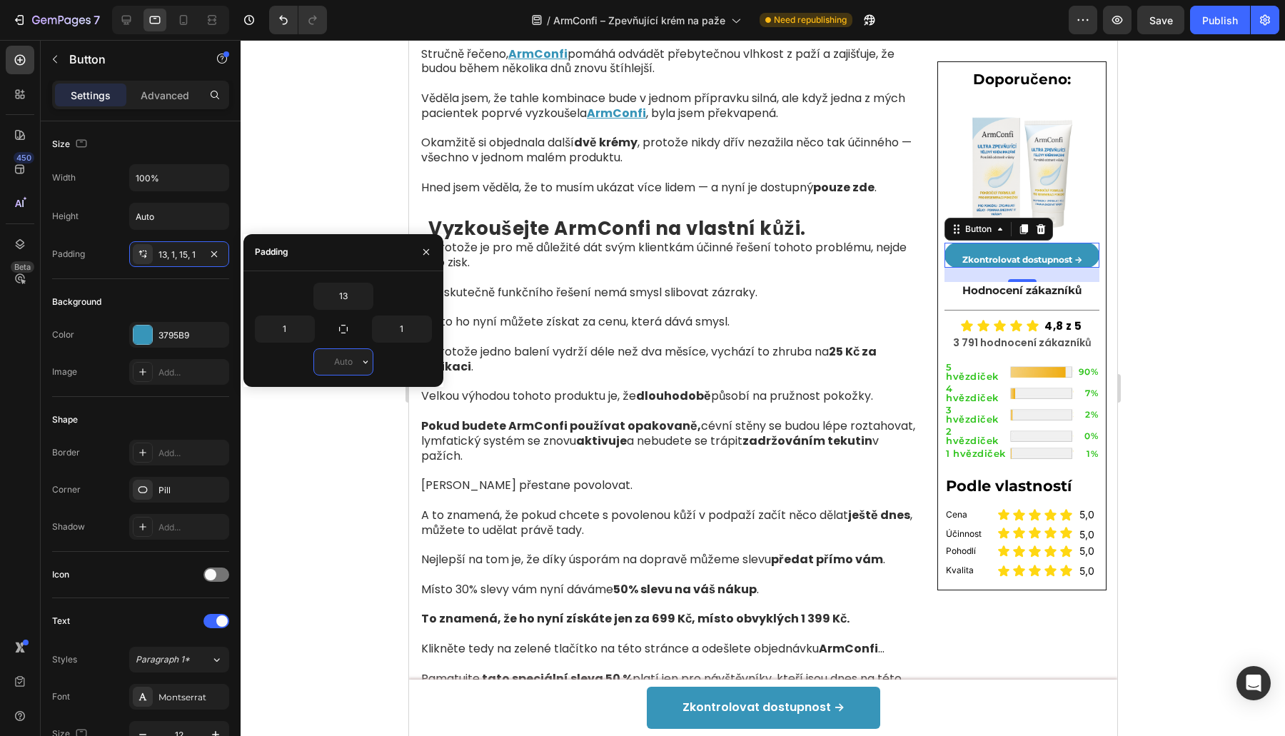
click at [343, 350] on input "text" at bounding box center [343, 362] width 59 height 26
type input "13"
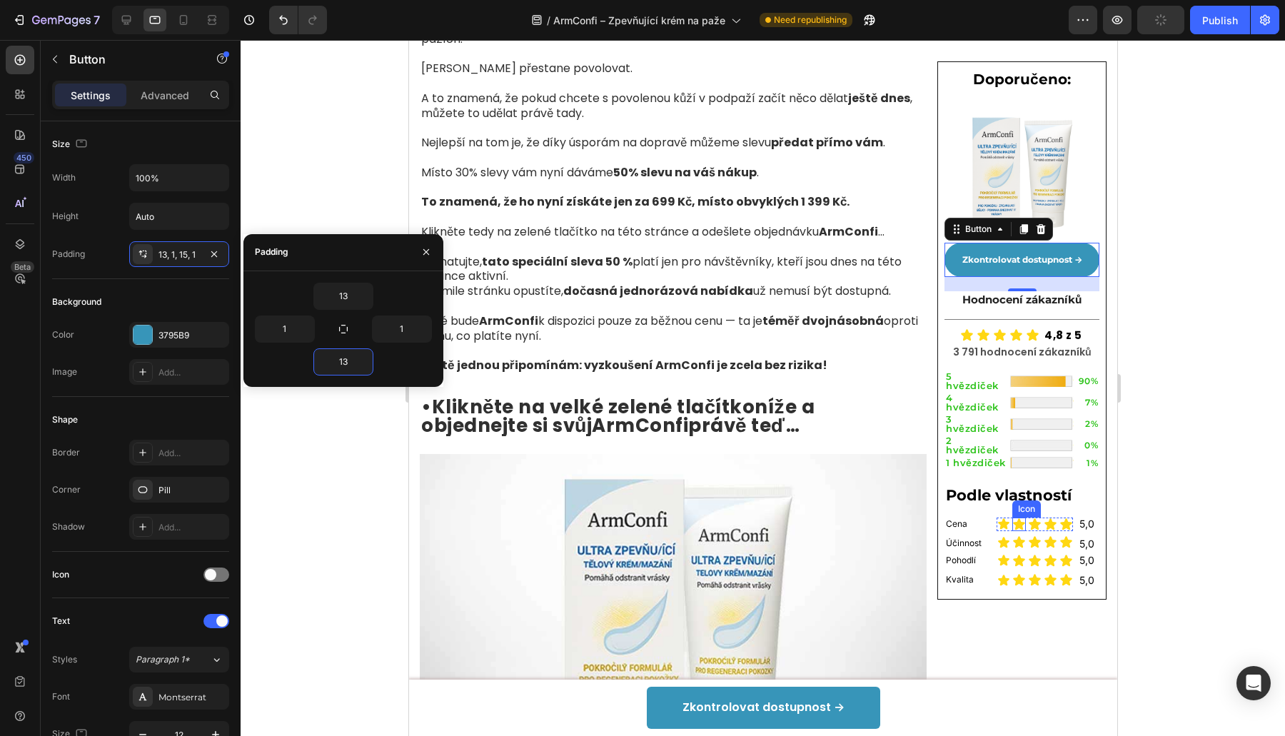
scroll to position [7236, 0]
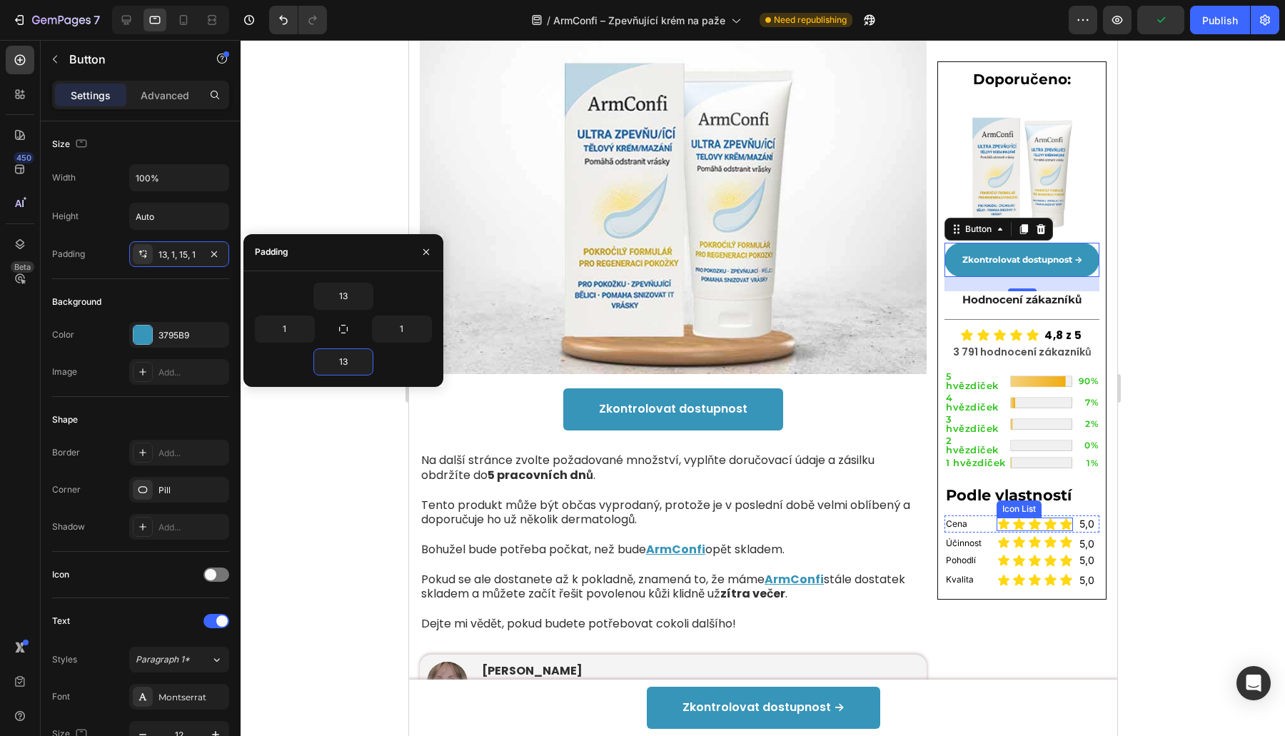
click at [996, 517] on div "Icon Icon Icon Icon Icon" at bounding box center [1034, 524] width 76 height 14
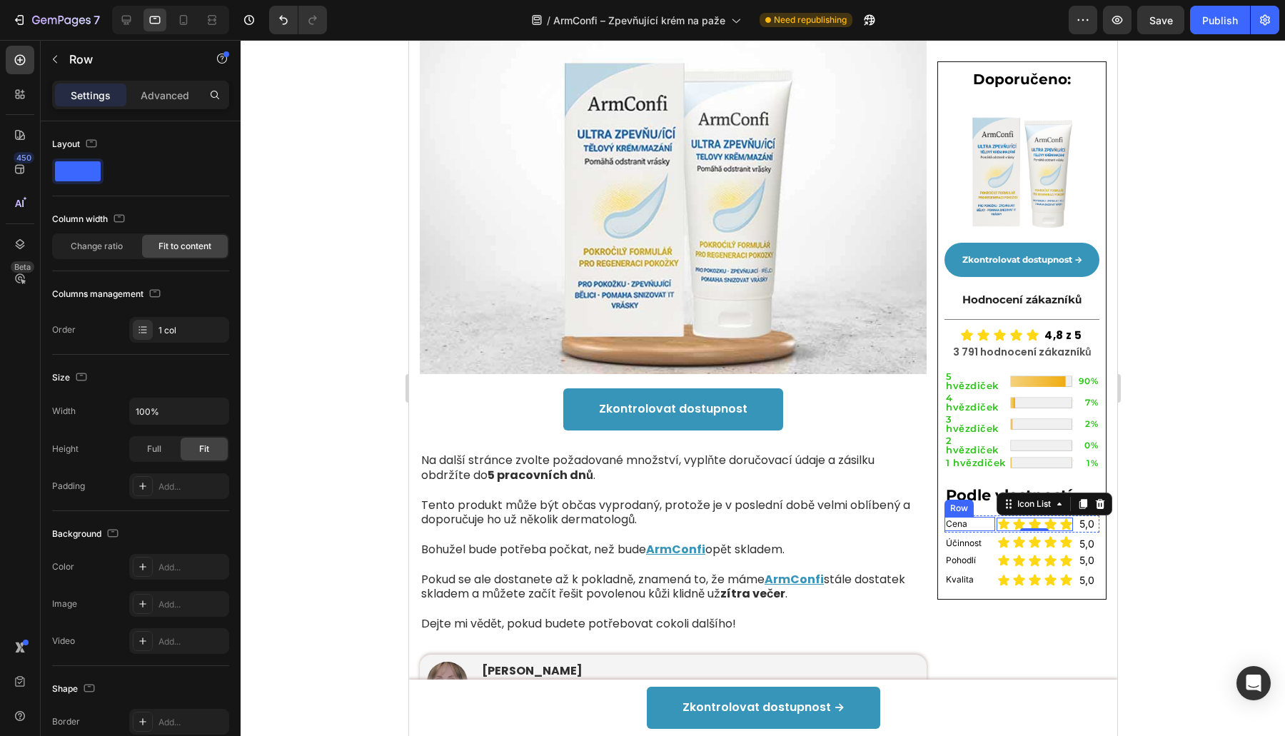
click at [976, 517] on div "Cena Heading Row" at bounding box center [969, 524] width 51 height 15
click at [982, 517] on div "Cena Heading Row 0" at bounding box center [969, 524] width 51 height 15
click at [996, 517] on div "Icon Icon Icon Icon Icon" at bounding box center [1034, 524] width 76 height 14
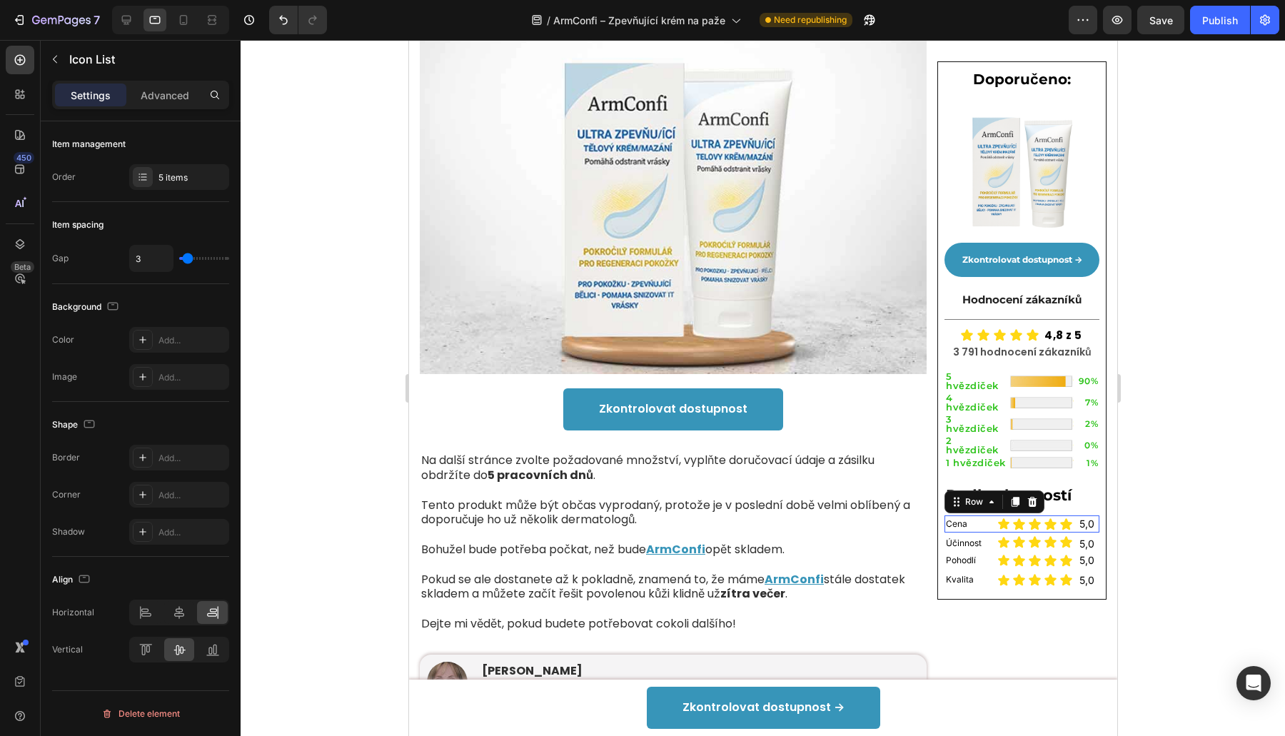
click at [981, 515] on div "Cena Heading Row" at bounding box center [969, 523] width 51 height 17
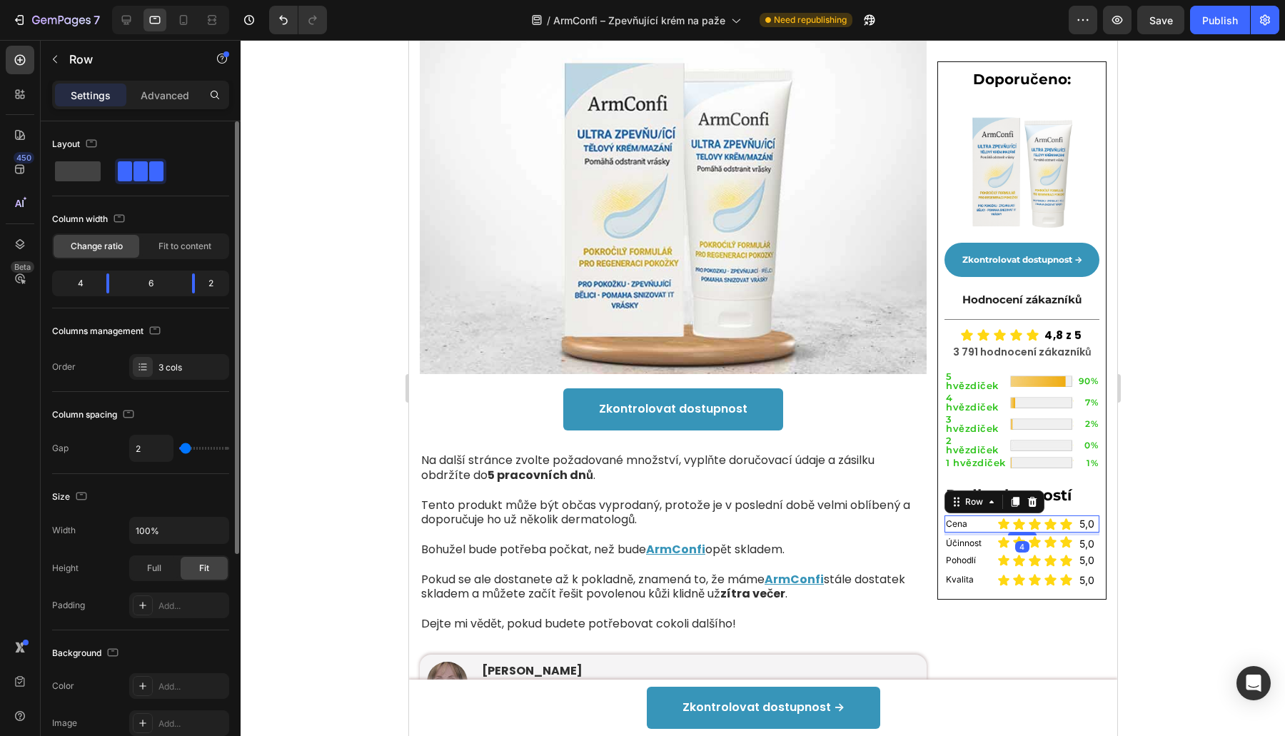
click at [176, 233] on div "Change ratio Fit to content" at bounding box center [140, 246] width 177 height 26
click at [176, 240] on span "Fit to content" at bounding box center [184, 246] width 53 height 13
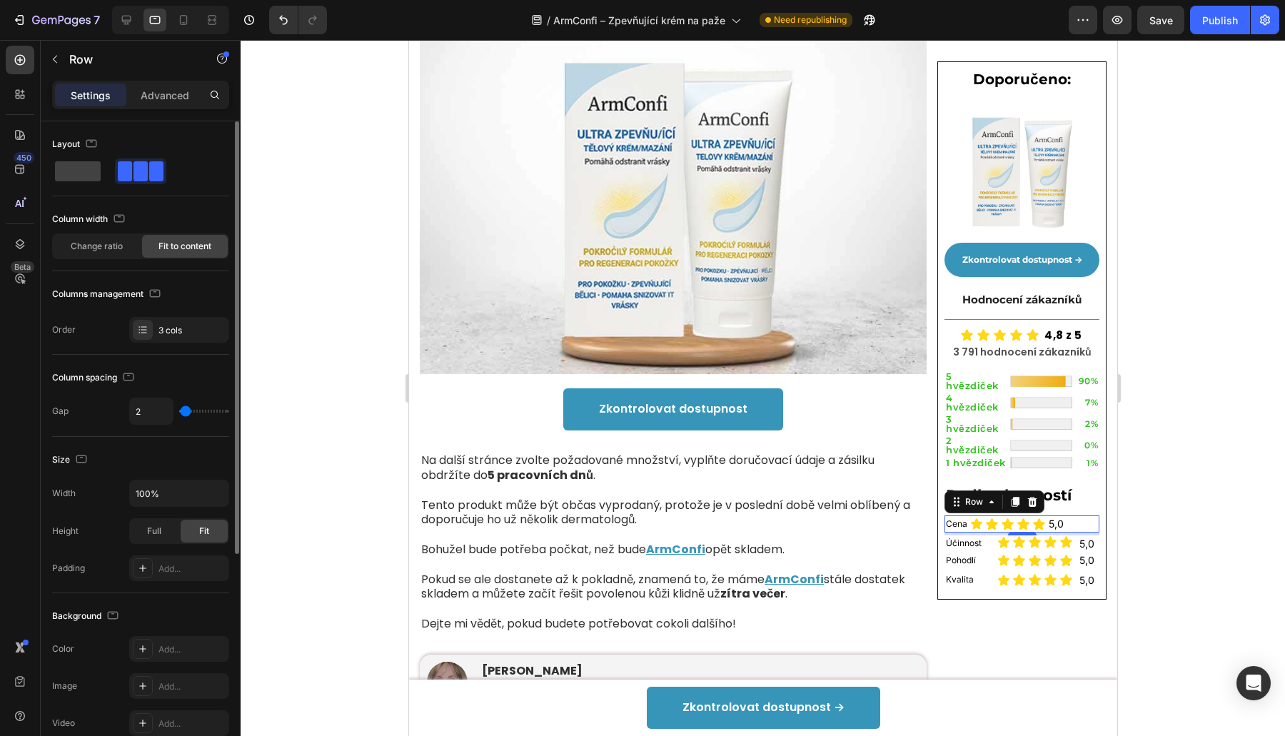
scroll to position [338, 0]
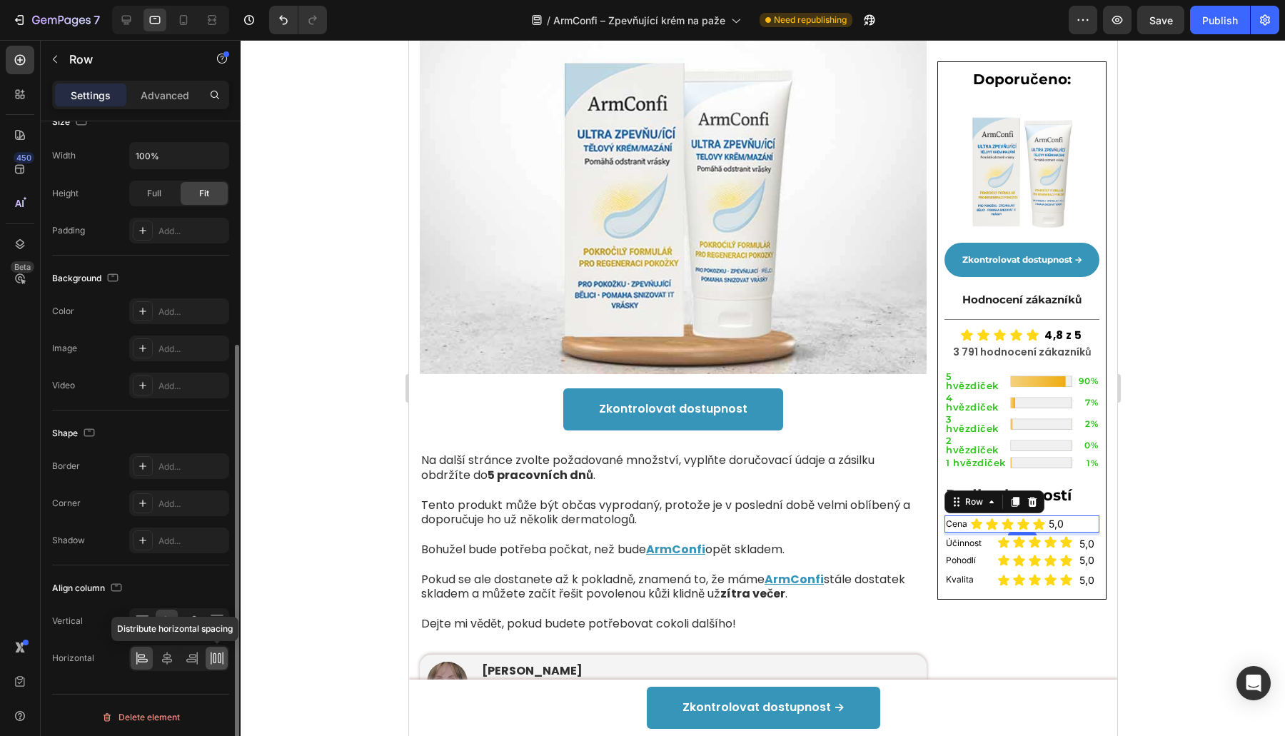
click at [210, 656] on icon at bounding box center [217, 658] width 14 height 14
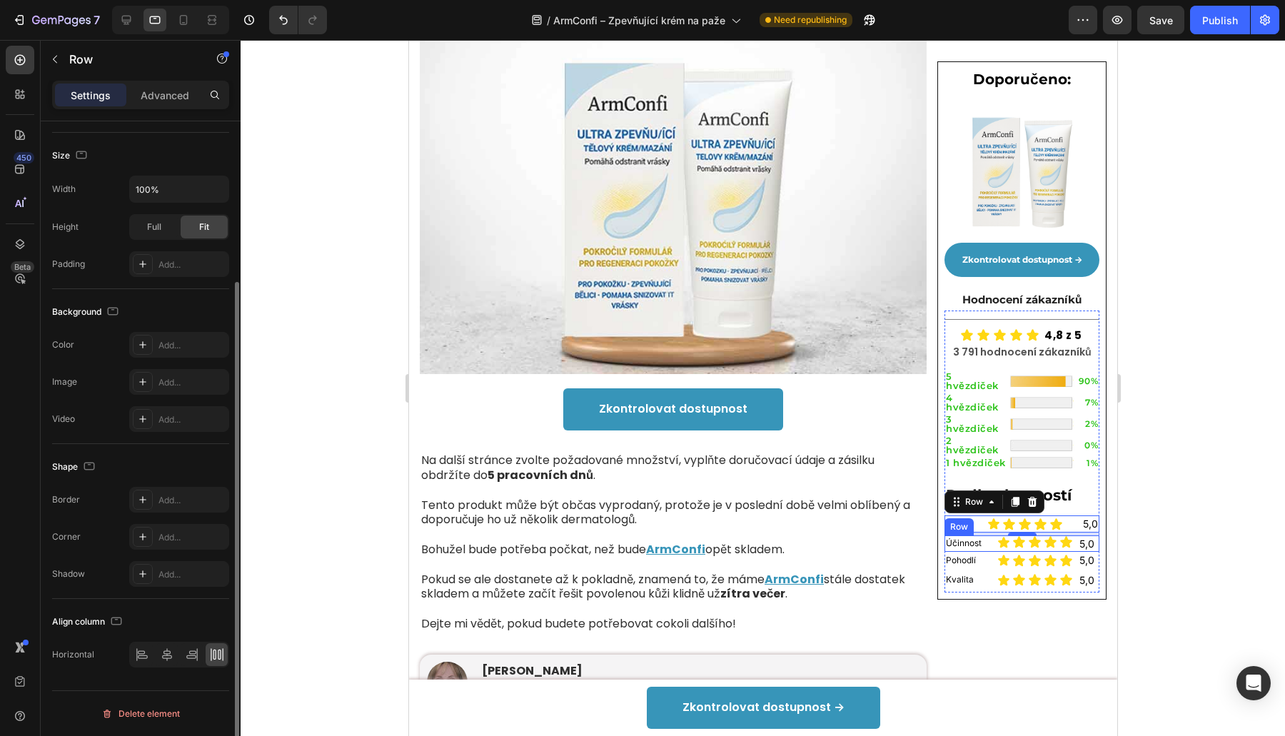
click at [982, 536] on div "Účinnost Heading Row" at bounding box center [969, 543] width 51 height 15
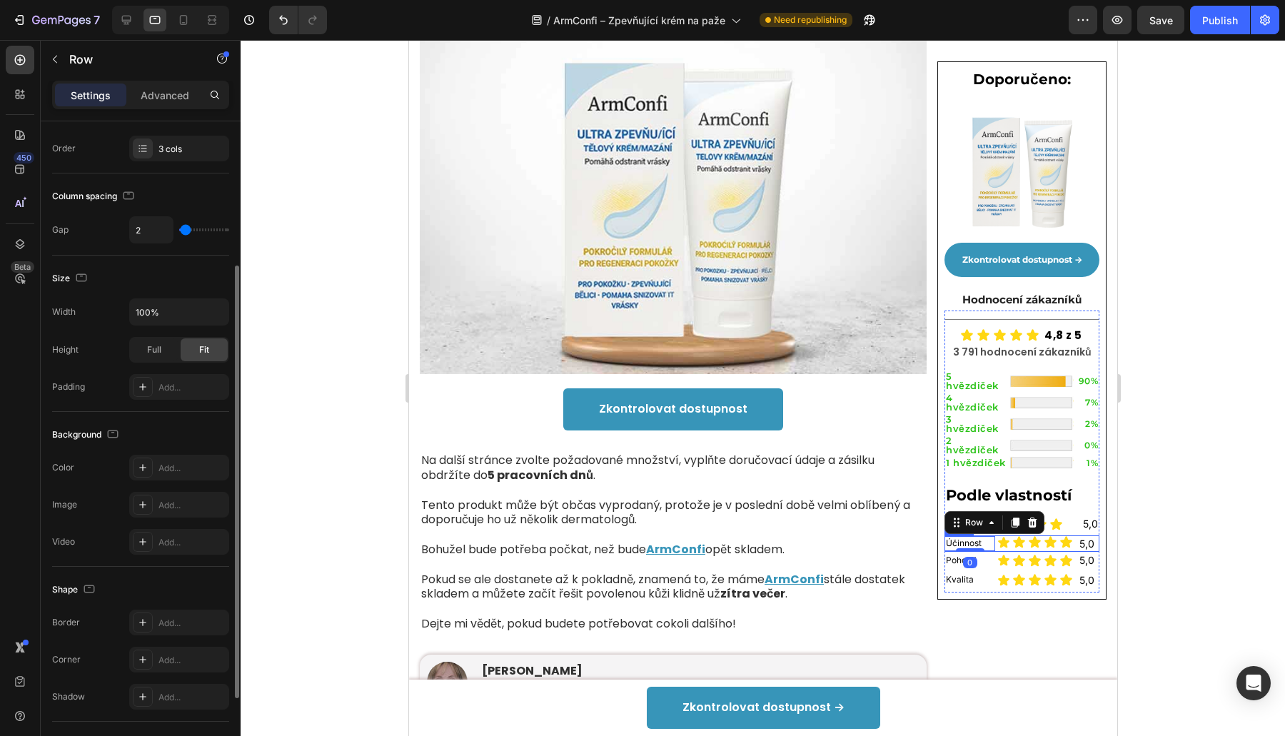
scroll to position [218, 0]
click at [979, 535] on div "Účinnost Heading Row 0" at bounding box center [969, 543] width 51 height 17
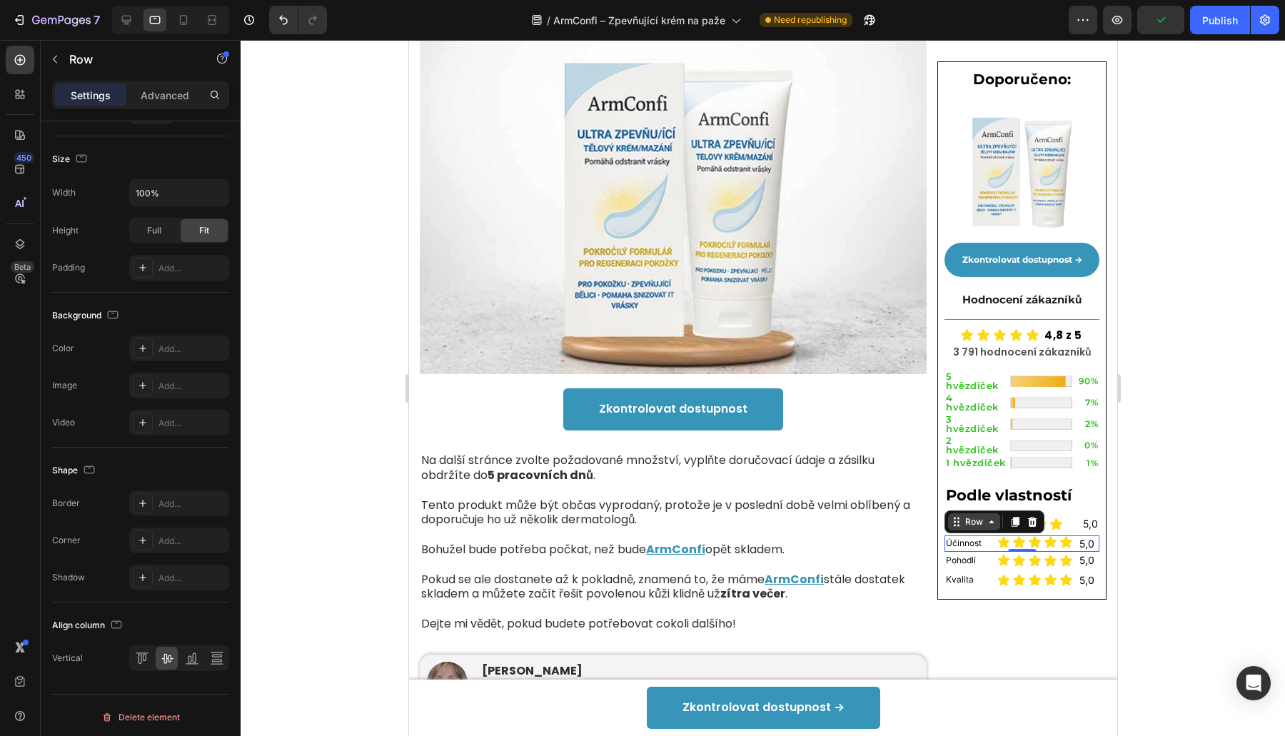
click at [961, 515] on div "Row" at bounding box center [973, 521] width 24 height 13
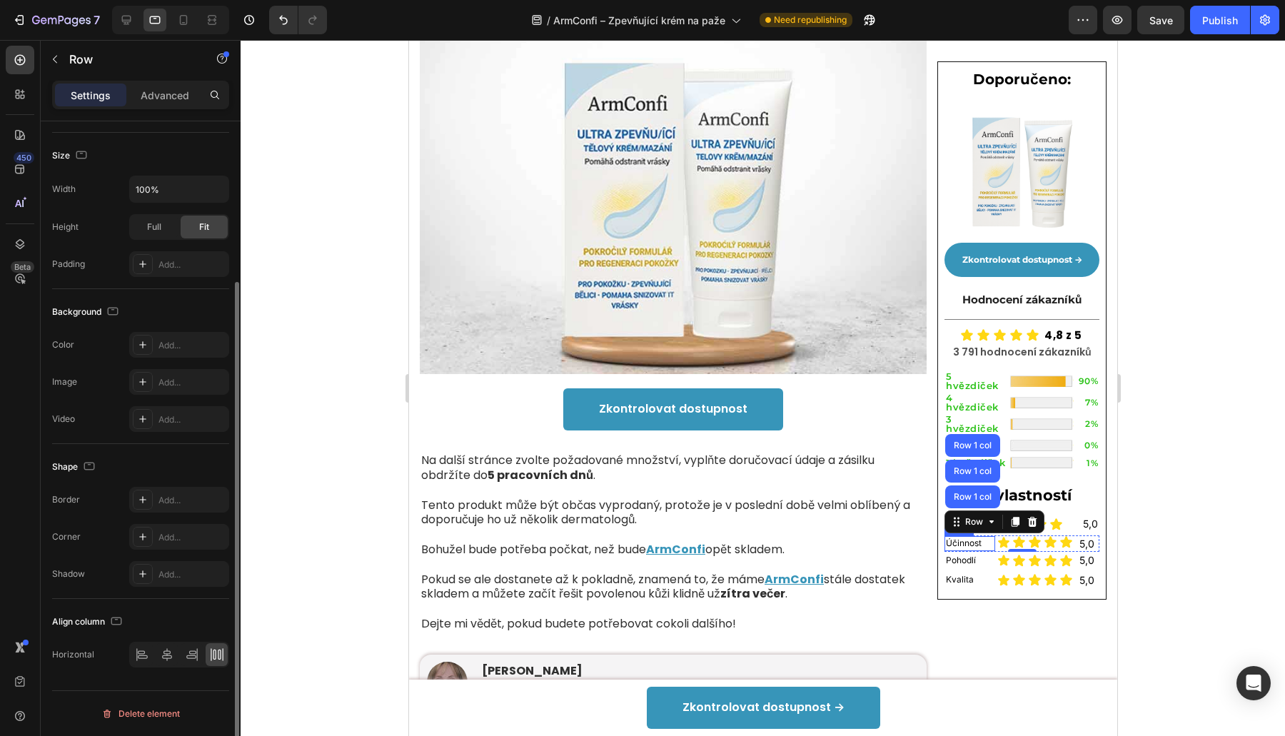
click at [976, 536] on div "Účinnost Heading Row" at bounding box center [969, 543] width 51 height 15
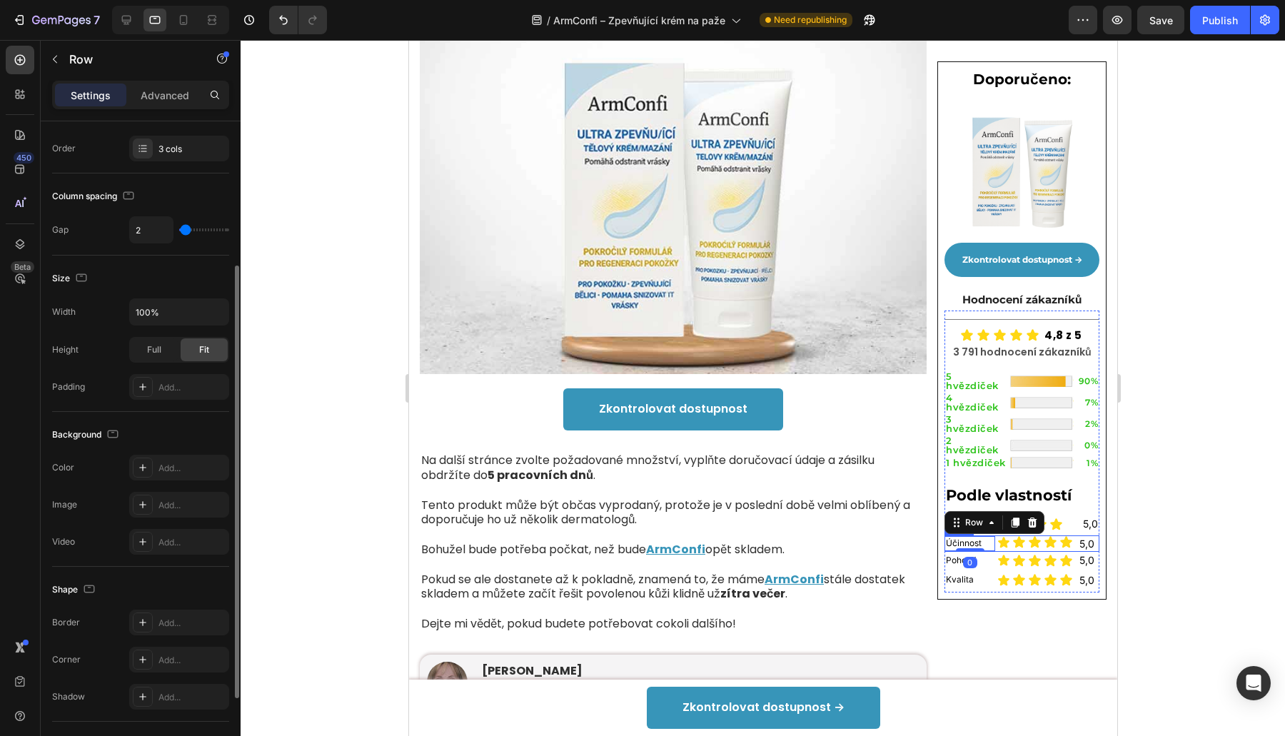
click at [982, 535] on div "Účinnost Heading Row 0" at bounding box center [969, 543] width 51 height 17
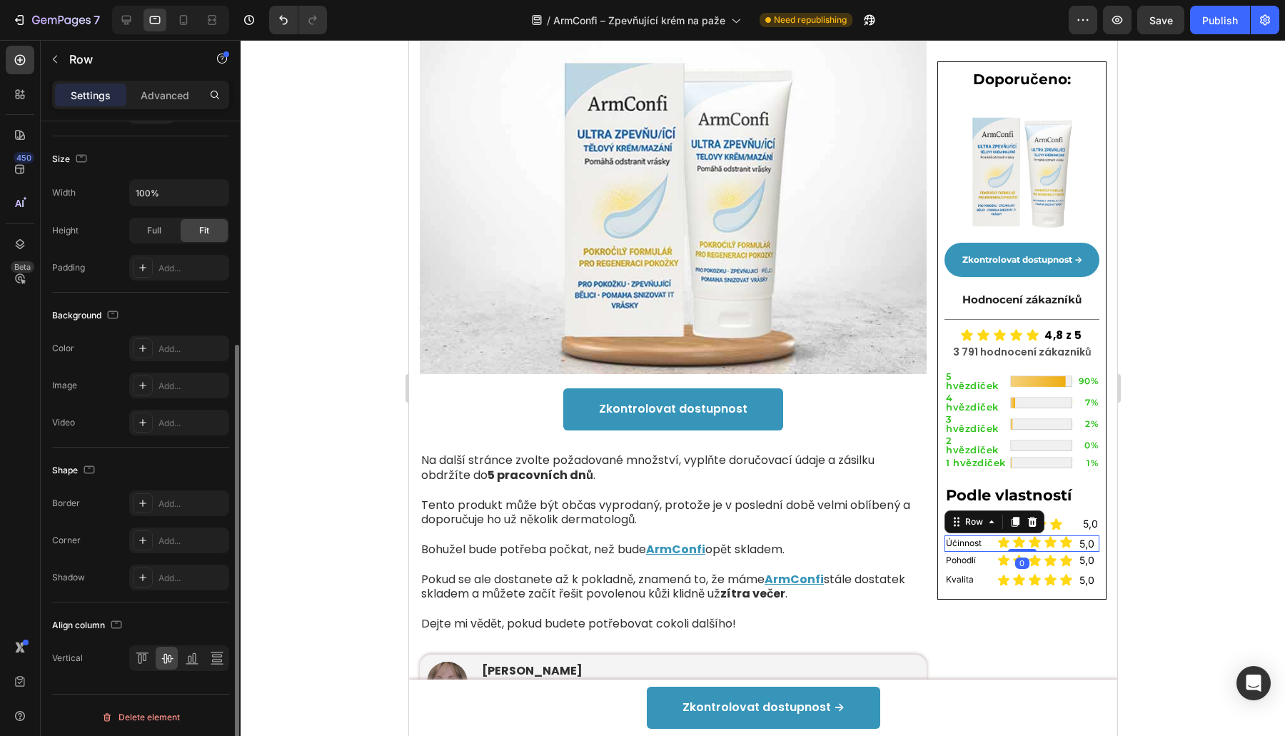
scroll to position [0, 0]
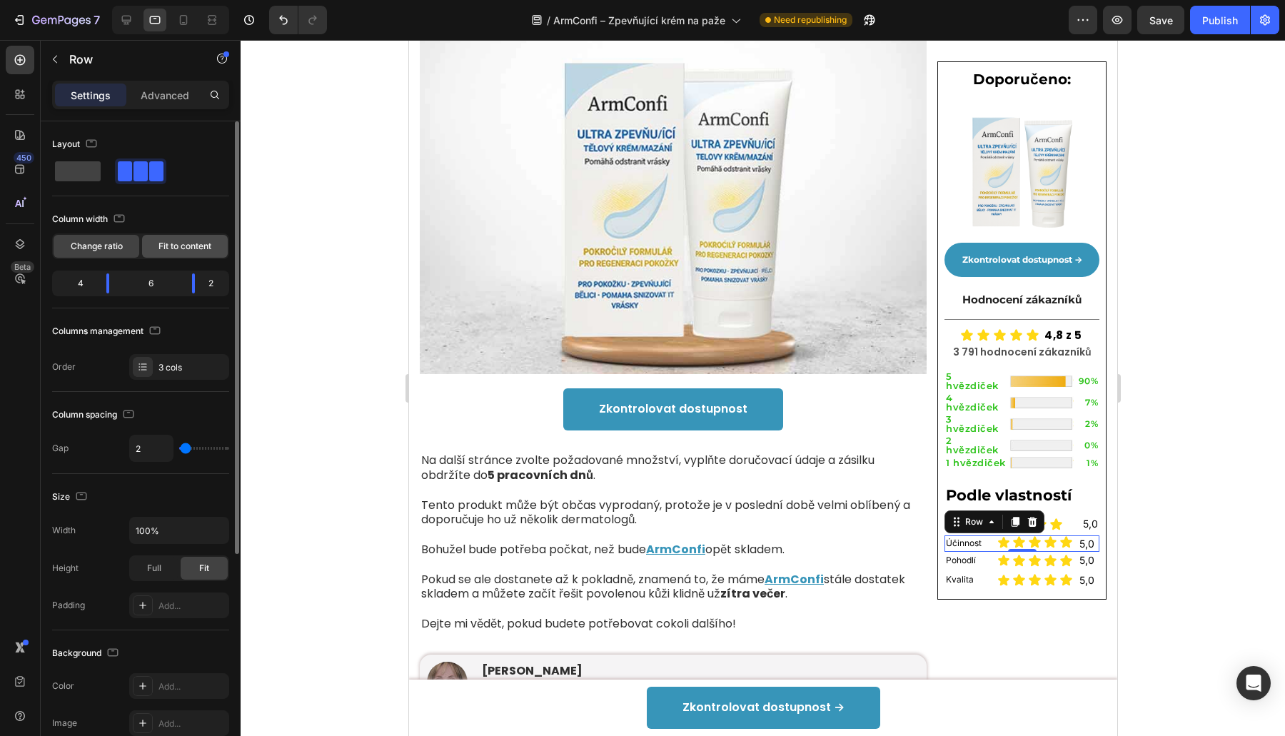
click at [197, 252] on div "Fit to content" at bounding box center [185, 246] width 86 height 23
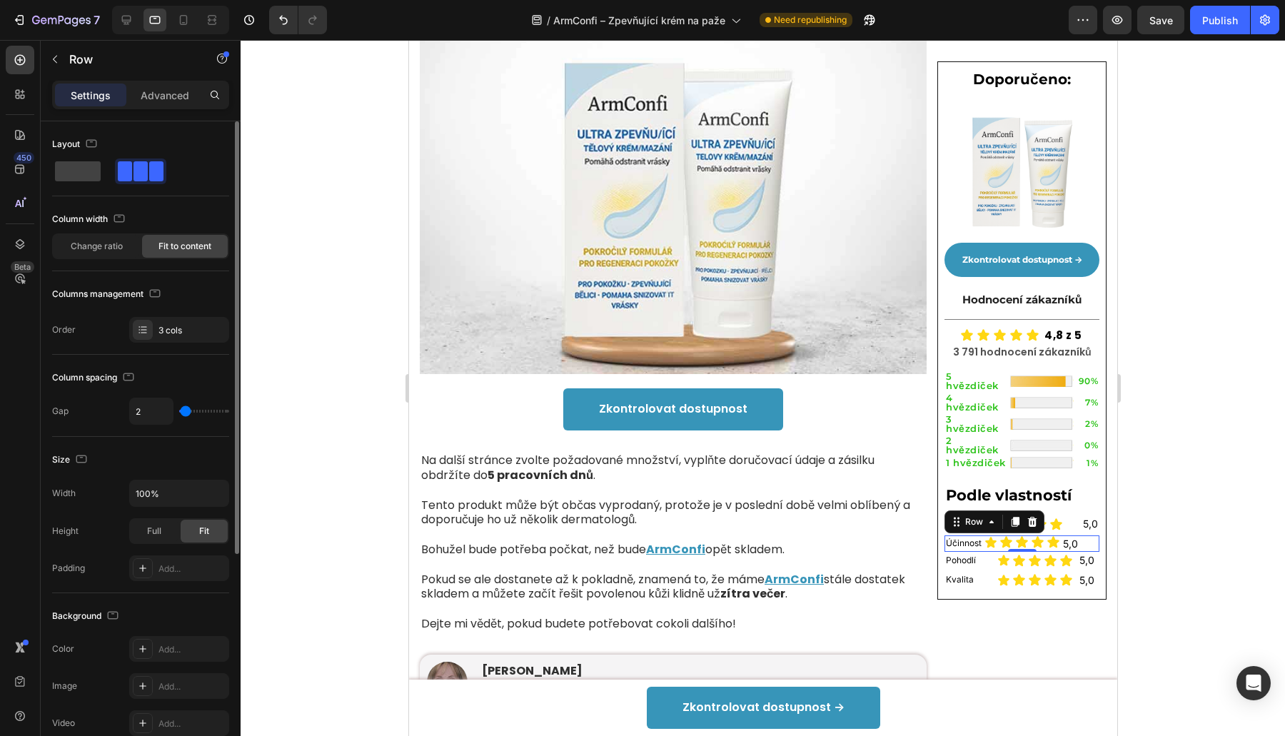
click at [203, 246] on span "Fit to content" at bounding box center [184, 246] width 53 height 13
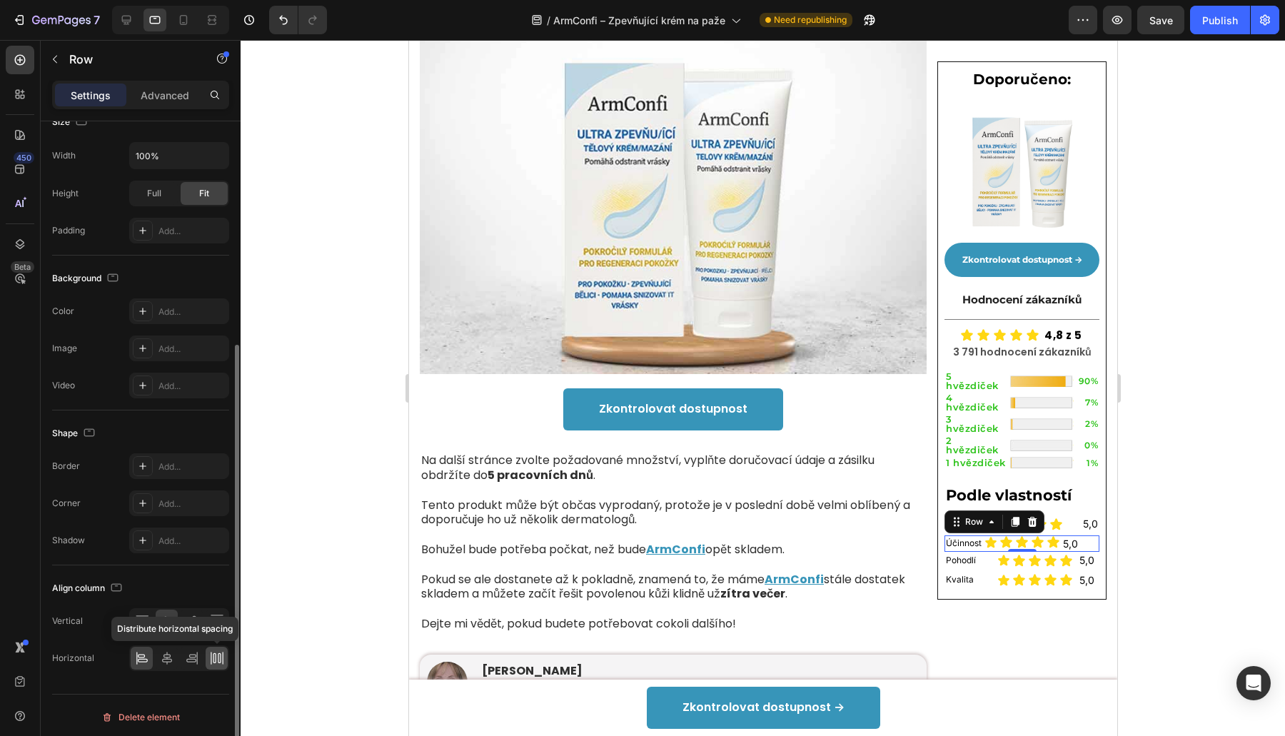
click at [215, 653] on icon at bounding box center [214, 658] width 3 height 10
click at [1073, 458] on h2 "1%" at bounding box center [1086, 463] width 26 height 11
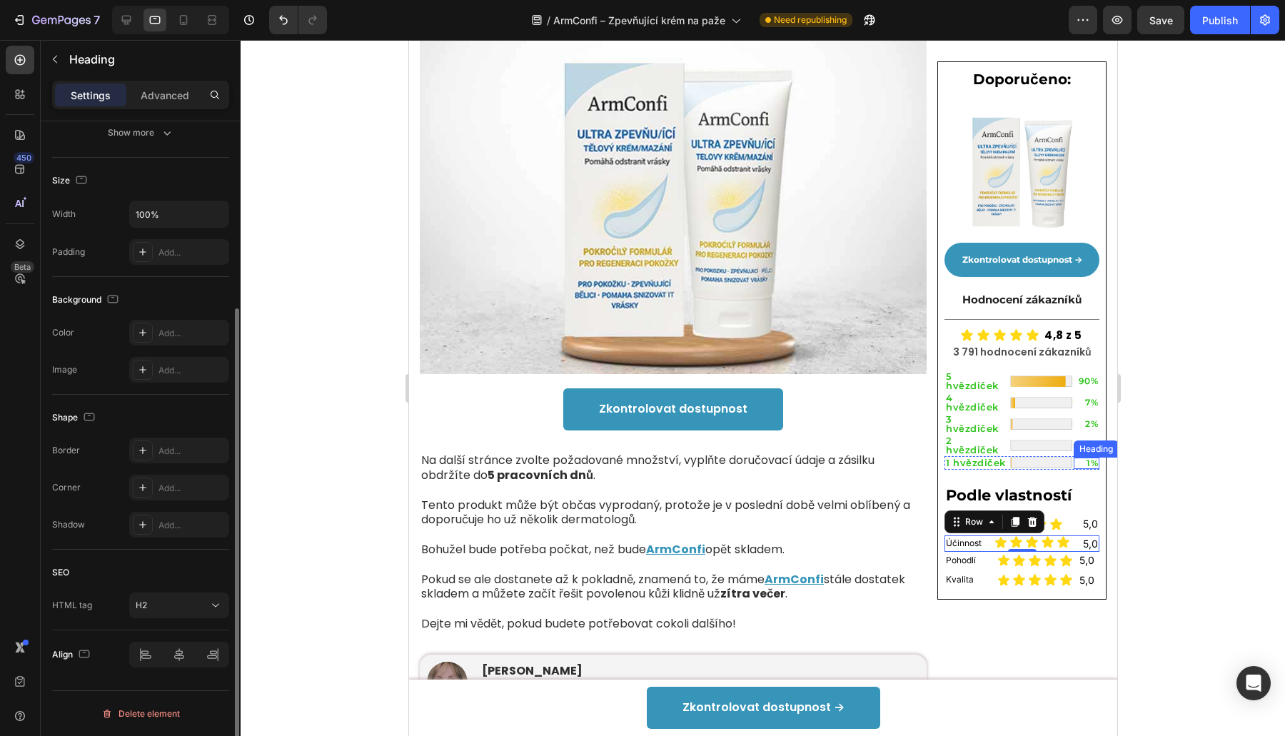
scroll to position [0, 0]
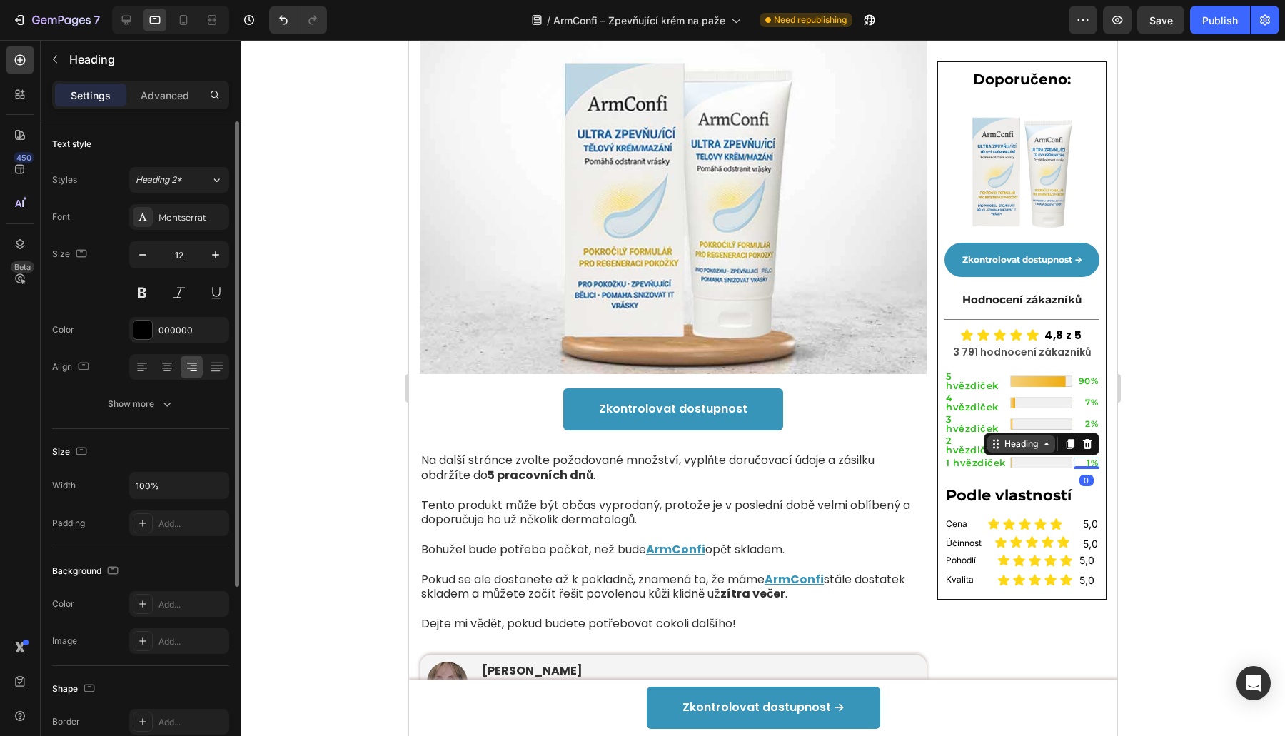
click at [1005, 435] on div "Heading" at bounding box center [1020, 443] width 68 height 17
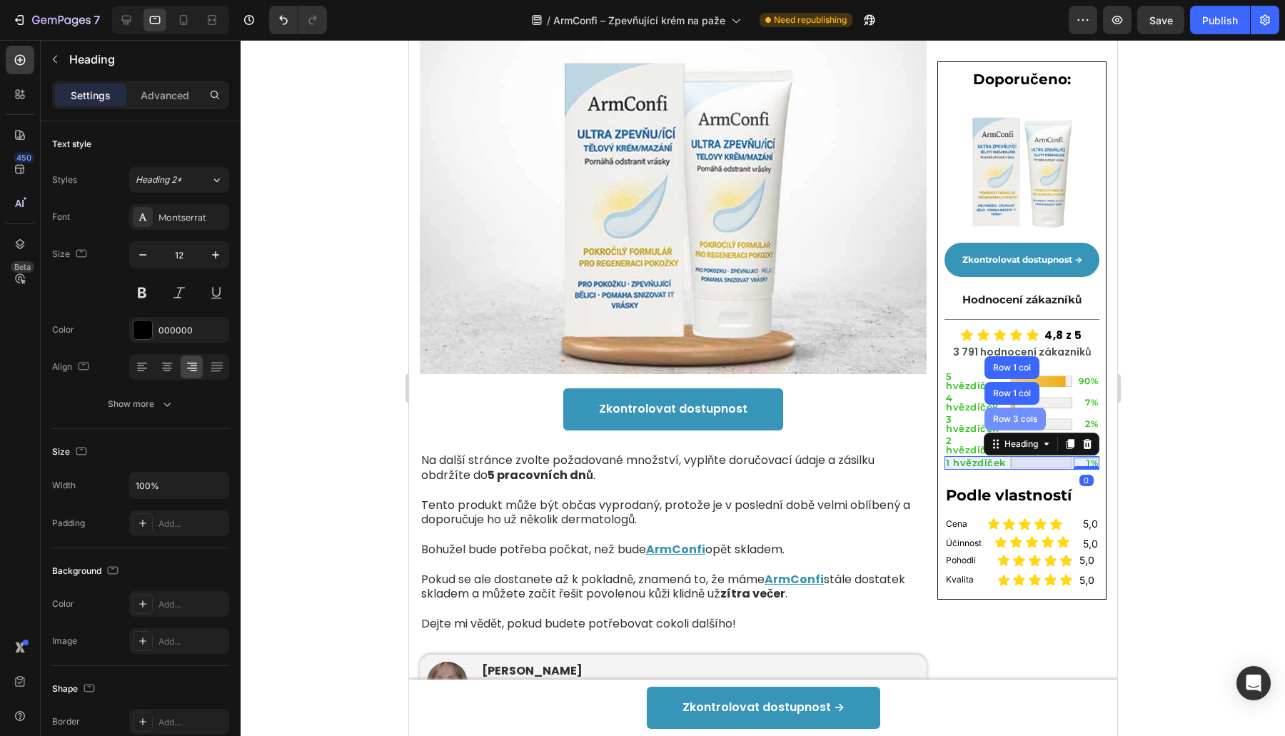
click at [1009, 408] on div "Row 3 cols" at bounding box center [1014, 419] width 61 height 23
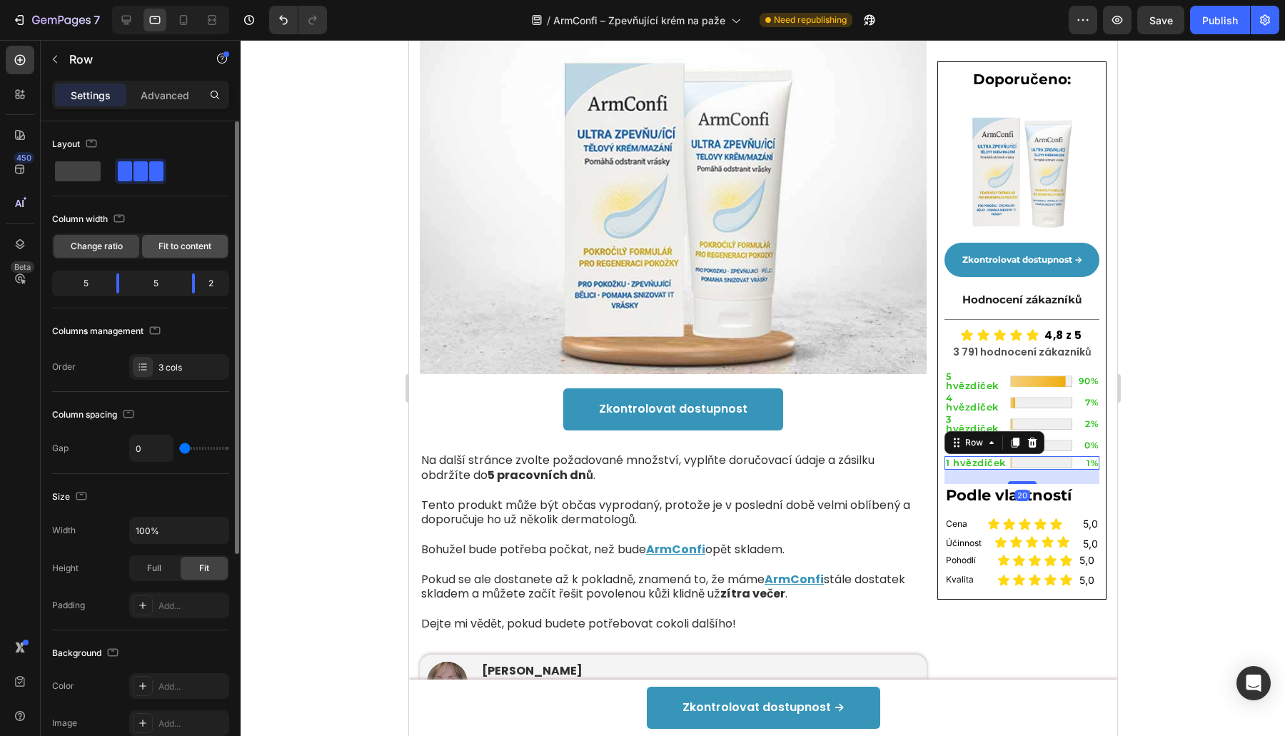
click at [191, 240] on span "Fit to content" at bounding box center [184, 246] width 53 height 13
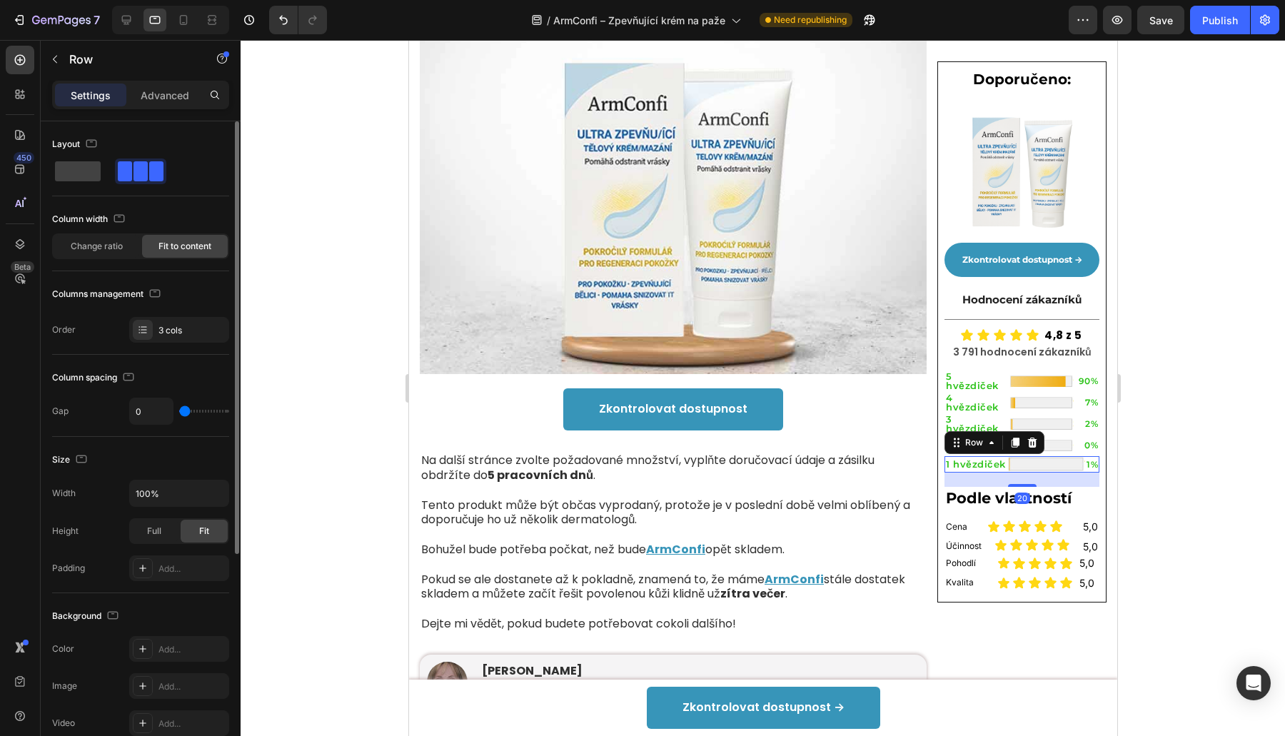
scroll to position [338, 0]
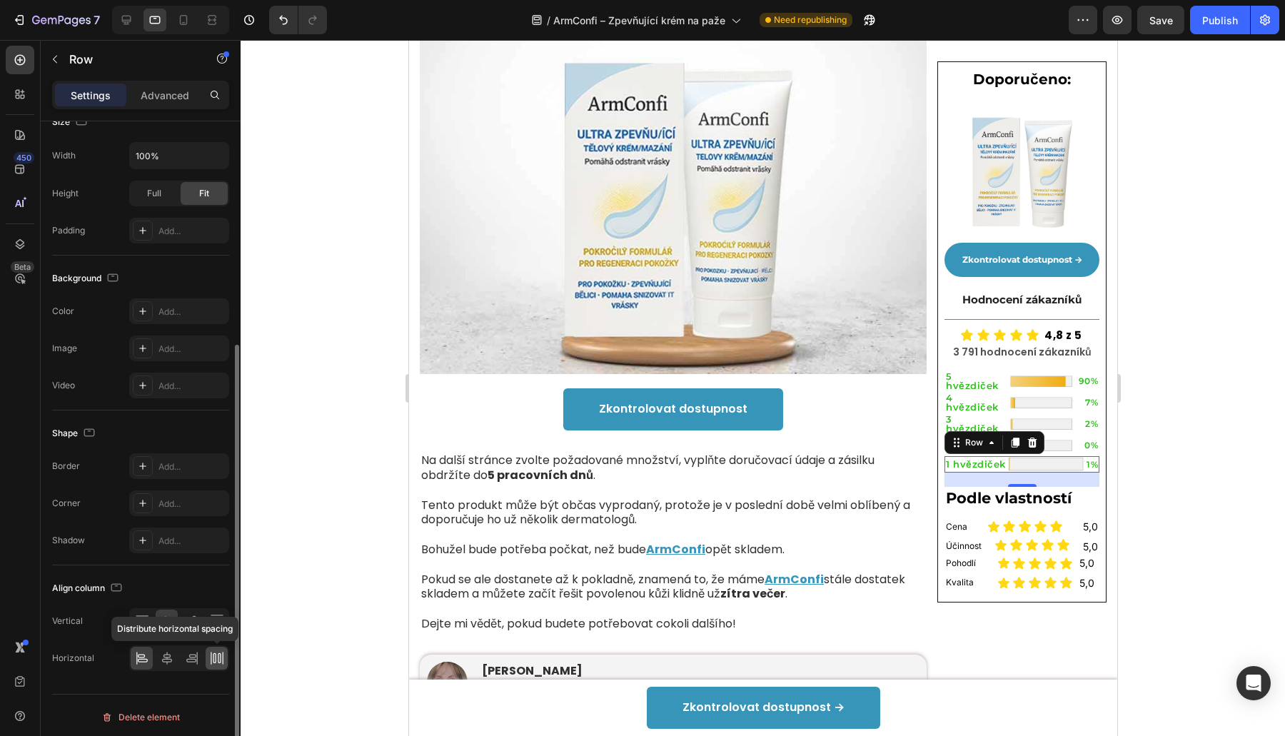
click at [213, 659] on icon at bounding box center [217, 658] width 14 height 14
click at [1249, 498] on div at bounding box center [763, 388] width 1044 height 696
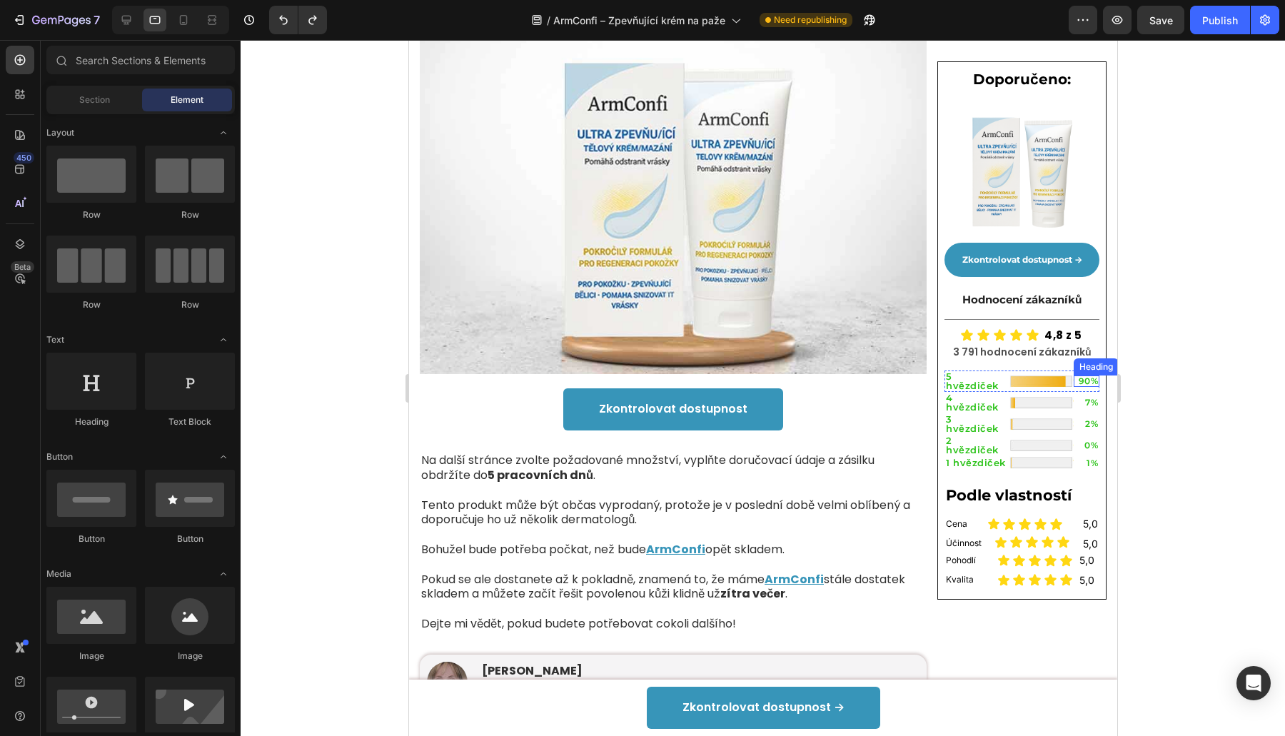
click at [1073, 375] on h2 "90%" at bounding box center [1086, 380] width 26 height 11
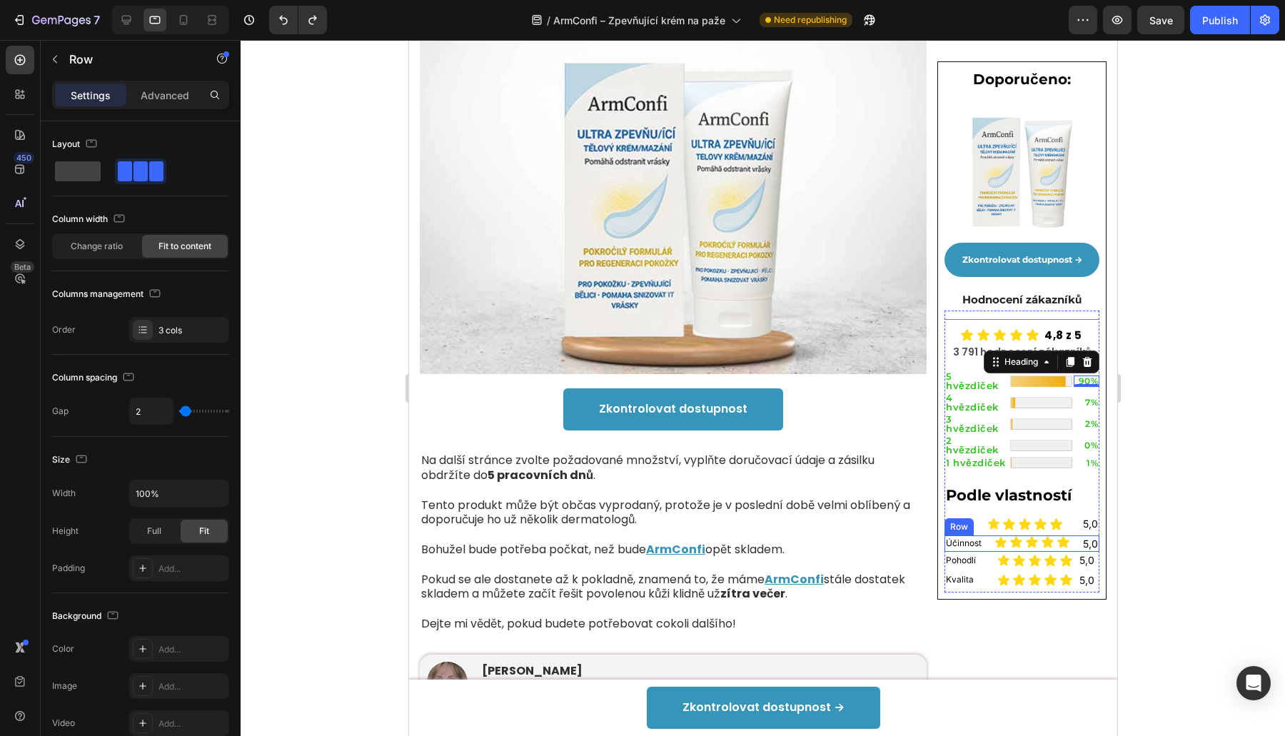
click at [976, 535] on div "Účinnost Heading Row Icon Icon Icon Icon Icon Icon List 5,0 Heading Row" at bounding box center [1021, 543] width 155 height 17
click at [979, 553] on div "Pohodlí Heading Row 0" at bounding box center [969, 560] width 51 height 15
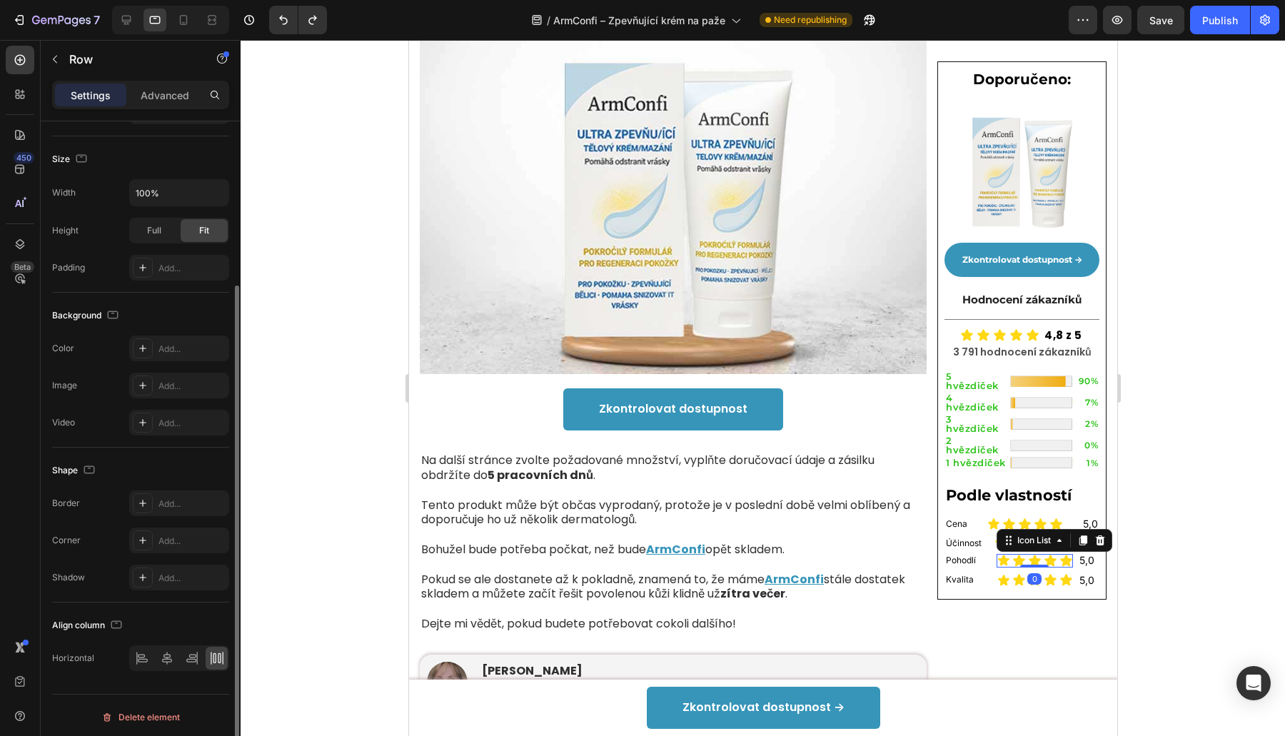
click at [996, 554] on div "Icon Icon Icon Icon Icon" at bounding box center [1034, 561] width 76 height 14
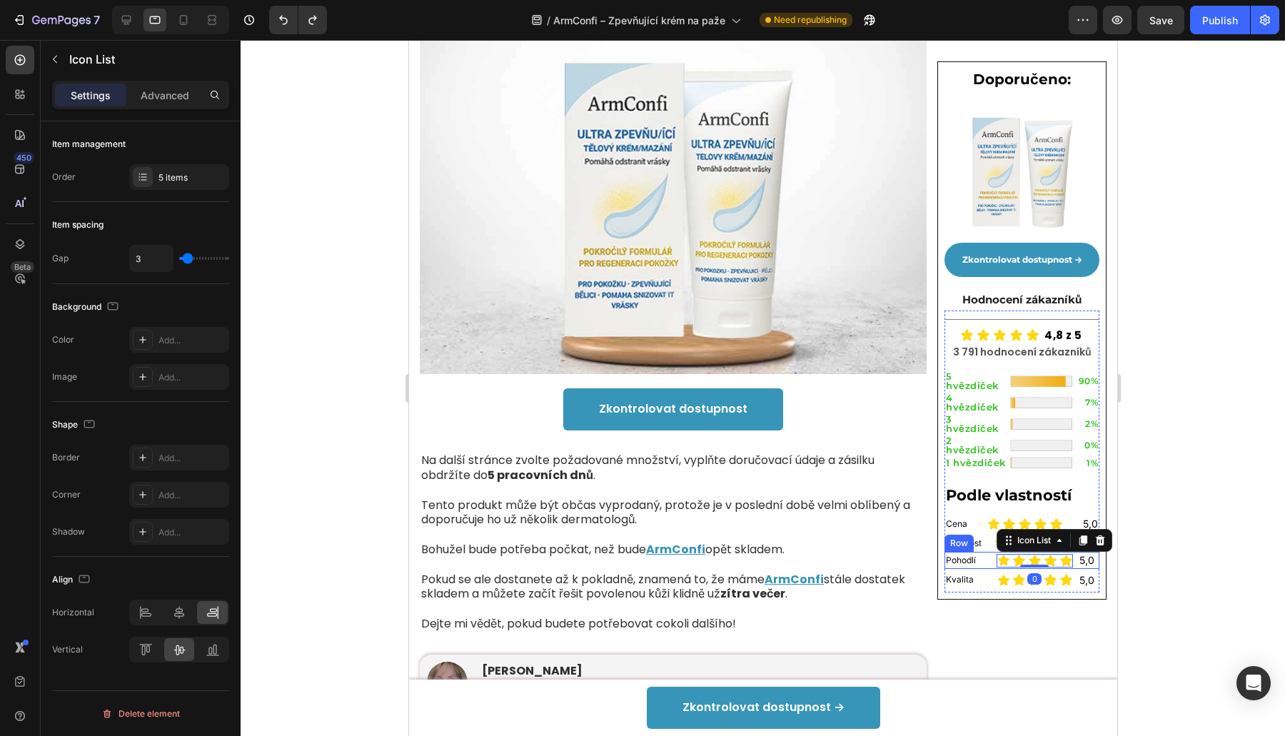
click at [984, 552] on div "Pohodlí Heading Row Icon Icon Icon Icon Icon Icon List 0 5,0 Heading Row" at bounding box center [1021, 560] width 155 height 17
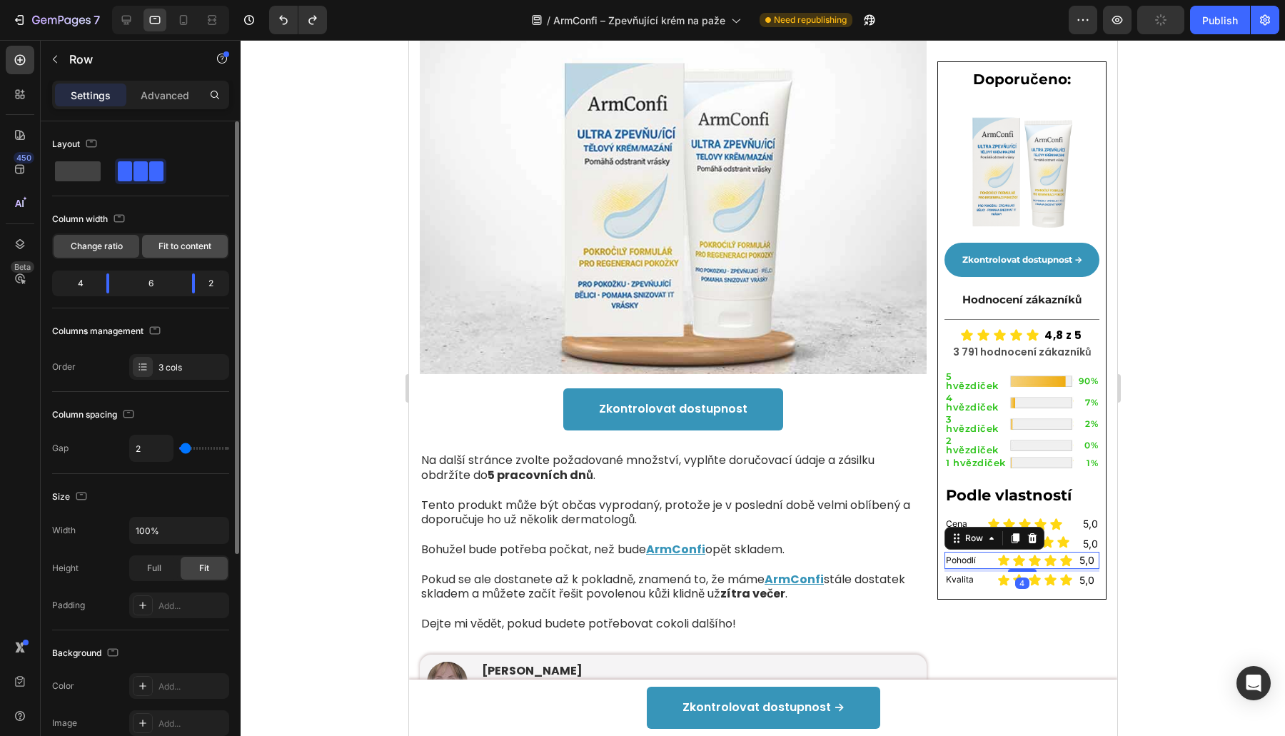
click at [186, 248] on span "Fit to content" at bounding box center [184, 246] width 53 height 13
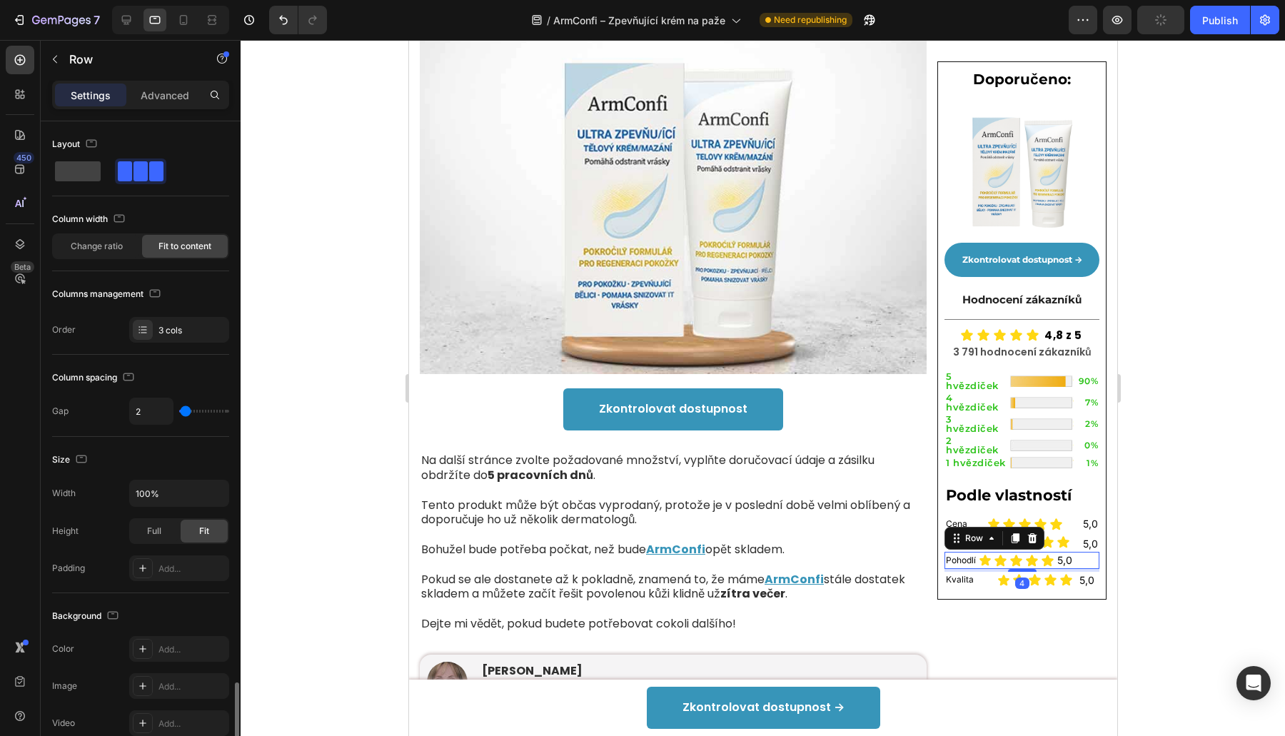
scroll to position [338, 0]
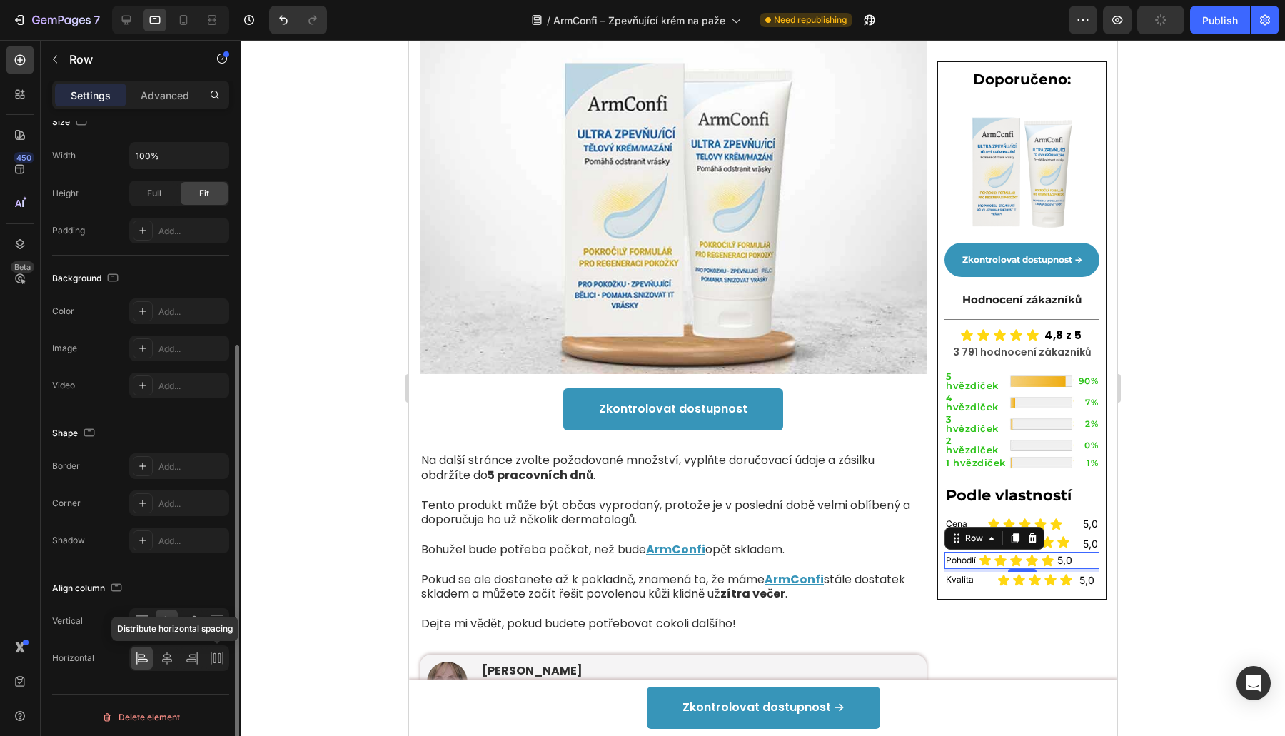
click at [215, 653] on icon at bounding box center [214, 658] width 3 height 10
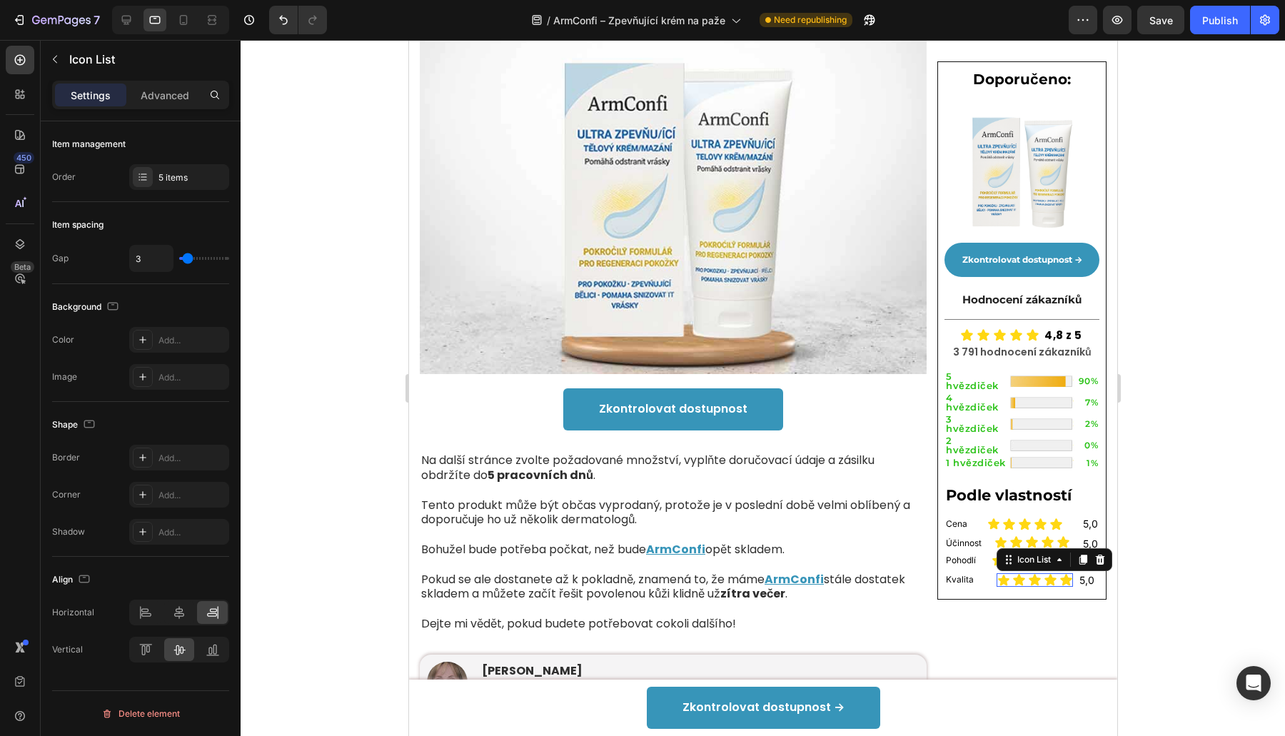
scroll to position [0, 0]
click at [996, 573] on div "Icon Icon Icon Icon Icon" at bounding box center [1034, 580] width 76 height 14
click at [981, 573] on div "Kvalita Heading Row 0" at bounding box center [969, 580] width 51 height 15
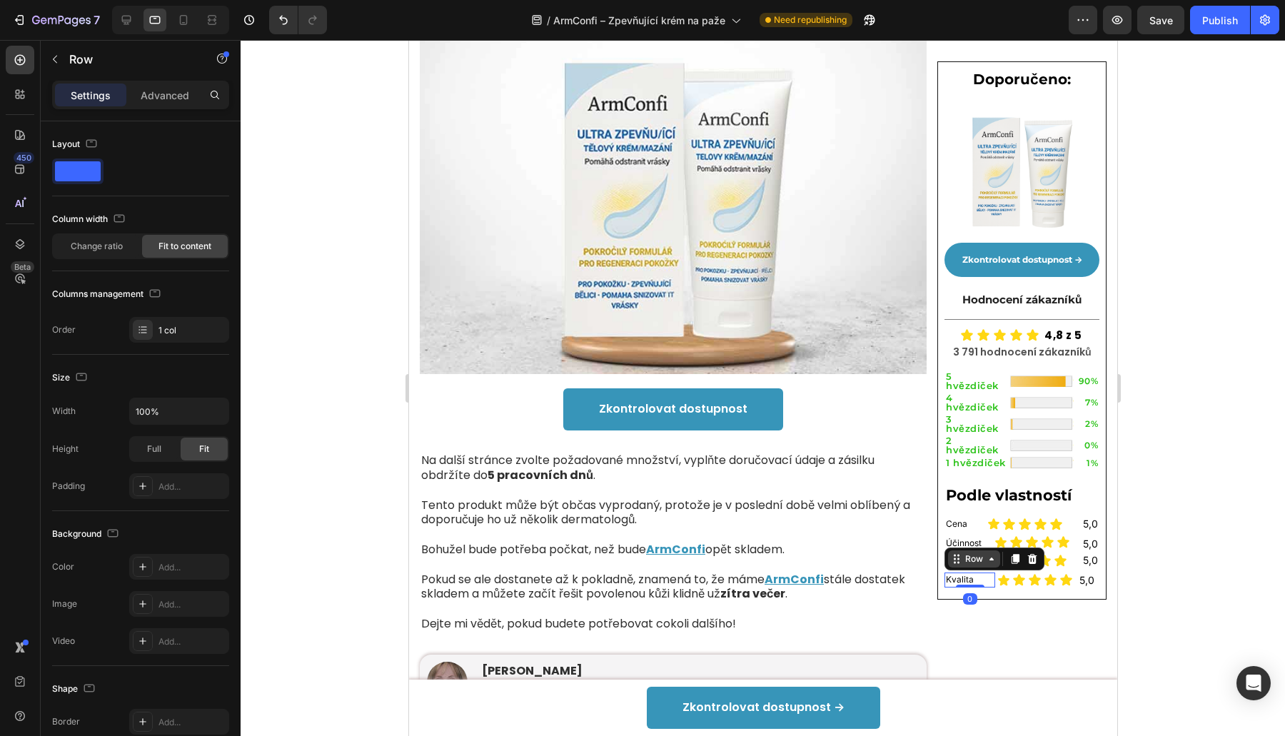
click at [961, 553] on div "Row" at bounding box center [973, 559] width 24 height 13
click at [964, 530] on div "Row 3 cols" at bounding box center [975, 534] width 50 height 9
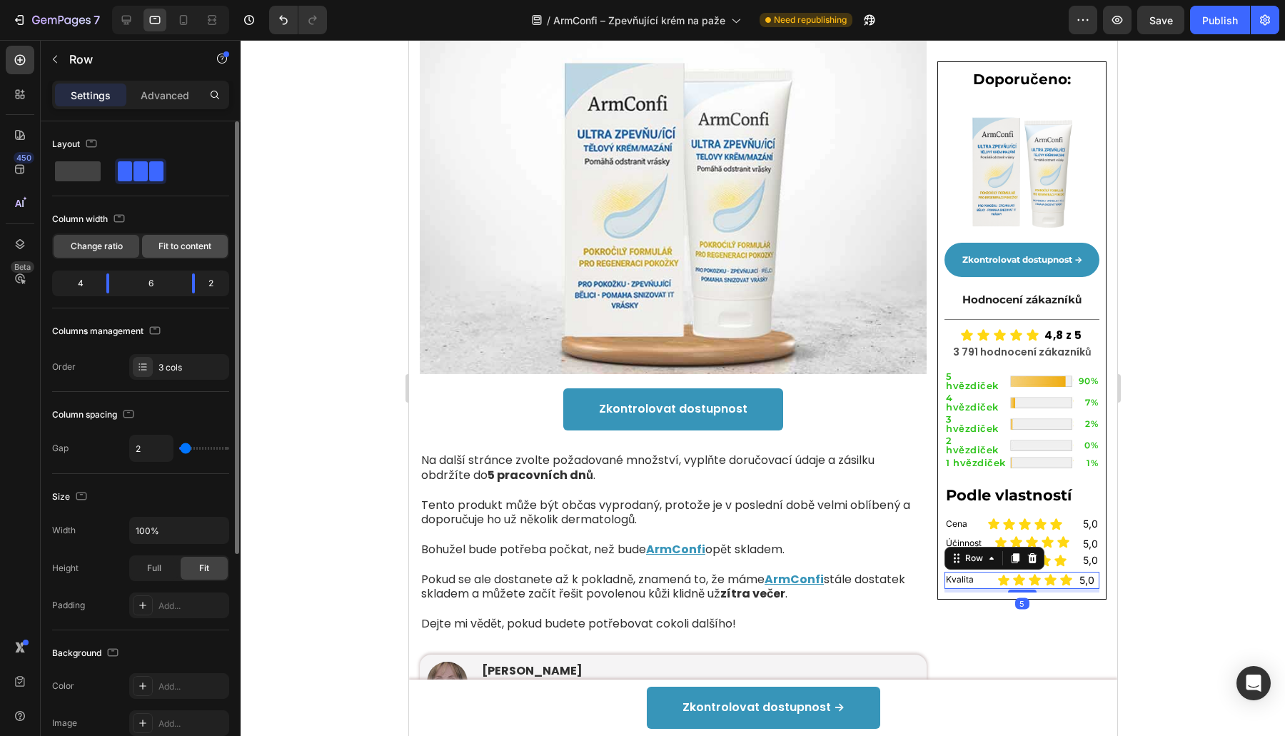
click at [201, 243] on span "Fit to content" at bounding box center [184, 246] width 53 height 13
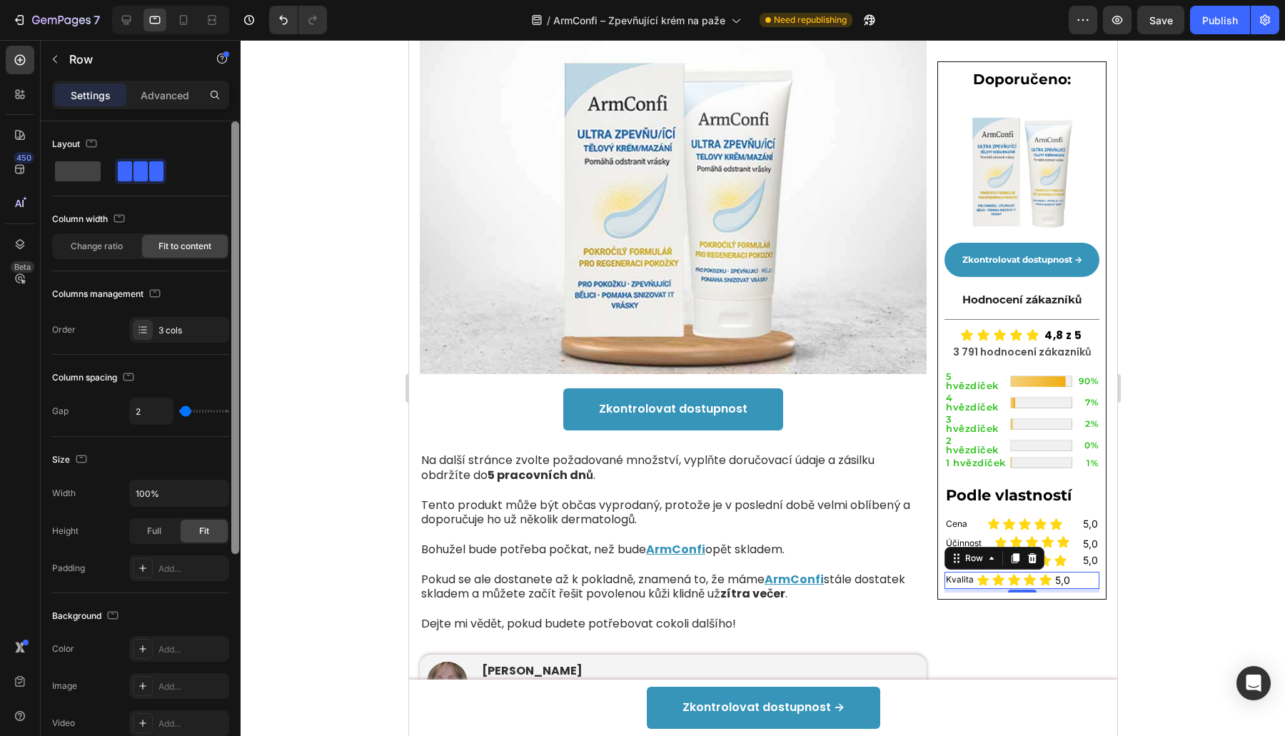
scroll to position [338, 0]
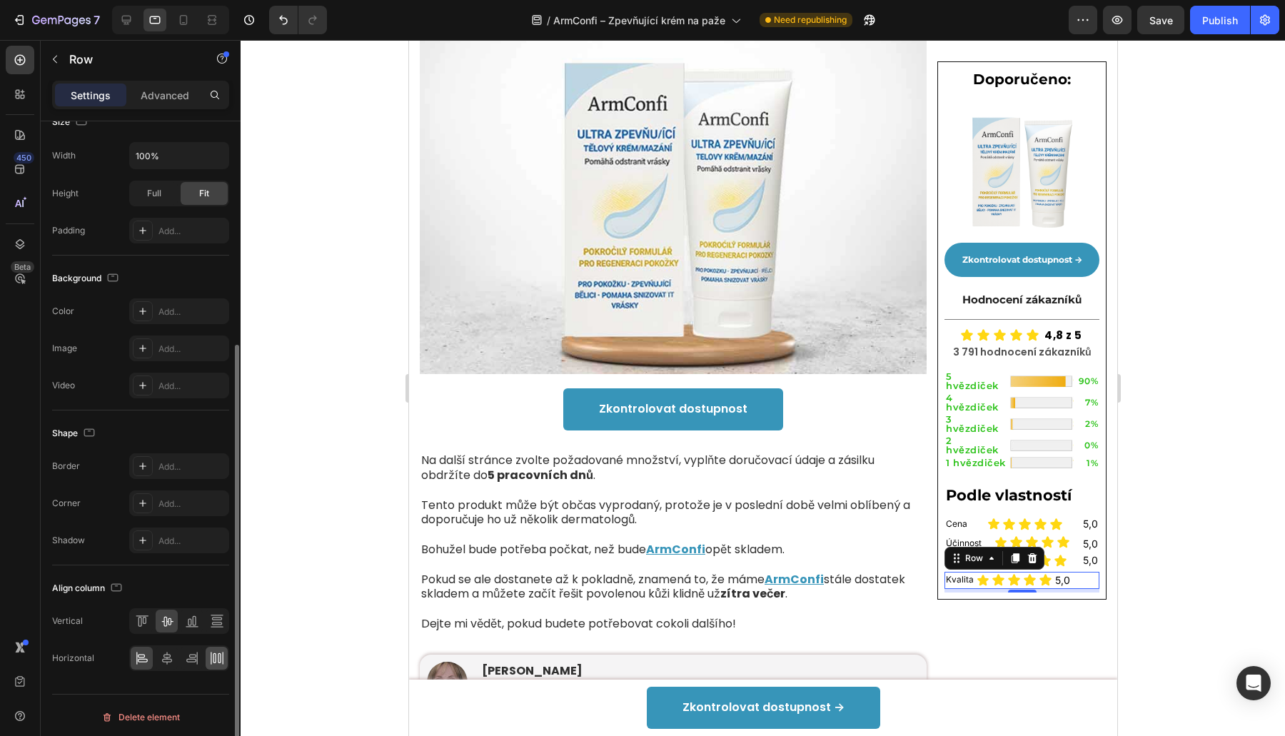
click at [210, 651] on icon at bounding box center [217, 658] width 14 height 14
click at [435, 572] on p "Pokud se ale dostanete až k pokladně, znamená to, že máme ArmConfi stále dostat…" at bounding box center [672, 587] width 504 height 30
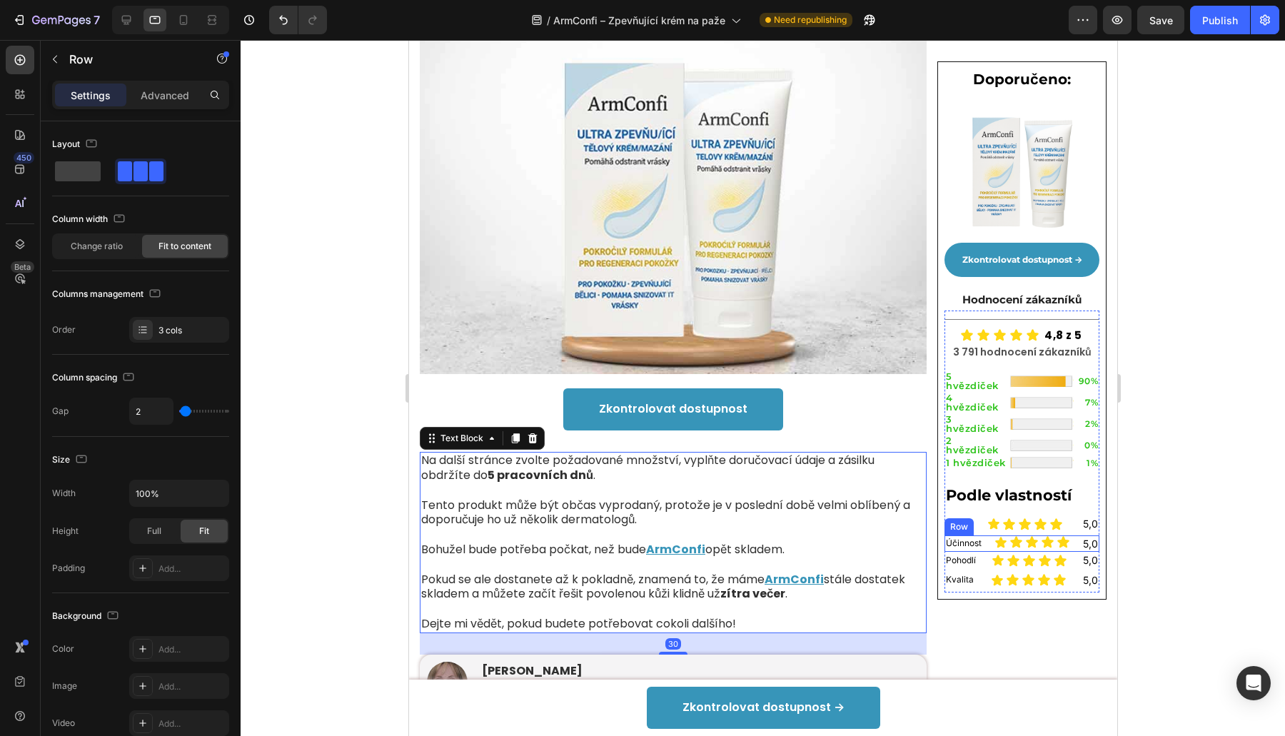
click at [976, 535] on div "Účinnost Heading Row Icon Icon Icon Icon Icon Icon List 5,0 Heading Row" at bounding box center [1021, 543] width 155 height 17
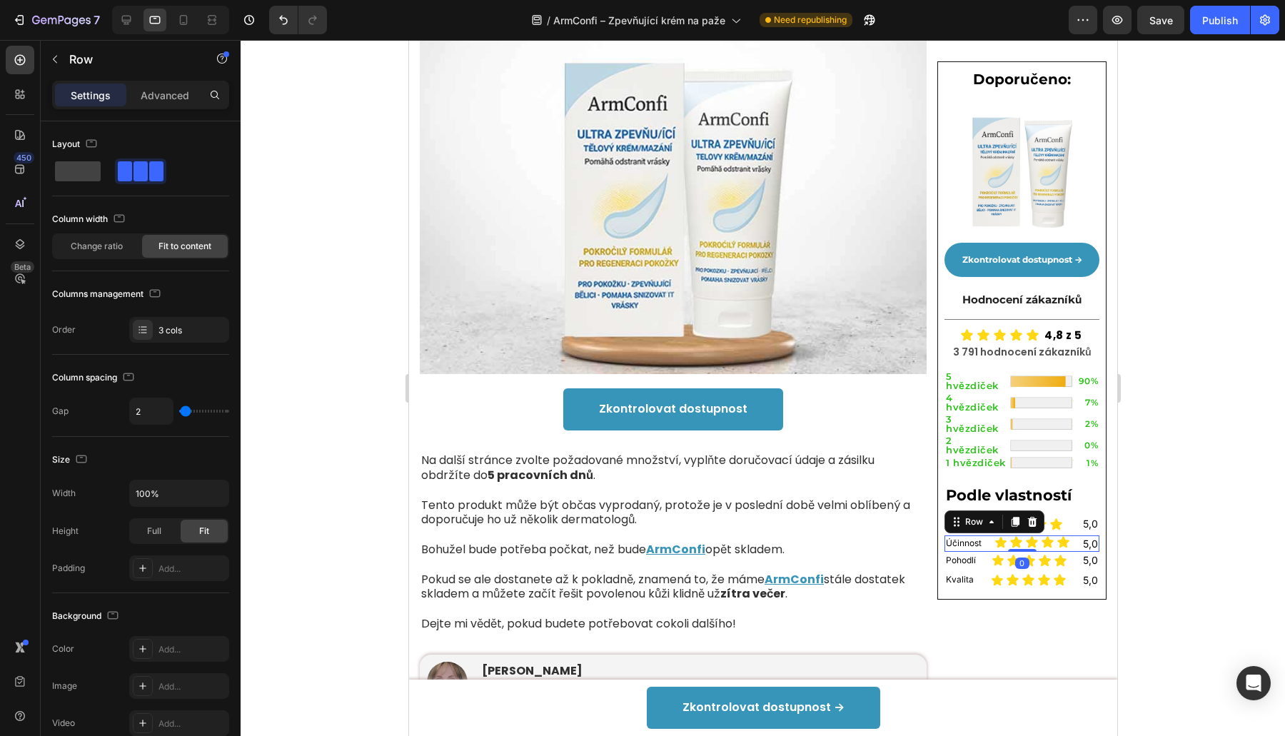
click at [979, 535] on div "Účinnost Heading Row Icon Icon Icon Icon Icon Icon List 5,0 Heading Row 0" at bounding box center [1021, 543] width 155 height 17
click at [974, 535] on div "Účinnost Heading Row Icon Icon Icon Icon Icon Icon List 5,0 Heading Row 0" at bounding box center [1021, 543] width 155 height 17
drag, startPoint x: 969, startPoint y: 517, endPoint x: 1112, endPoint y: 523, distance: 142.9
click at [970, 536] on h2 "Účinnost" at bounding box center [963, 543] width 39 height 15
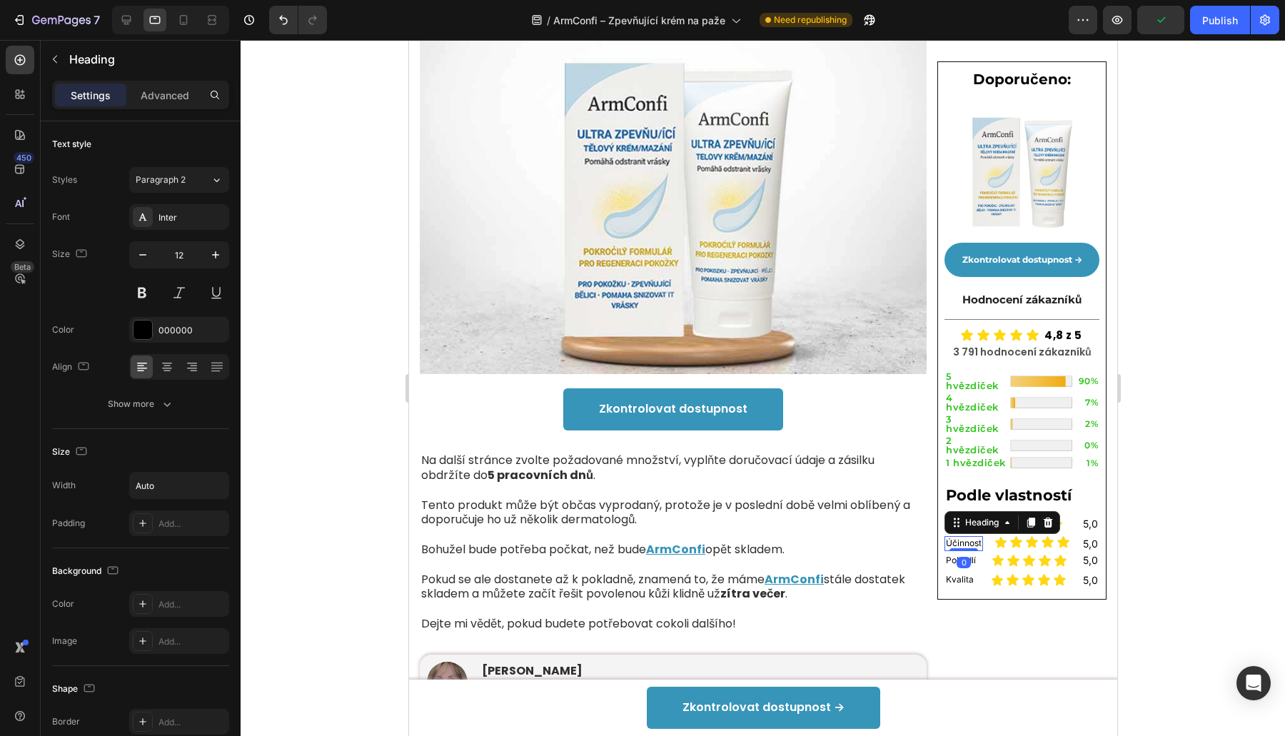
click at [1212, 530] on div at bounding box center [763, 388] width 1044 height 696
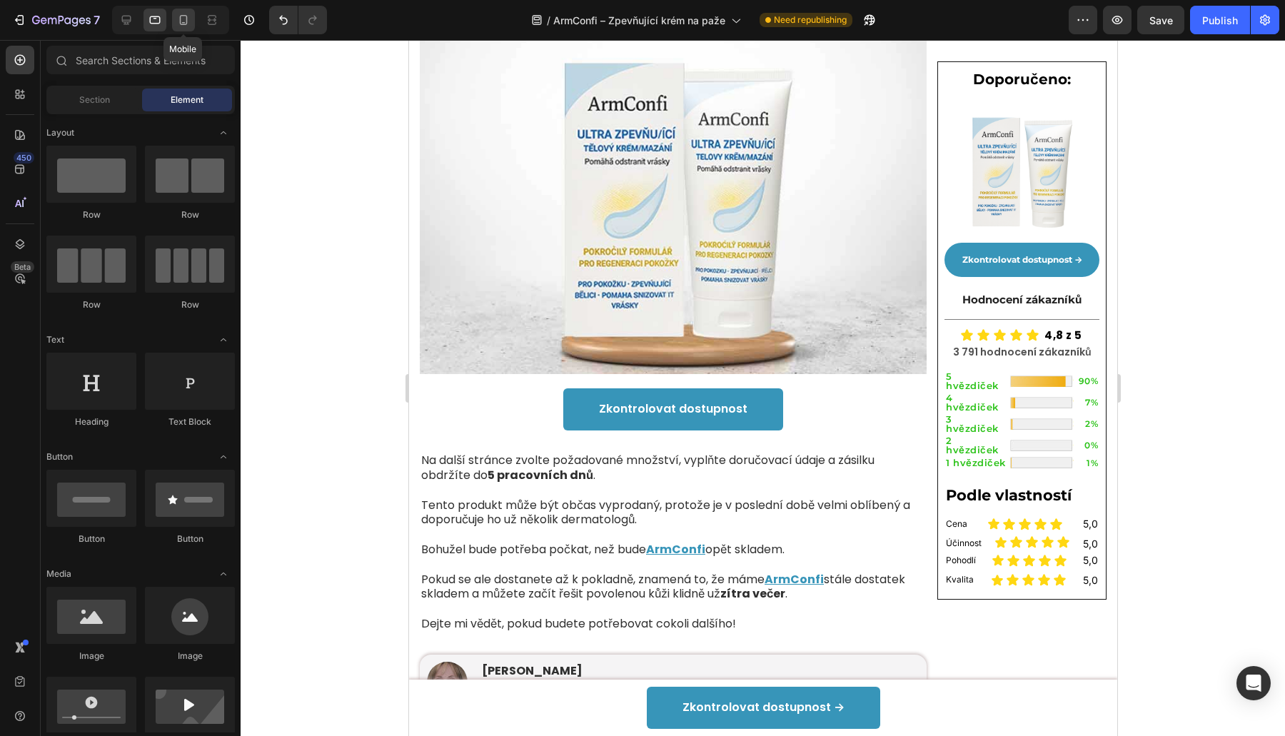
click at [181, 25] on icon at bounding box center [184, 20] width 8 height 10
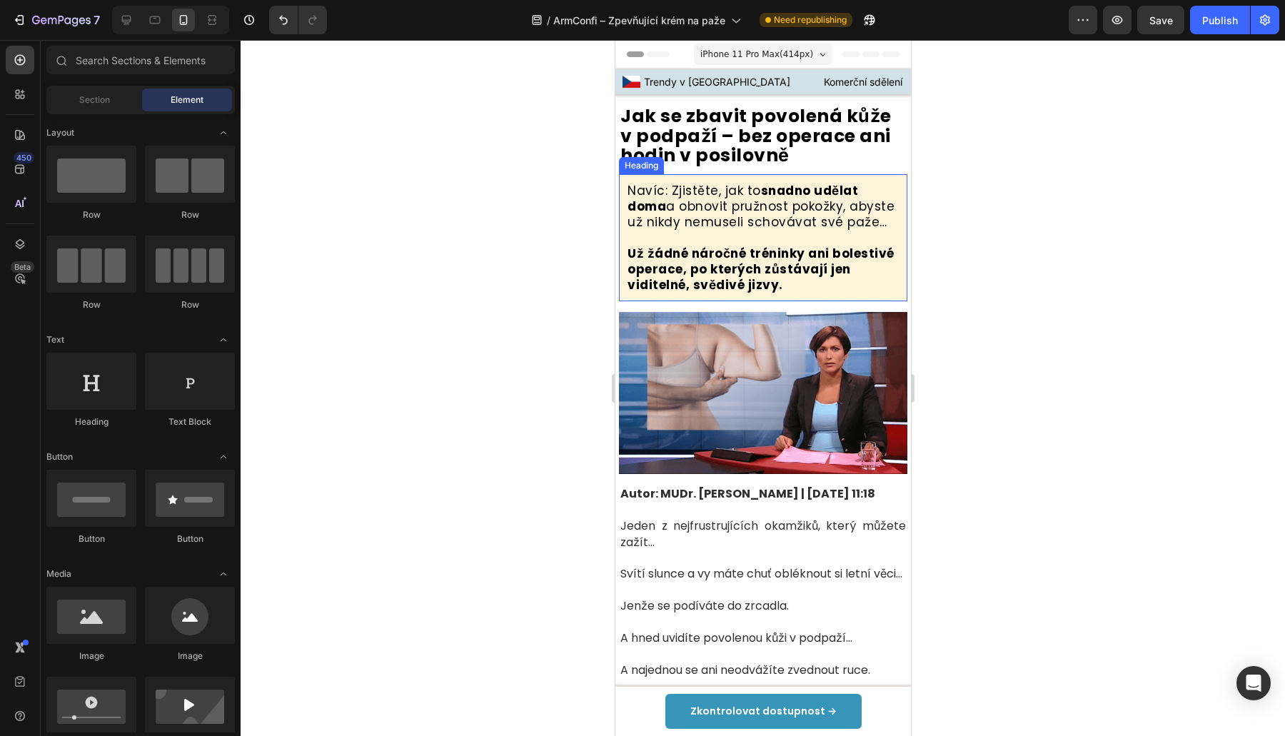
click at [676, 232] on h2 "Navíc: Zjistěte, jak to snadno udělat doma a obnovit pružnost pokožky, abyste u…" at bounding box center [762, 237] width 274 height 113
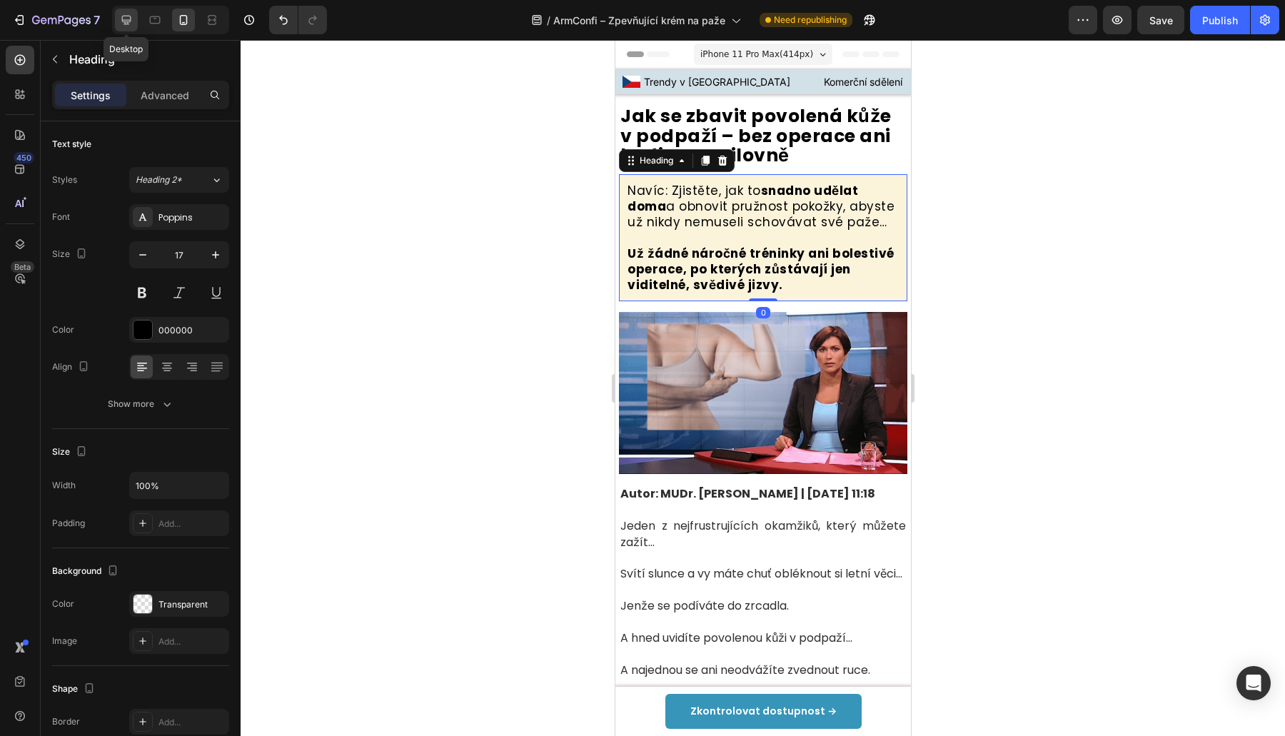
click at [127, 21] on icon at bounding box center [126, 20] width 14 height 14
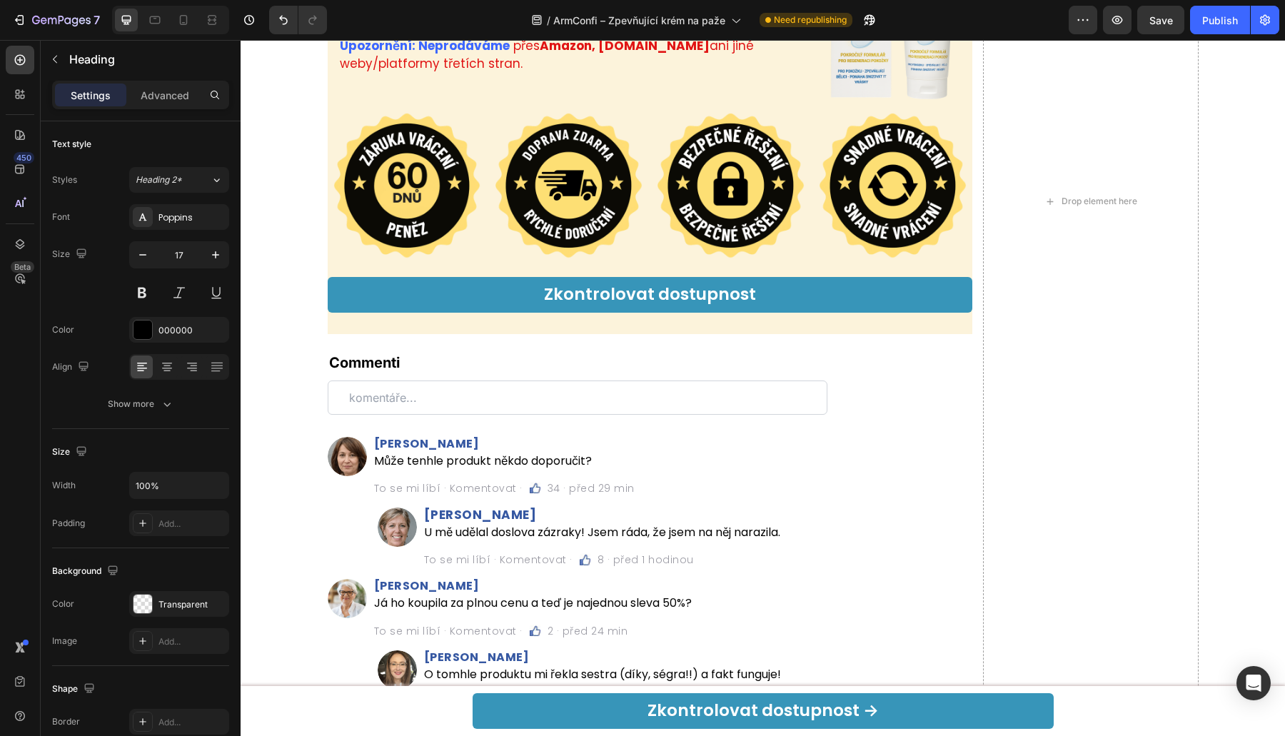
scroll to position [11376, 0]
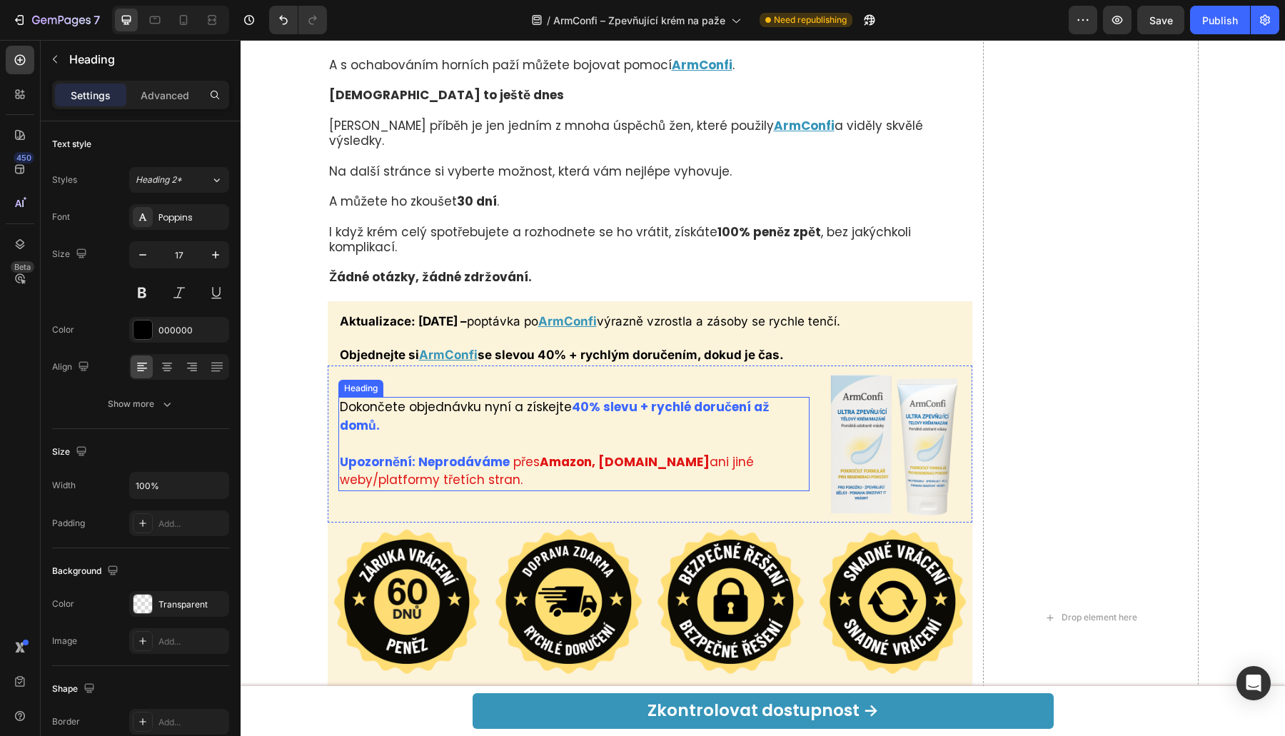
click at [714, 453] on span "přes Amazon, [DOMAIN_NAME] ani jiné weby/platformy třetích stran." at bounding box center [547, 471] width 414 height 36
click at [714, 460] on div "Dokončete objednávku nyní a získejte 40% slevu + rychlé doručení až domů. Upozo…" at bounding box center [574, 443] width 472 height 157
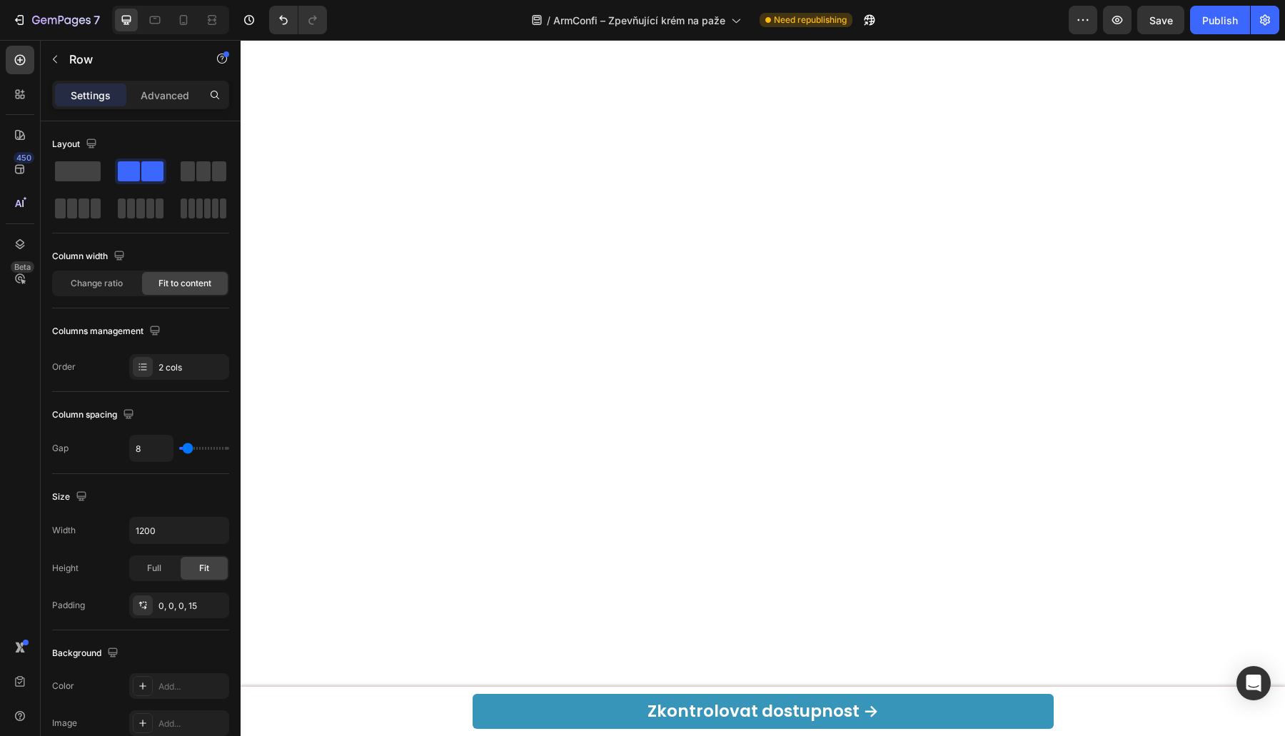
scroll to position [10127, 0]
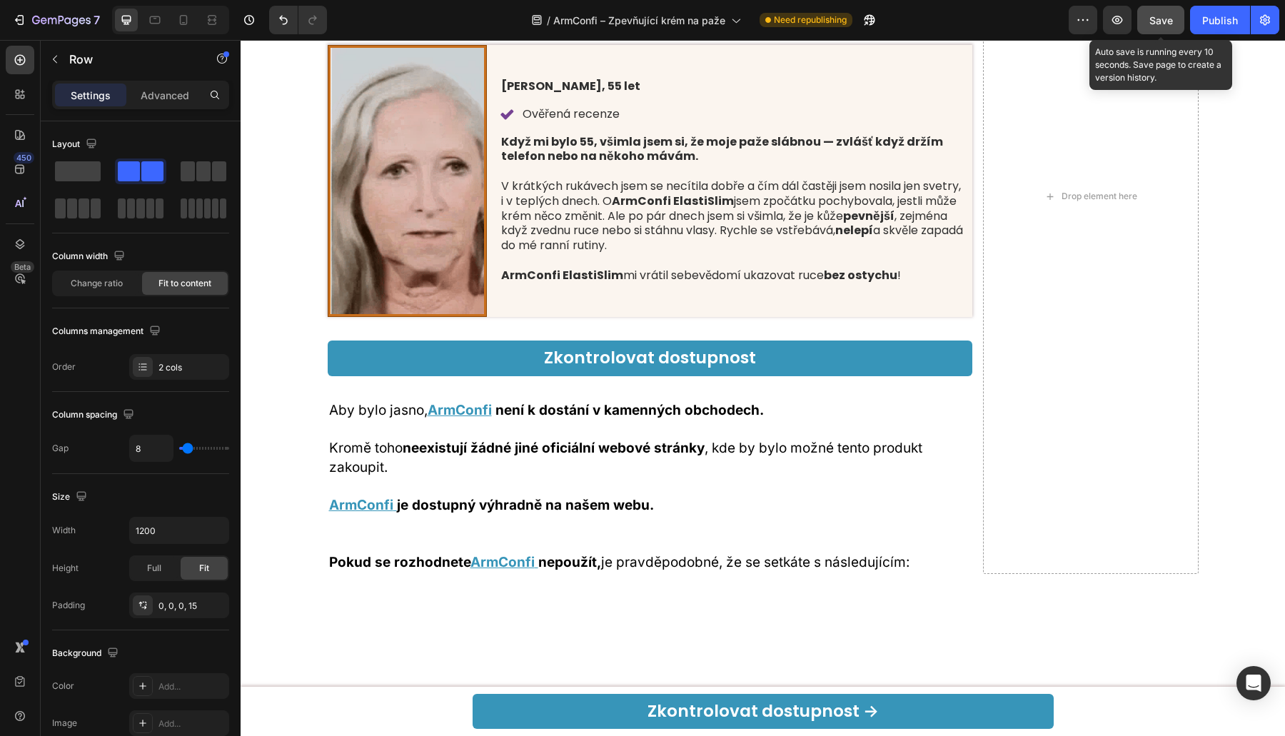
click at [1176, 23] on button "Save" at bounding box center [1160, 20] width 47 height 29
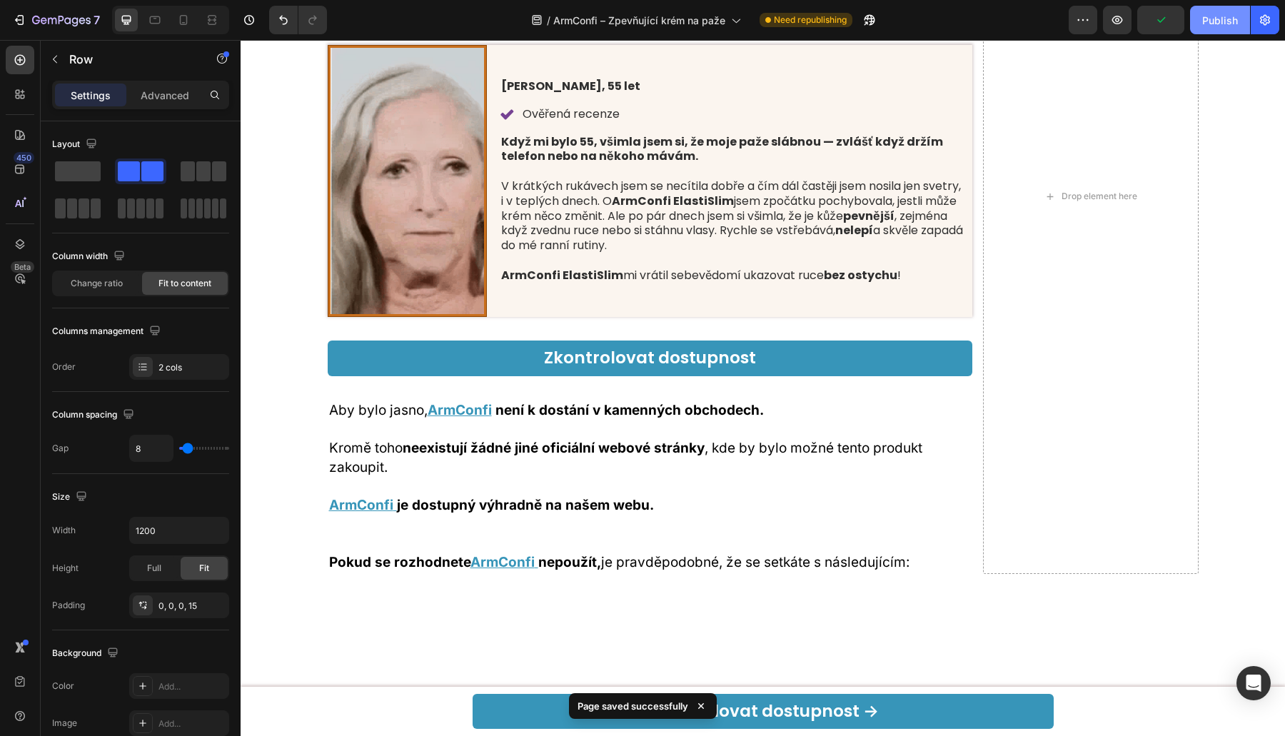
click at [1198, 22] on button "Publish" at bounding box center [1220, 20] width 60 height 29
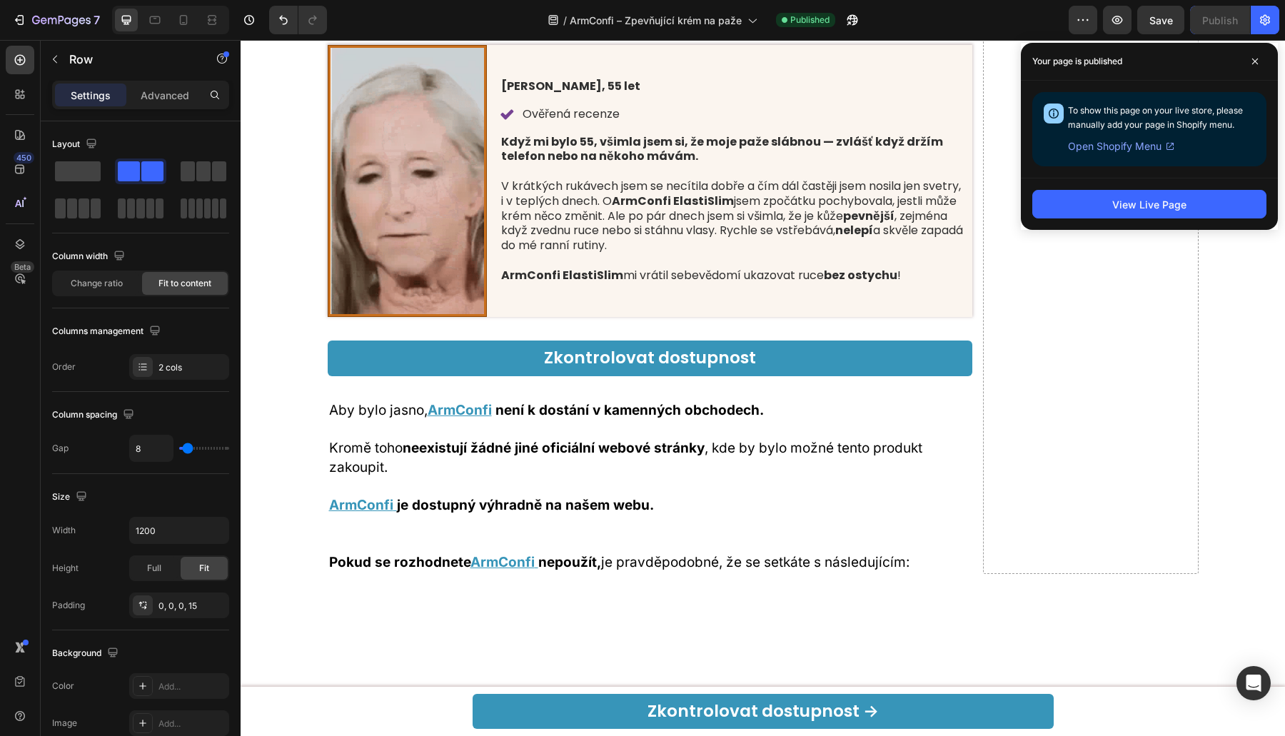
scroll to position [10543, 0]
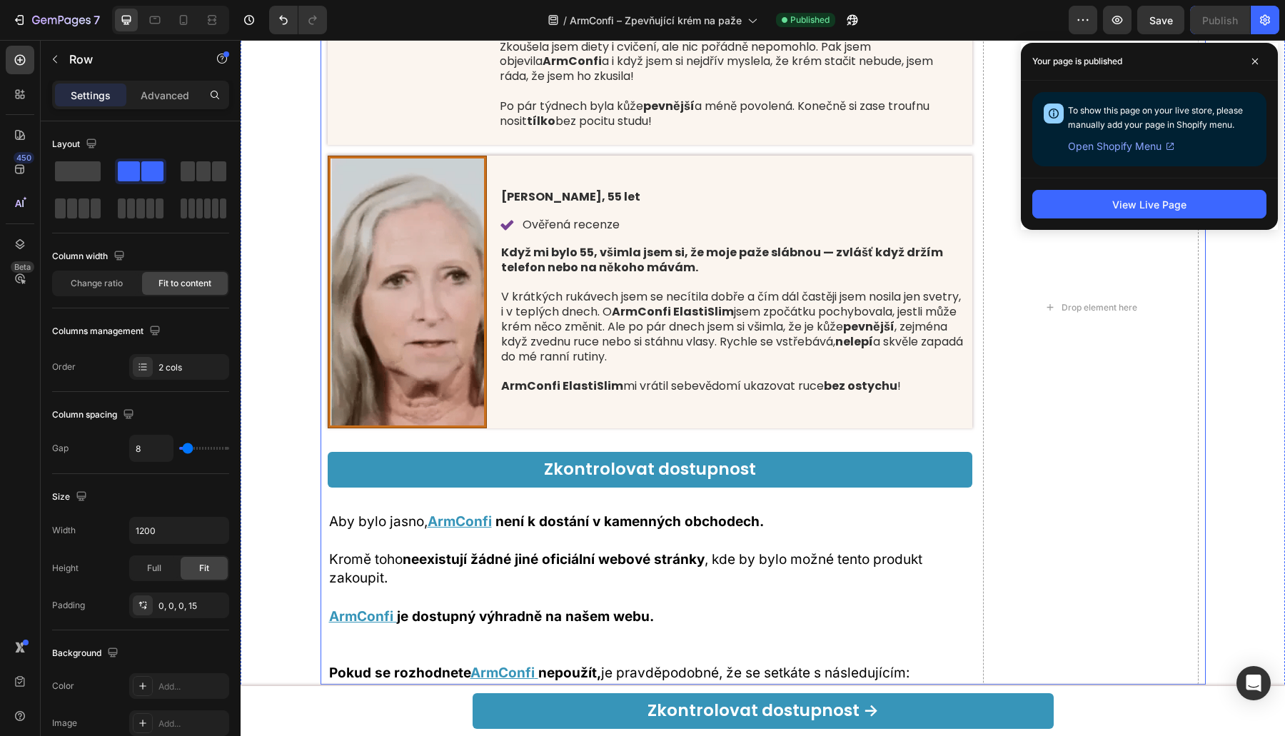
click at [308, 309] on div "Image [PERSON_NAME], 62 let Text Block Icon Ověřená recenze Text Block Row S př…" at bounding box center [763, 307] width 1044 height 754
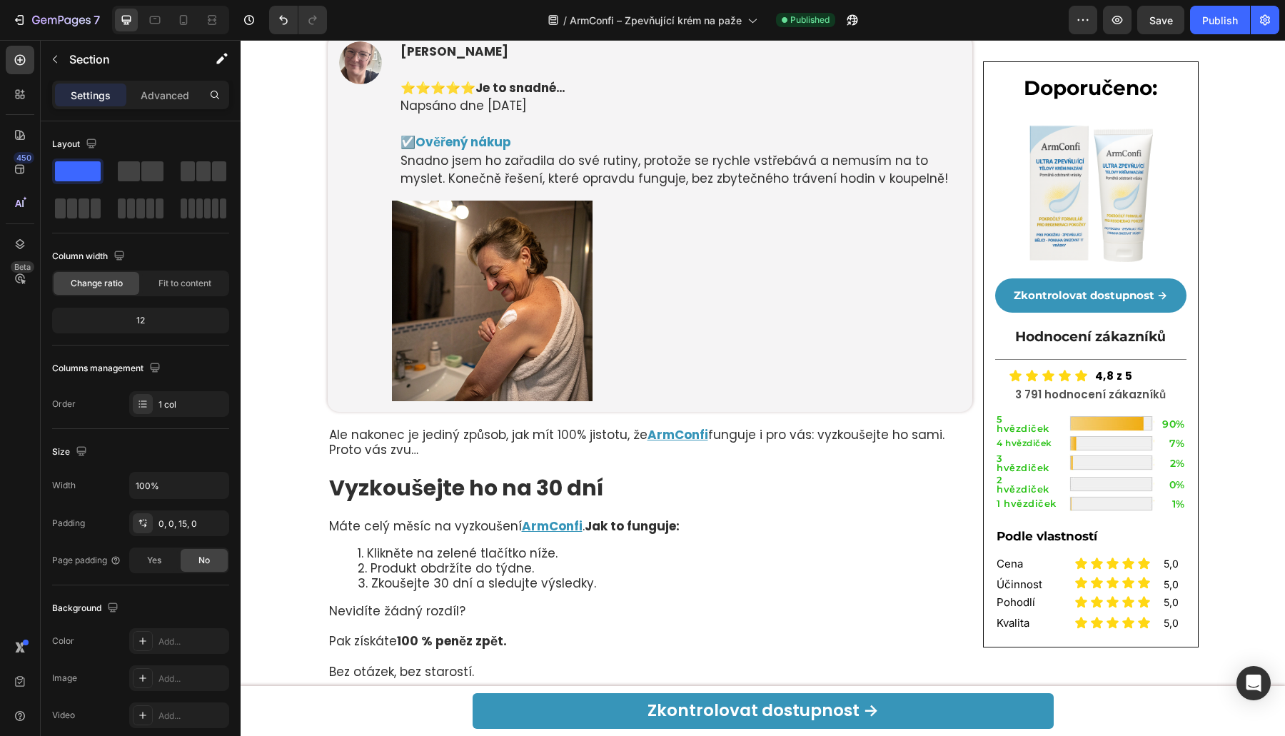
scroll to position [7629, 0]
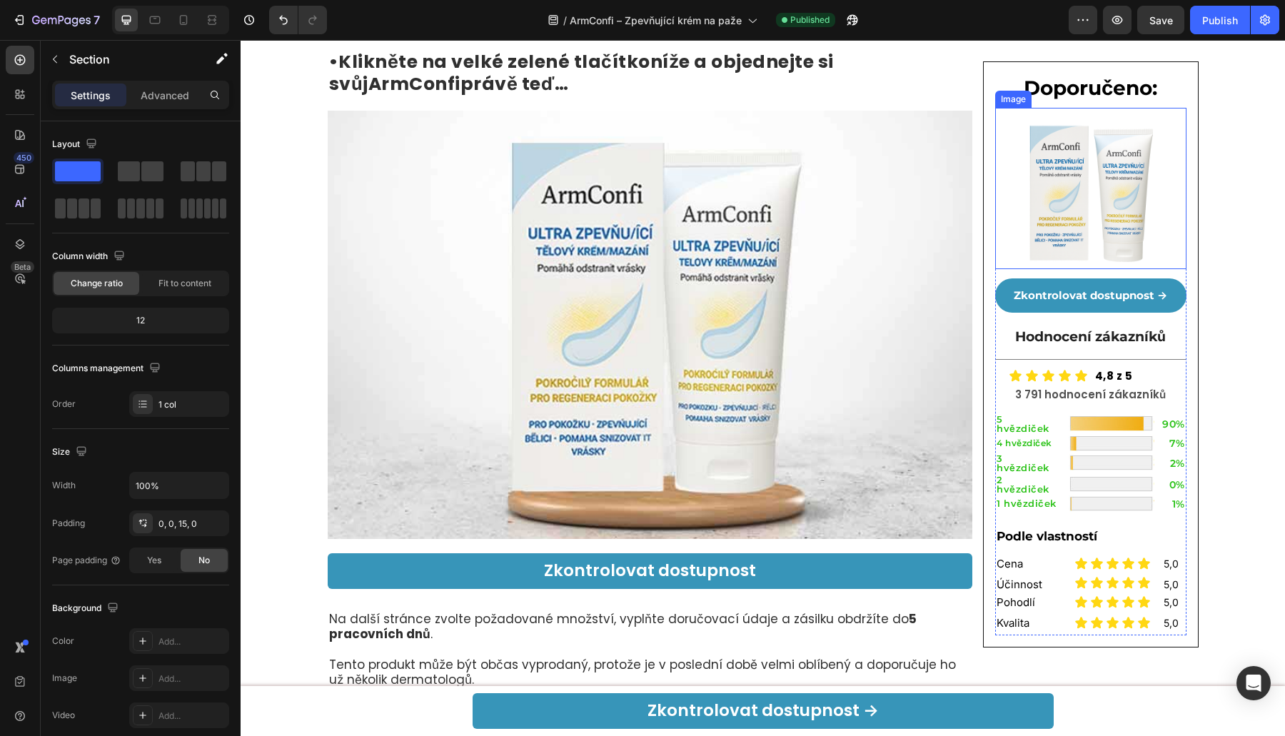
click at [1046, 145] on img at bounding box center [1090, 192] width 153 height 153
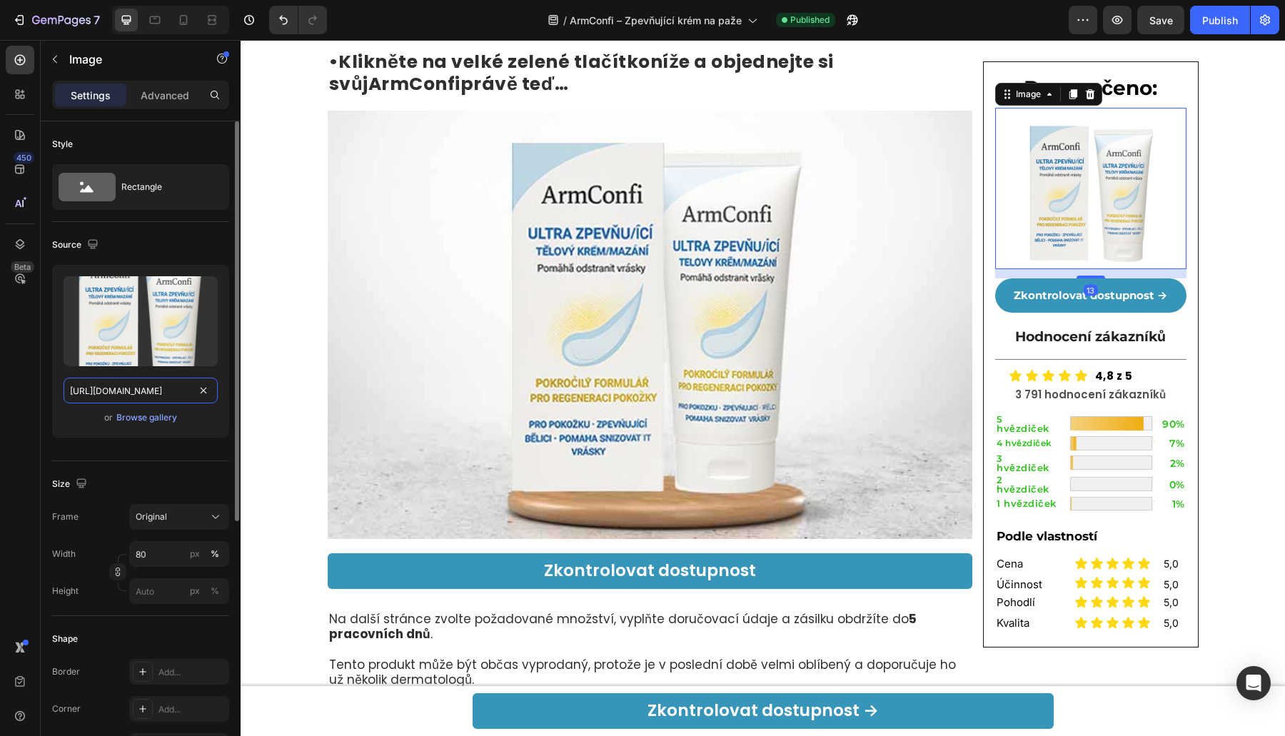
click at [113, 382] on input "[URL][DOMAIN_NAME]" at bounding box center [141, 391] width 154 height 26
click at [157, 32] on div at bounding box center [170, 20] width 117 height 29
click at [166, 21] on div at bounding box center [170, 20] width 117 height 29
click at [156, 16] on icon at bounding box center [155, 20] width 11 height 8
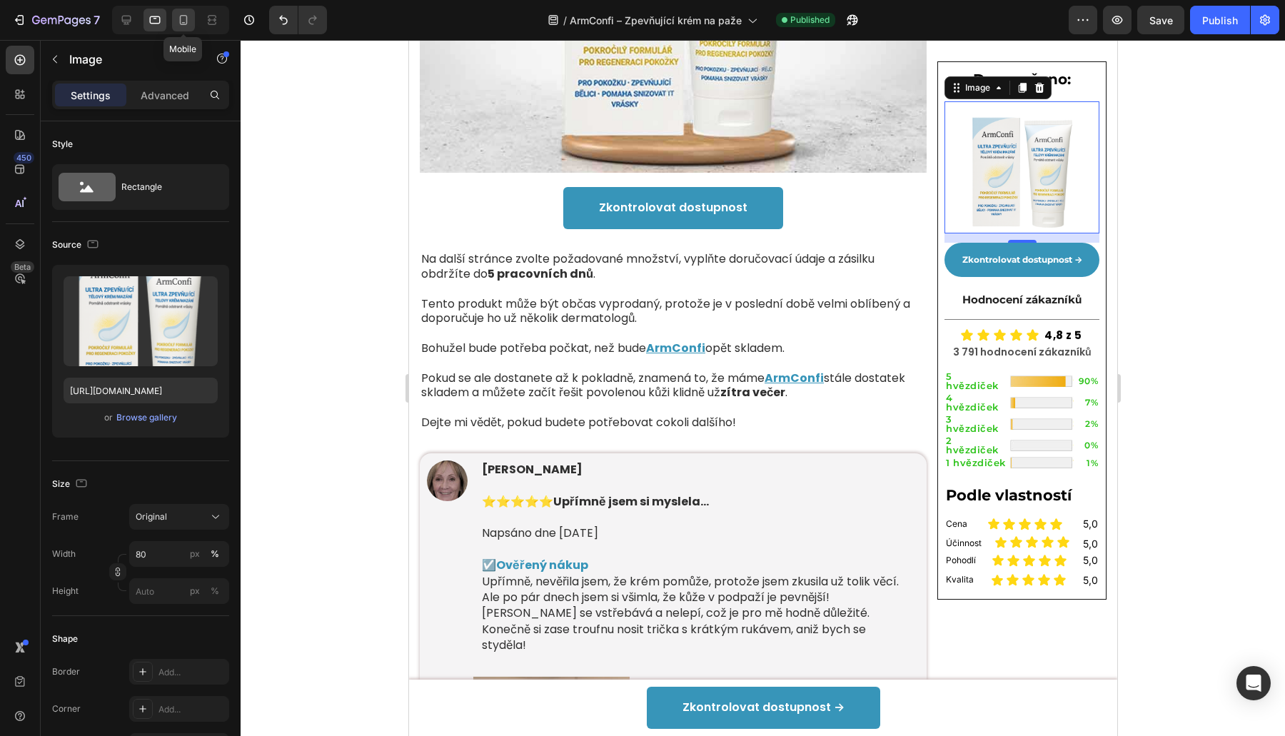
click at [178, 17] on icon at bounding box center [183, 20] width 14 height 14
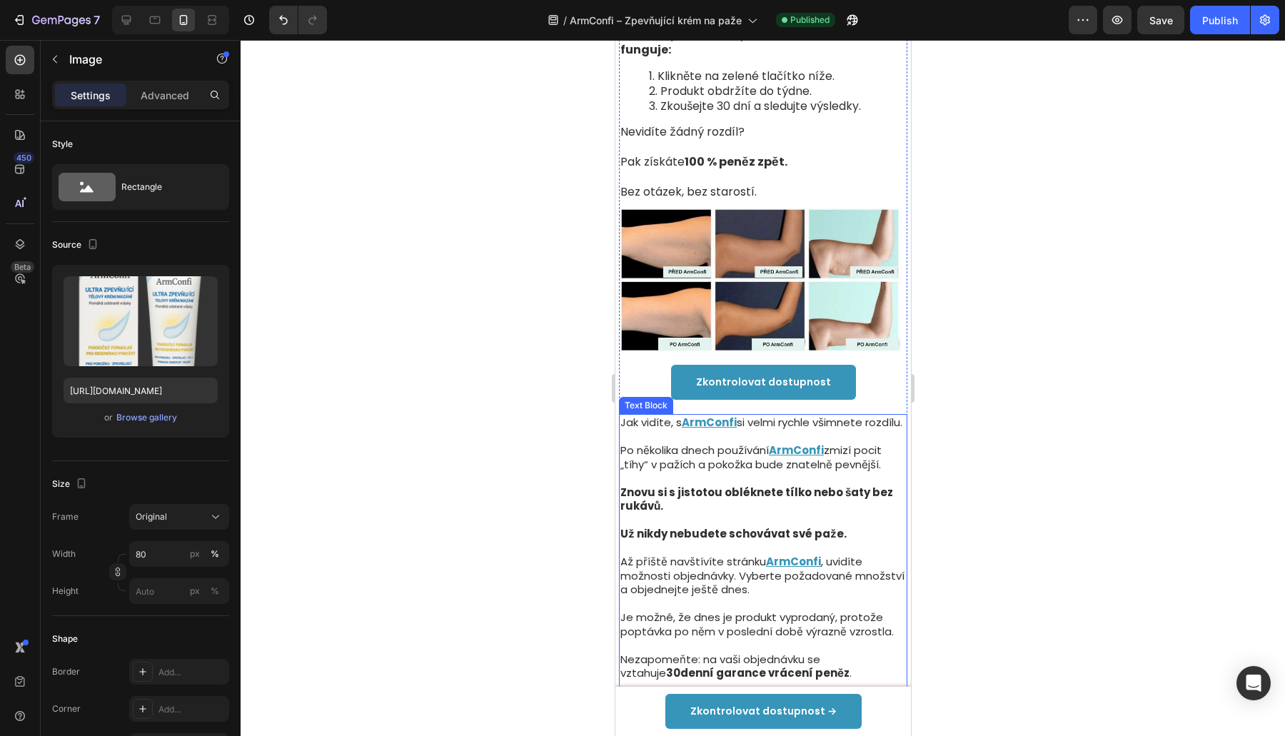
scroll to position [9595, 0]
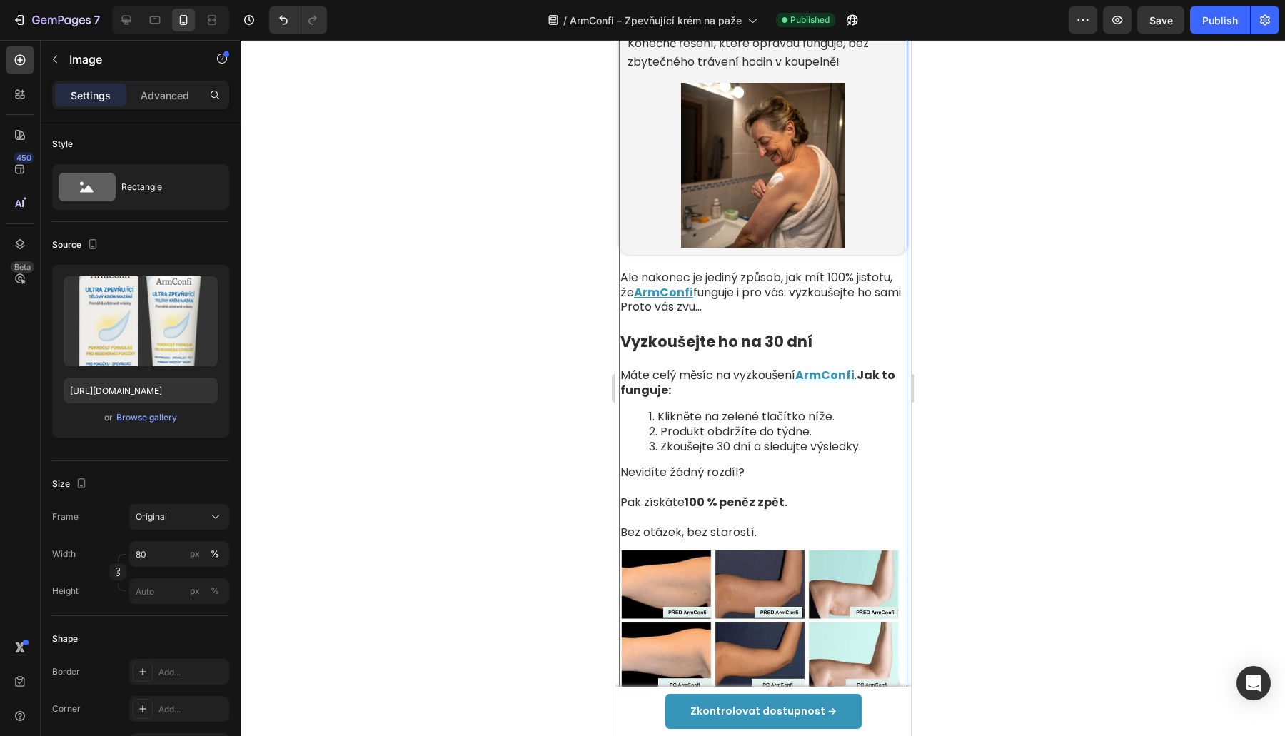
click at [724, 247] on img at bounding box center [762, 165] width 164 height 164
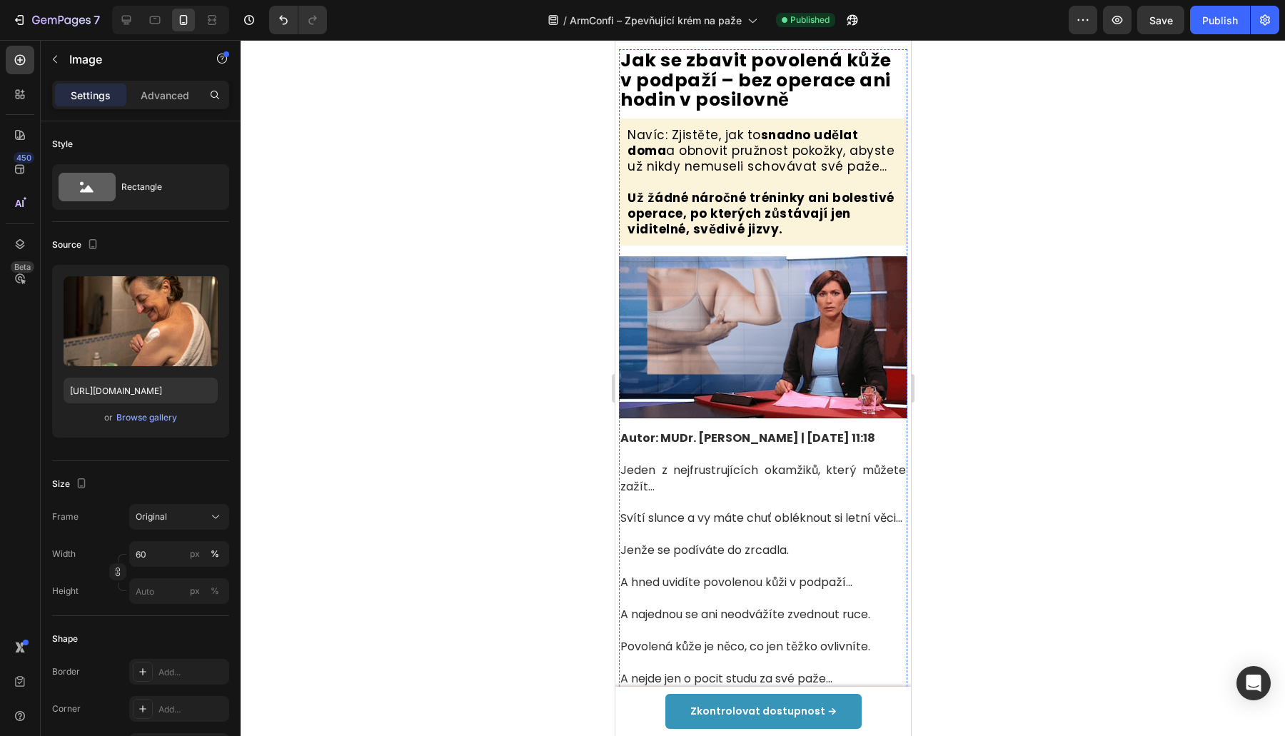
scroll to position [0, 0]
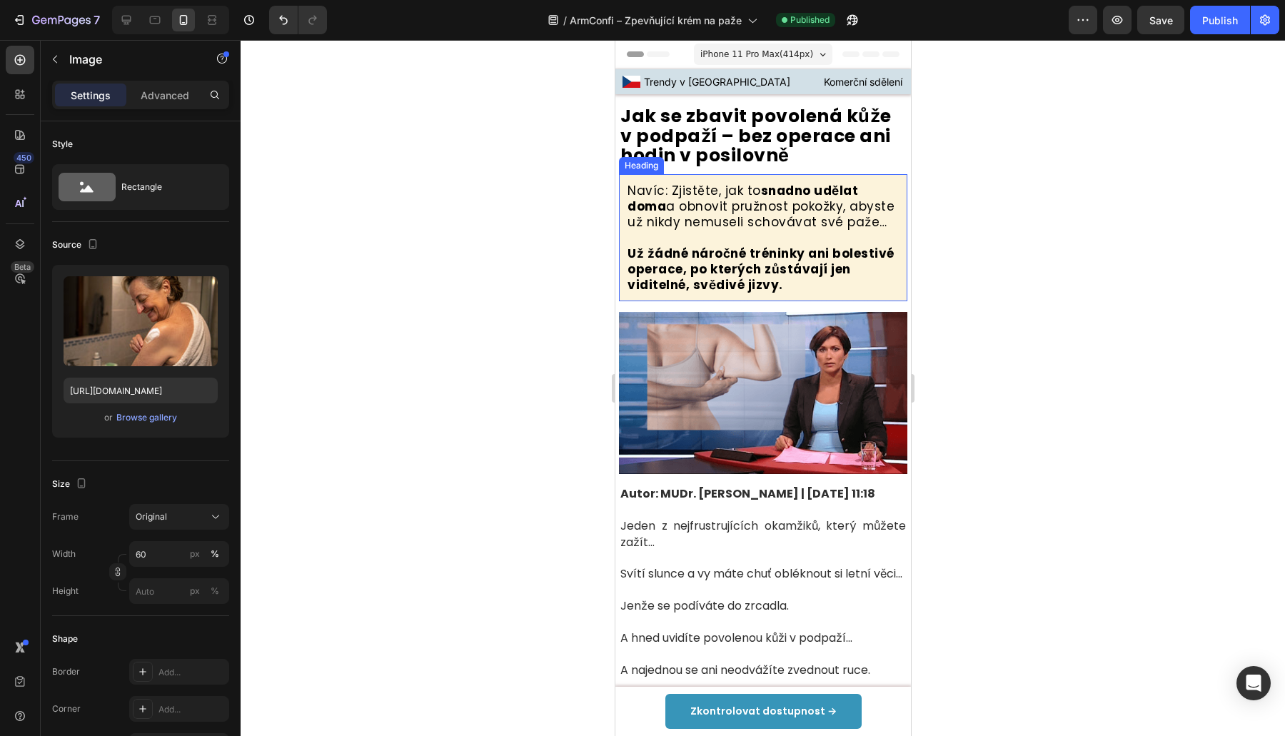
click at [694, 262] on strong "Už žádné náročné tréninky ani bolestivé operace, po kterých zůstávají jen vidit…" at bounding box center [760, 269] width 267 height 49
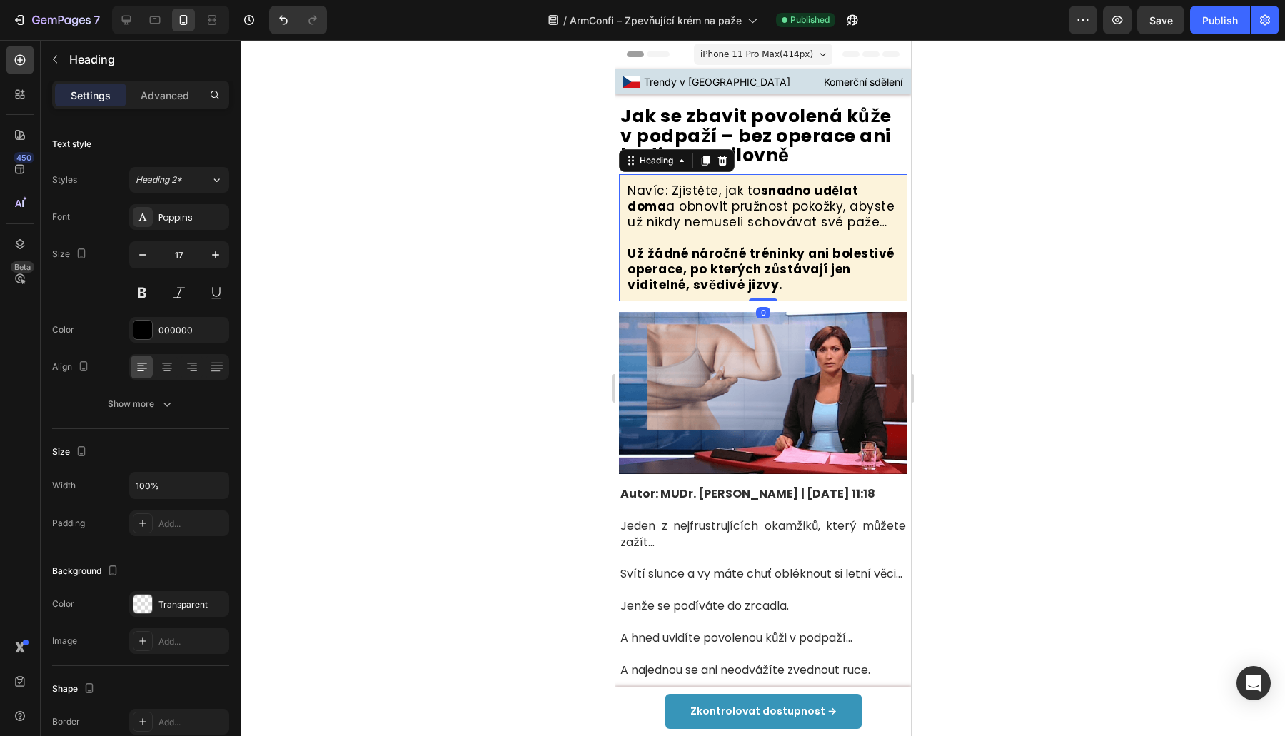
drag, startPoint x: 522, startPoint y: 194, endPoint x: 550, endPoint y: 173, distance: 34.1
click at [522, 193] on div at bounding box center [763, 388] width 1044 height 696
